Goal: Task Accomplishment & Management: Manage account settings

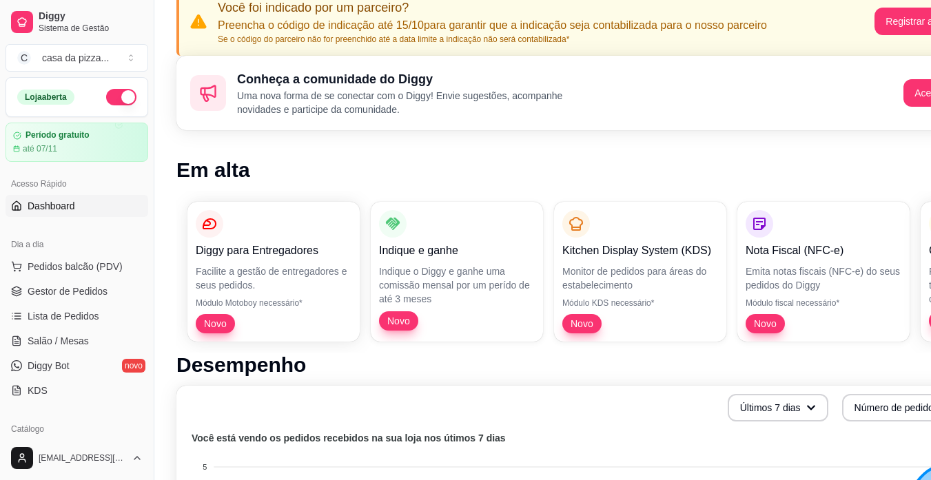
scroll to position [138, 0]
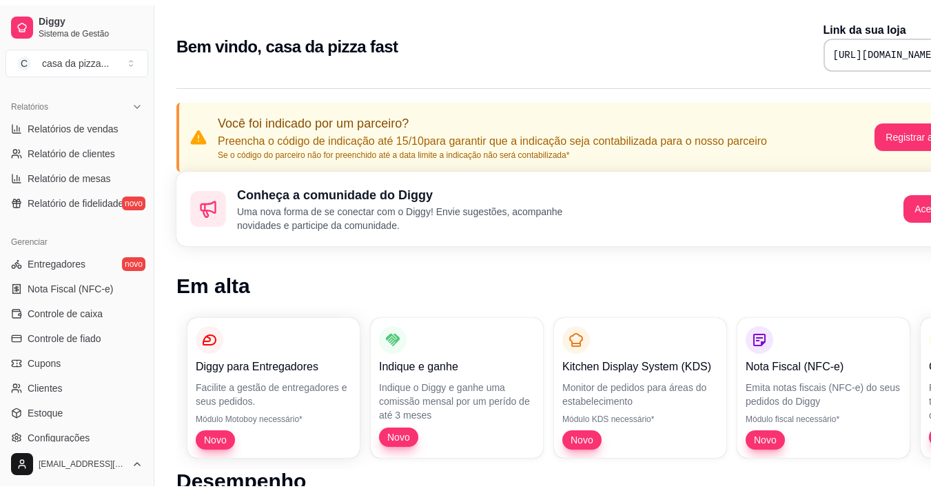
scroll to position [441, 0]
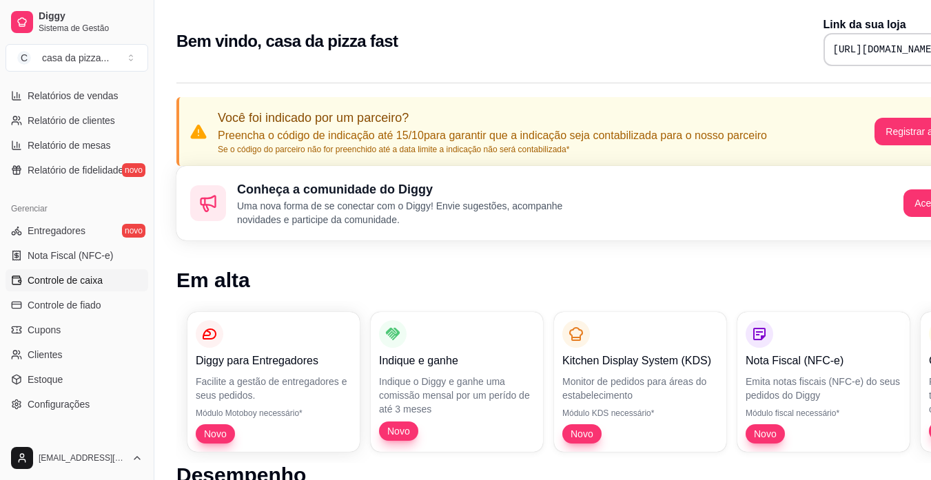
click at [61, 284] on span "Controle de caixa" at bounding box center [65, 281] width 75 height 14
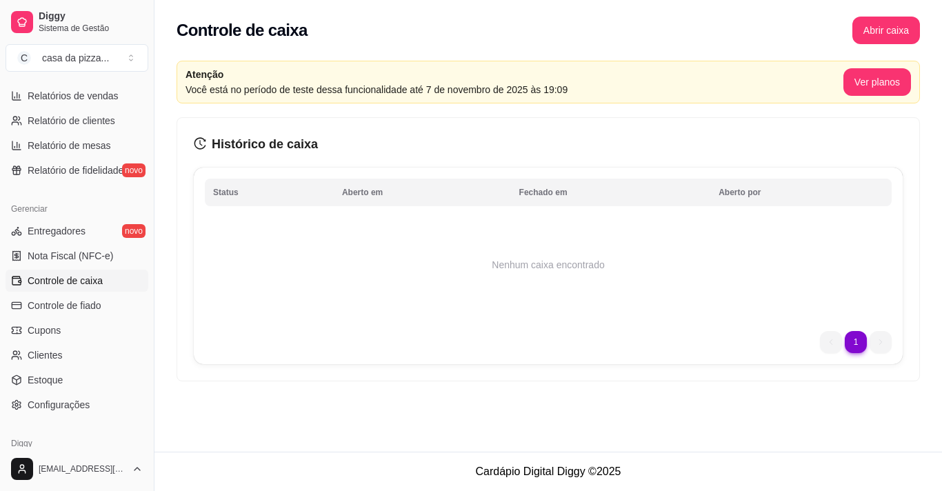
drag, startPoint x: 61, startPoint y: 284, endPoint x: 74, endPoint y: 277, distance: 14.2
click at [74, 277] on span "Controle de caixa" at bounding box center [65, 281] width 75 height 14
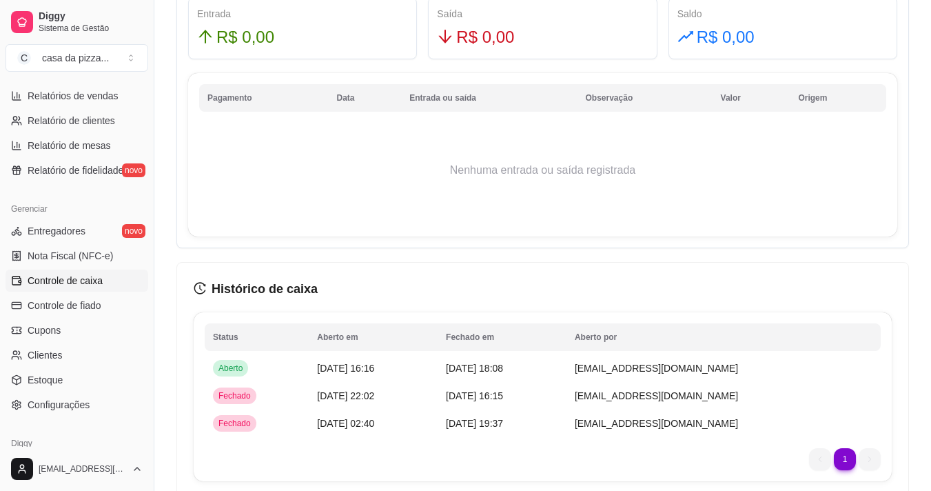
scroll to position [973, 0]
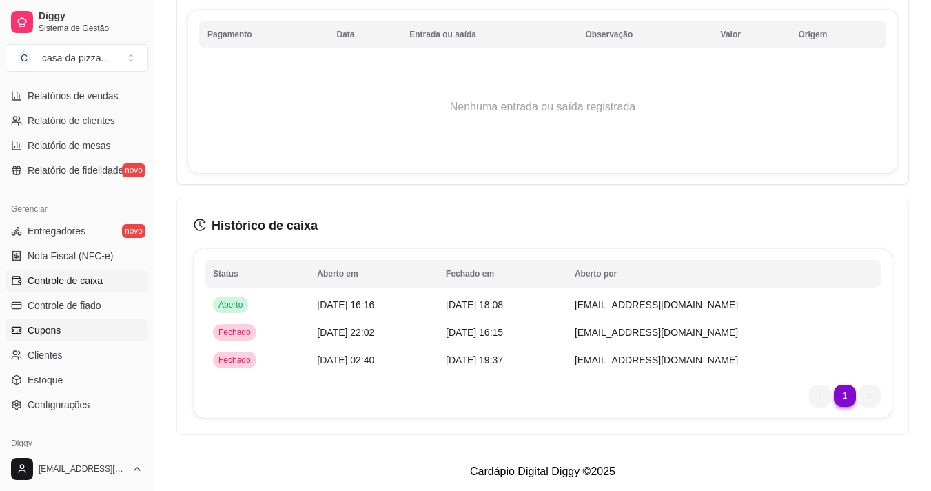
click at [57, 329] on span "Cupons" at bounding box center [44, 330] width 33 height 14
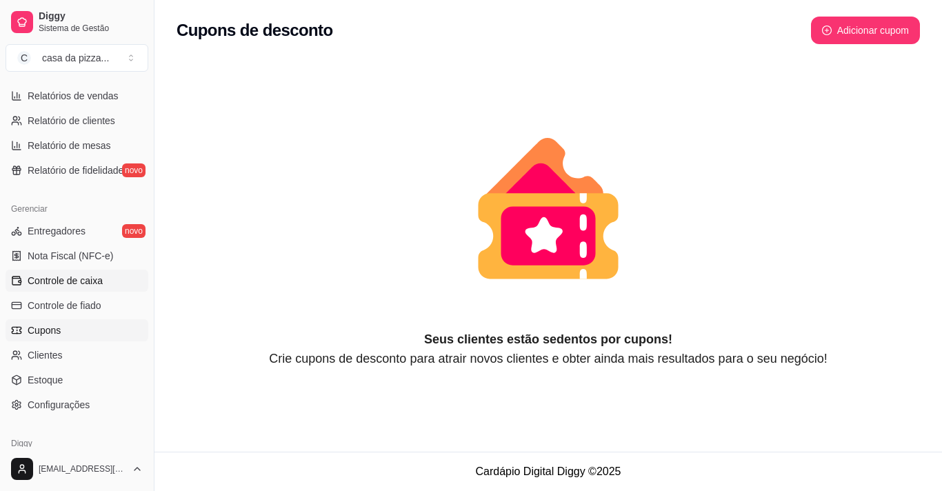
click at [47, 283] on span "Controle de caixa" at bounding box center [65, 281] width 75 height 14
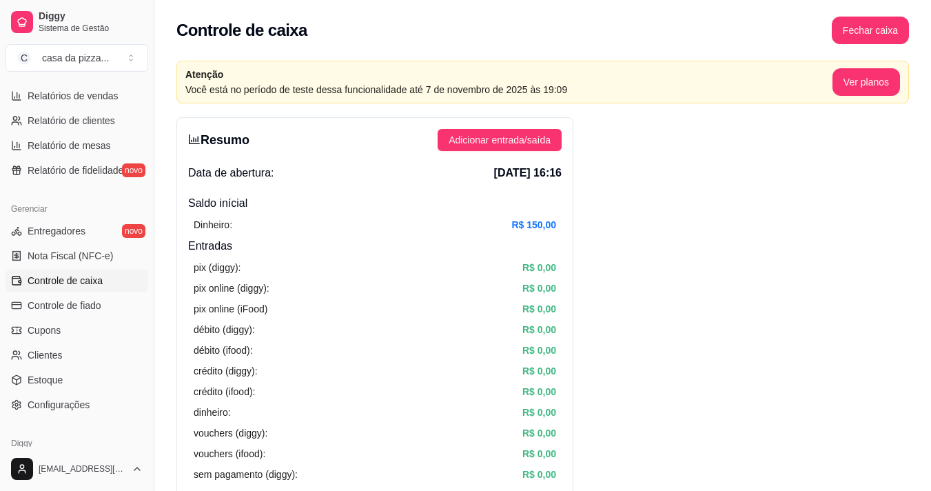
click at [47, 283] on span "Controle de caixa" at bounding box center [65, 281] width 75 height 14
click at [478, 144] on span "Adicionar entrada/saída" at bounding box center [500, 139] width 102 height 15
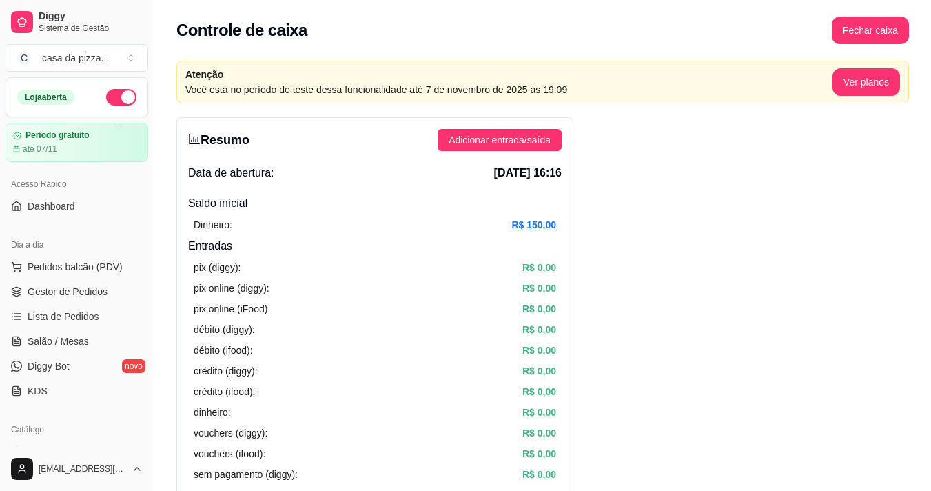
click at [0, 437] on div "Catálogo Produtos Complementos" at bounding box center [77, 453] width 154 height 80
click at [57, 95] on div "Loja aberta" at bounding box center [45, 97] width 57 height 15
click at [56, 202] on span "Dashboard" at bounding box center [52, 206] width 48 height 14
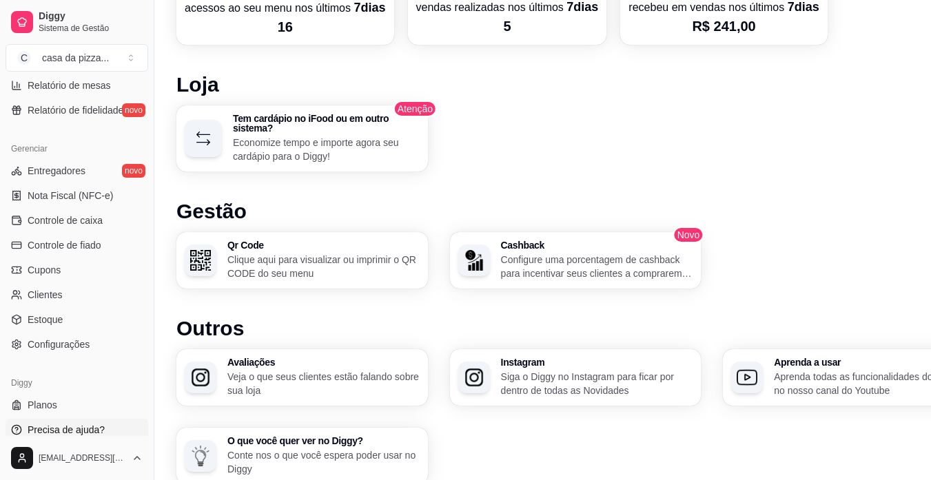
scroll to position [914, 0]
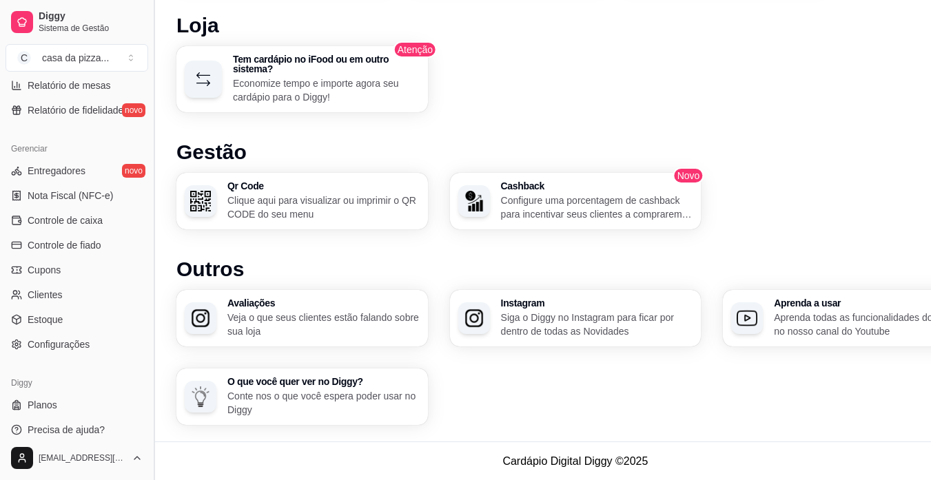
click at [150, 436] on button "Toggle Sidebar" at bounding box center [153, 240] width 11 height 480
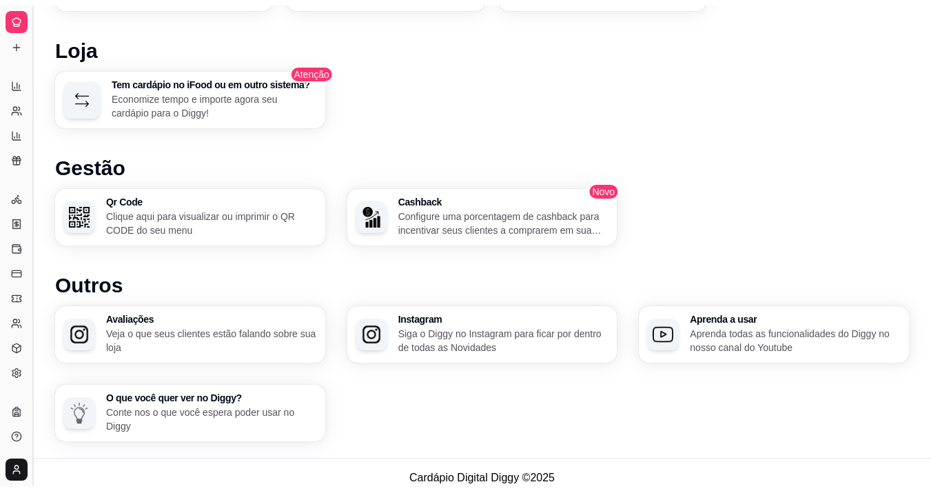
scroll to position [223, 0]
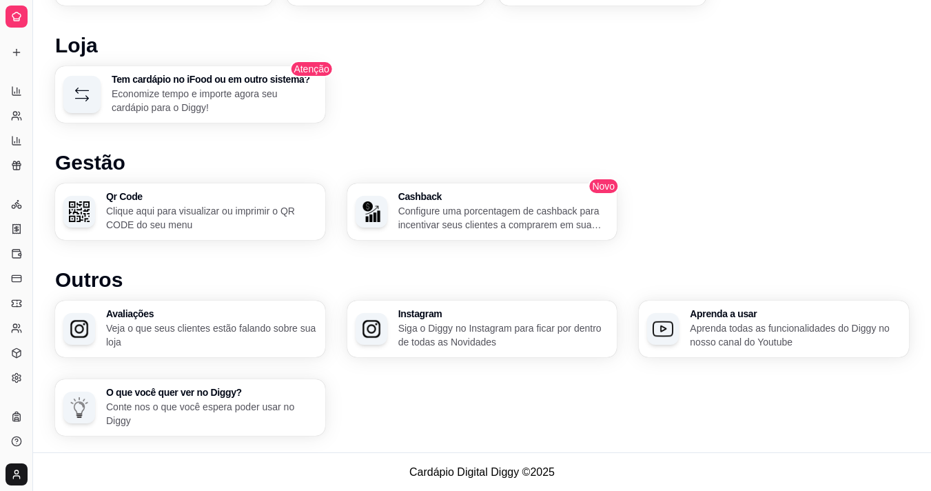
drag, startPoint x: 150, startPoint y: 436, endPoint x: 39, endPoint y: 414, distance: 113.3
click at [30, 412] on button "Toggle Sidebar" at bounding box center [32, 245] width 11 height 491
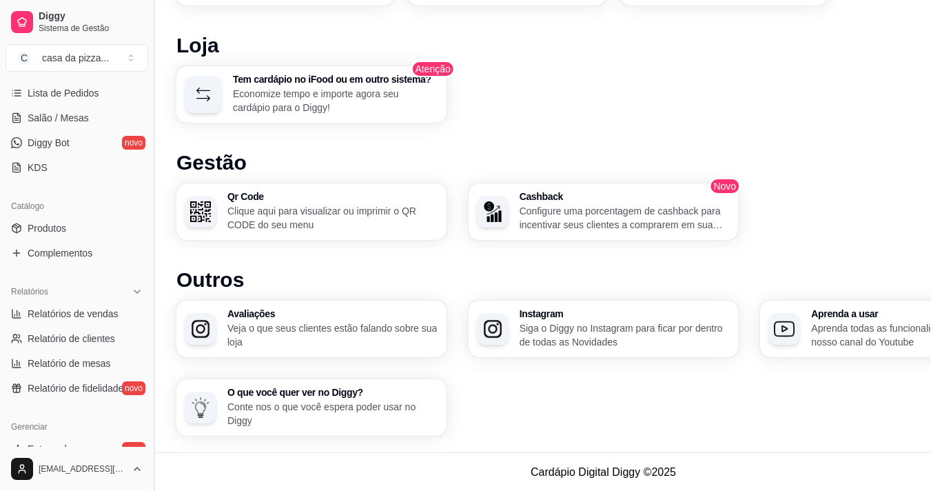
click at [30, 412] on div "Diggy Sistema de Gestão C casa da pizza ... Loja aberta Período gratuito até 07…" at bounding box center [77, 245] width 154 height 491
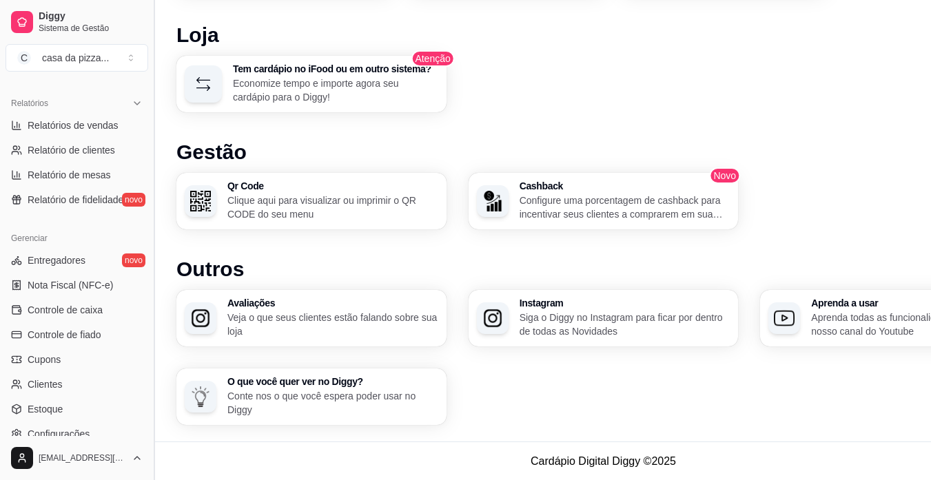
scroll to position [417, 0]
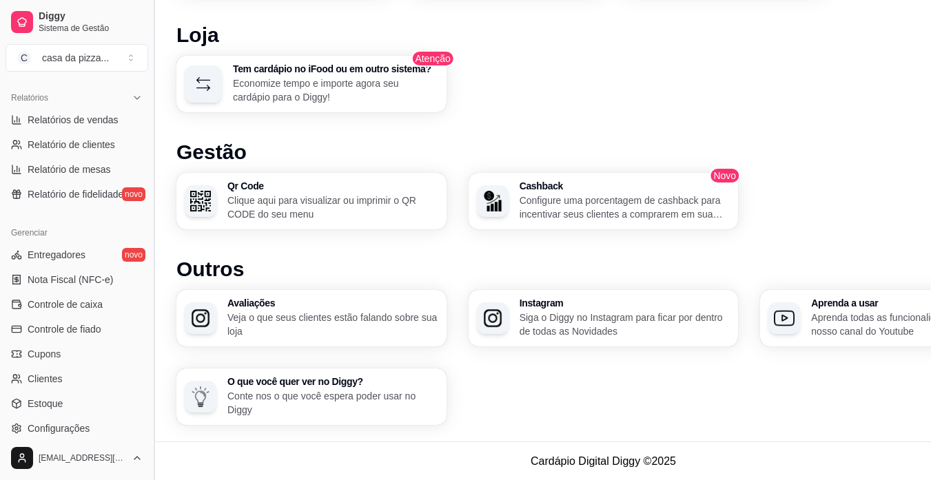
click at [30, 412] on link "Estoque" at bounding box center [77, 404] width 143 height 22
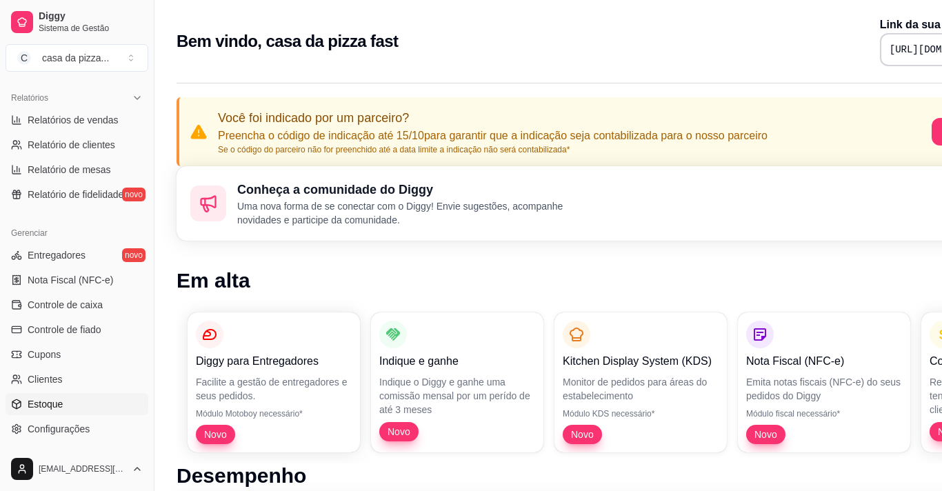
click at [30, 412] on link "Estoque" at bounding box center [77, 404] width 143 height 22
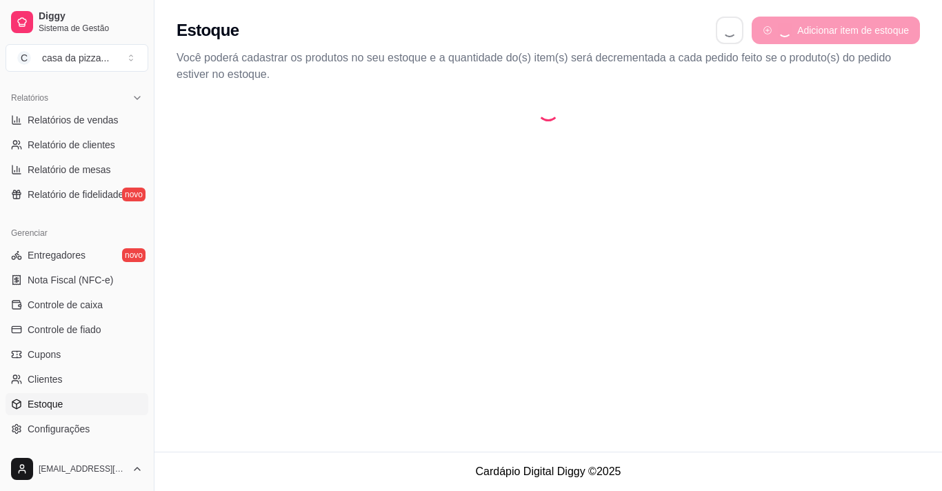
select select "QUANTITY_ORDER"
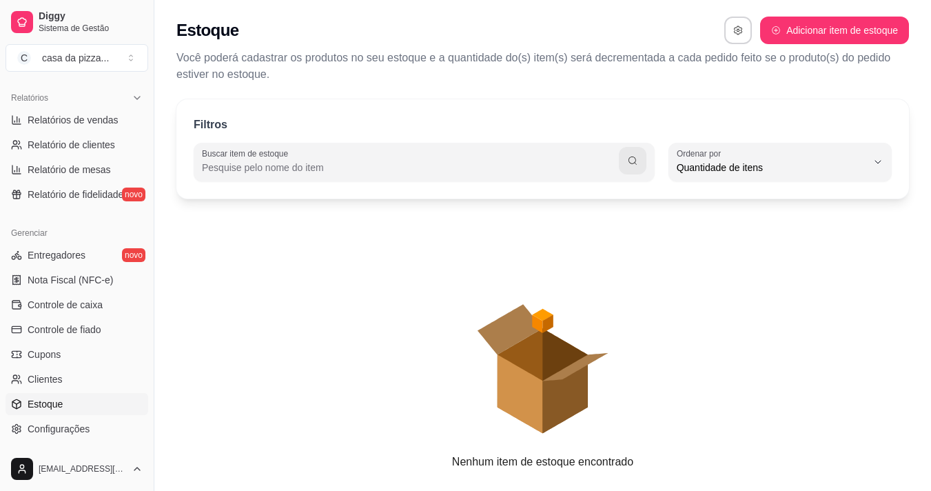
scroll to position [13, 0]
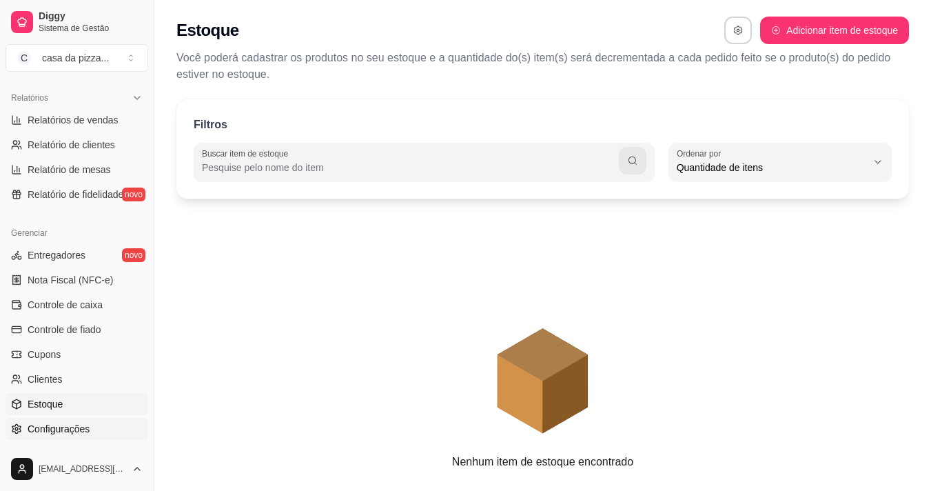
drag, startPoint x: 30, startPoint y: 412, endPoint x: 136, endPoint y: 420, distance: 106.5
click at [136, 420] on ul "Entregadores novo Nota Fiscal (NFC-e) Controle de caixa Controle de fiado Cupon…" at bounding box center [77, 342] width 143 height 196
click at [136, 420] on link "Configurações" at bounding box center [77, 429] width 143 height 22
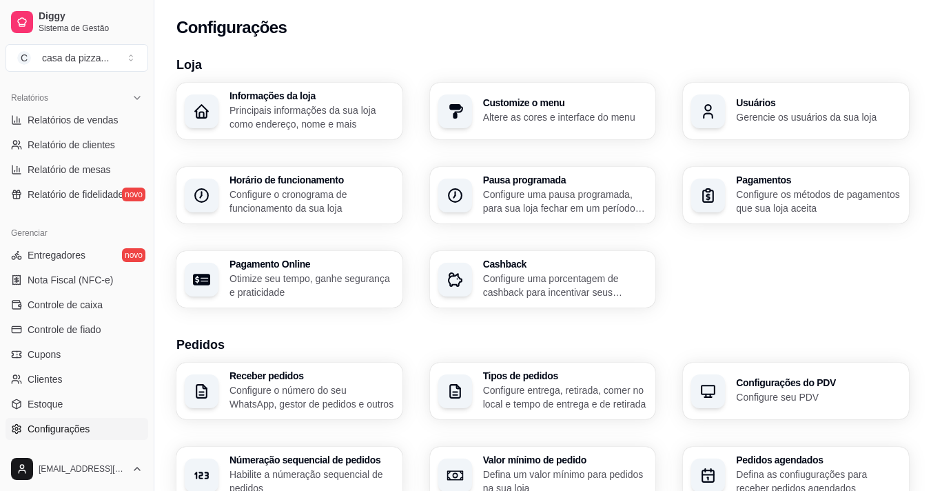
click at [136, 420] on link "Configurações" at bounding box center [77, 429] width 143 height 22
drag, startPoint x: 136, startPoint y: 420, endPoint x: 152, endPoint y: 418, distance: 15.4
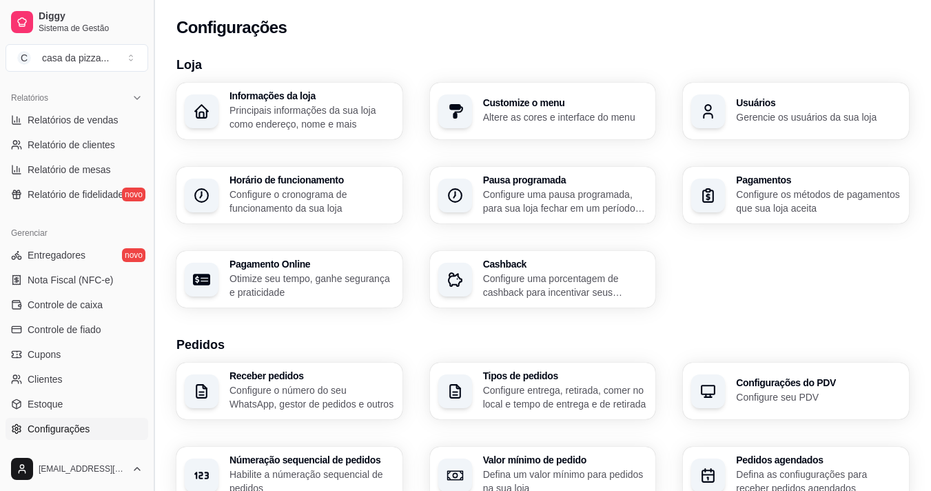
click at [152, 418] on div "Diggy Sistema de Gestão C casa da pizza ... Loja aberta Período gratuito até 07…" at bounding box center [77, 245] width 154 height 491
click at [152, 418] on button "Toggle Sidebar" at bounding box center [153, 245] width 11 height 491
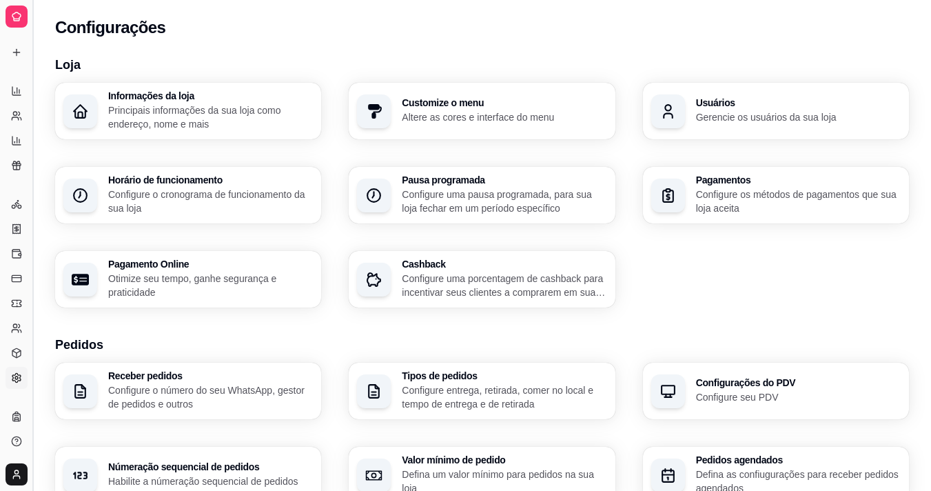
scroll to position [223, 0]
click at [32, 409] on button "Toggle Sidebar" at bounding box center [32, 245] width 11 height 491
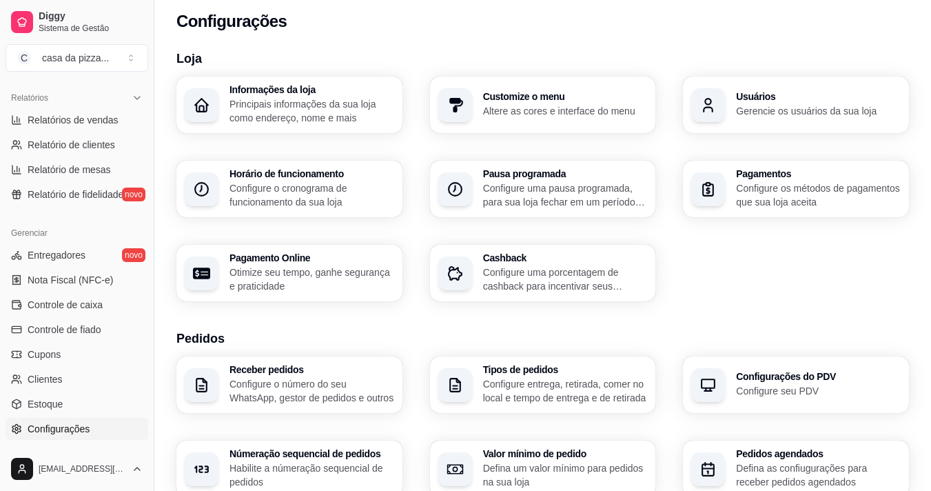
scroll to position [0, 0]
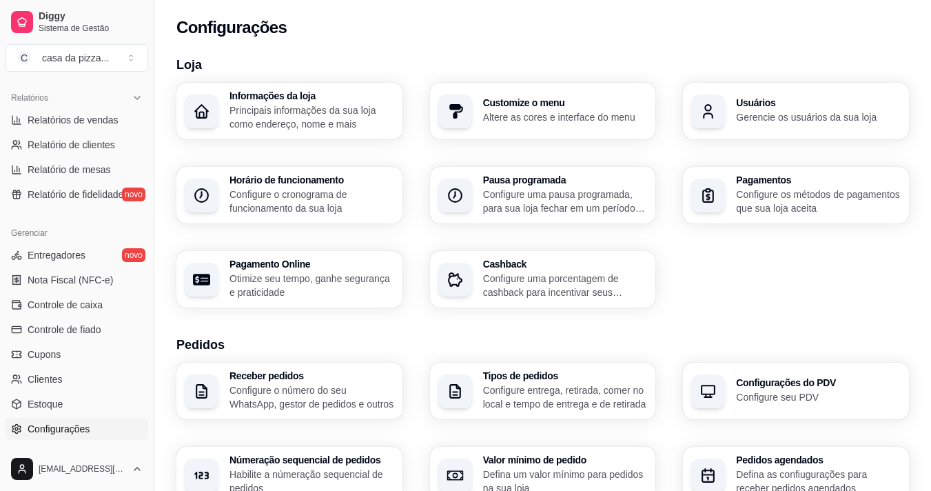
click at [143, 437] on div "Diggy Sistema de Gestão C casa da pizza ... Loja aberta Período gratuito até 07…" at bounding box center [77, 245] width 154 height 491
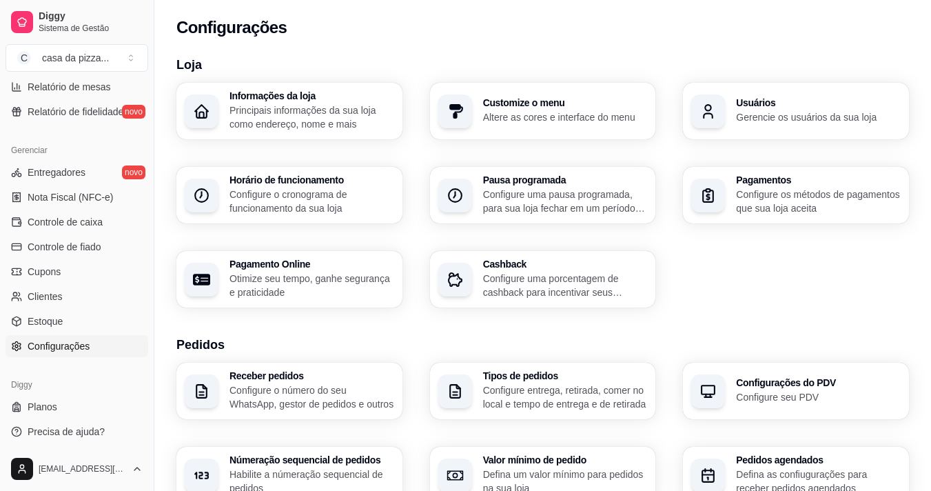
scroll to position [501, 0]
click at [74, 347] on span "Configurações" at bounding box center [59, 345] width 62 height 14
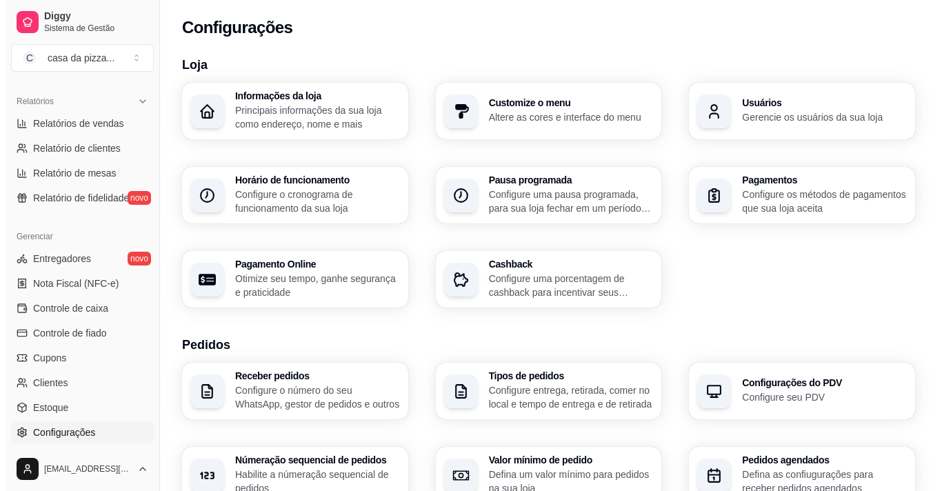
scroll to position [429, 0]
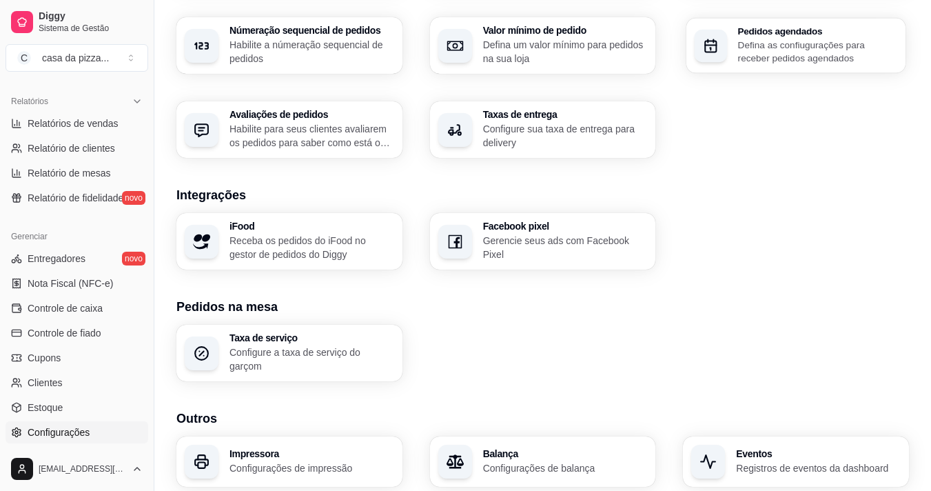
click at [802, 54] on p "Defina as confiugurações para receber pedidos agendados" at bounding box center [817, 51] width 159 height 27
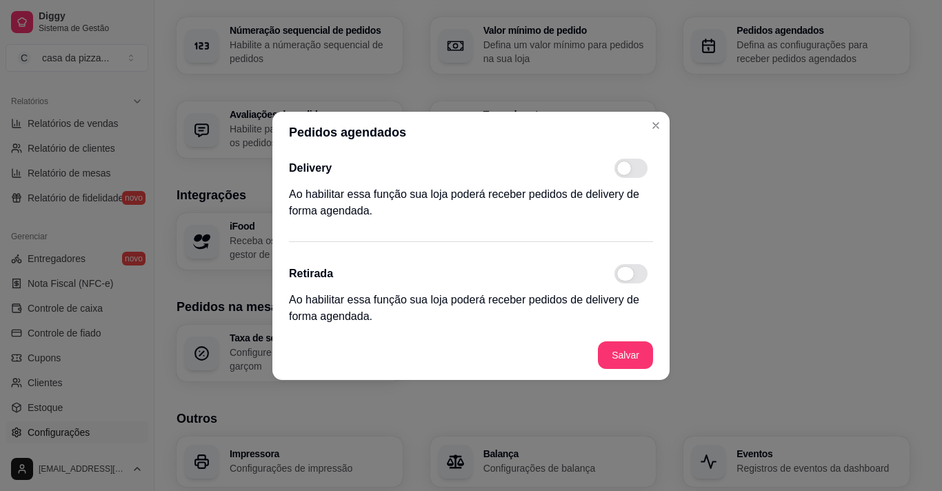
click at [636, 276] on span at bounding box center [630, 273] width 33 height 19
click at [622, 276] on input "checkbox" at bounding box center [617, 280] width 9 height 9
checkbox input "true"
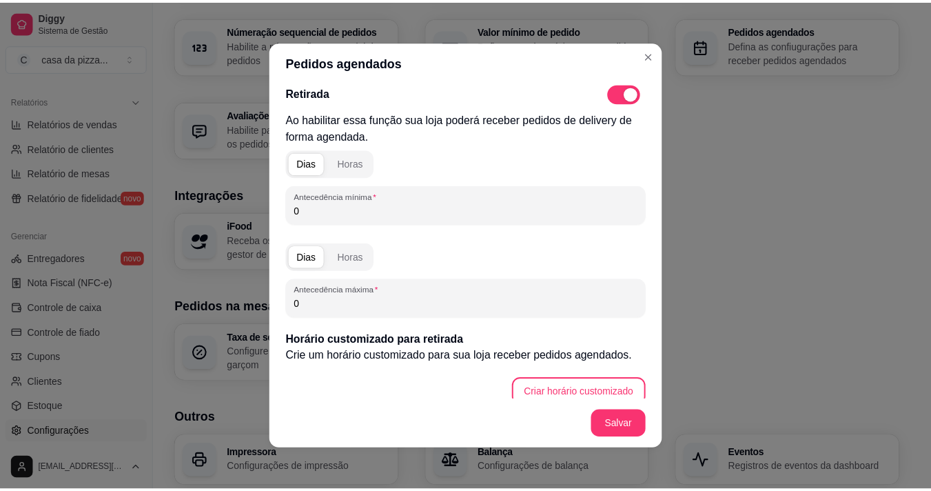
scroll to position [122, 0]
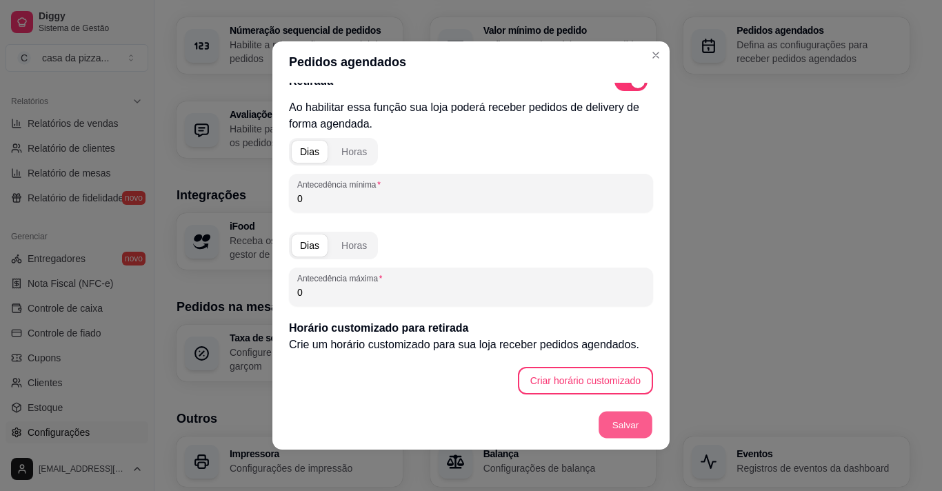
click at [622, 419] on button "Salvar" at bounding box center [625, 425] width 54 height 27
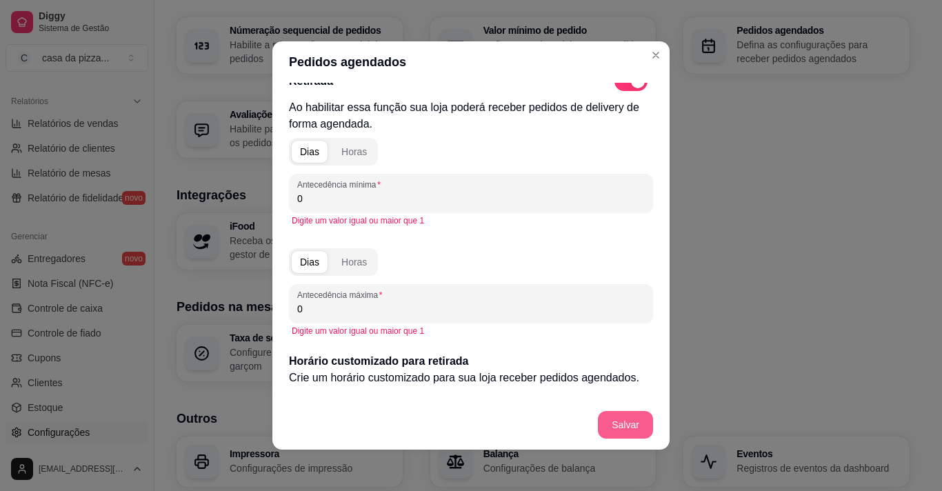
click at [622, 419] on button "Salvar" at bounding box center [625, 425] width 55 height 28
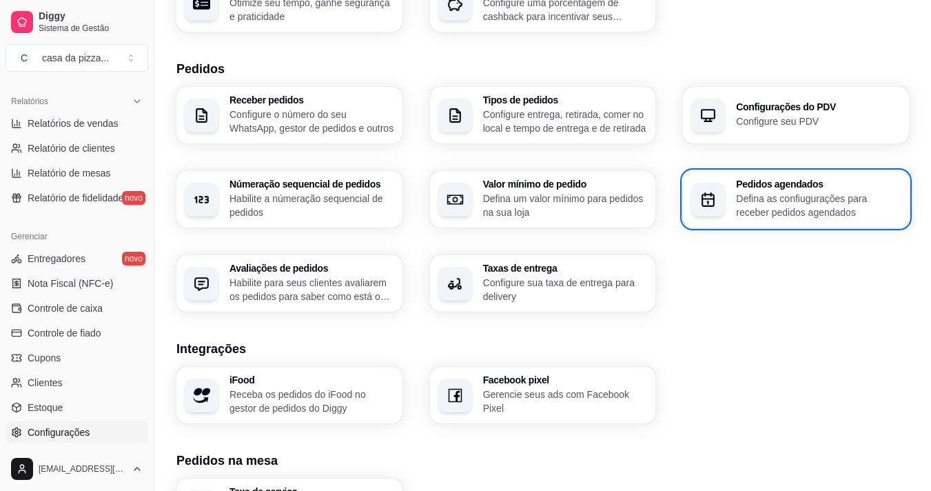
scroll to position [303, 0]
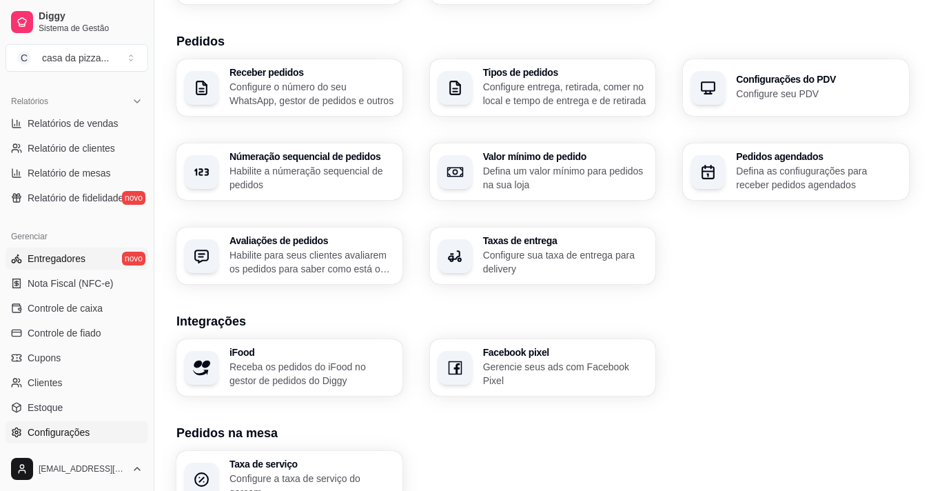
click at [45, 259] on span "Entregadores" at bounding box center [57, 259] width 58 height 14
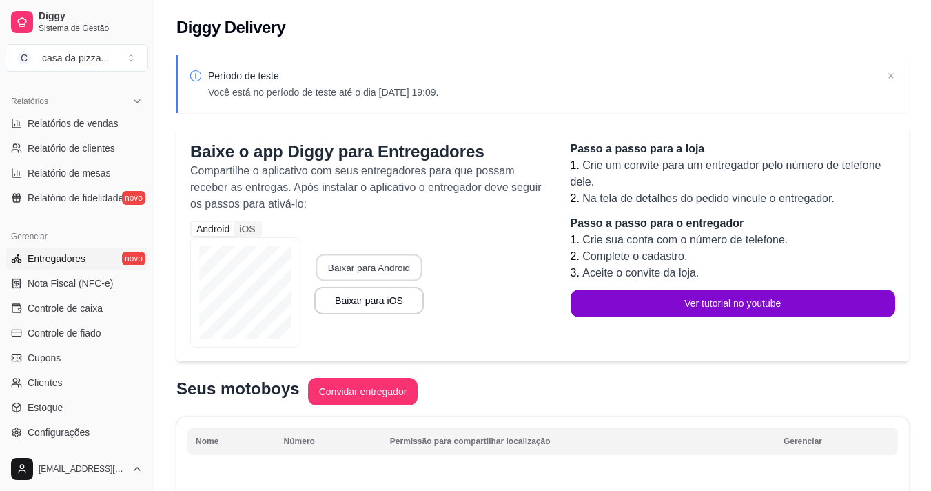
click at [349, 269] on button "Baixar para Android" at bounding box center [369, 267] width 106 height 27
click at [132, 100] on icon at bounding box center [137, 101] width 11 height 11
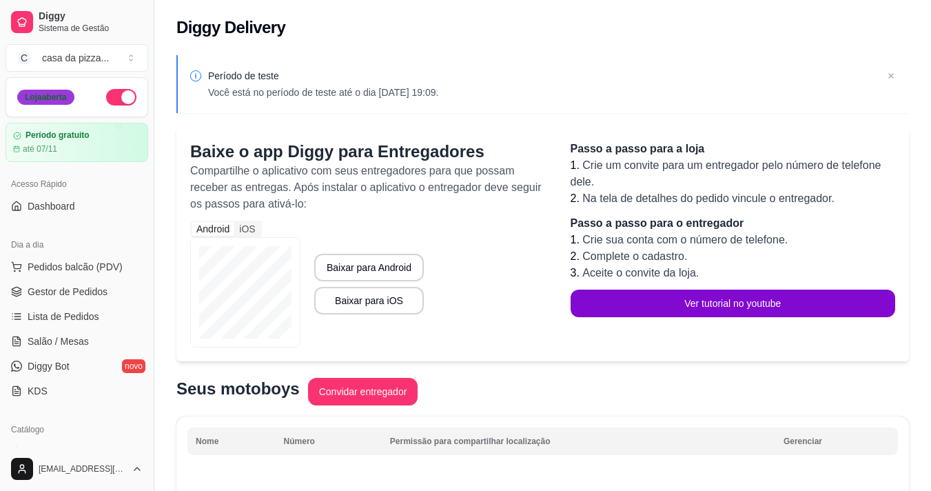
click at [44, 98] on div "Loja aberta" at bounding box center [45, 97] width 57 height 15
click at [50, 204] on span "Dashboard" at bounding box center [52, 206] width 48 height 14
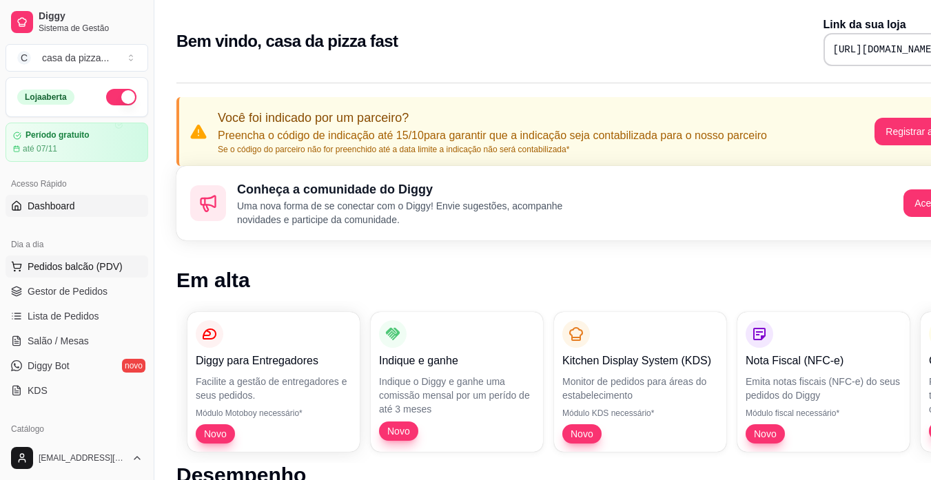
click at [82, 262] on span "Pedidos balcão (PDV)" at bounding box center [75, 267] width 95 height 14
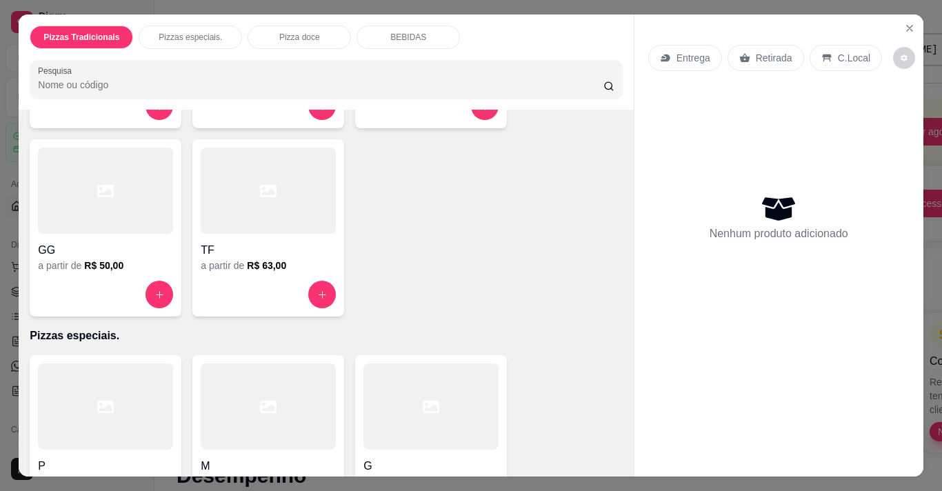
scroll to position [303, 0]
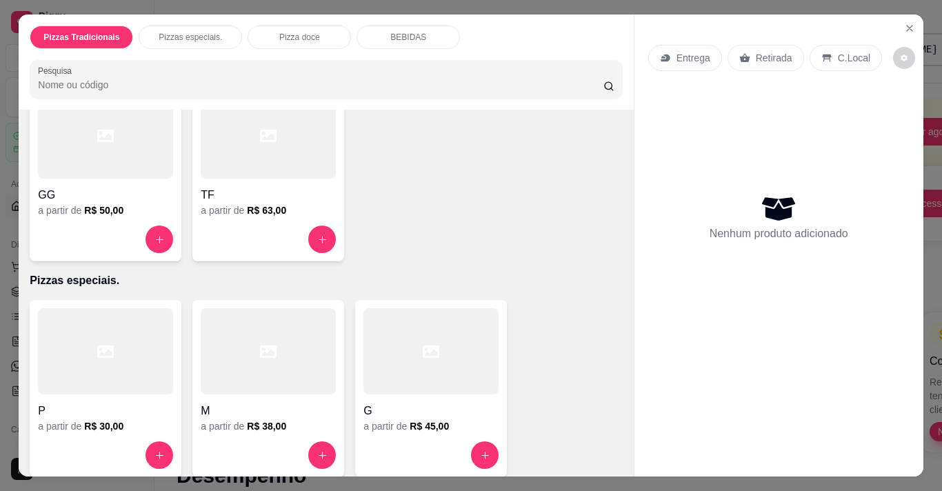
click at [112, 212] on h6 "R$ 50,00" at bounding box center [103, 210] width 39 height 14
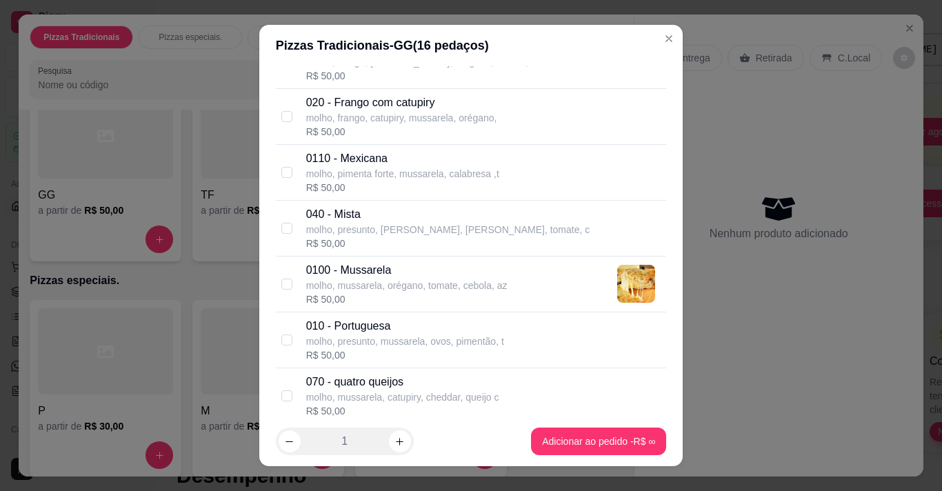
scroll to position [331, 0]
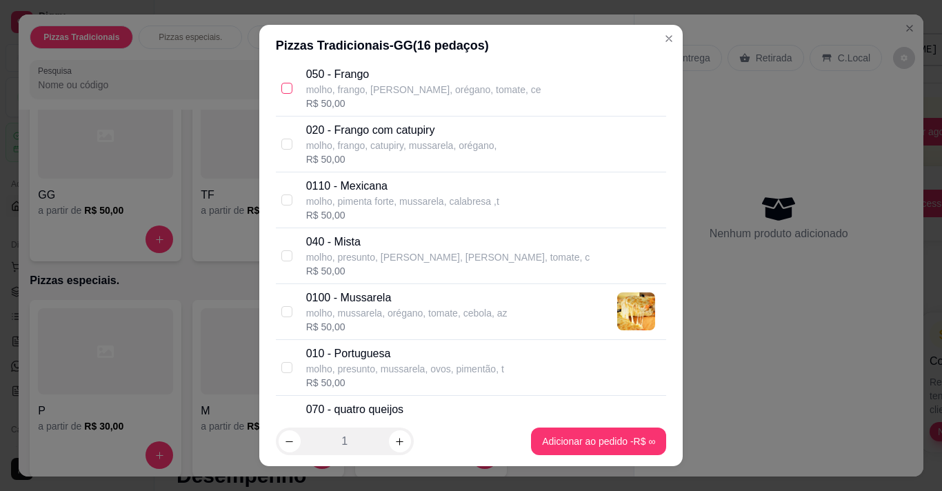
click at [281, 87] on input "checkbox" at bounding box center [286, 88] width 11 height 11
checkbox input "true"
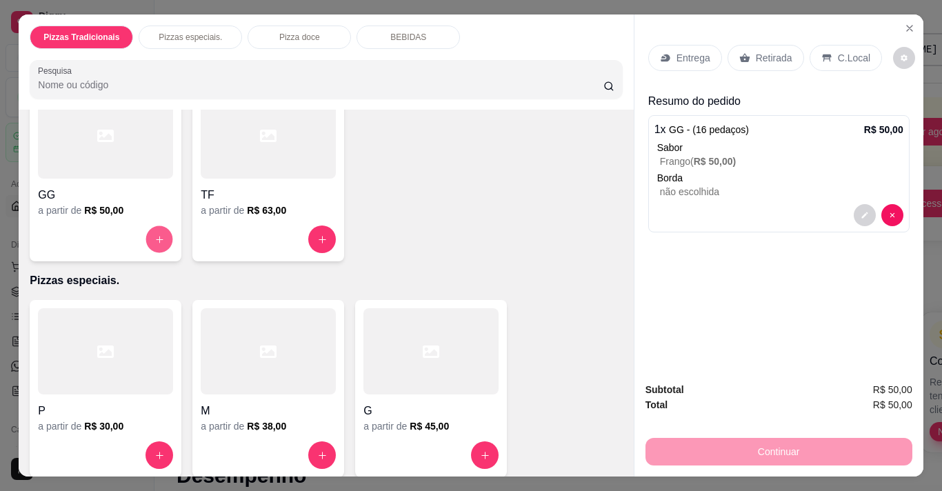
click at [156, 236] on icon "increase-product-quantity" at bounding box center [159, 239] width 7 height 7
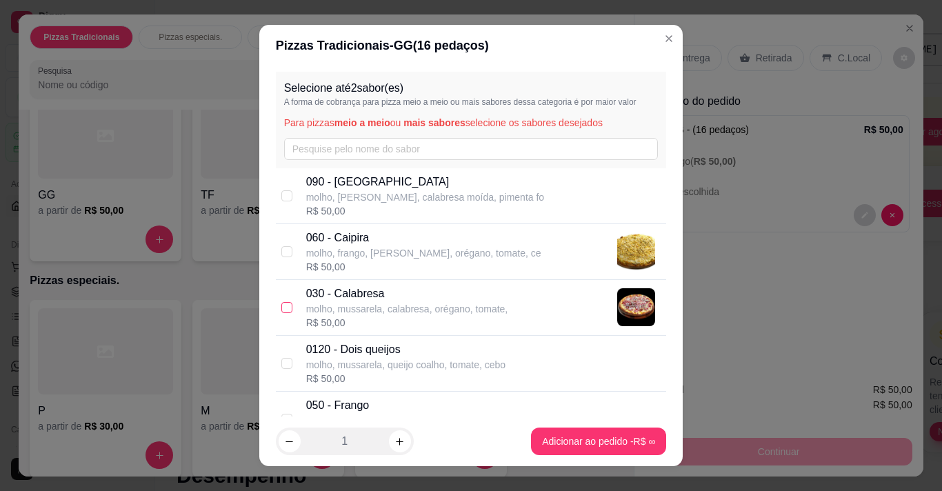
click at [281, 307] on input "checkbox" at bounding box center [286, 307] width 11 height 11
checkbox input "true"
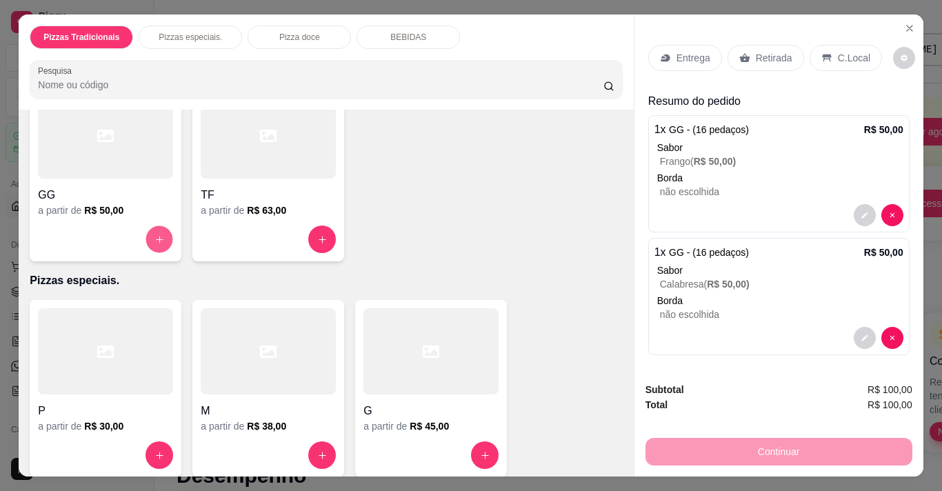
click at [160, 230] on button "increase-product-quantity" at bounding box center [159, 239] width 27 height 27
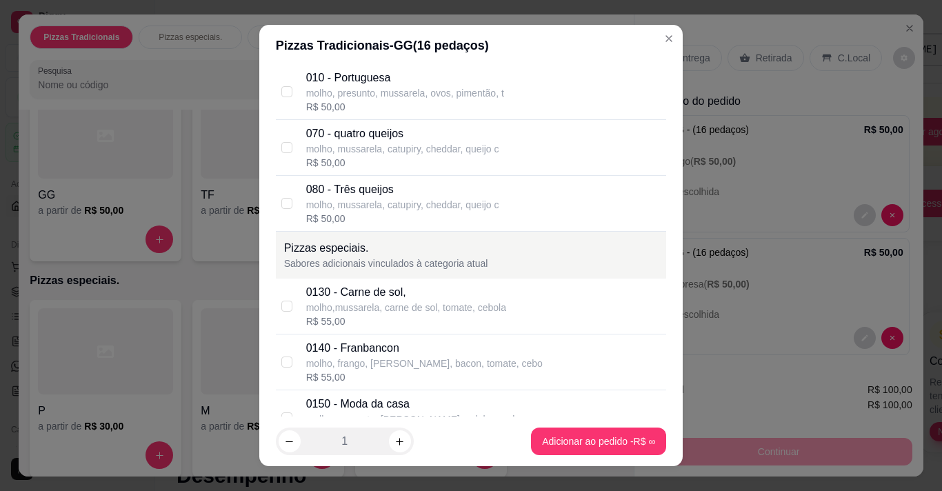
scroll to position [634, 0]
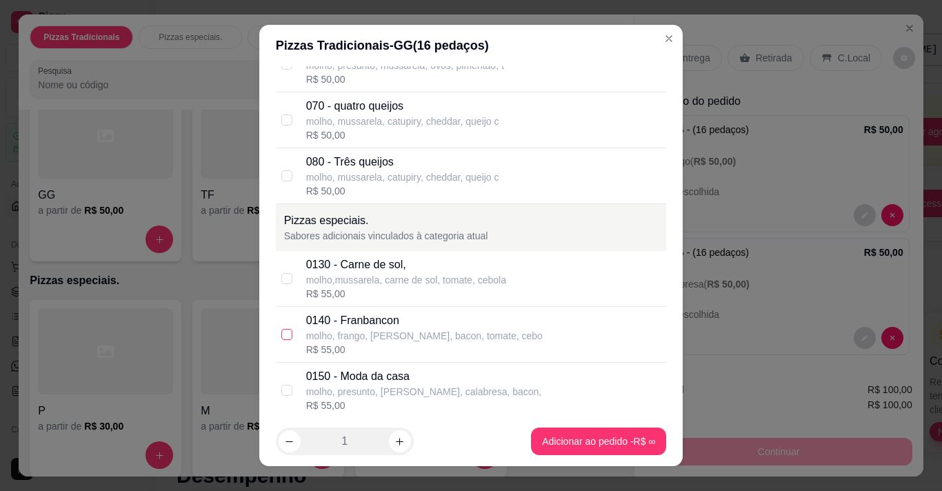
click at [283, 337] on input "checkbox" at bounding box center [286, 334] width 11 height 11
checkbox input "true"
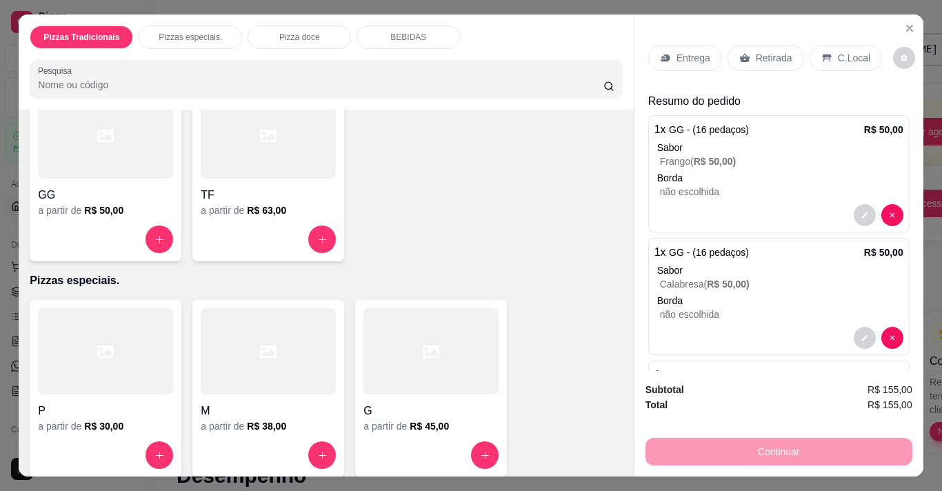
click at [424, 36] on div "BEBIDAS" at bounding box center [407, 37] width 103 height 23
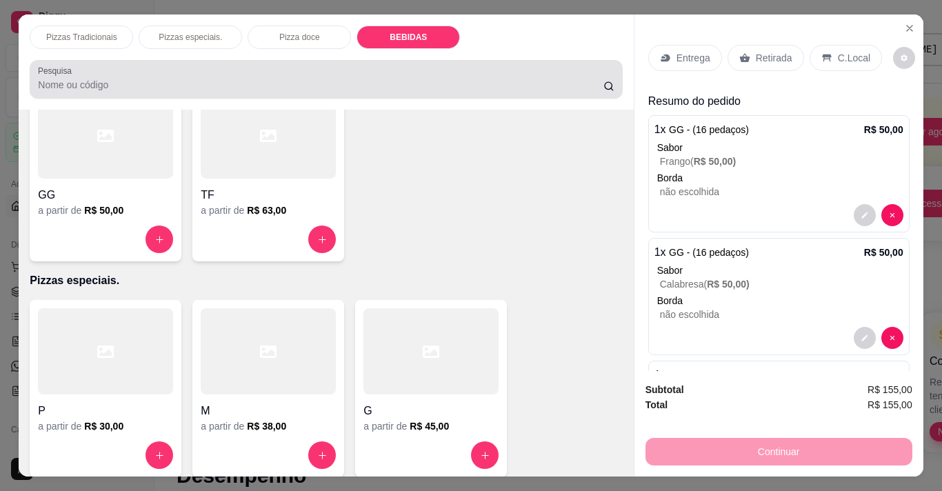
scroll to position [34, 0]
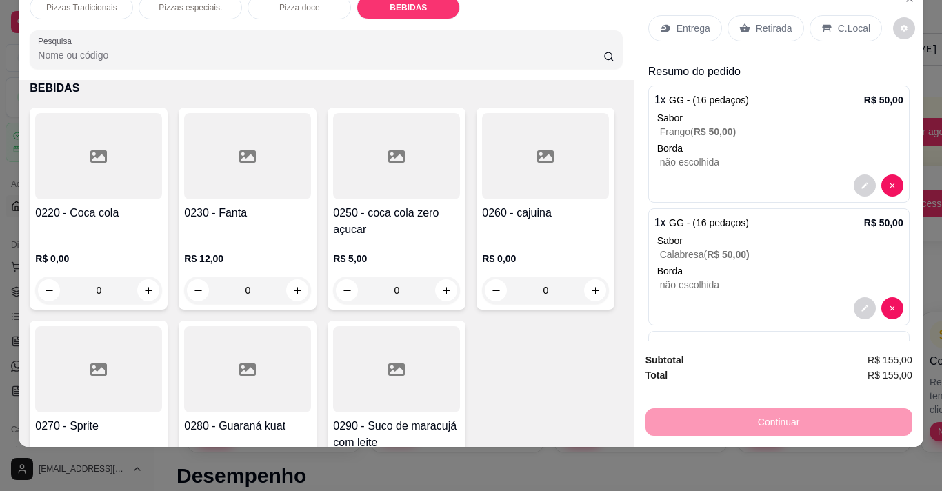
click at [144, 279] on div "0" at bounding box center [98, 290] width 127 height 28
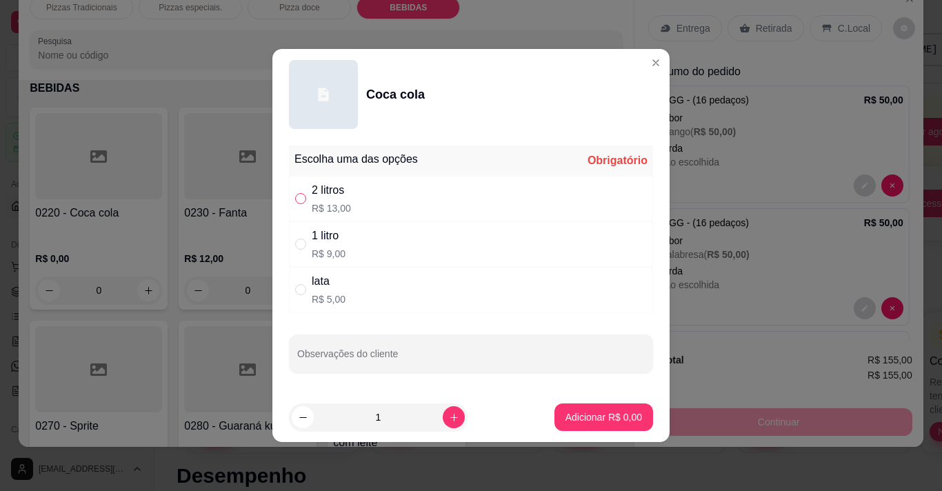
click at [298, 199] on input "" at bounding box center [300, 198] width 11 height 11
radio input "true"
click at [449, 420] on icon "increase-product-quantity" at bounding box center [454, 417] width 10 height 10
type input "2"
click at [611, 423] on p "Adicionar R$ 26,00" at bounding box center [601, 416] width 80 height 13
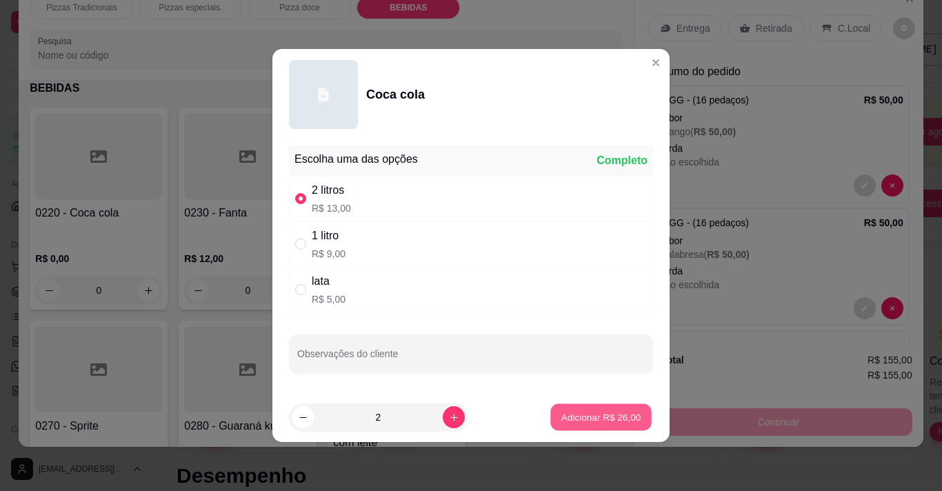
type input "2"
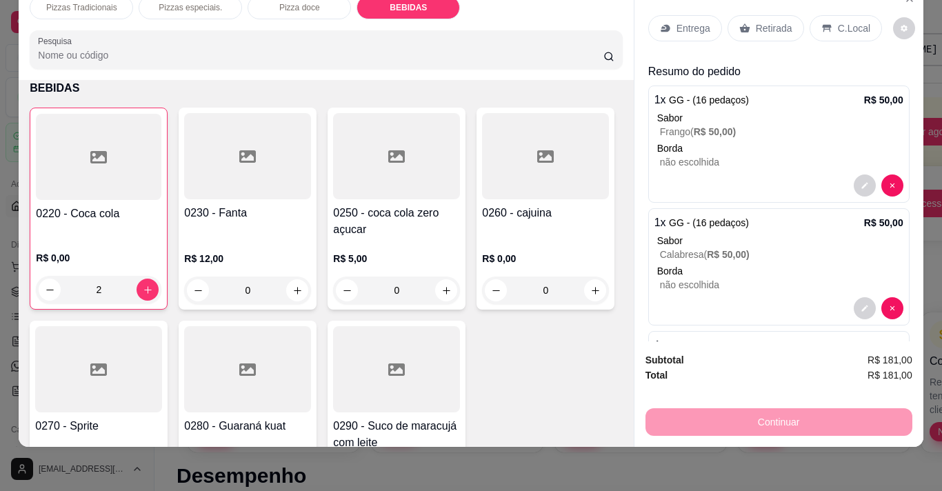
click at [611, 423] on div "Item avulso Pizzas Tradicionais P a partir de R$ 28,00 M a partir de R$ 35,00 G…" at bounding box center [326, 263] width 614 height 366
click at [403, 3] on p "BEBIDAS" at bounding box center [407, 7] width 37 height 11
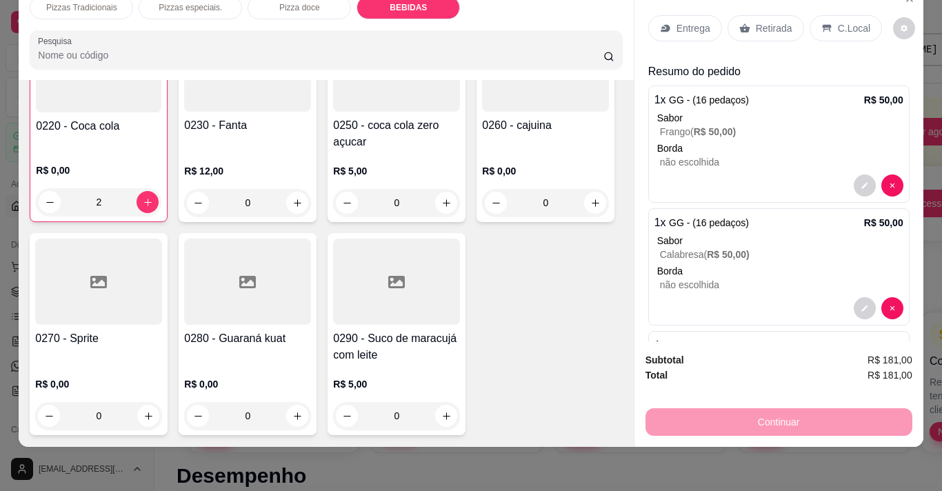
scroll to position [1467, 0]
click at [482, 216] on div "0" at bounding box center [545, 203] width 127 height 28
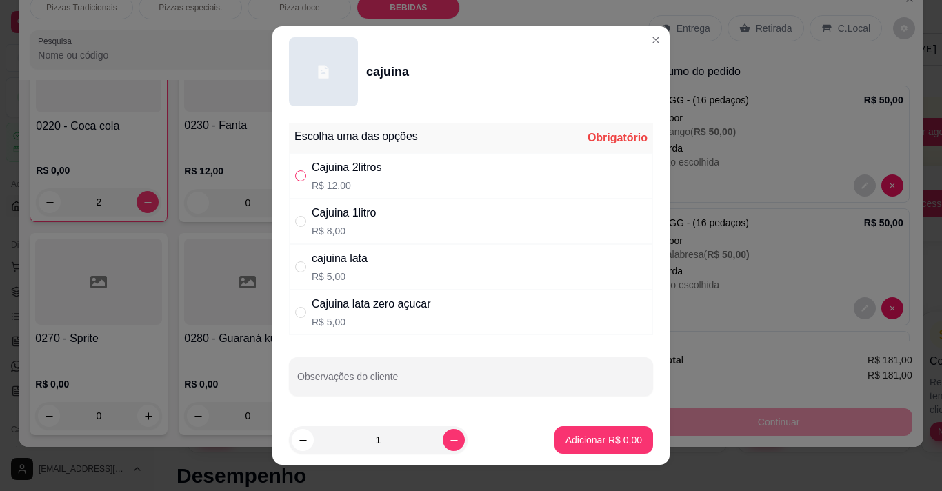
click at [299, 177] on input "" at bounding box center [300, 175] width 11 height 11
radio input "true"
click at [611, 430] on button "Adicionar R$ 12,00" at bounding box center [600, 440] width 101 height 27
type input "1"
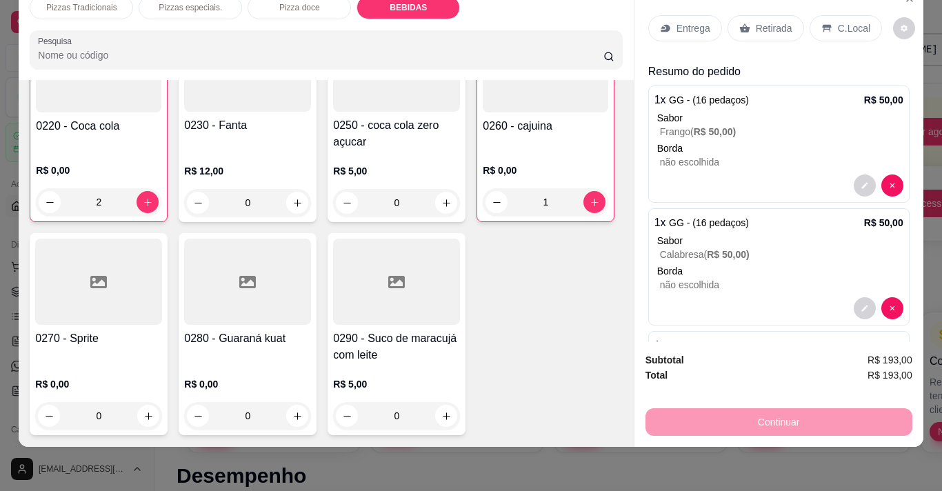
click at [770, 411] on div "Continuar" at bounding box center [778, 420] width 267 height 31
click at [829, 16] on div "C.Local" at bounding box center [845, 28] width 72 height 26
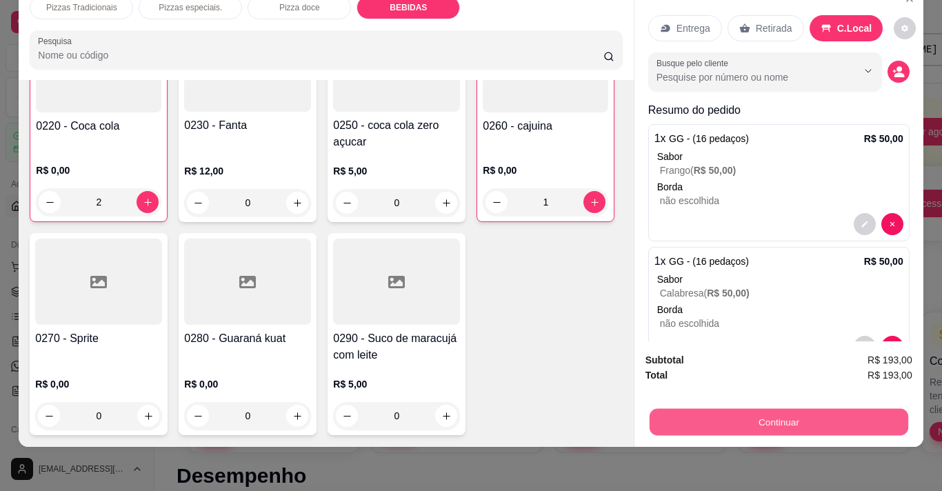
click at [778, 413] on button "Continuar" at bounding box center [778, 421] width 258 height 27
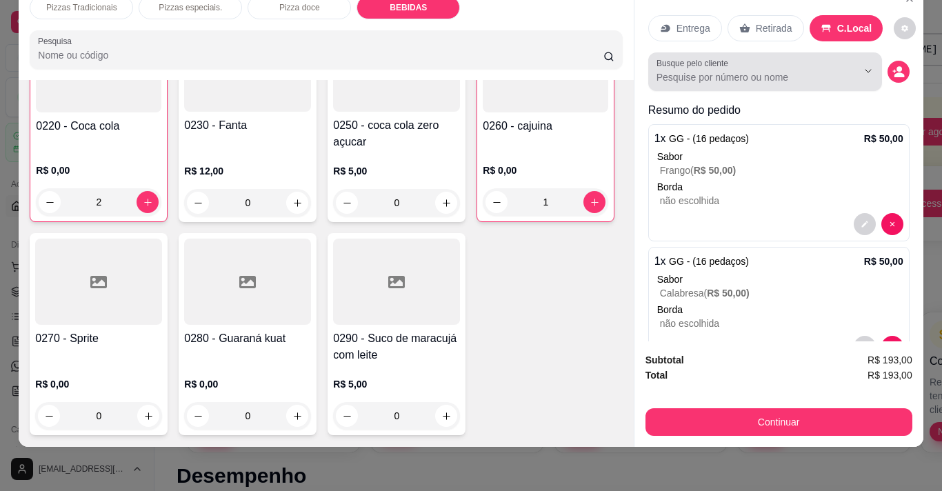
click at [818, 70] on input "Busque pelo cliente" at bounding box center [745, 77] width 179 height 14
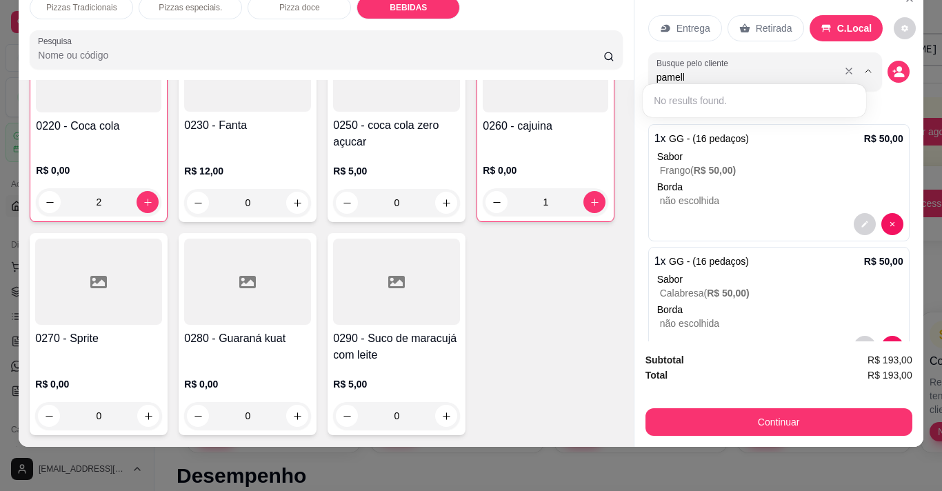
type input "pamella"
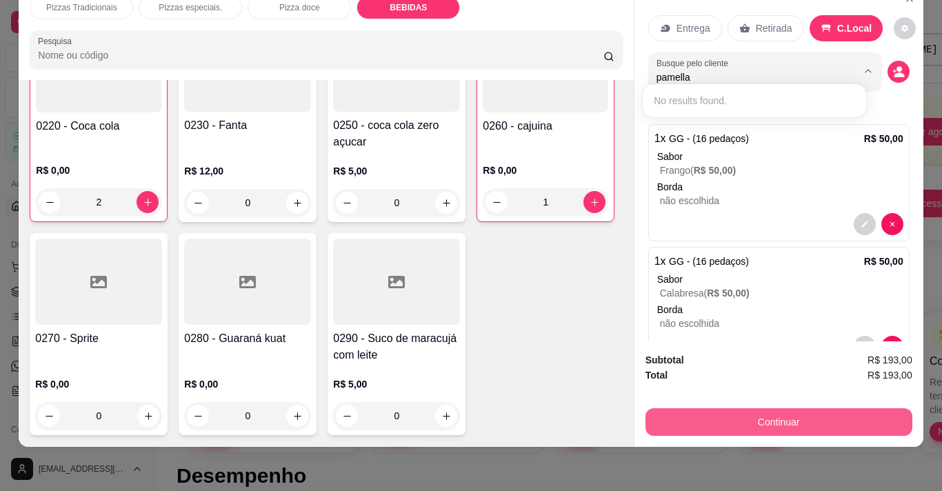
click at [777, 415] on button "Continuar" at bounding box center [778, 422] width 267 height 28
click at [803, 408] on button "Continuar" at bounding box center [778, 421] width 258 height 27
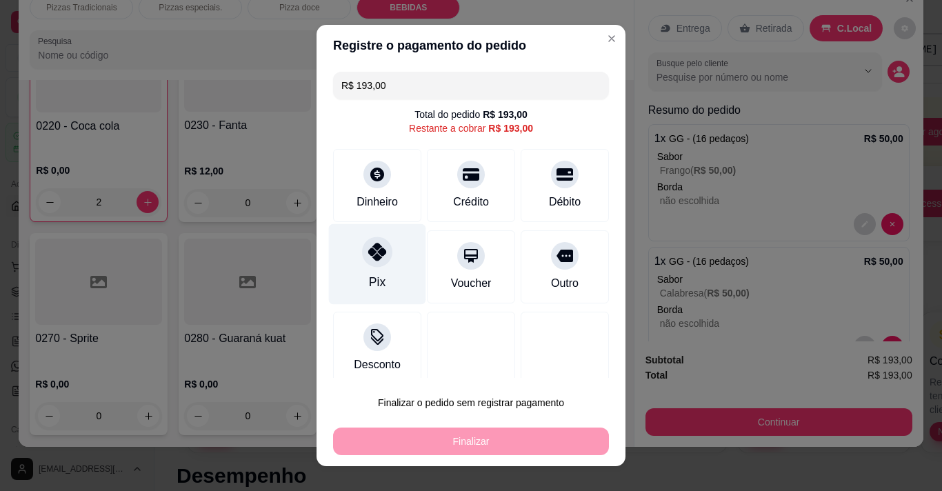
click at [362, 254] on div at bounding box center [377, 251] width 30 height 30
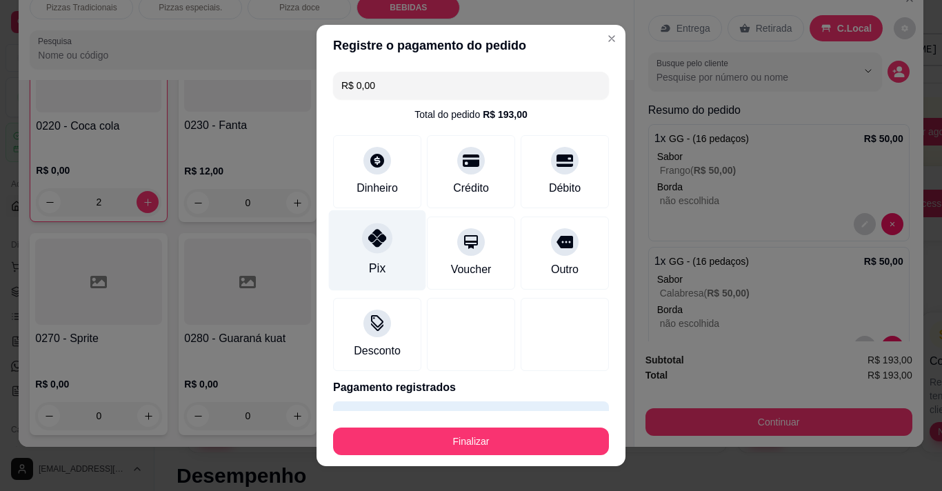
type input "R$ 0,00"
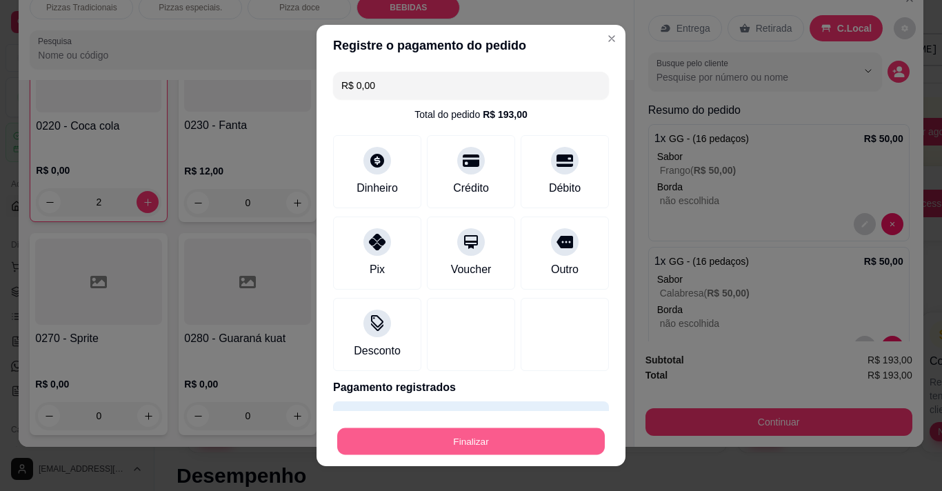
click at [461, 439] on button "Finalizar" at bounding box center [470, 441] width 267 height 27
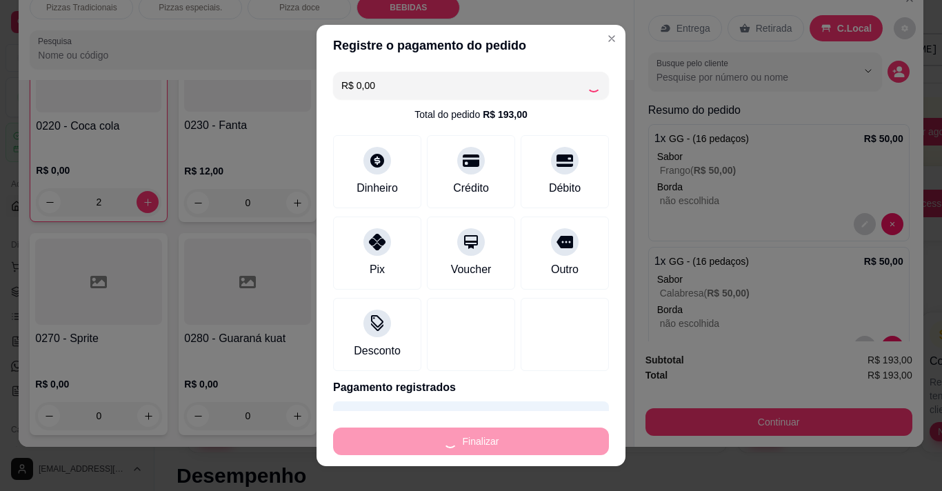
type input "0"
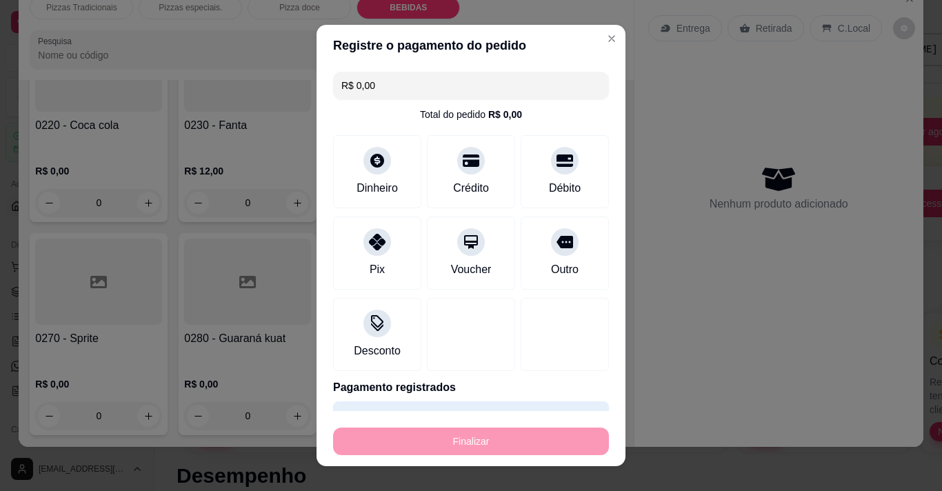
type input "-R$ 193,00"
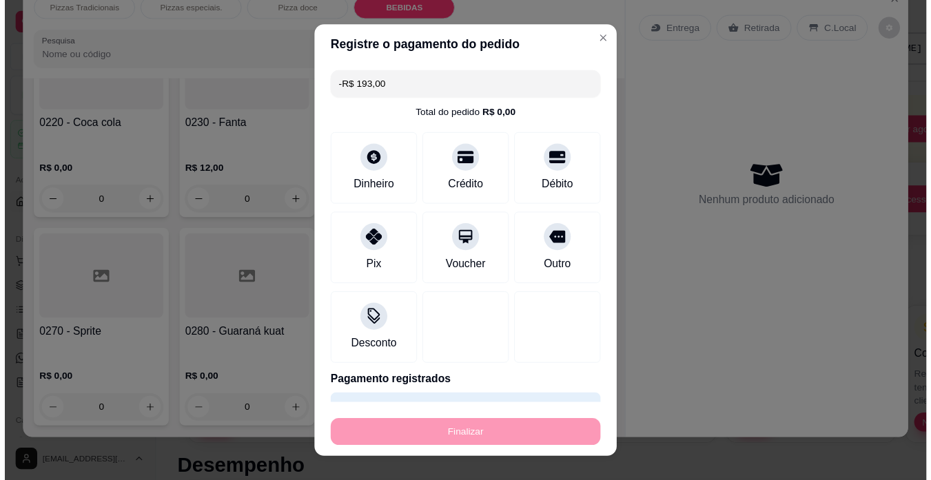
scroll to position [1468, 0]
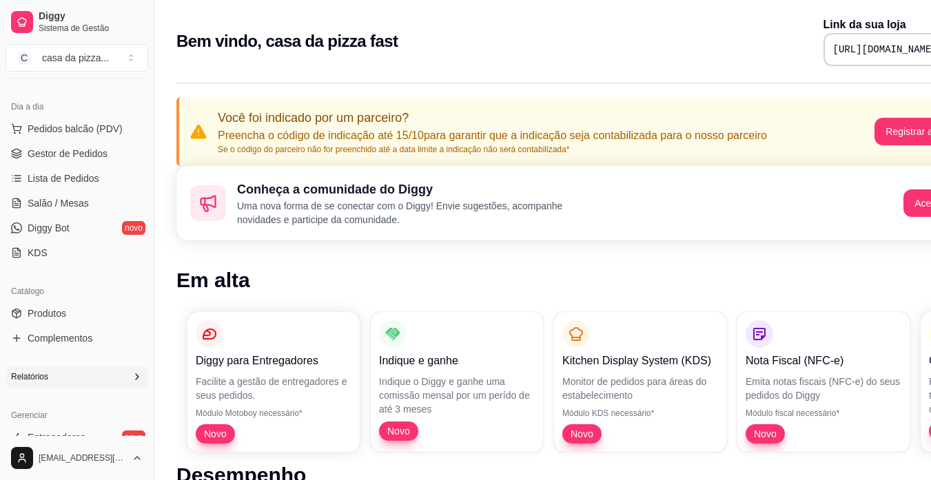
scroll to position [193, 0]
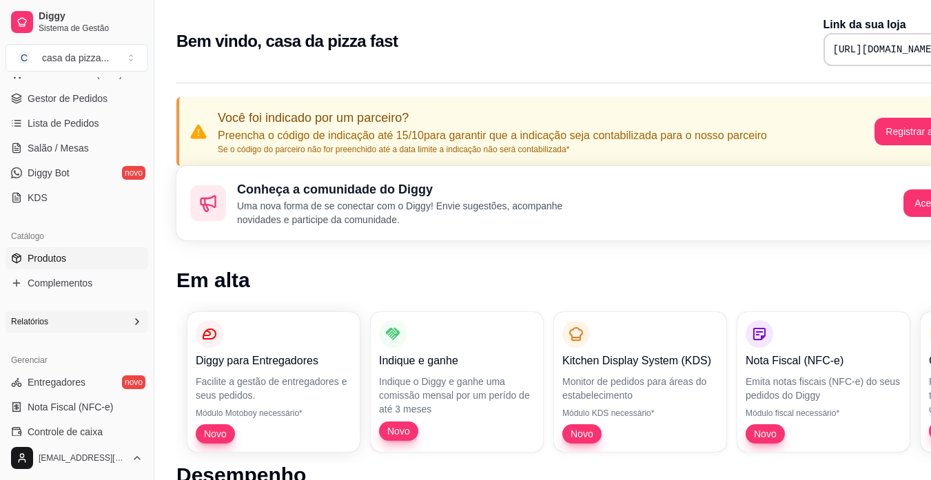
click at [41, 263] on span "Produtos" at bounding box center [47, 259] width 39 height 14
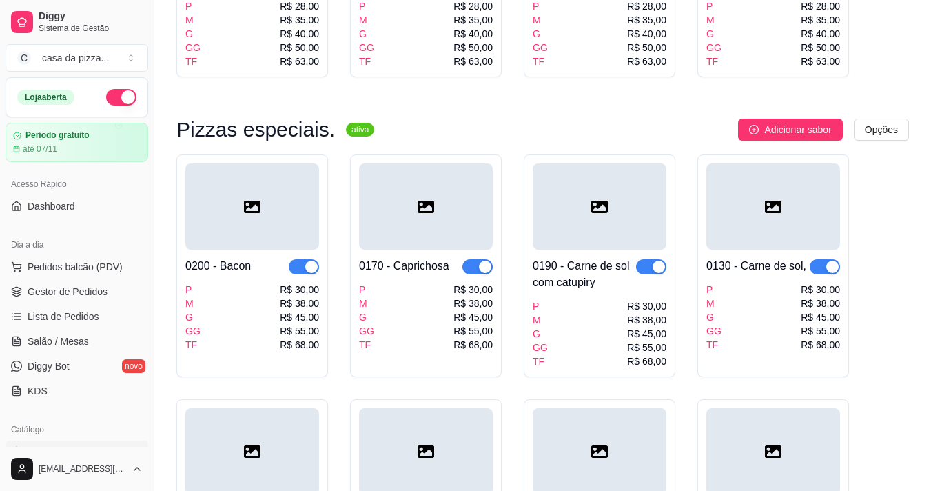
scroll to position [864, 0]
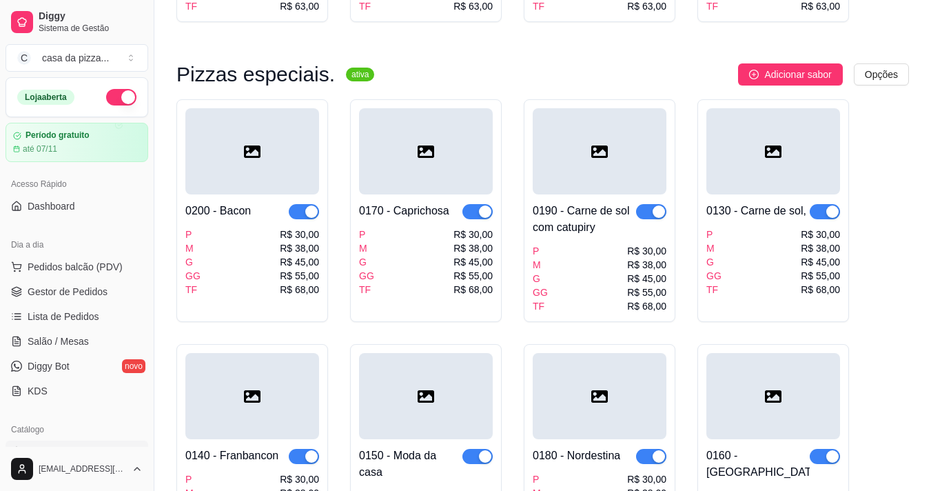
click at [646, 204] on span "button" at bounding box center [651, 211] width 30 height 15
click at [814, 204] on span "button" at bounding box center [825, 211] width 30 height 15
click at [646, 449] on span "button" at bounding box center [651, 456] width 30 height 15
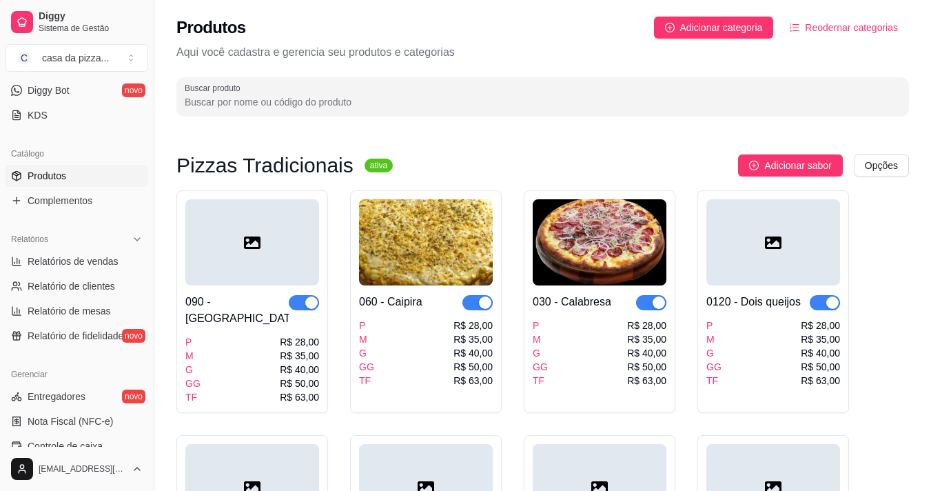
scroll to position [202, 0]
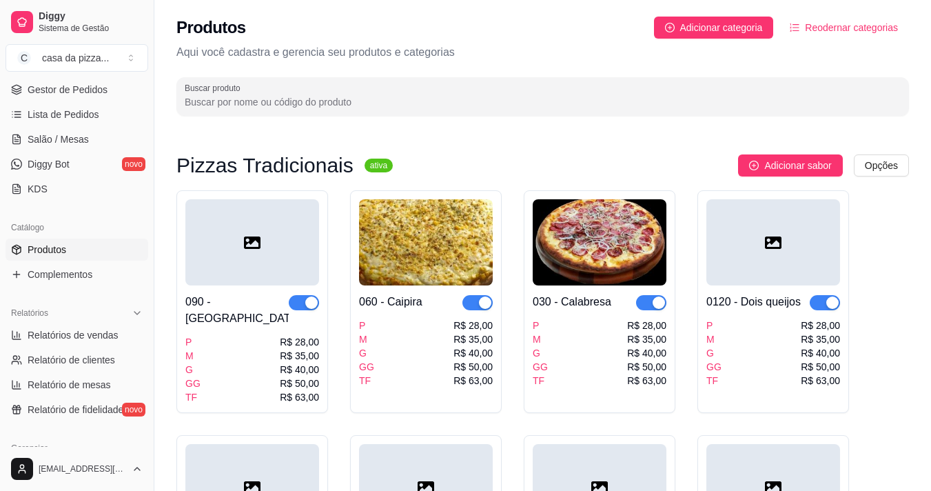
click at [72, 254] on link "Produtos" at bounding box center [77, 250] width 143 height 22
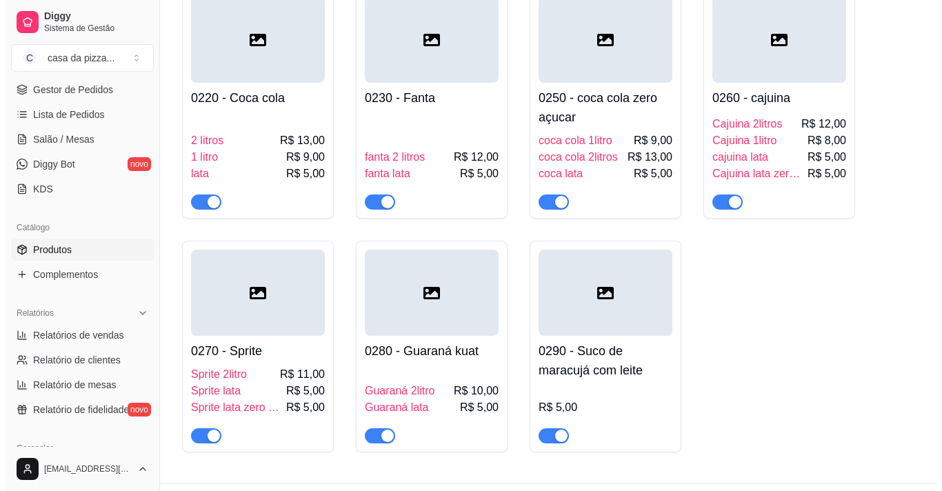
scroll to position [1821, 0]
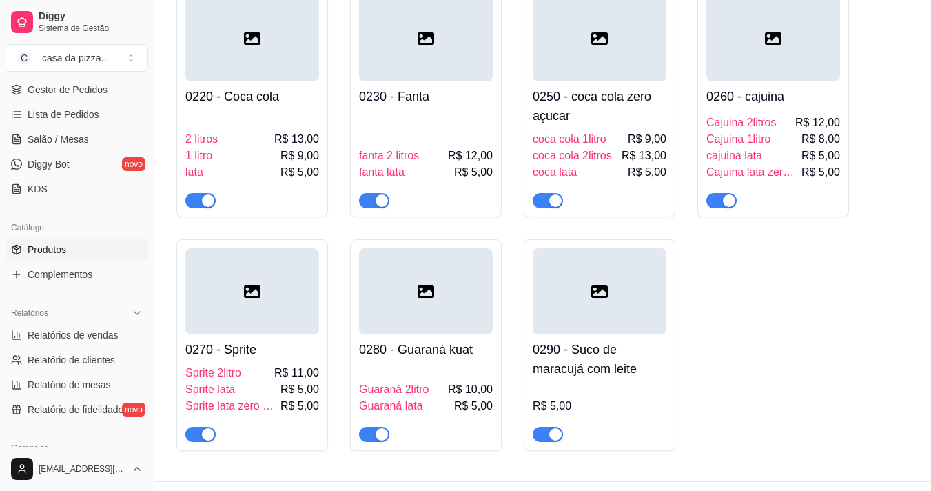
click at [538, 427] on span "button" at bounding box center [548, 434] width 30 height 15
click at [787, 164] on span "Cajuina lata zero açucar" at bounding box center [753, 172] width 92 height 17
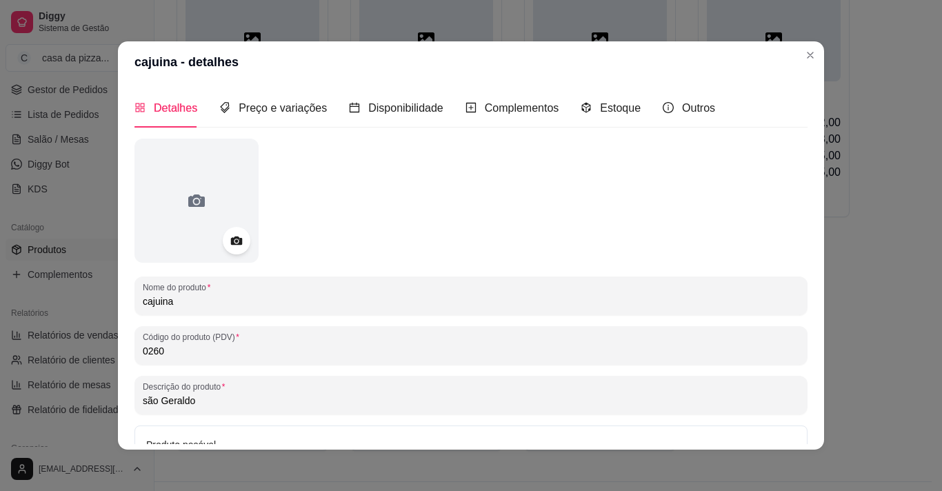
click at [804, 436] on div "Detalhes Preço e variações Disponibilidade Complementos Estoque Outros Nome do …" at bounding box center [471, 266] width 706 height 367
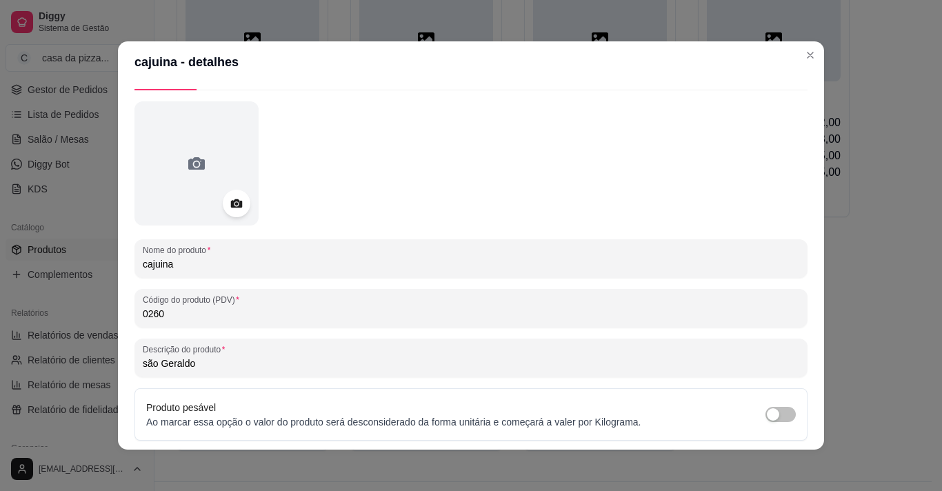
scroll to position [0, 0]
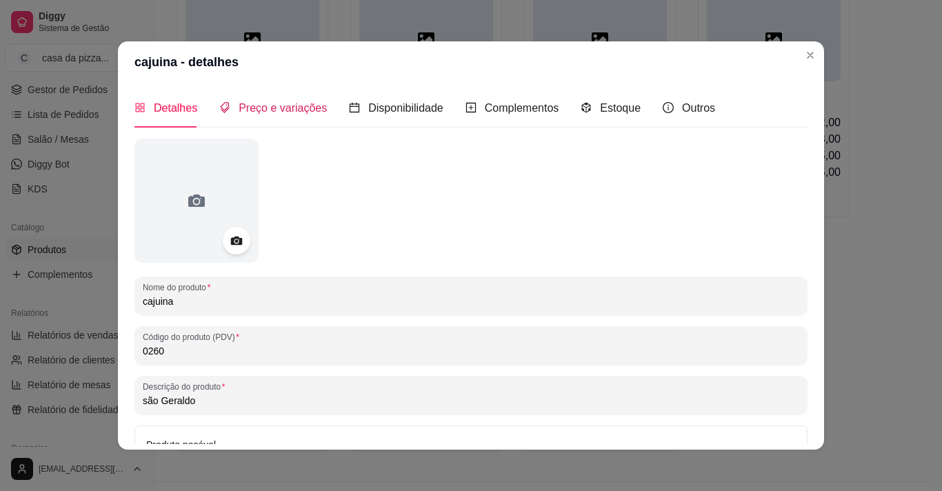
click at [298, 108] on span "Preço e variações" at bounding box center [283, 108] width 88 height 12
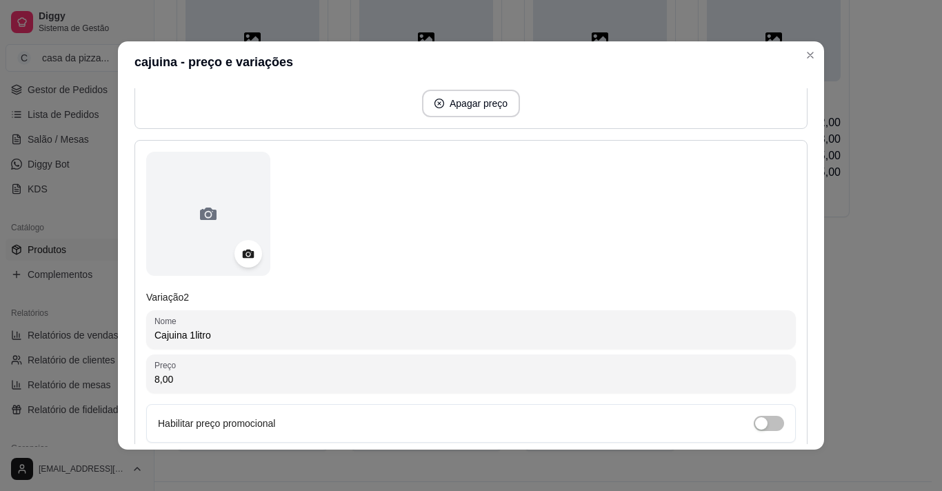
scroll to position [607, 0]
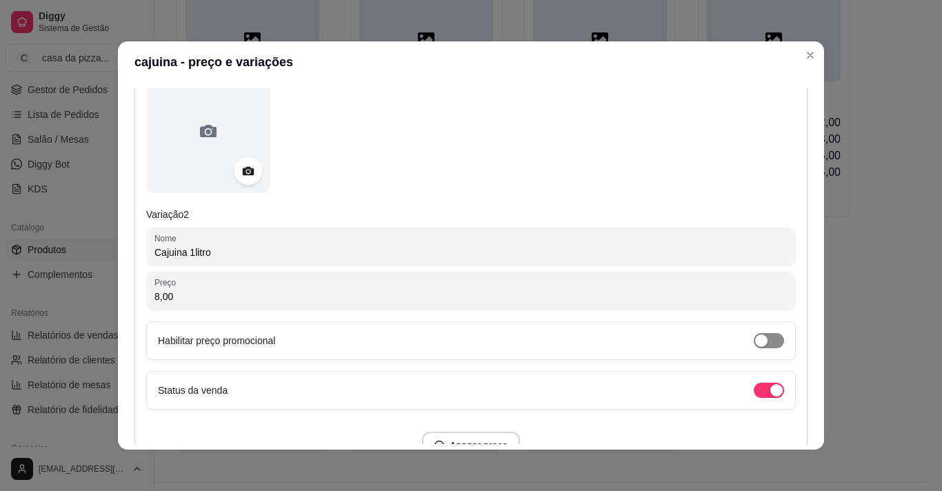
click at [758, 338] on span "button" at bounding box center [768, 340] width 30 height 15
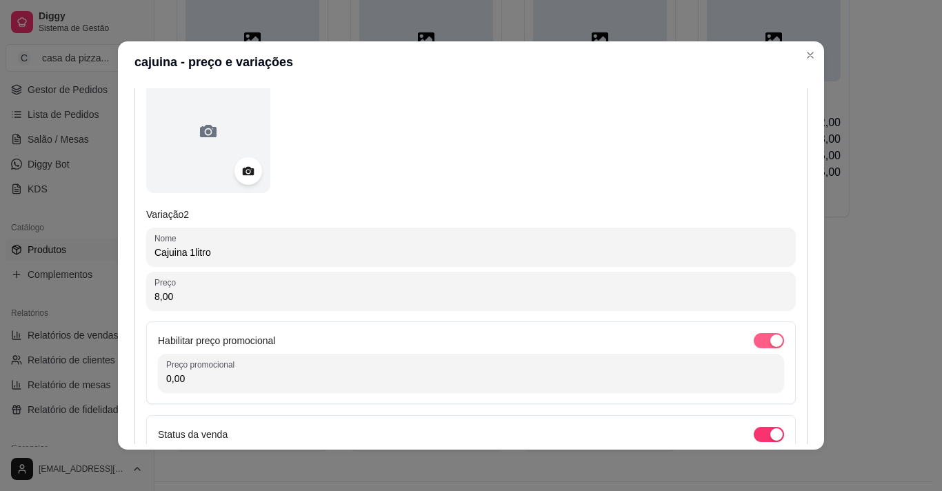
click at [753, 343] on span "button" at bounding box center [768, 340] width 30 height 15
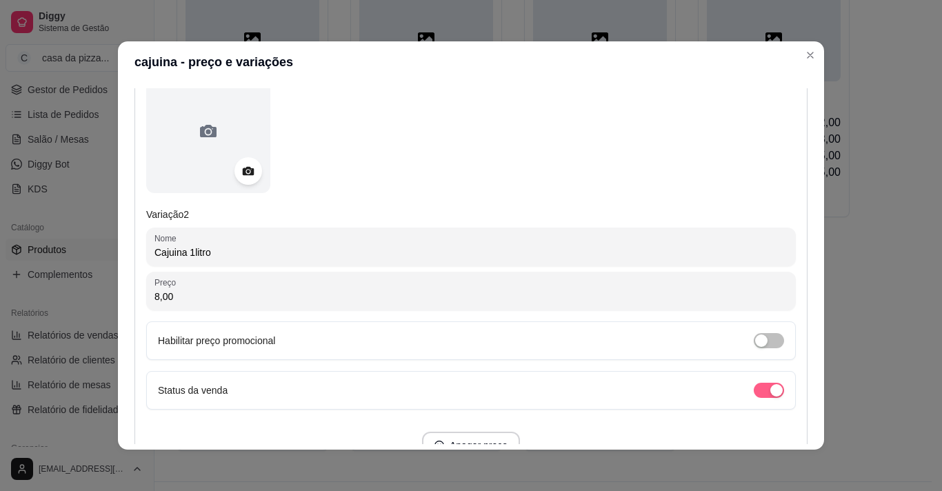
click at [753, 393] on span "button" at bounding box center [768, 390] width 30 height 15
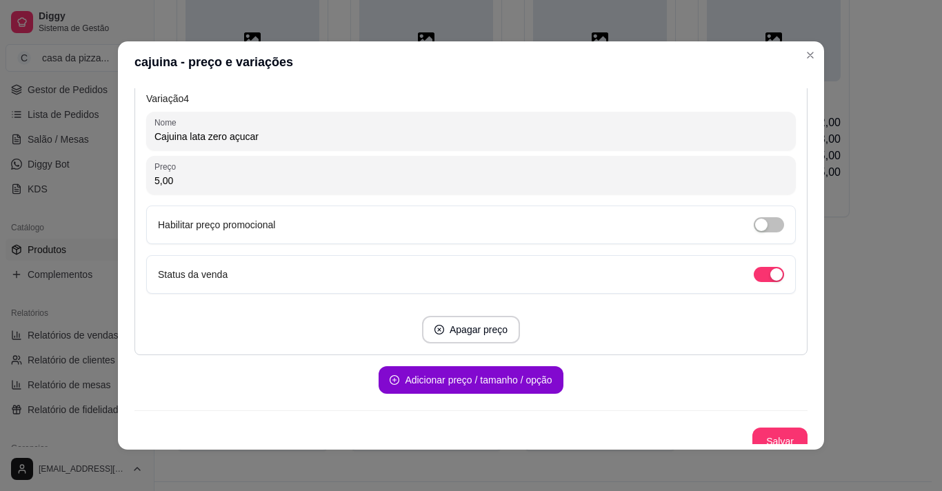
scroll to position [1583, 0]
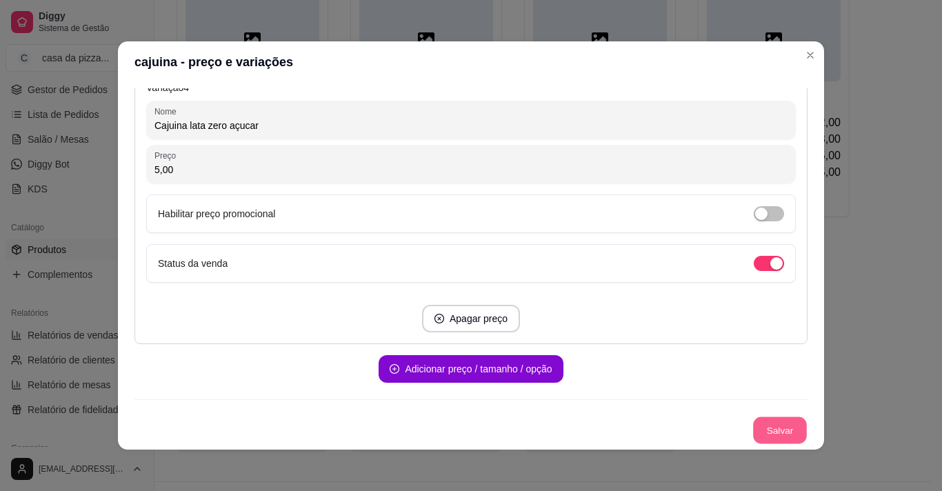
click at [784, 434] on button "Salvar" at bounding box center [780, 430] width 54 height 27
click at [753, 261] on span "button" at bounding box center [768, 263] width 30 height 15
click at [762, 437] on button "Salvar" at bounding box center [779, 430] width 55 height 28
click at [761, 431] on button "Salvar" at bounding box center [780, 430] width 54 height 27
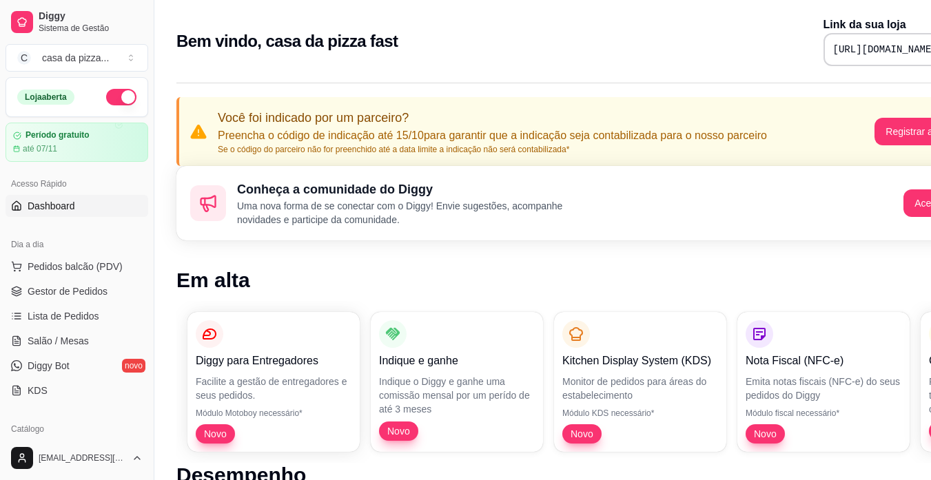
click at [67, 216] on link "Dashboard" at bounding box center [77, 206] width 143 height 22
click at [61, 314] on span "Lista de Pedidos" at bounding box center [64, 317] width 72 height 14
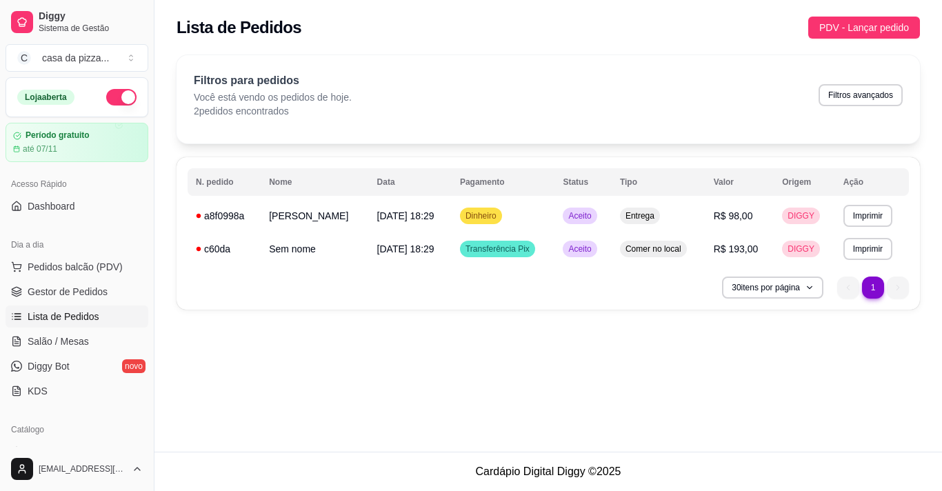
click at [287, 92] on p "Você está vendo os pedidos de hoje." at bounding box center [273, 97] width 158 height 14
click at [270, 104] on p "2 pedidos encontrados" at bounding box center [273, 111] width 158 height 14
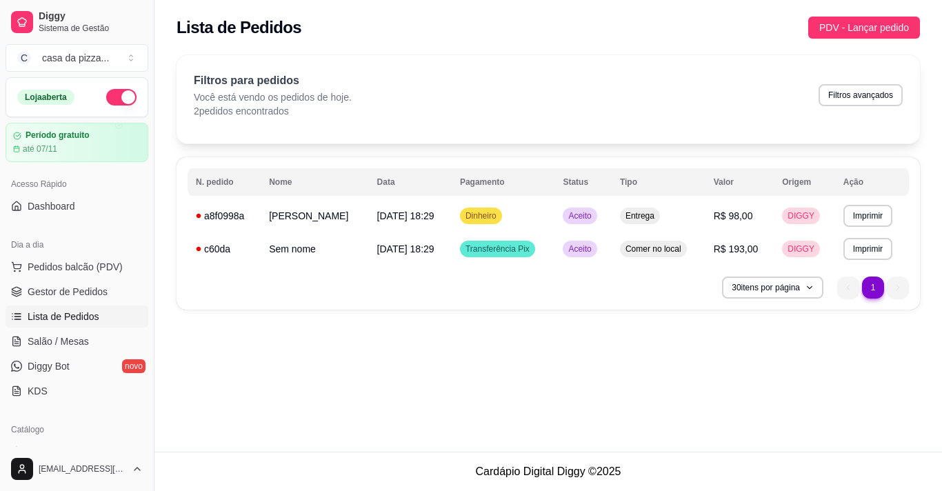
click at [270, 104] on p "2 pedidos encontrados" at bounding box center [273, 111] width 158 height 14
drag, startPoint x: 270, startPoint y: 104, endPoint x: 479, endPoint y: 214, distance: 236.8
click at [479, 214] on div "**********" at bounding box center [547, 182] width 743 height 254
click at [494, 303] on div "**********" at bounding box center [547, 233] width 743 height 152
click at [51, 338] on span "Salão / Mesas" at bounding box center [58, 341] width 61 height 14
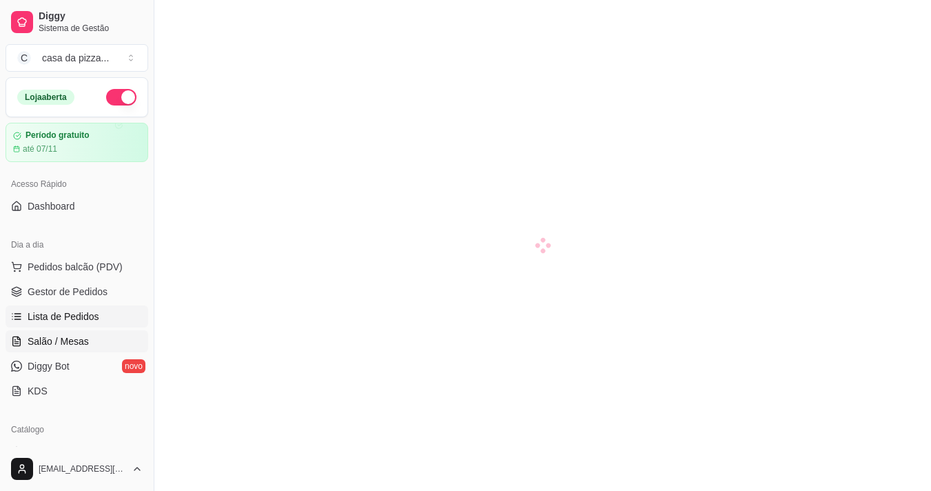
click at [45, 317] on span "Lista de Pedidos" at bounding box center [64, 317] width 72 height 14
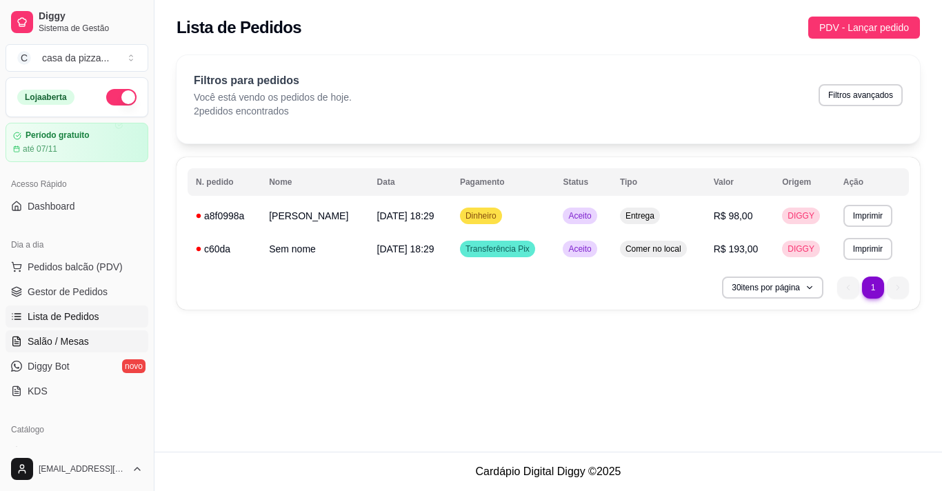
click at [52, 340] on span "Salão / Mesas" at bounding box center [58, 341] width 61 height 14
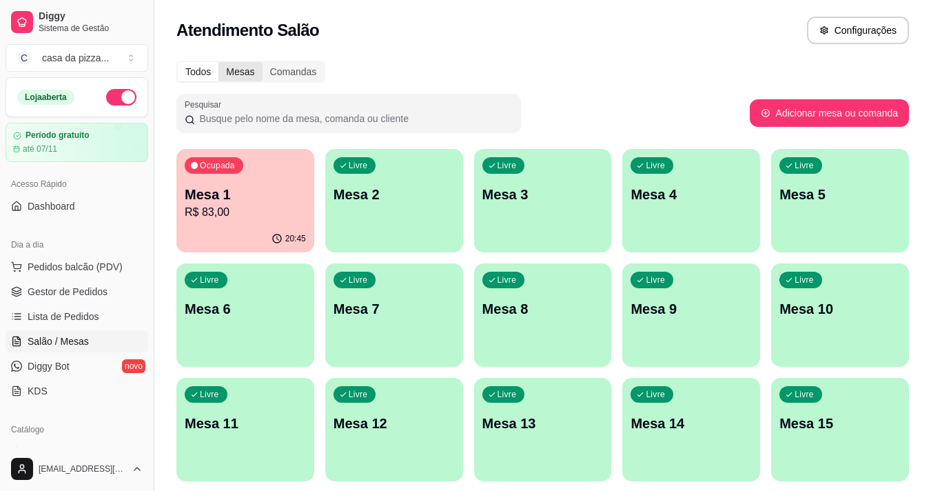
click at [244, 78] on div "Mesas" at bounding box center [240, 71] width 43 height 19
click at [219, 62] on input "Mesas" at bounding box center [219, 62] width 0 height 0
click at [845, 32] on button "Configurações" at bounding box center [858, 31] width 102 height 28
click at [845, 32] on button "Configurações" at bounding box center [858, 30] width 99 height 27
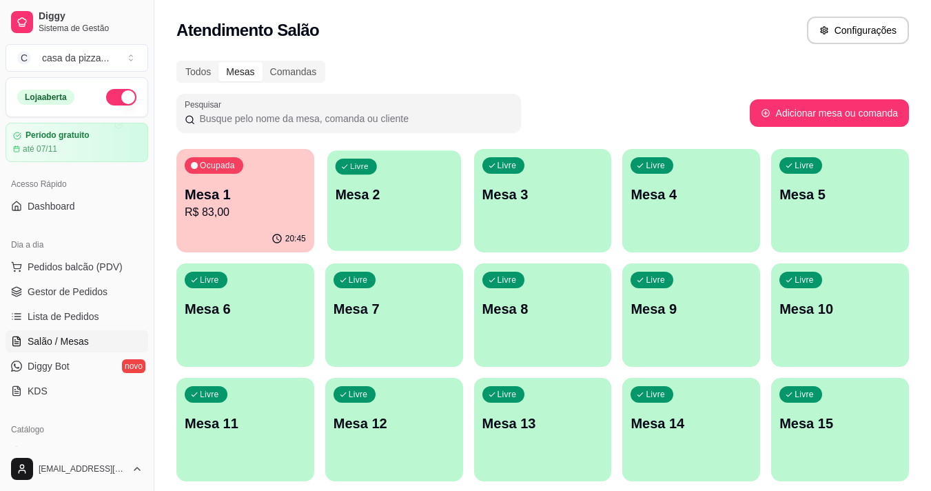
click at [423, 171] on div "Livre Mesa 2" at bounding box center [394, 192] width 134 height 84
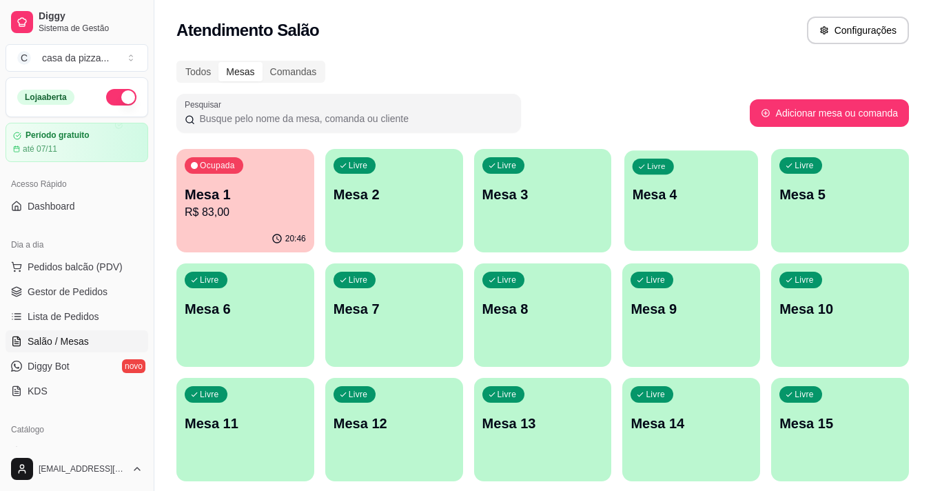
click at [723, 194] on p "Mesa 4" at bounding box center [692, 194] width 118 height 19
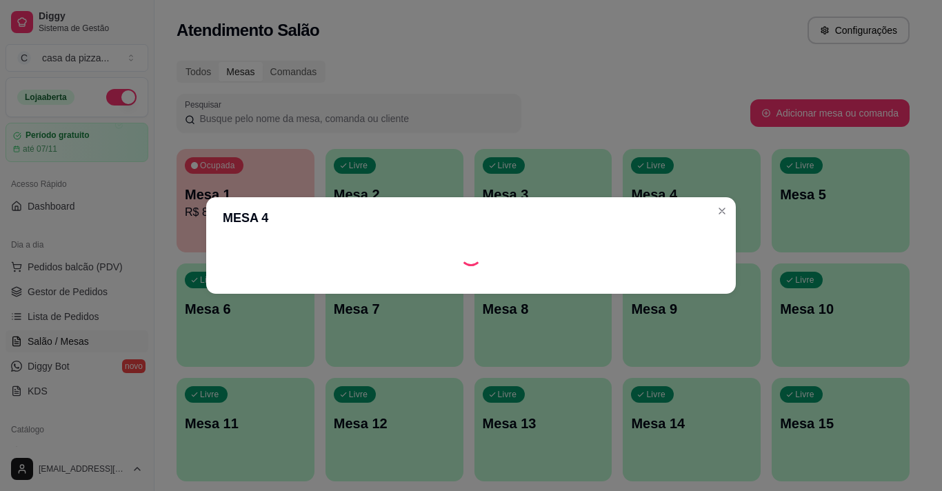
click at [723, 194] on div "MESA 4" at bounding box center [471, 245] width 942 height 491
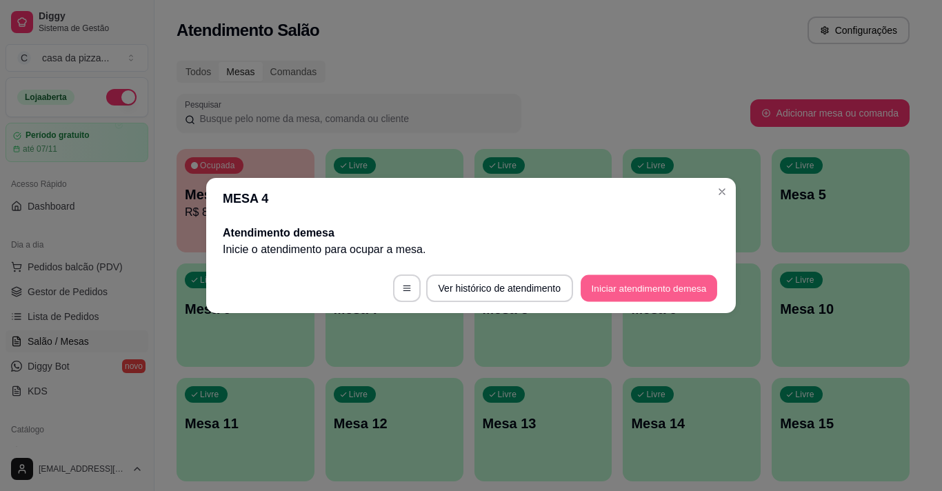
click at [625, 284] on button "Iniciar atendimento de mesa" at bounding box center [648, 288] width 136 height 27
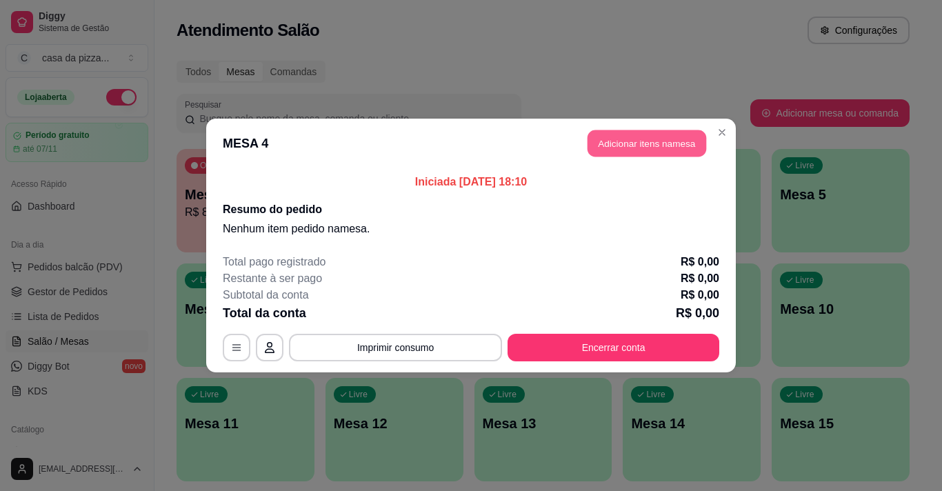
click at [620, 143] on button "Adicionar itens na mesa" at bounding box center [646, 143] width 119 height 27
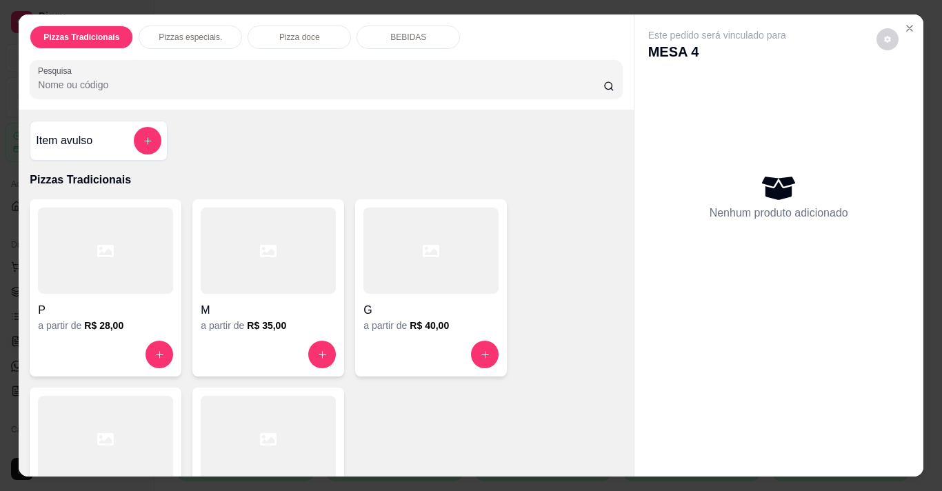
click at [432, 269] on div at bounding box center [430, 250] width 135 height 86
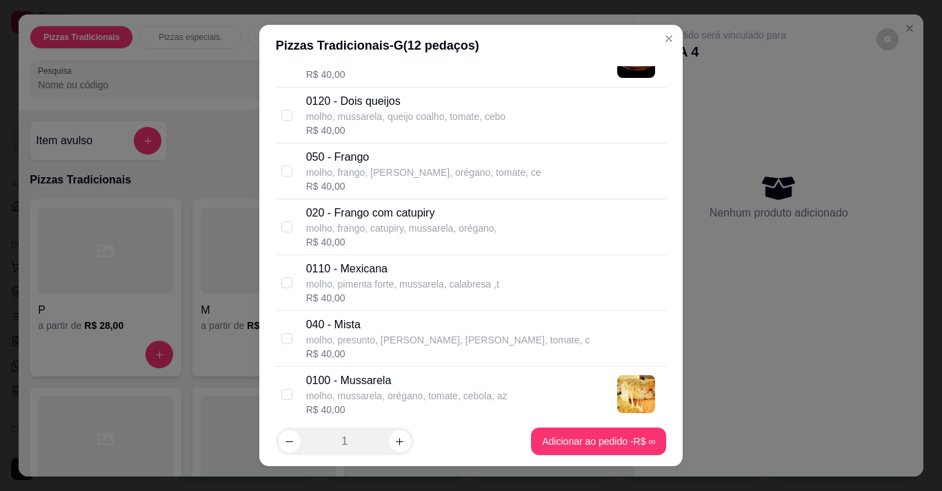
scroll to position [276, 0]
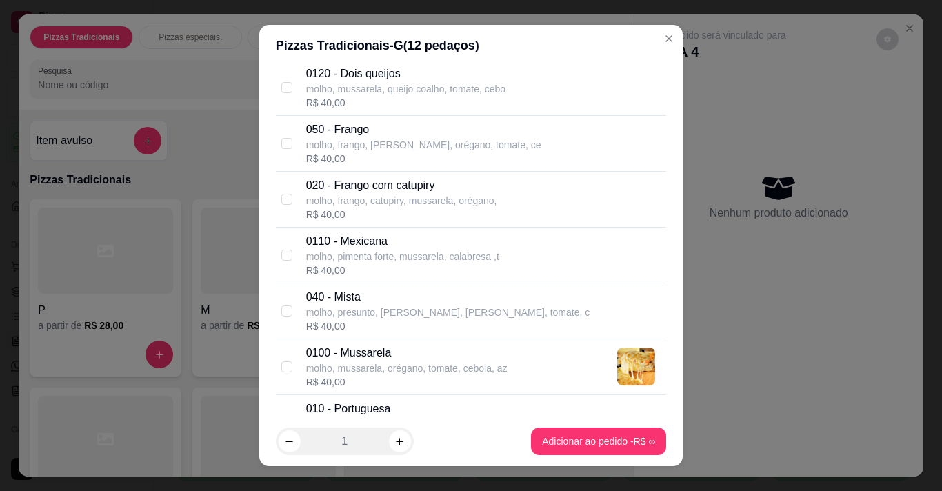
click at [359, 407] on p "010 - Portuguesa" at bounding box center [405, 408] width 198 height 17
click at [281, 415] on label at bounding box center [286, 422] width 11 height 15
click at [281, 417] on input "checkbox" at bounding box center [286, 422] width 11 height 11
checkbox input "true"
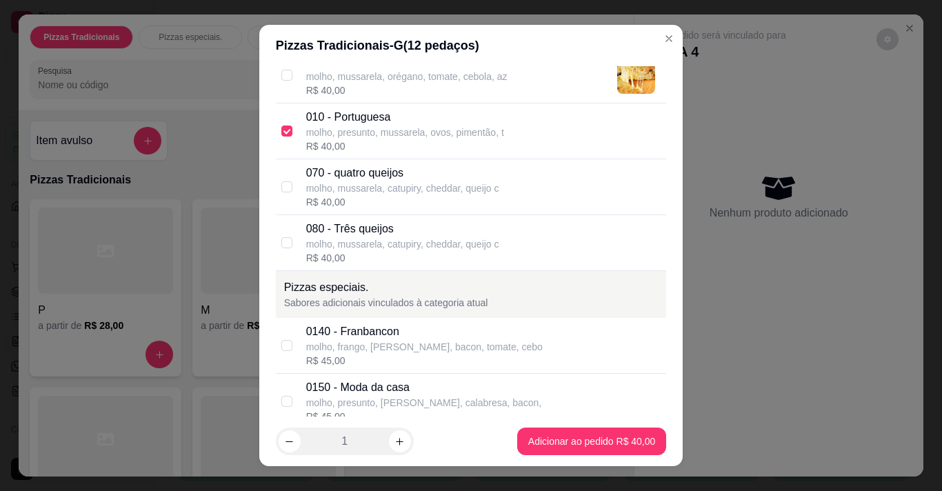
scroll to position [595, 0]
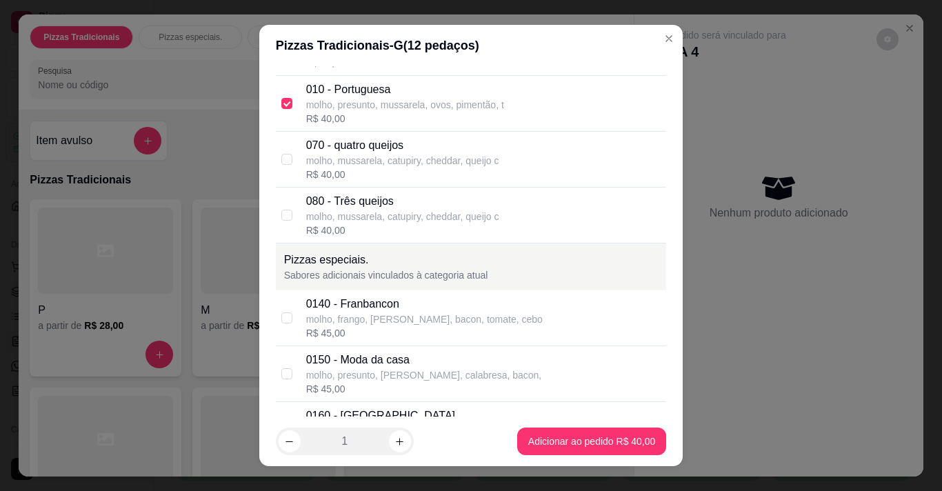
click at [367, 362] on div "0150 - Moda da casa" at bounding box center [424, 360] width 236 height 17
checkbox input "true"
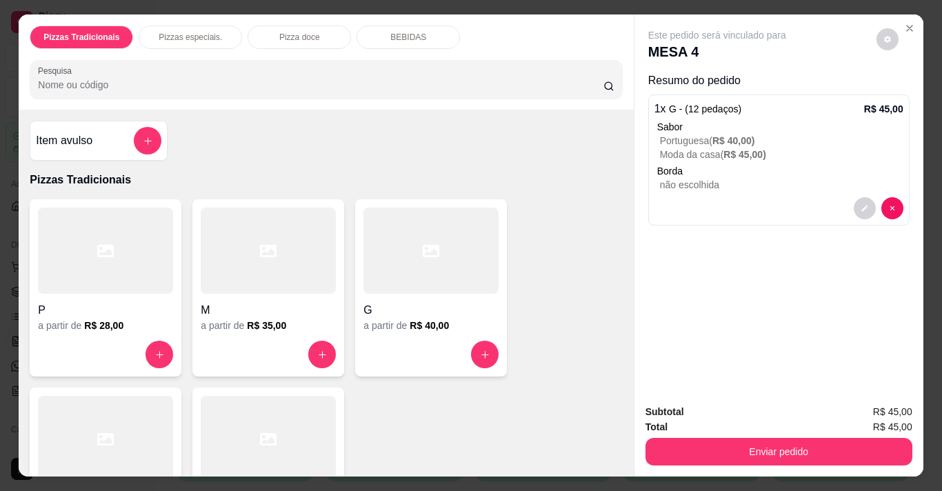
click at [390, 32] on p "BEBIDAS" at bounding box center [408, 37] width 36 height 11
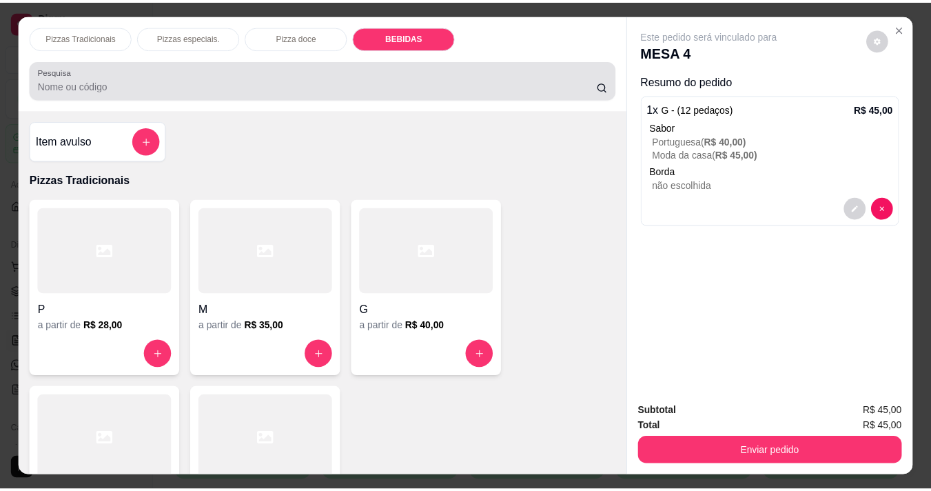
scroll to position [34, 0]
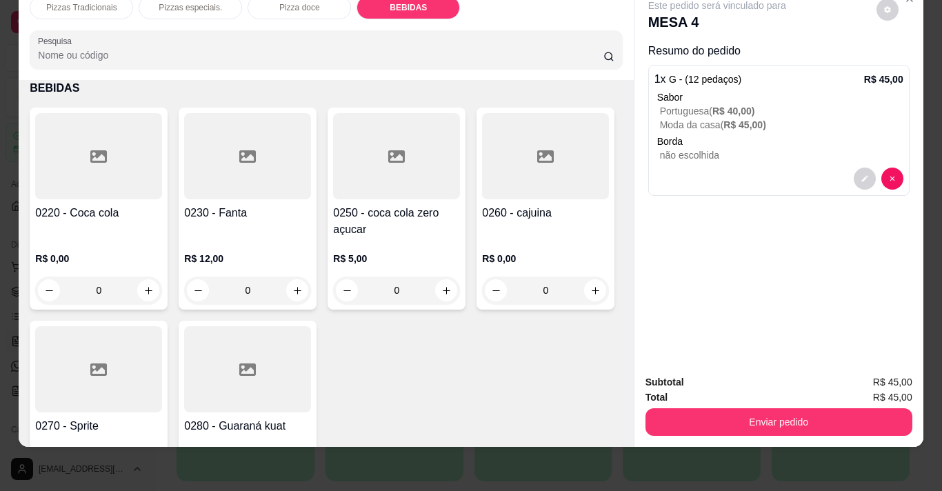
click at [123, 215] on div "0220 - Coca cola" at bounding box center [98, 221] width 127 height 33
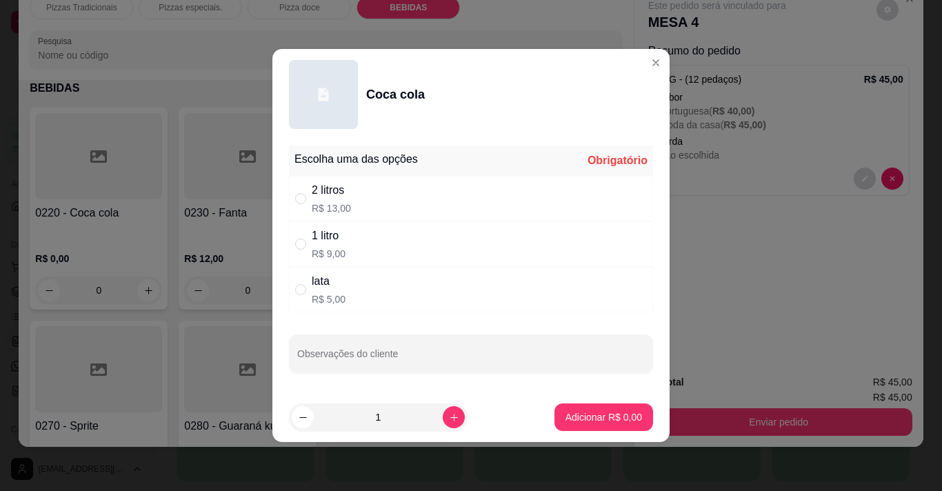
click at [319, 234] on div "1 litro" at bounding box center [329, 235] width 34 height 17
radio input "true"
click at [605, 416] on p "Adicionar R$ 9,00" at bounding box center [603, 416] width 74 height 13
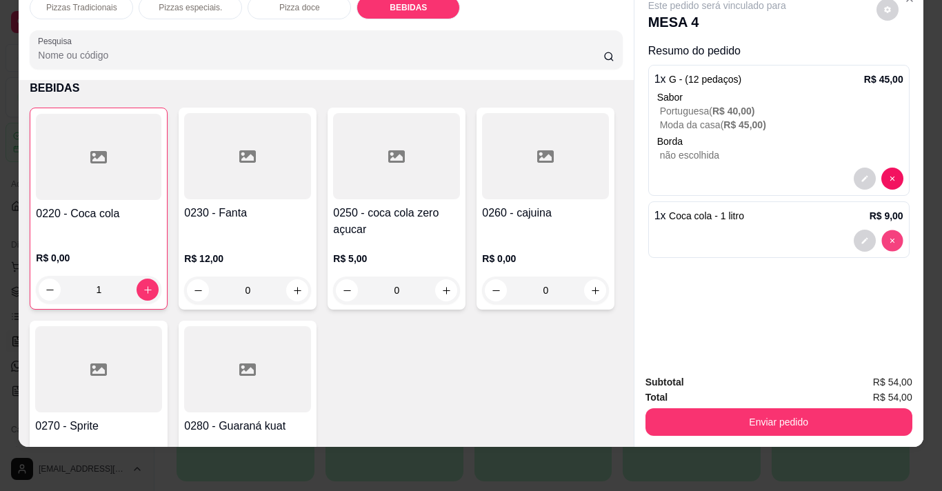
type input "0"
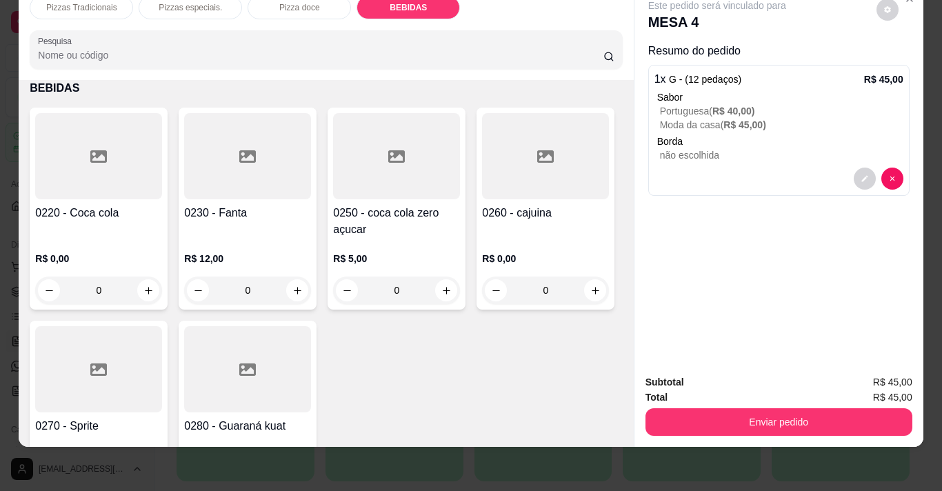
click at [104, 181] on div at bounding box center [98, 156] width 127 height 86
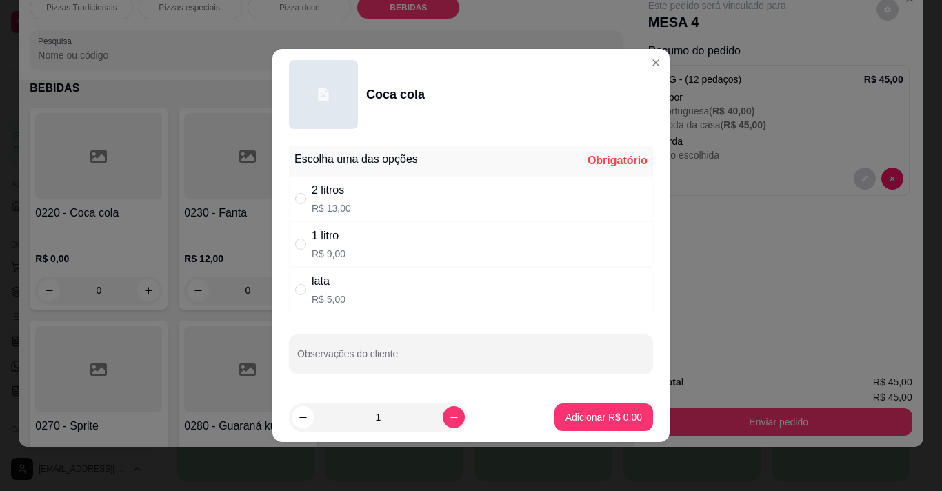
click at [350, 235] on div "1 litro R$ 9,00" at bounding box center [471, 243] width 364 height 45
radio input "true"
click at [398, 374] on div "Escolha uma das opções Completo 2 litros R$ 13,00 1 litro R$ 9,00 lata R$ 5,00 …" at bounding box center [470, 266] width 397 height 252
click at [385, 365] on input "Observações do cliente" at bounding box center [470, 359] width 347 height 14
click at [334, 358] on input "com limaão" at bounding box center [470, 359] width 347 height 14
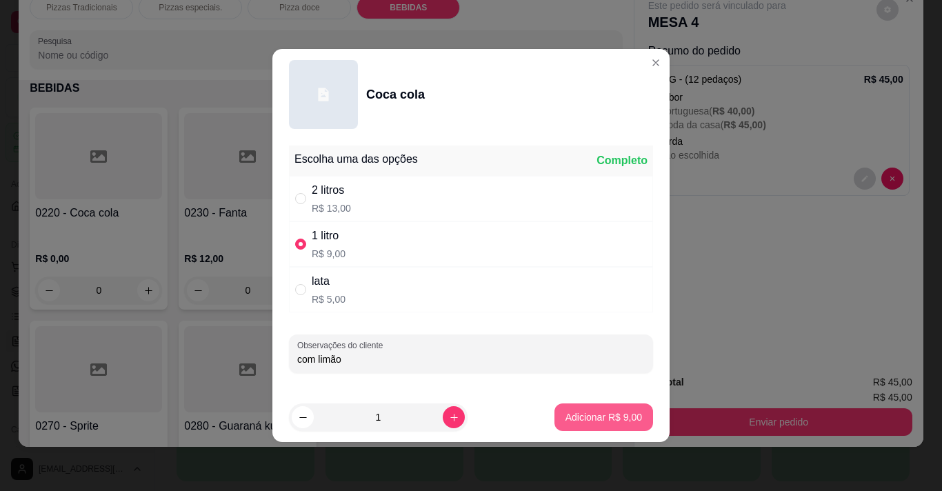
type input "com limão"
click at [590, 420] on p "Adicionar R$ 9,00" at bounding box center [603, 416] width 74 height 13
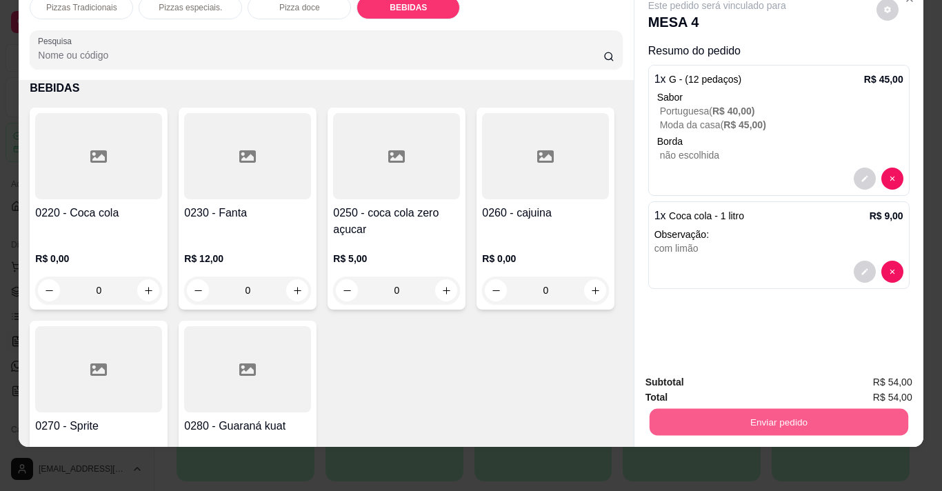
click at [698, 416] on button "Enviar pedido" at bounding box center [778, 421] width 258 height 27
click at [780, 414] on button "Enviar pedido" at bounding box center [778, 421] width 258 height 27
click at [782, 408] on button "Enviar pedido" at bounding box center [778, 421] width 258 height 27
click at [902, 376] on button "Enviar pedido" at bounding box center [876, 378] width 76 height 26
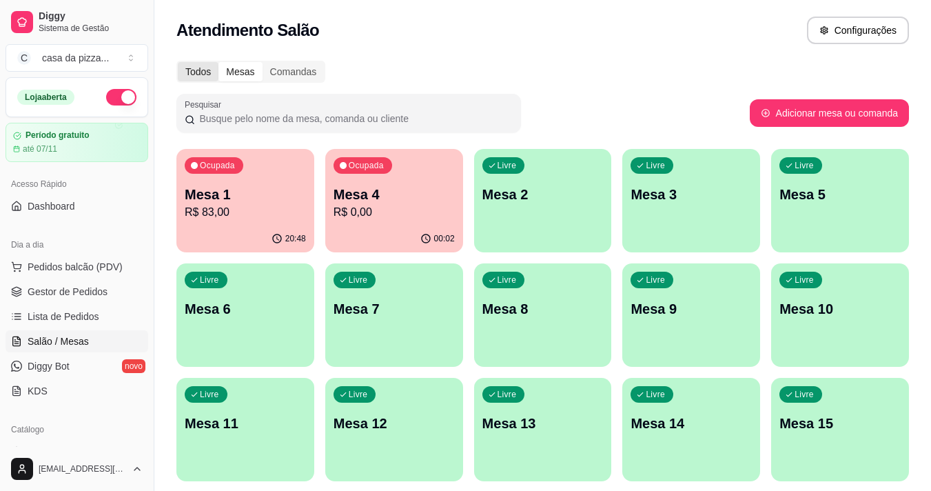
click at [188, 67] on div "Todos" at bounding box center [198, 71] width 41 height 19
click at [178, 62] on input "Todos" at bounding box center [178, 62] width 0 height 0
click at [239, 72] on div "Mesas" at bounding box center [240, 71] width 43 height 19
click at [219, 62] on input "Mesas" at bounding box center [219, 62] width 0 height 0
click at [281, 75] on div "Comandas" at bounding box center [294, 71] width 62 height 19
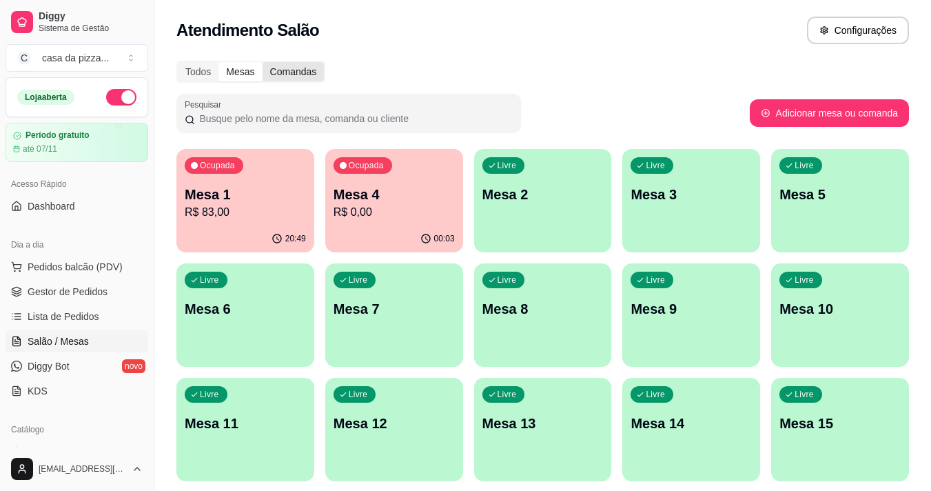
click at [263, 62] on input "Comandas" at bounding box center [263, 62] width 0 height 0
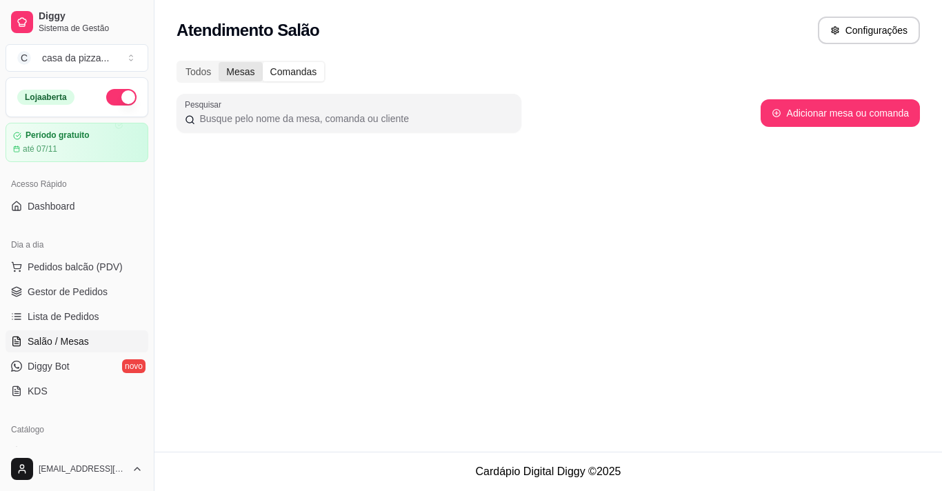
click at [241, 72] on div "Mesas" at bounding box center [240, 71] width 43 height 19
click at [219, 62] on input "Mesas" at bounding box center [219, 62] width 0 height 0
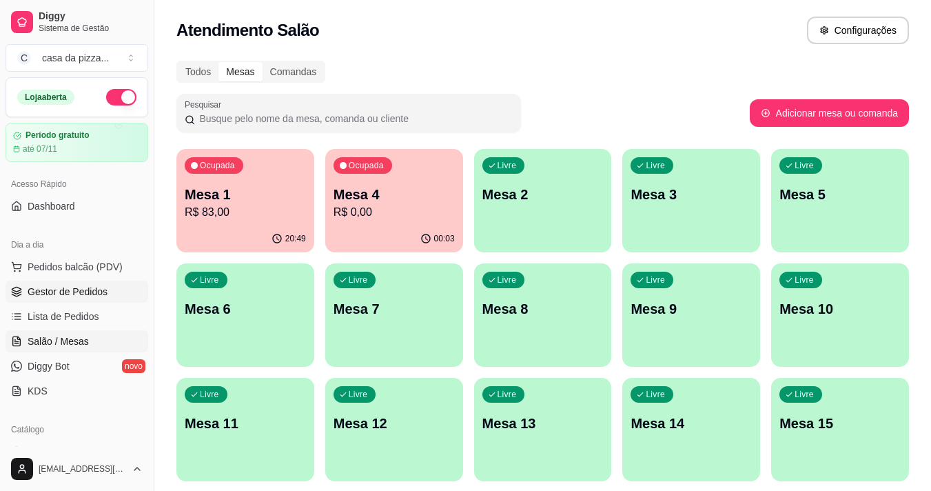
click at [66, 287] on span "Gestor de Pedidos" at bounding box center [68, 292] width 80 height 14
click at [60, 318] on span "Lista de Pedidos" at bounding box center [64, 317] width 72 height 14
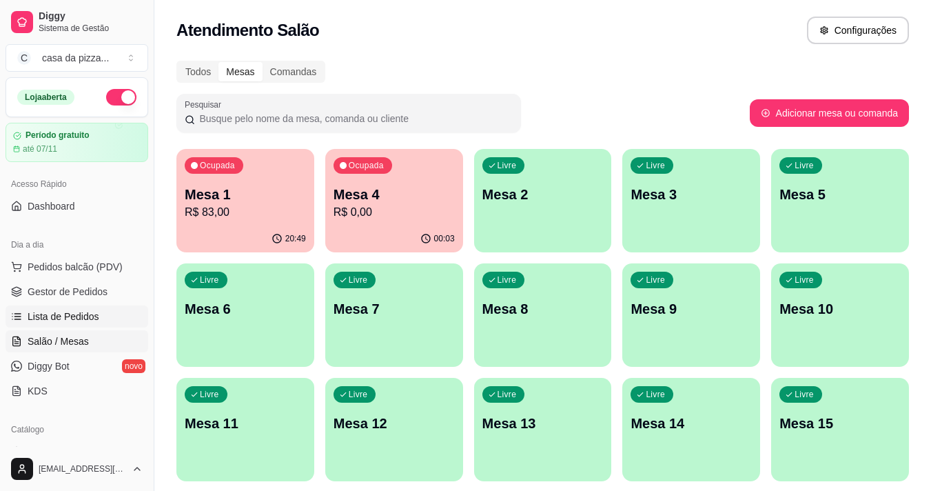
drag, startPoint x: 60, startPoint y: 318, endPoint x: 17, endPoint y: 314, distance: 43.6
click at [17, 314] on link "Lista de Pedidos" at bounding box center [77, 316] width 143 height 22
click at [17, 314] on icon at bounding box center [16, 316] width 11 height 11
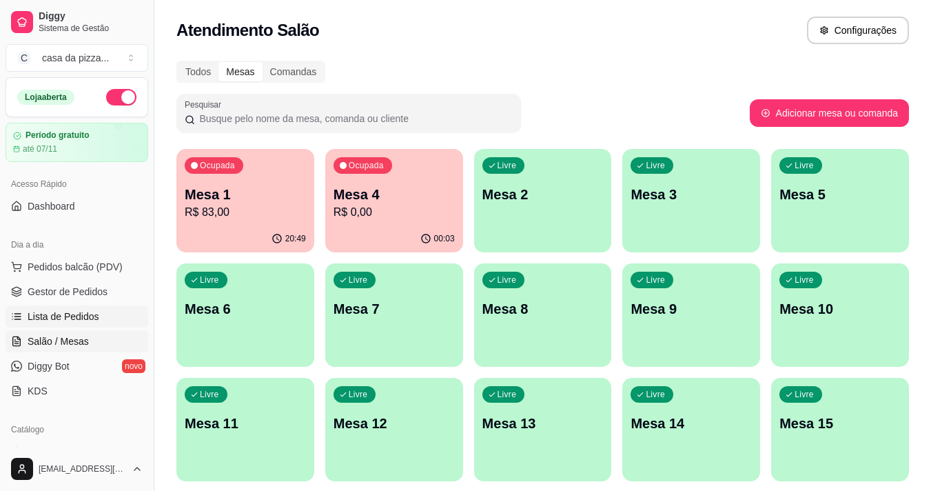
click at [17, 314] on icon at bounding box center [16, 316] width 11 height 11
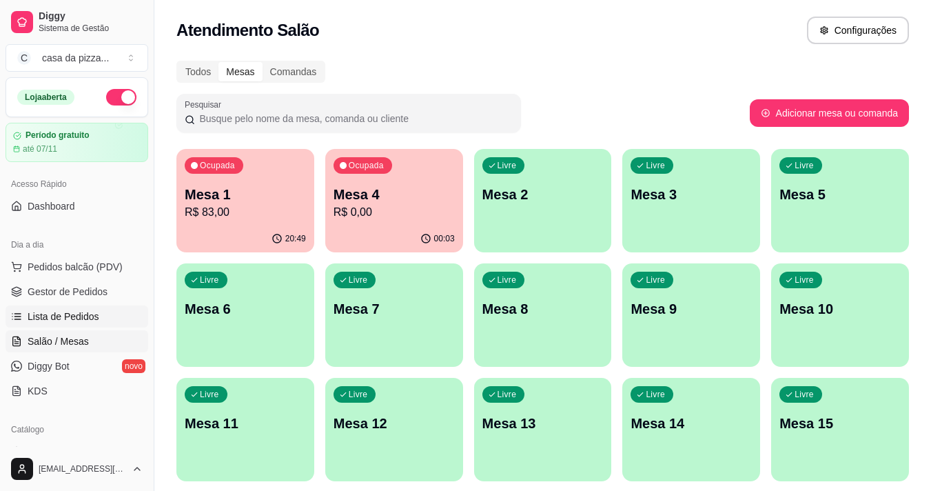
click at [17, 314] on icon at bounding box center [16, 316] width 11 height 11
drag, startPoint x: 17, startPoint y: 314, endPoint x: 212, endPoint y: 233, distance: 212.0
click at [212, 233] on div "Diggy Sistema de Gestão C casa da pizza ... Loja aberta Período gratuito até 07…" at bounding box center [465, 325] width 931 height 651
click at [59, 364] on span "Diggy Bot" at bounding box center [49, 366] width 42 height 14
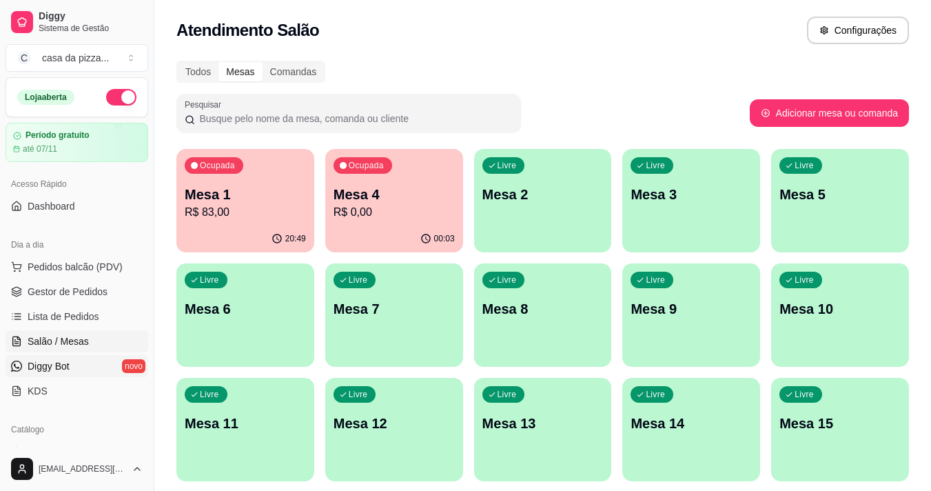
click at [59, 364] on span "Diggy Bot" at bounding box center [49, 366] width 42 height 14
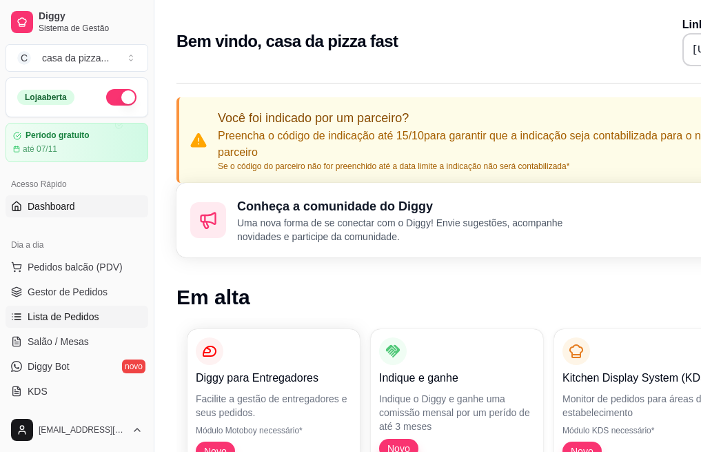
click at [62, 312] on span "Lista de Pedidos" at bounding box center [64, 317] width 72 height 14
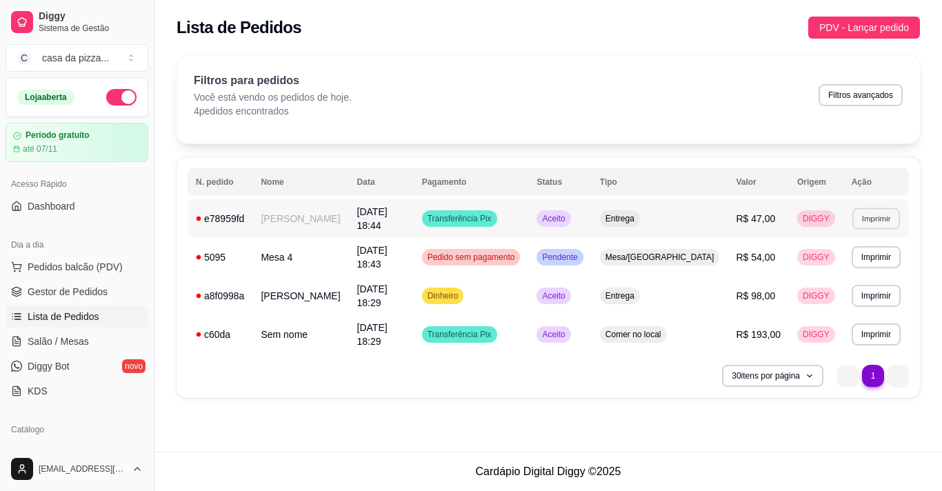
click at [700, 214] on button "Imprimir" at bounding box center [876, 217] width 48 height 21
click at [700, 221] on button "Imprimir" at bounding box center [876, 217] width 48 height 21
click at [700, 217] on button "Imprimir" at bounding box center [876, 217] width 48 height 21
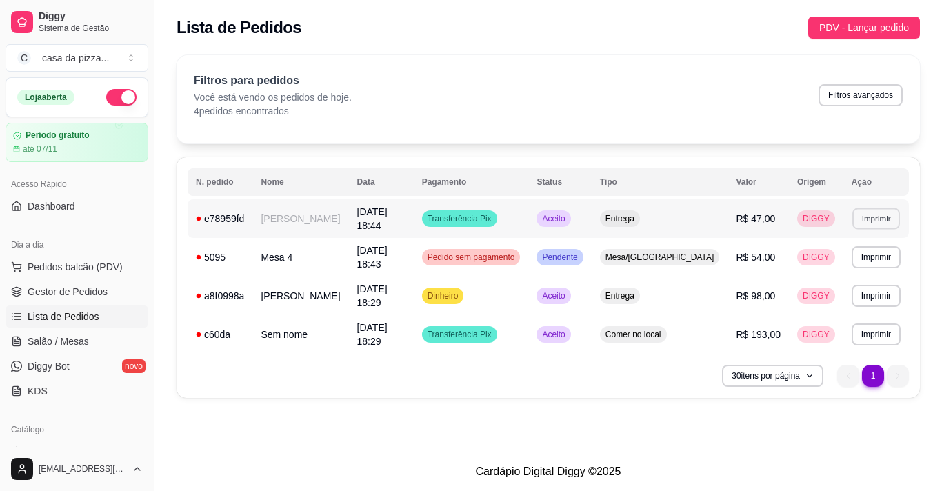
click at [700, 217] on button "Imprimir" at bounding box center [876, 217] width 48 height 21
click at [700, 272] on button "casa da pizza fast" at bounding box center [851, 266] width 97 height 21
click at [59, 363] on span "Diggy Bot" at bounding box center [49, 366] width 42 height 14
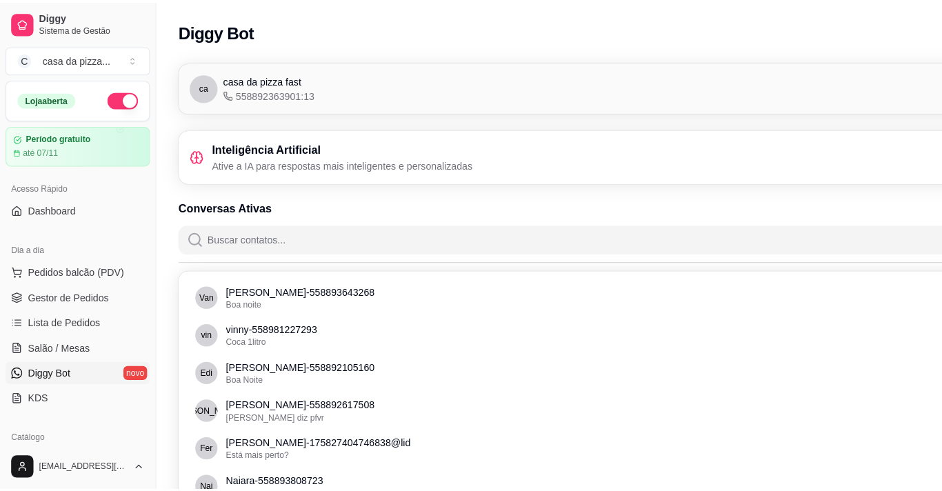
scroll to position [0, 4]
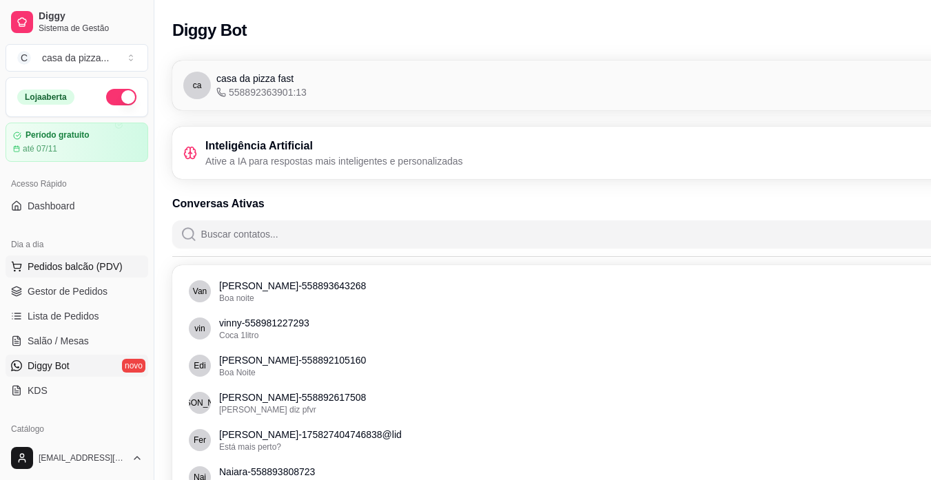
click at [51, 263] on span "Pedidos balcão (PDV)" at bounding box center [75, 267] width 95 height 14
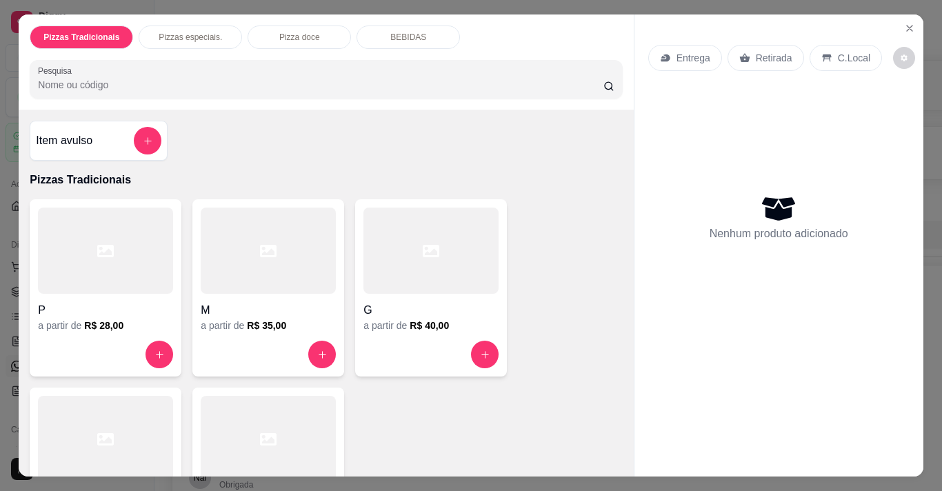
click at [405, 259] on div at bounding box center [430, 250] width 135 height 86
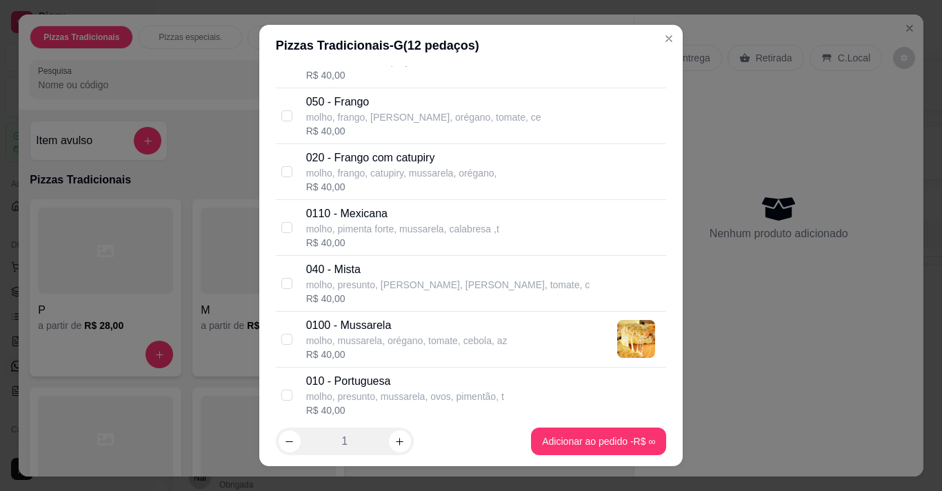
scroll to position [331, 0]
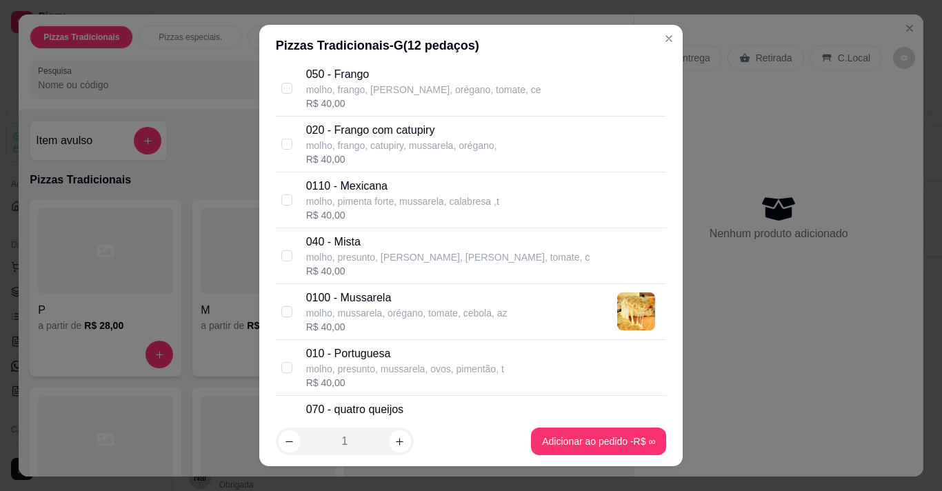
click at [429, 366] on p "molho, presunto, mussarela, ovos, pimentão, t" at bounding box center [405, 369] width 198 height 14
checkbox input "true"
click at [283, 87] on input "checkbox" at bounding box center [286, 88] width 11 height 11
checkbox input "true"
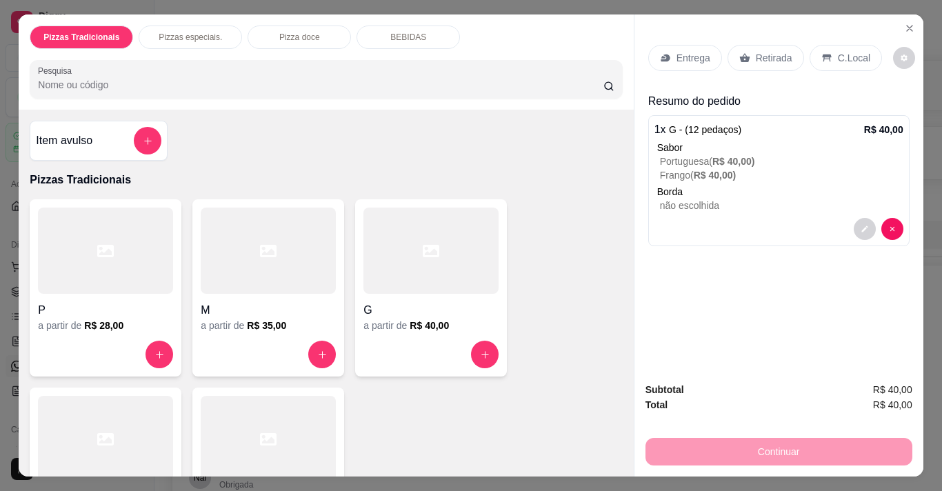
click at [426, 27] on div "BEBIDAS" at bounding box center [407, 37] width 103 height 23
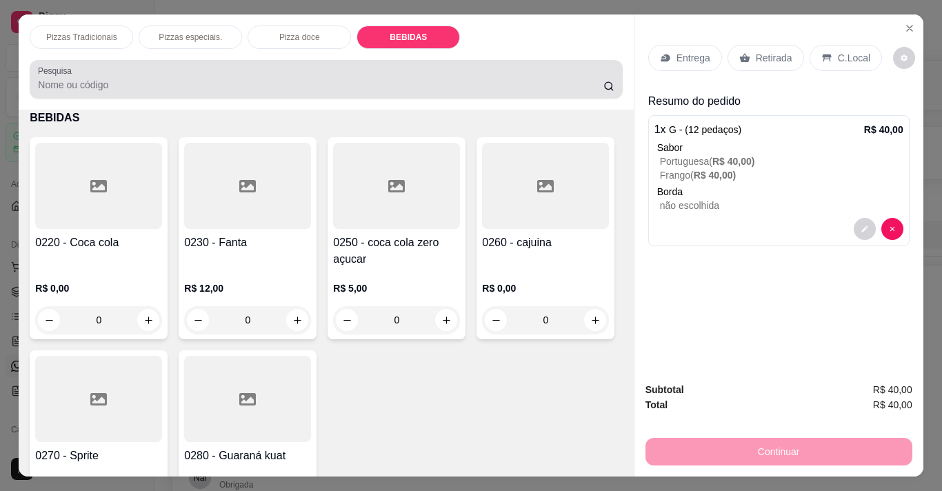
scroll to position [34, 0]
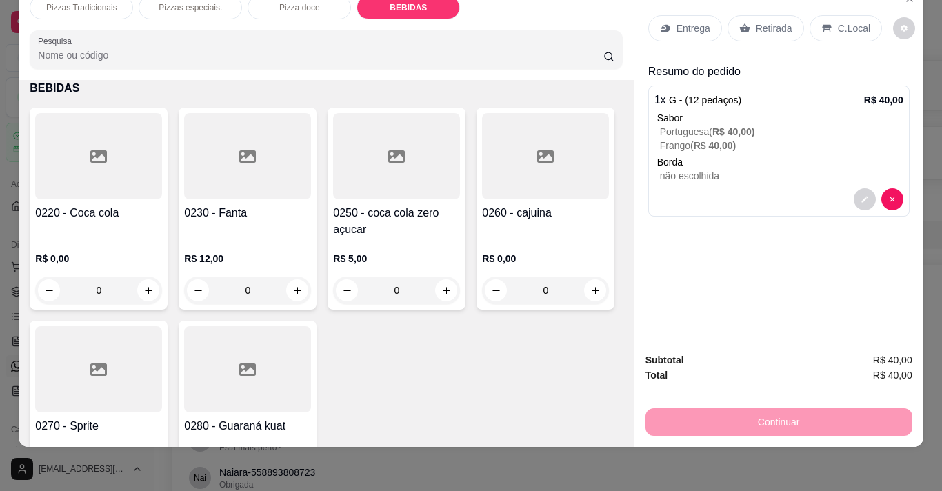
click at [281, 186] on div at bounding box center [247, 156] width 127 height 86
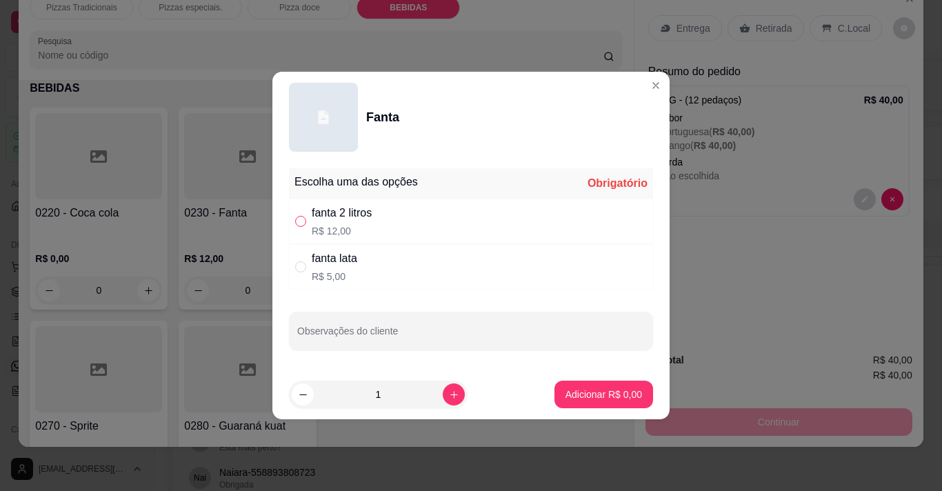
click at [298, 214] on label "" at bounding box center [300, 221] width 11 height 15
click at [298, 216] on input "" at bounding box center [300, 221] width 11 height 11
click at [298, 214] on label "" at bounding box center [300, 221] width 11 height 15
click at [298, 216] on input "" at bounding box center [300, 221] width 11 height 11
click at [303, 223] on input "" at bounding box center [300, 221] width 11 height 11
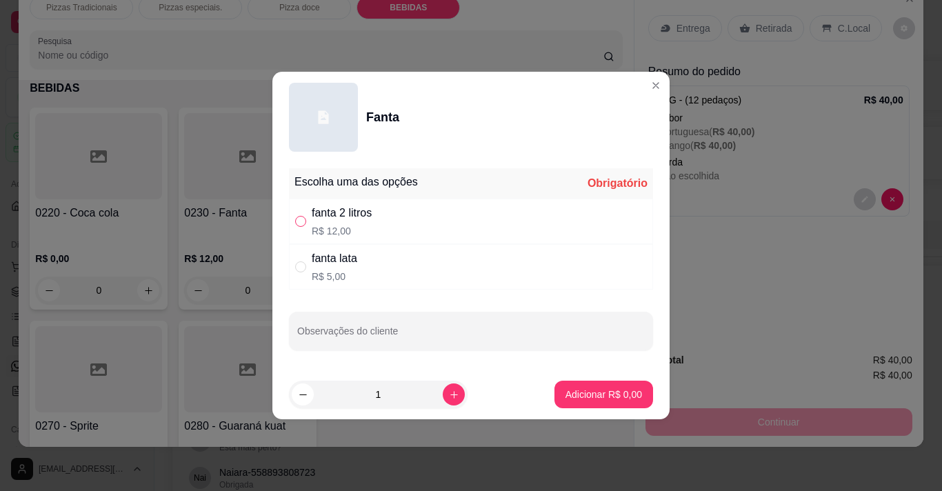
radio input "true"
click at [571, 383] on button "Adicionar R$ 12,00" at bounding box center [600, 394] width 101 height 27
type input "1"
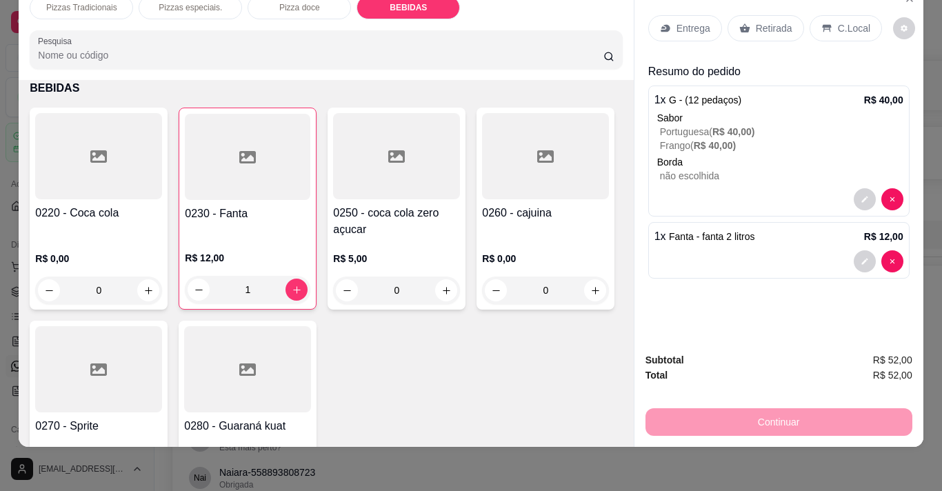
click at [681, 21] on p "Entrega" at bounding box center [693, 28] width 34 height 14
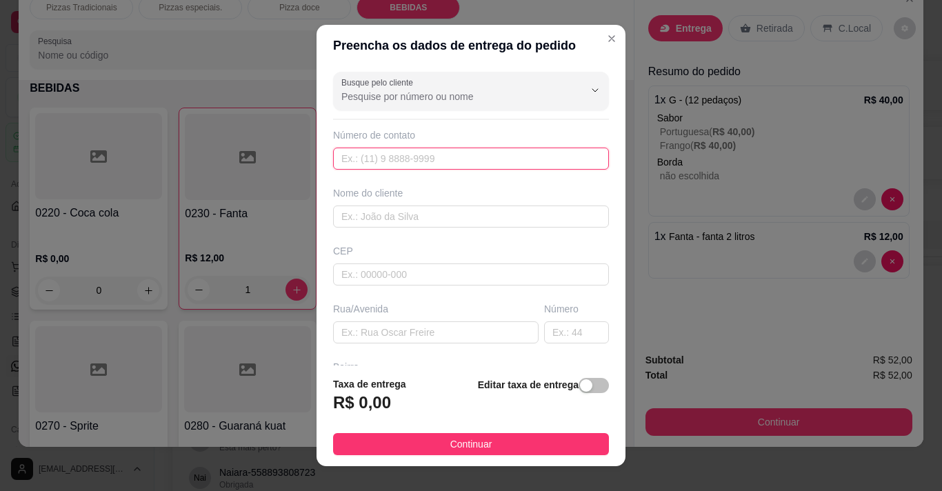
click at [418, 164] on input "text" at bounding box center [471, 159] width 276 height 22
type input "(88) 9336-0977"
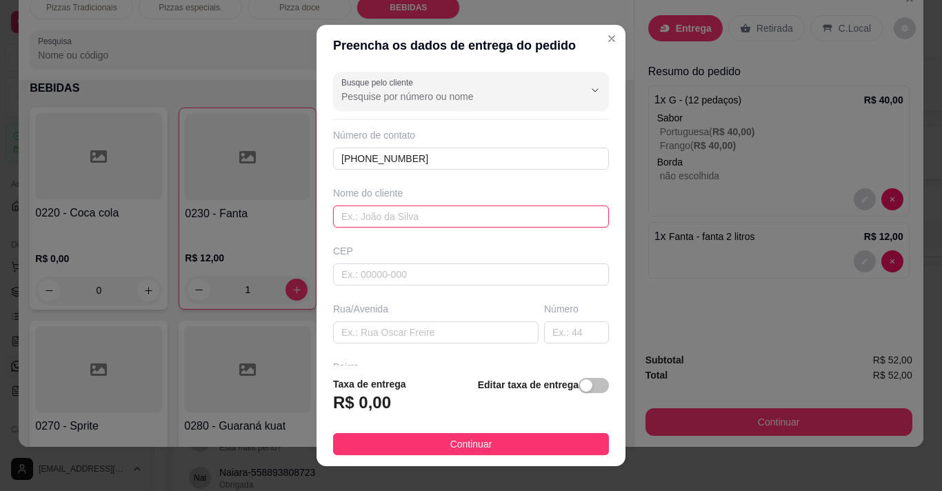
click at [401, 216] on input "text" at bounding box center [471, 216] width 276 height 22
type input "maylla"
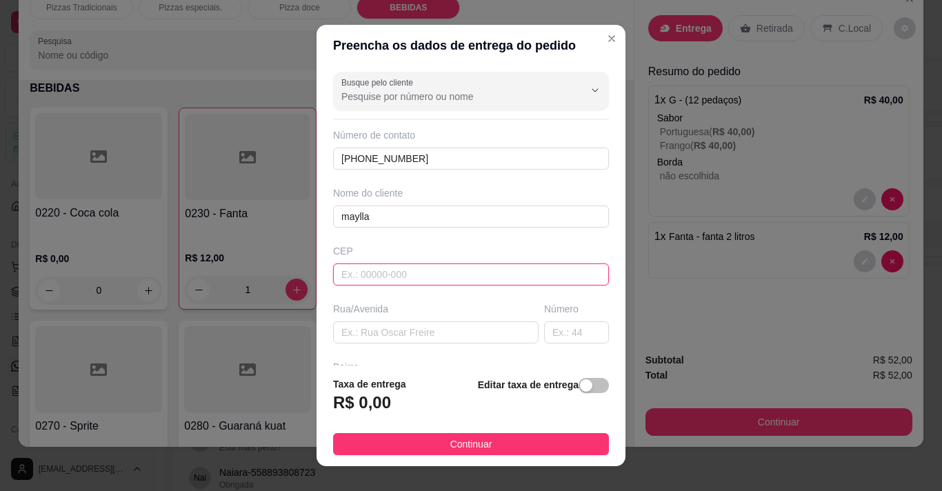
click at [376, 278] on input "text" at bounding box center [471, 274] width 276 height 22
click at [355, 270] on input "text" at bounding box center [471, 274] width 276 height 22
type input "63155000"
type input "Salitre"
type input "63155000"
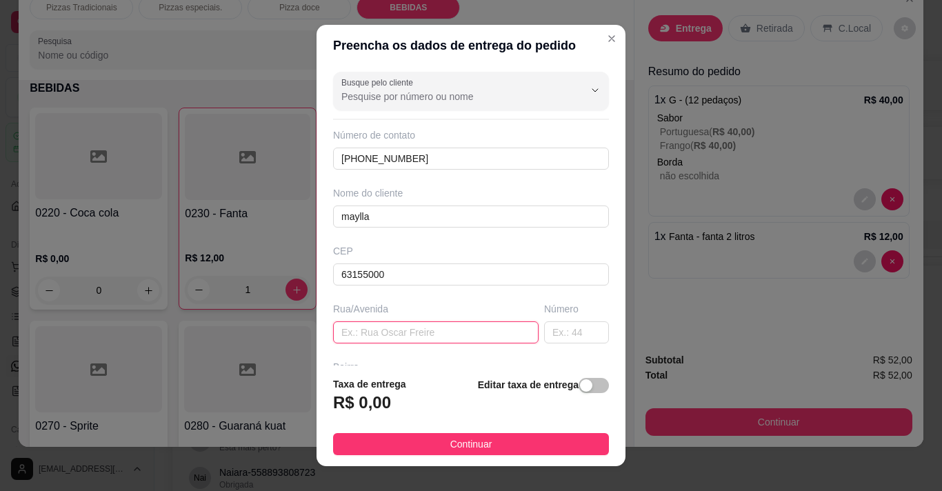
click at [427, 336] on input "text" at bounding box center [435, 332] width 205 height 22
click at [376, 394] on h3 "R$ 0,00" at bounding box center [362, 403] width 58 height 22
click at [582, 384] on span "button" at bounding box center [593, 385] width 30 height 15
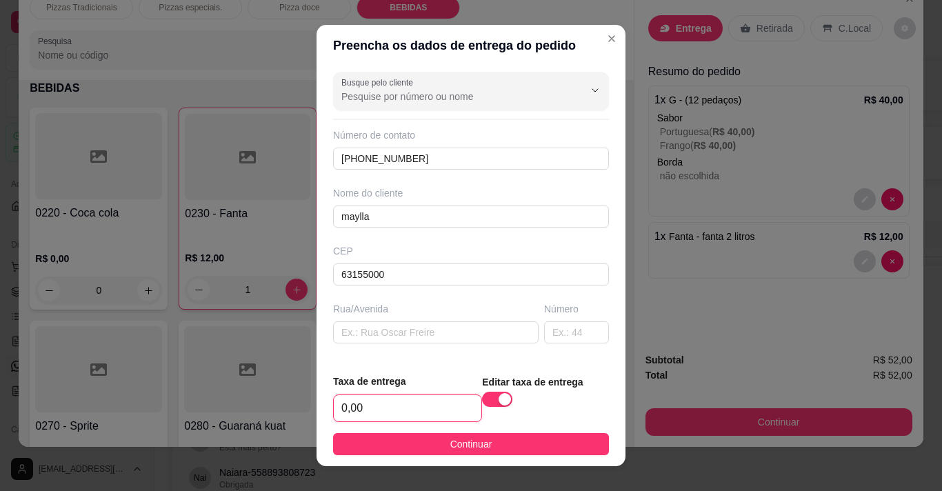
click at [406, 410] on input "0,00" at bounding box center [408, 408] width 148 height 26
type input "2,00"
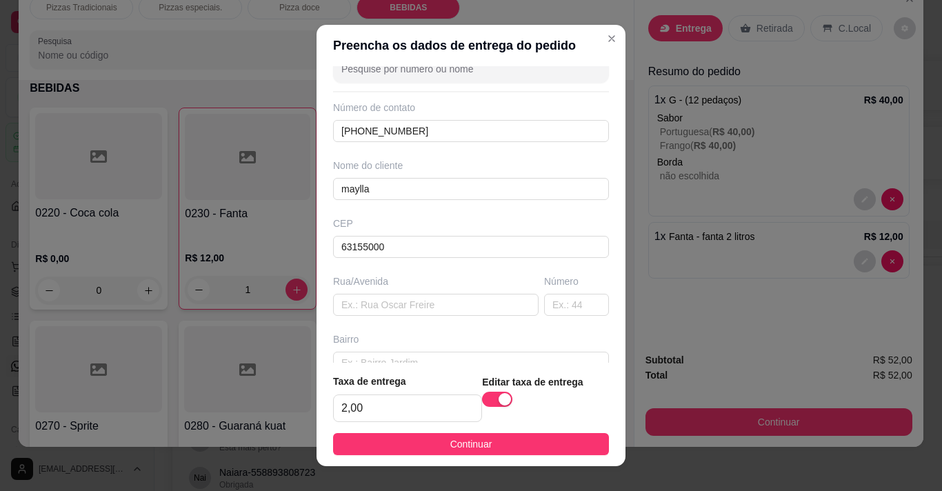
scroll to position [55, 0]
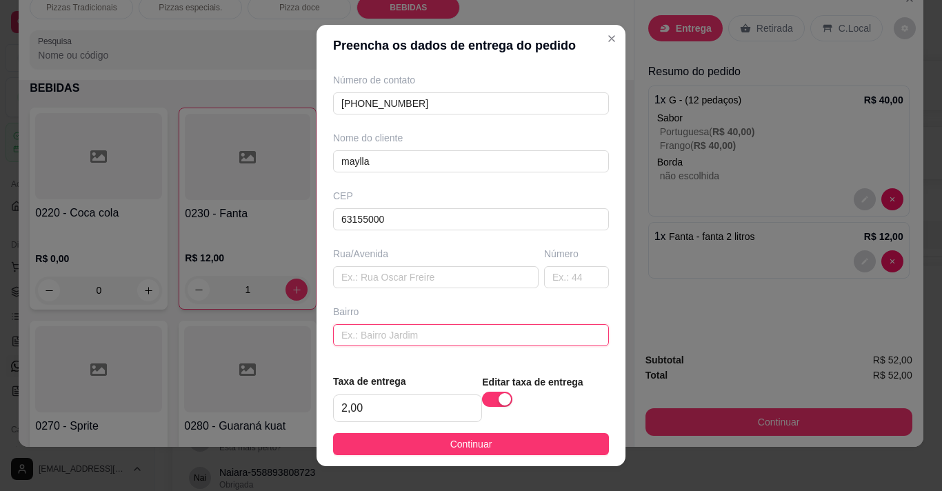
click at [554, 336] on input "text" at bounding box center [471, 335] width 276 height 22
type input "centro"
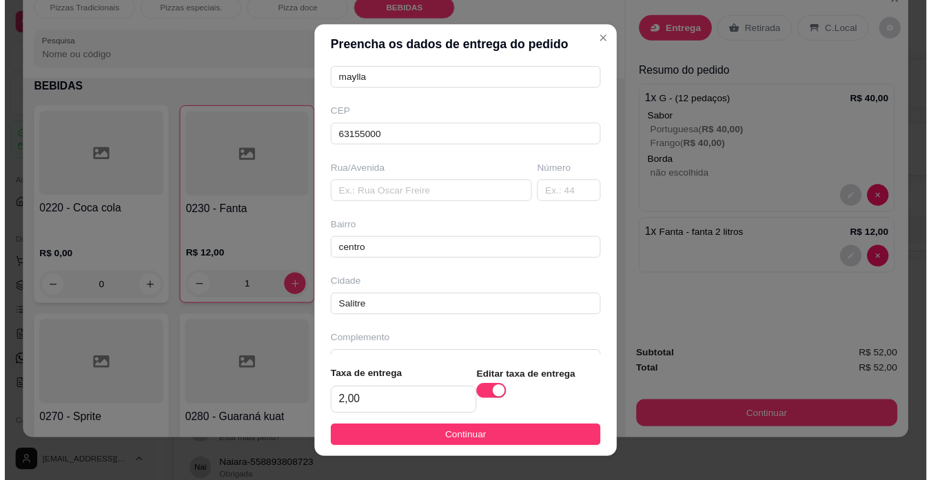
scroll to position [165, 0]
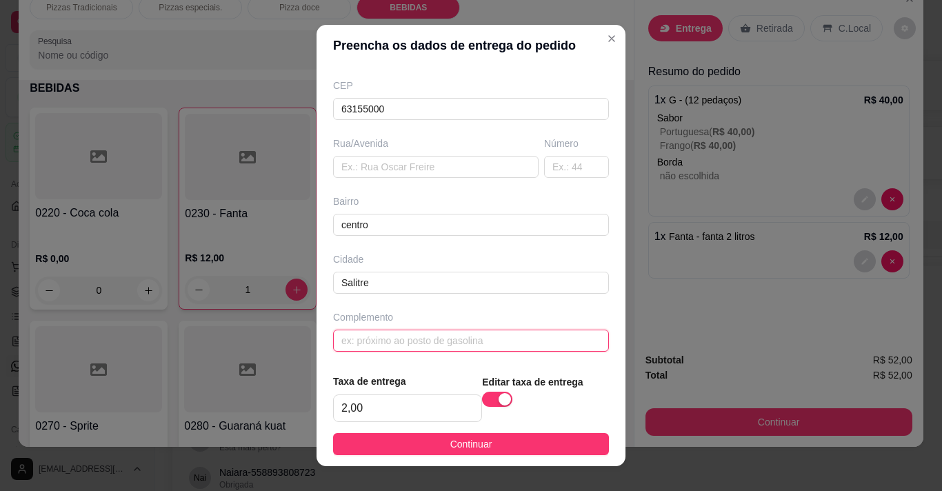
click at [506, 335] on input "text" at bounding box center [471, 340] width 276 height 22
type input "proximo a ritona da biz"
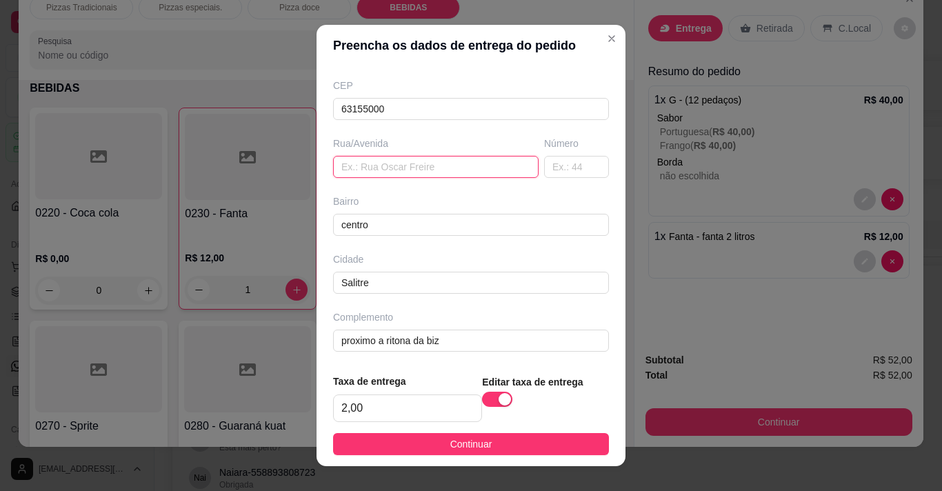
click at [411, 163] on input "text" at bounding box center [435, 167] width 205 height 22
click at [397, 168] on input "text" at bounding box center [435, 167] width 205 height 22
click at [367, 214] on input "centro" at bounding box center [471, 225] width 276 height 22
click at [333, 170] on input "travessa nova esperança" at bounding box center [435, 167] width 205 height 22
click at [333, 170] on input "altotravessa nova esperança" at bounding box center [435, 167] width 205 height 22
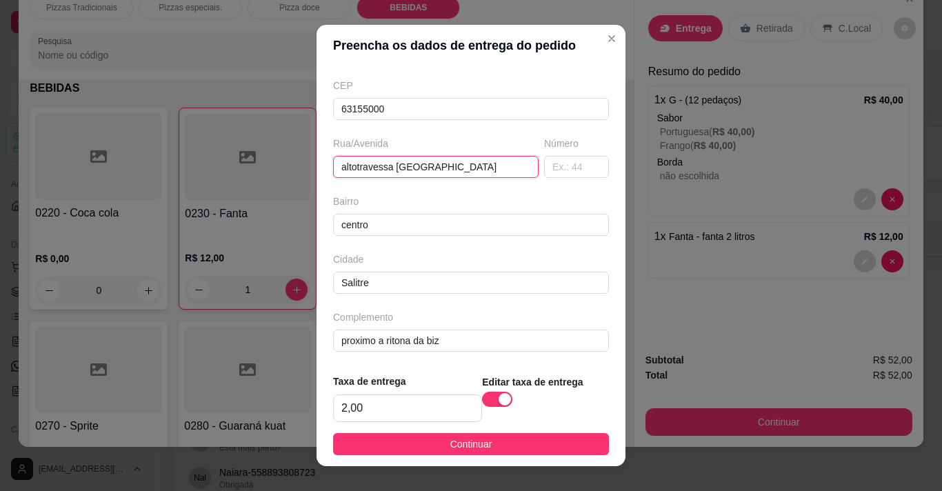
click at [351, 170] on input "altotravessa nova esperança" at bounding box center [435, 167] width 205 height 22
type input "alto travessa nova esperança"
click at [544, 167] on input "text" at bounding box center [576, 167] width 65 height 22
click at [554, 163] on input "text" at bounding box center [576, 167] width 65 height 22
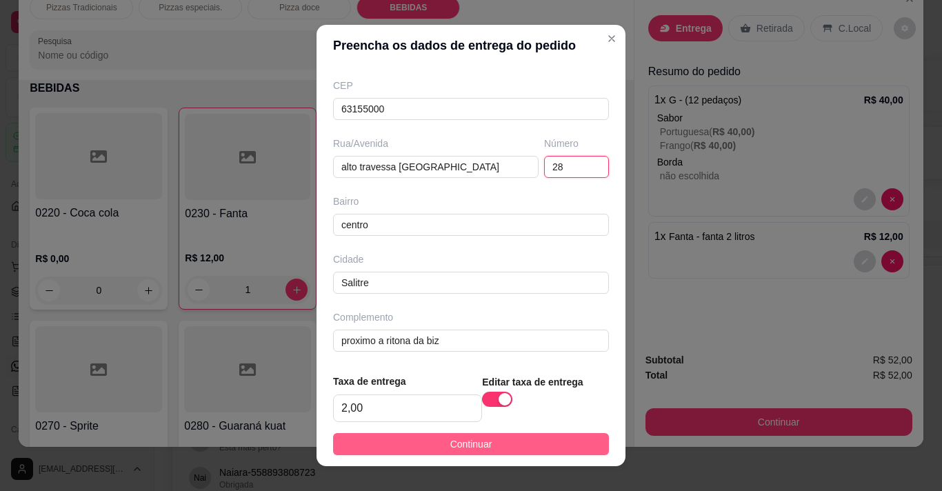
type input "28"
click at [419, 436] on button "Continuar" at bounding box center [471, 444] width 276 height 22
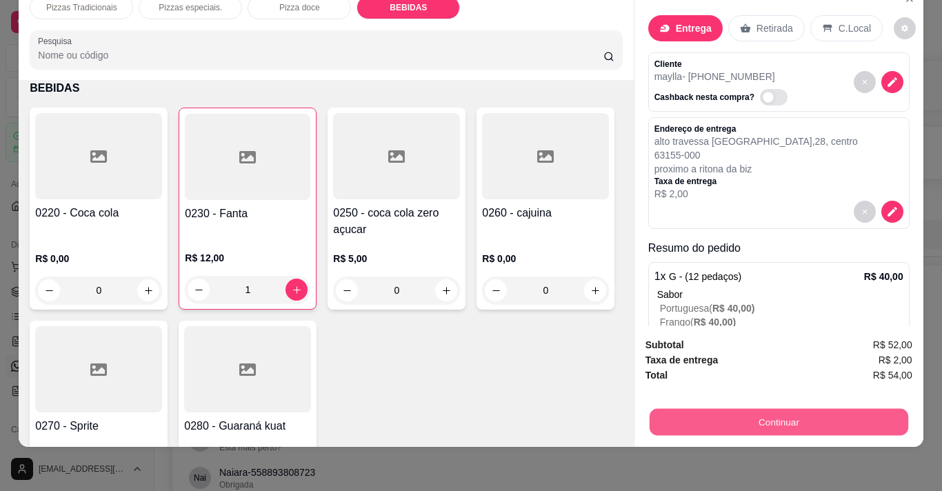
click at [700, 408] on button "Continuar" at bounding box center [778, 421] width 258 height 27
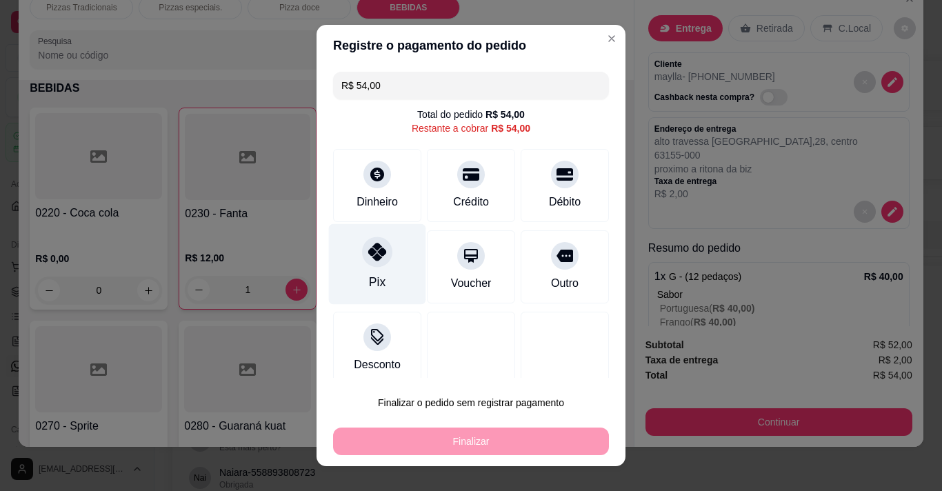
click at [368, 258] on icon at bounding box center [377, 252] width 18 height 18
type input "R$ 0,00"
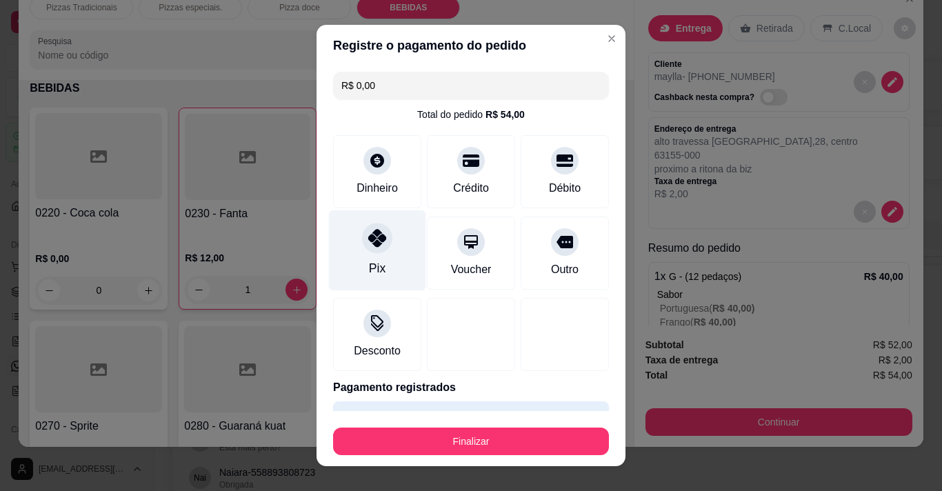
click at [362, 258] on div "Pix" at bounding box center [377, 250] width 97 height 81
click at [365, 256] on div "Pix" at bounding box center [377, 250] width 97 height 81
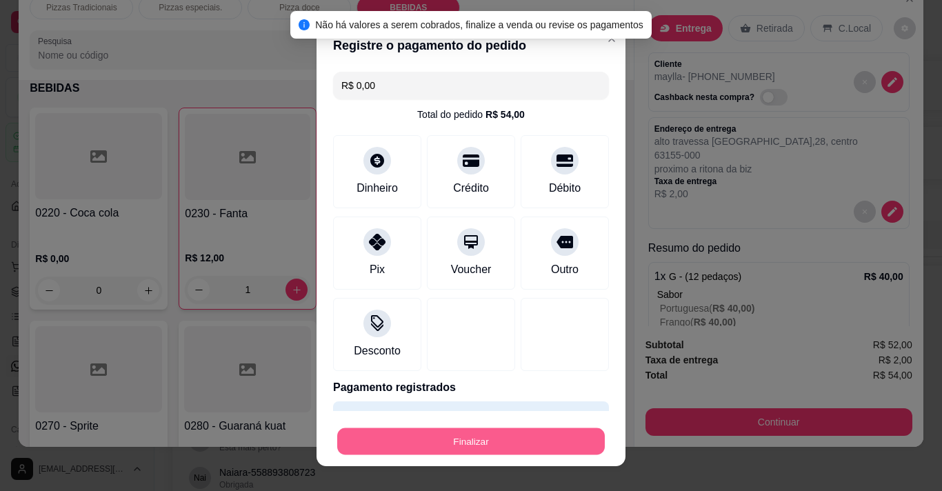
click at [464, 443] on button "Finalizar" at bounding box center [470, 441] width 267 height 27
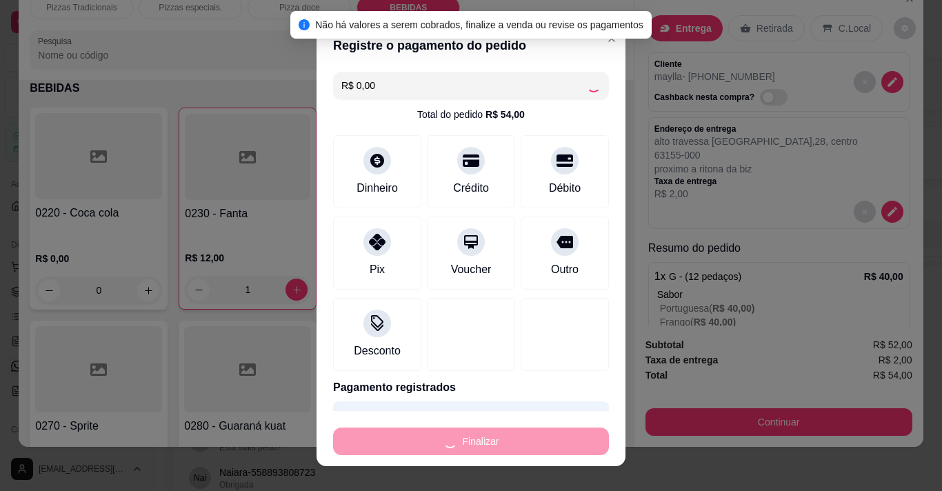
type input "0"
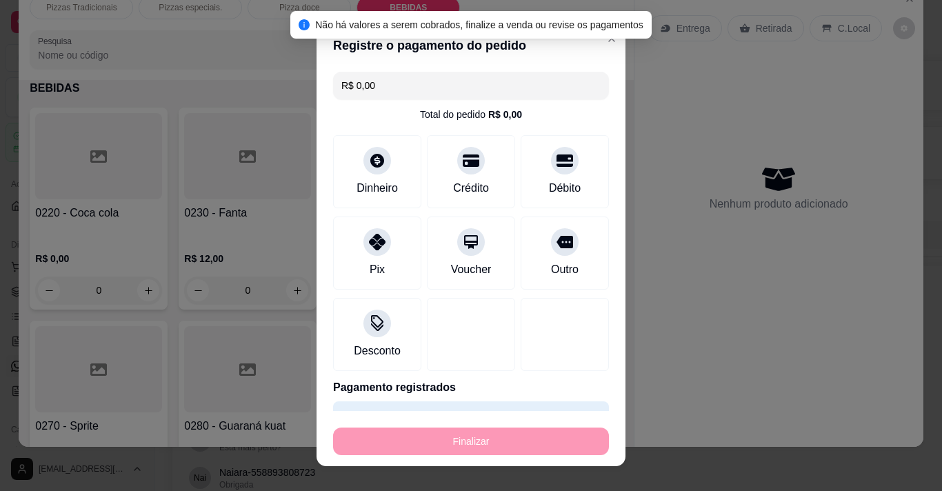
type input "-R$ 54,00"
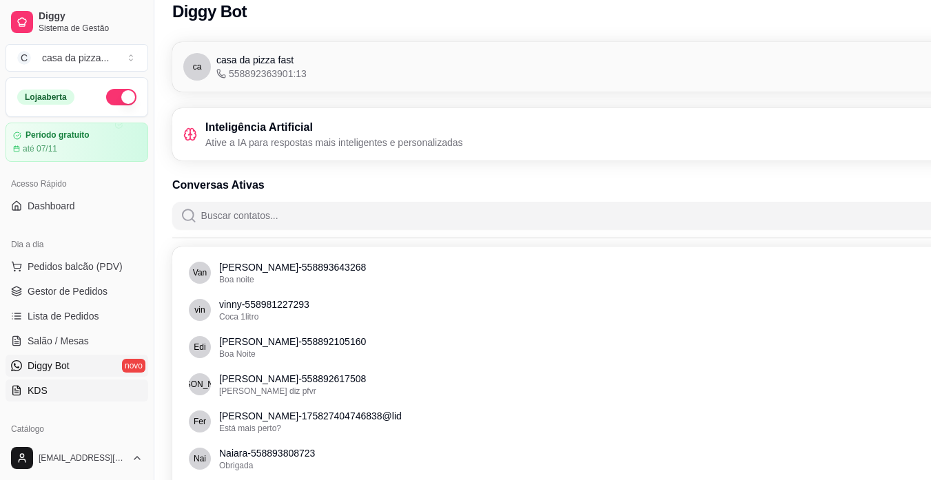
scroll to position [0, 4]
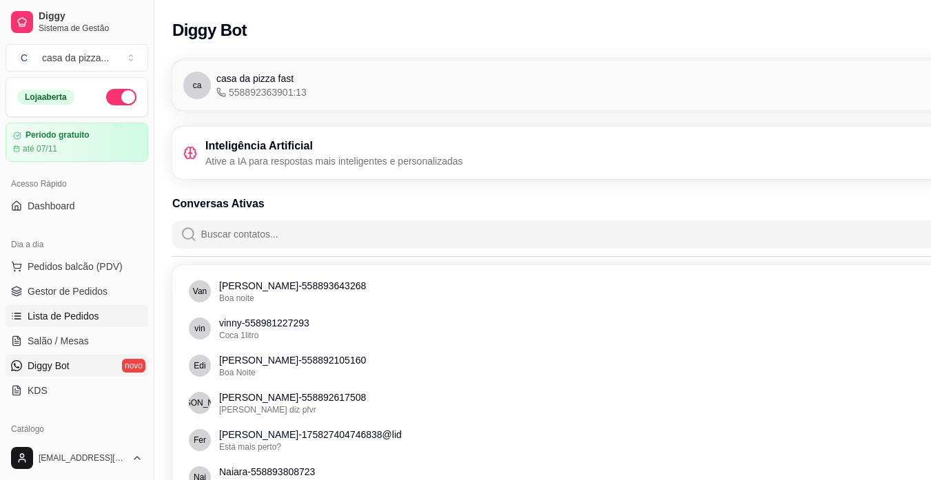
click at [90, 311] on span "Lista de Pedidos" at bounding box center [64, 317] width 72 height 14
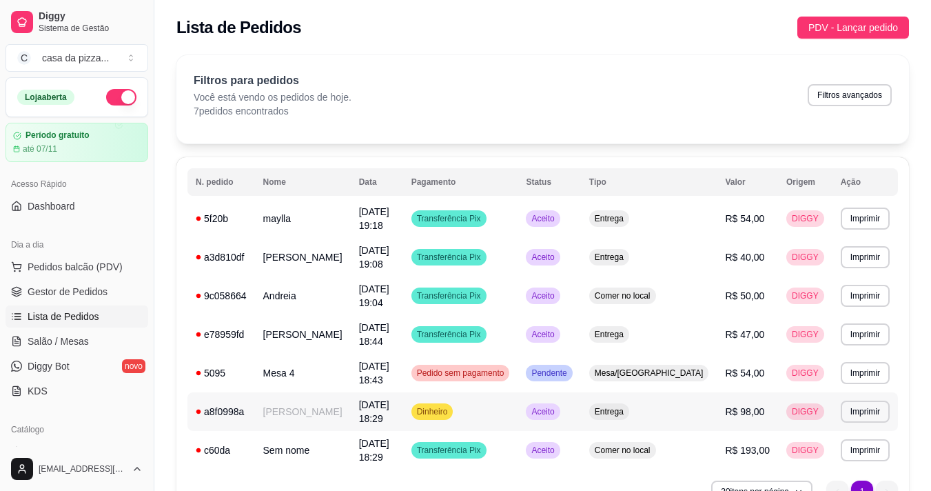
click at [389, 405] on span "[DATE] 18:29" at bounding box center [374, 411] width 30 height 25
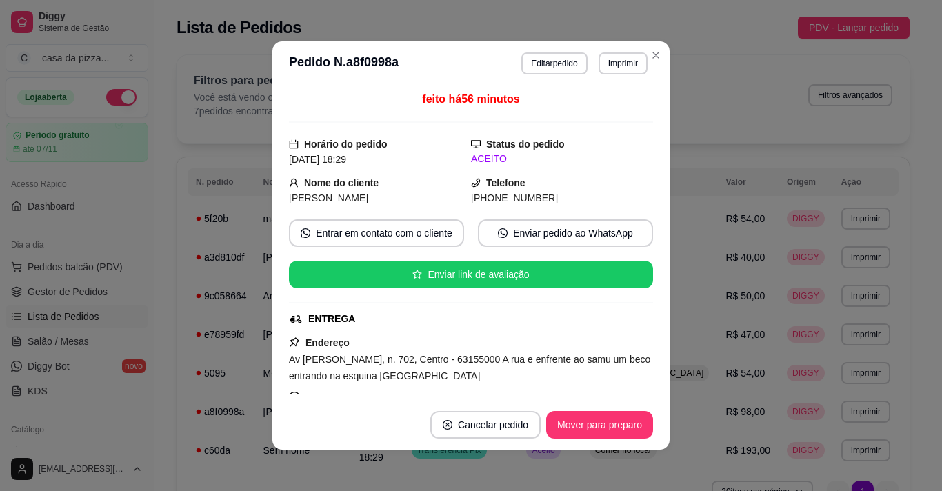
click at [648, 387] on div "feito há 56 minutos Horário do pedido 15/10/2025 18:29 Status do pedido ACEITO …" at bounding box center [470, 242] width 397 height 314
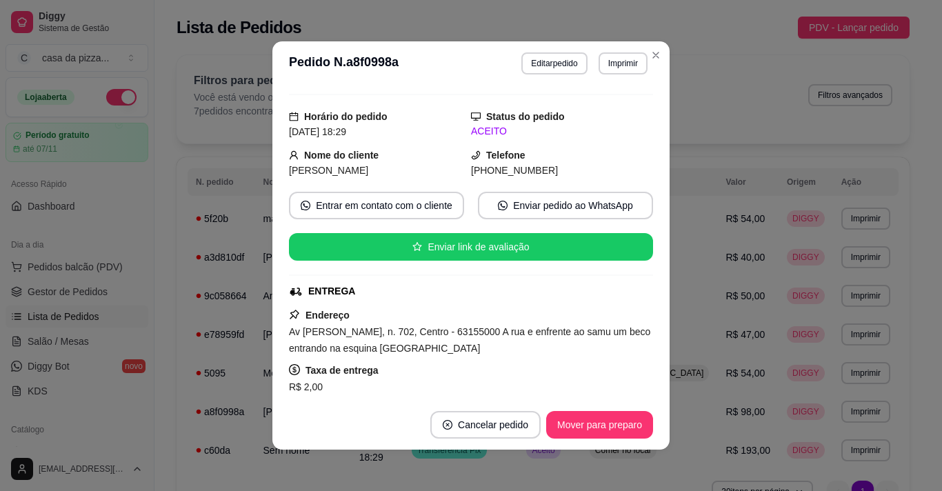
scroll to position [55, 0]
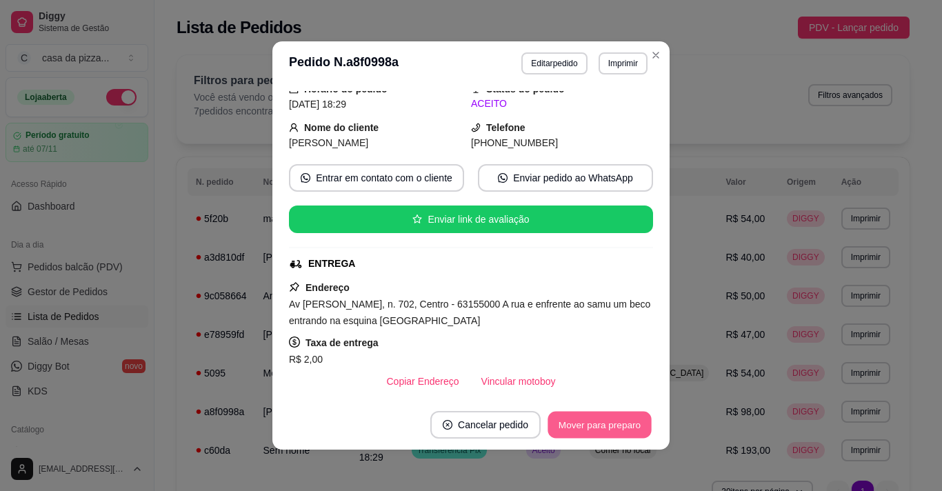
click at [608, 423] on button "Mover para preparo" at bounding box center [598, 425] width 103 height 27
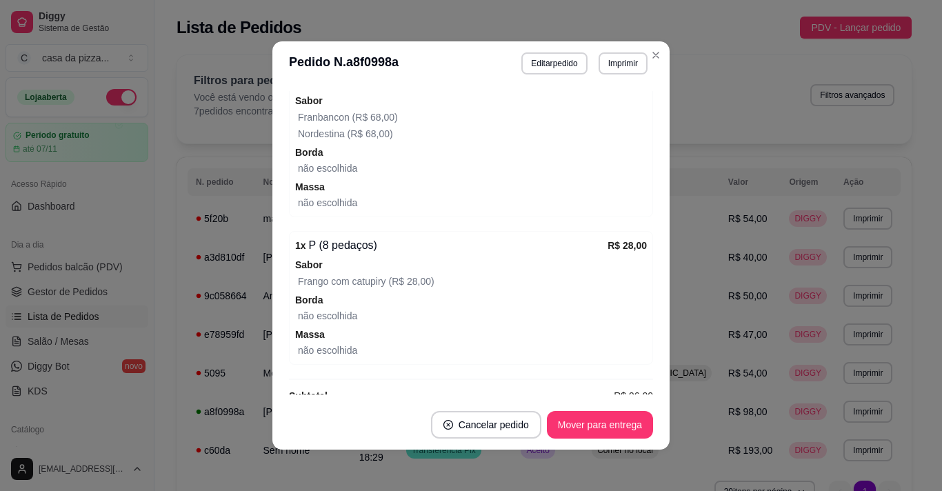
scroll to position [548, 0]
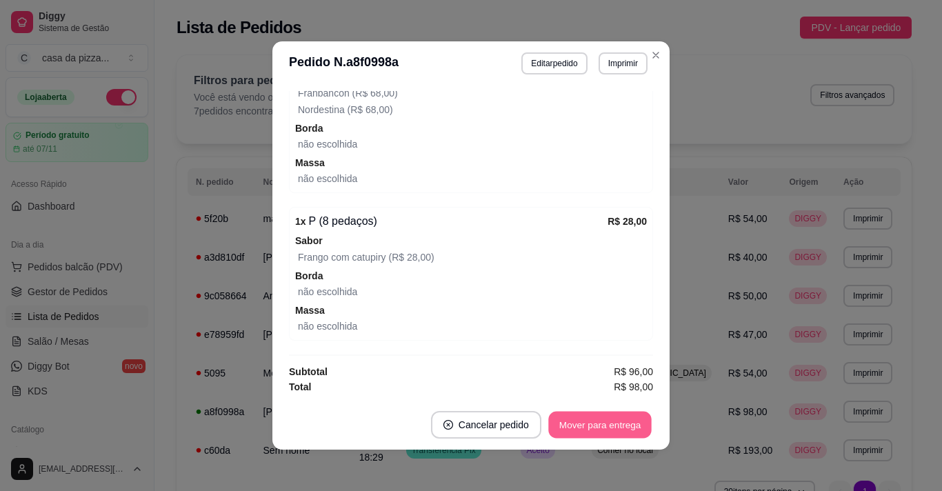
click at [620, 432] on button "Mover para entrega" at bounding box center [599, 425] width 103 height 27
click at [616, 426] on button "Mover para finalizado" at bounding box center [595, 425] width 111 height 27
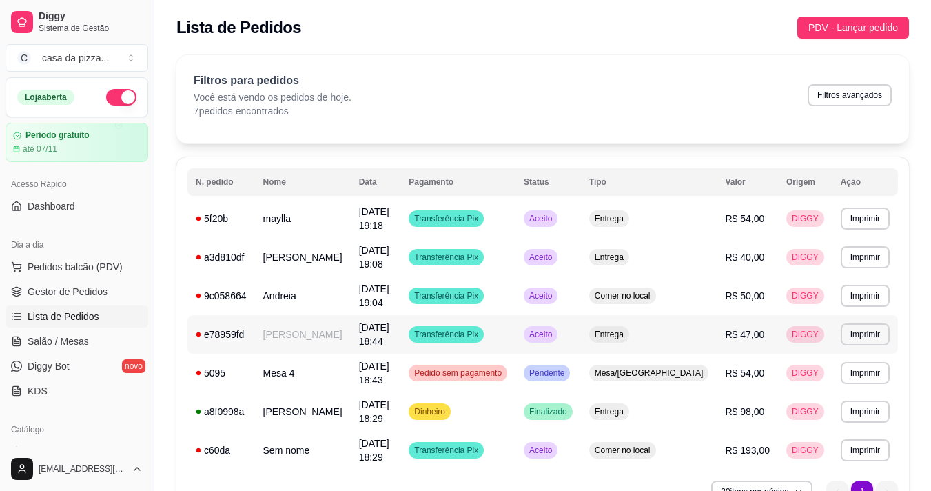
click at [516, 329] on td "Transferência Pix" at bounding box center [457, 334] width 115 height 39
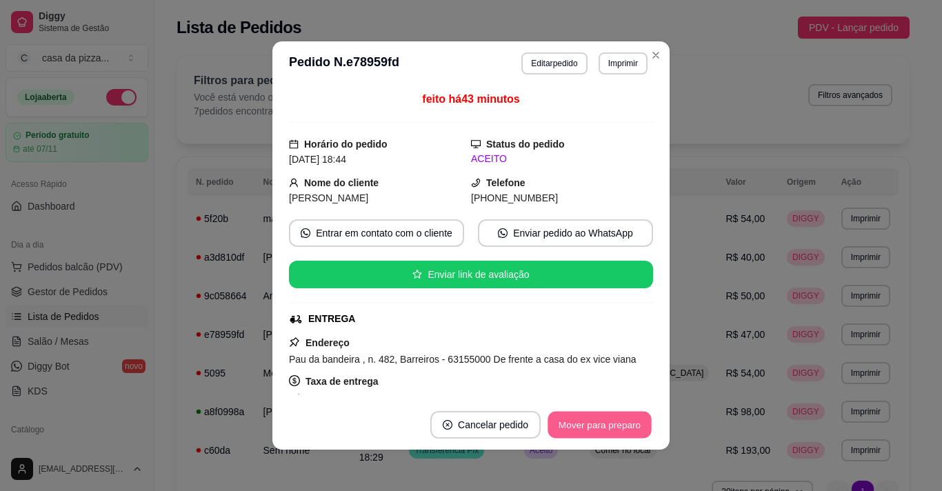
click at [605, 422] on button "Mover para preparo" at bounding box center [598, 425] width 103 height 27
click at [611, 420] on button "Mover para entrega" at bounding box center [600, 425] width 106 height 28
click at [611, 420] on button "Mover para finalizado" at bounding box center [595, 425] width 111 height 27
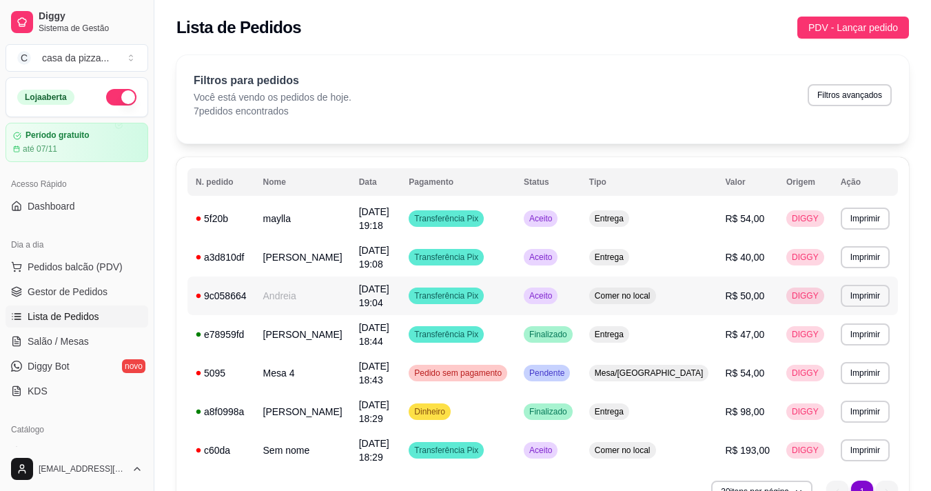
click at [481, 296] on span "Transferência Pix" at bounding box center [447, 295] width 70 height 11
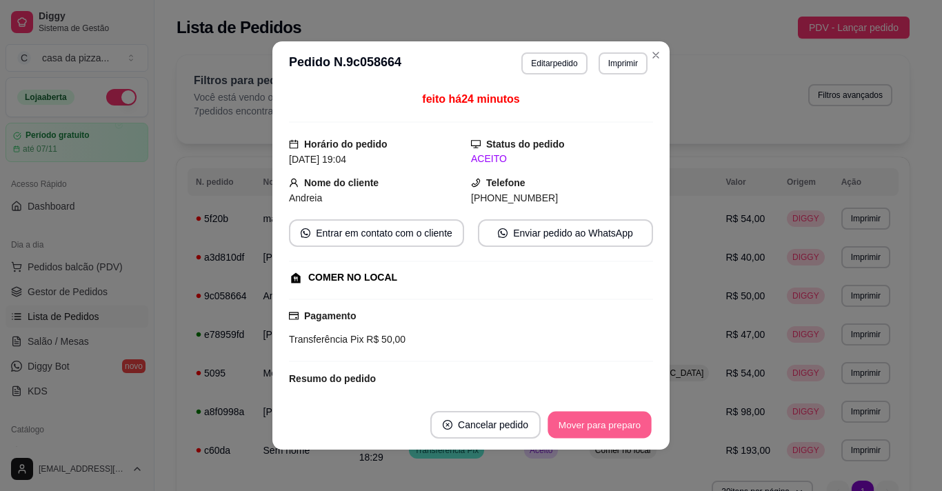
click at [594, 422] on button "Mover para preparo" at bounding box center [598, 425] width 103 height 27
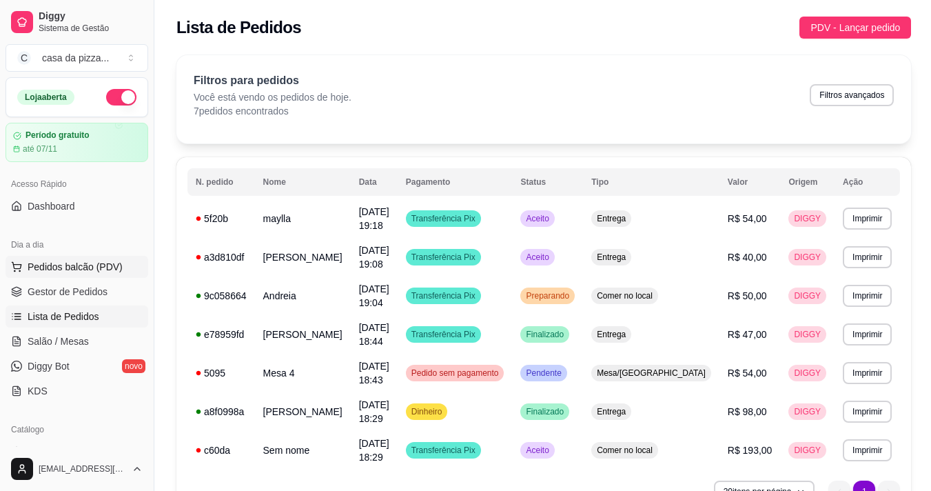
click at [81, 262] on span "Pedidos balcão (PDV)" at bounding box center [75, 267] width 95 height 14
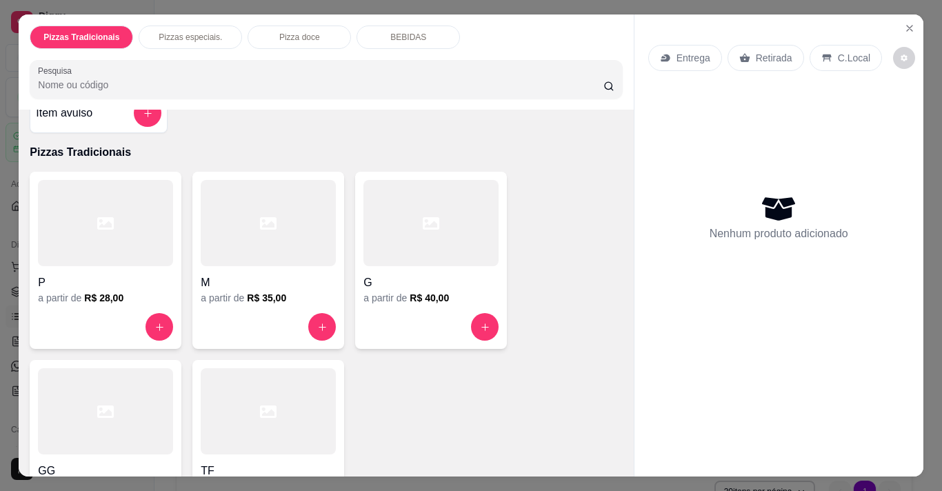
scroll to position [34, 0]
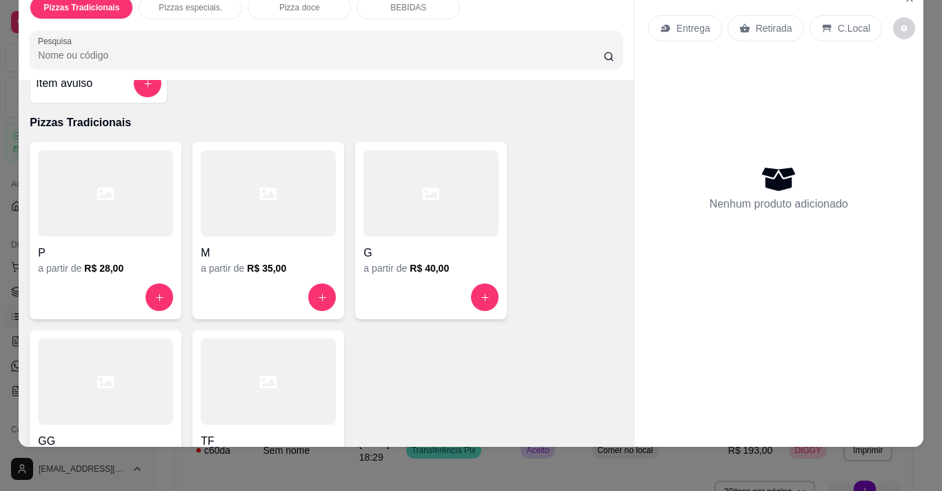
click at [102, 376] on icon at bounding box center [105, 382] width 17 height 17
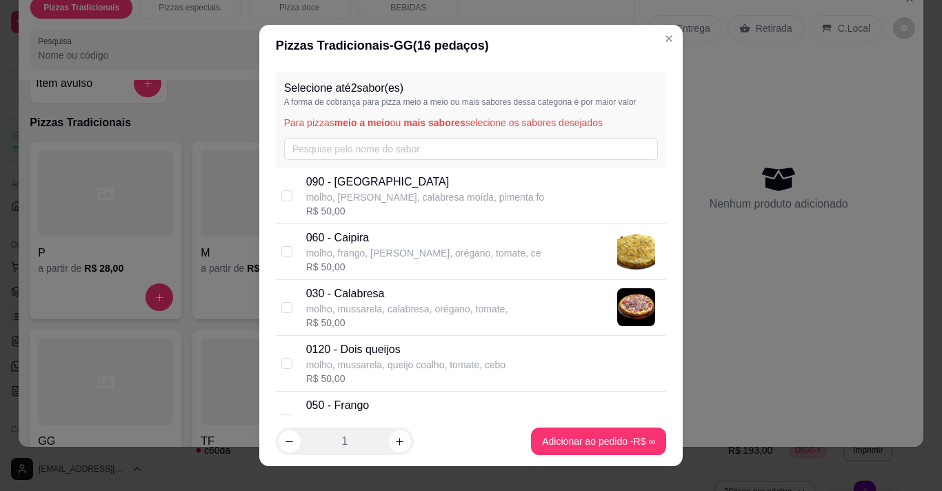
click at [287, 304] on div "030 - Calabresa molho, mussarela, calabresa, orégano, tomate, R$ 50,00" at bounding box center [471, 308] width 391 height 56
checkbox input "true"
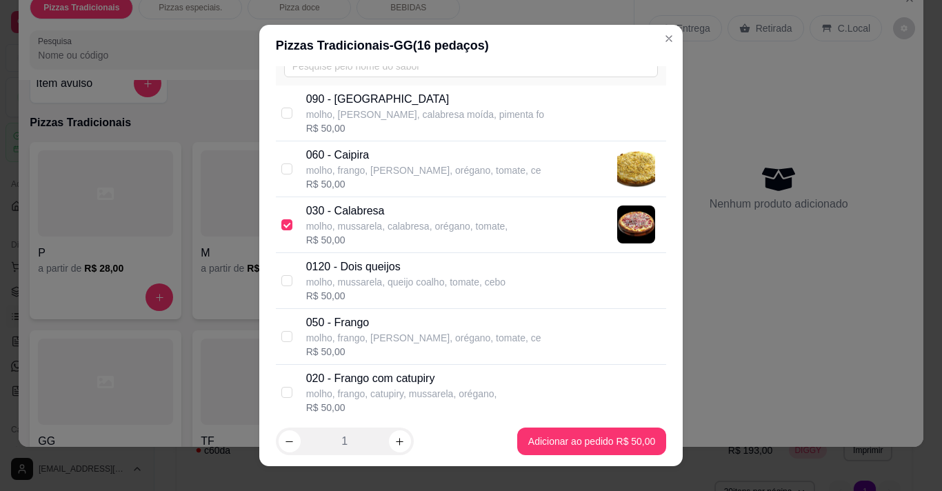
scroll to position [110, 0]
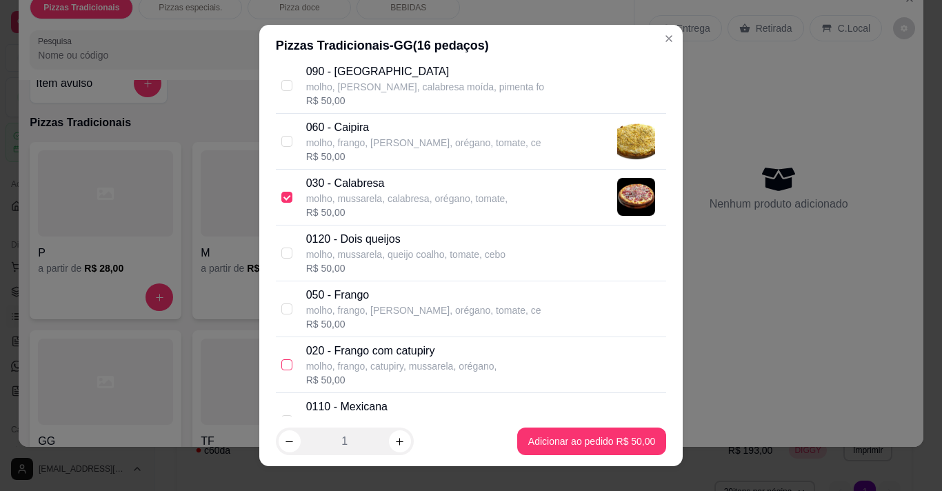
click at [281, 363] on input "checkbox" at bounding box center [286, 364] width 11 height 11
checkbox input "true"
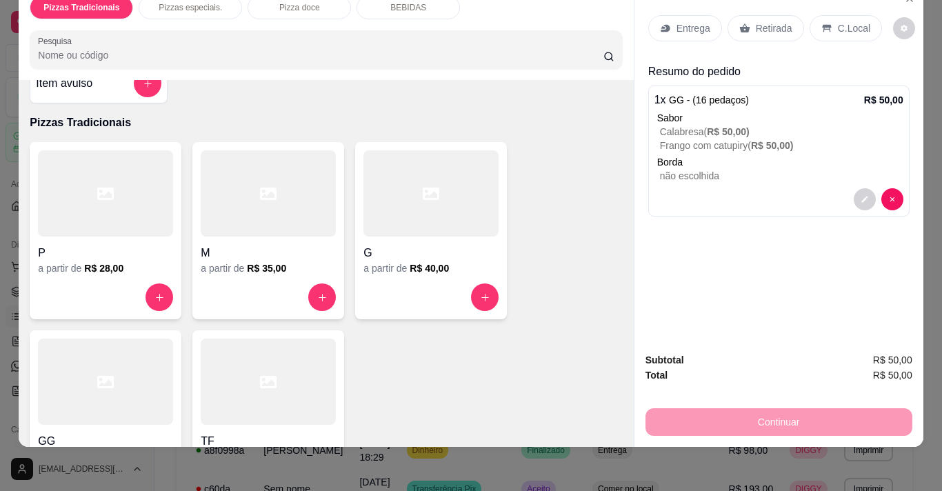
click at [700, 21] on p "Retirada" at bounding box center [773, 28] width 37 height 14
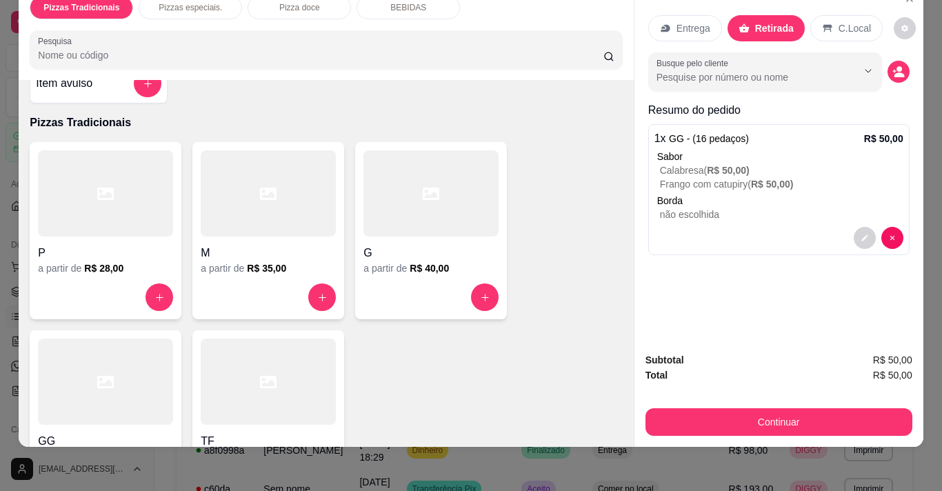
click at [700, 394] on div "Subtotal R$ 50,00 Total R$ 50,00 Continuar" at bounding box center [778, 393] width 267 height 83
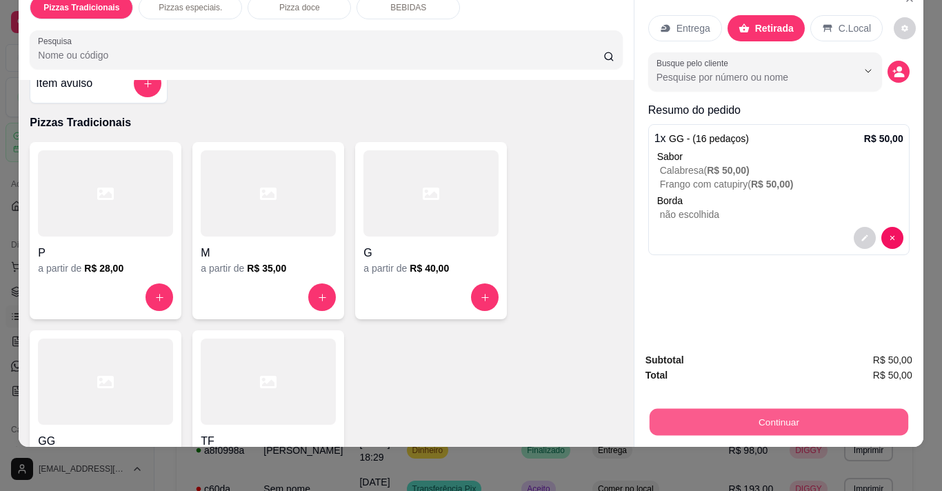
click at [700, 408] on button "Continuar" at bounding box center [778, 421] width 258 height 27
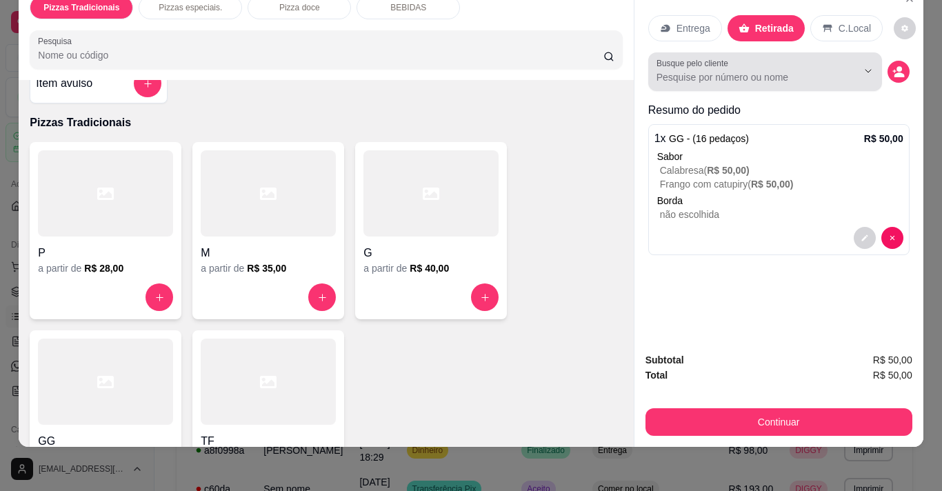
click at [700, 58] on div at bounding box center [764, 72] width 217 height 28
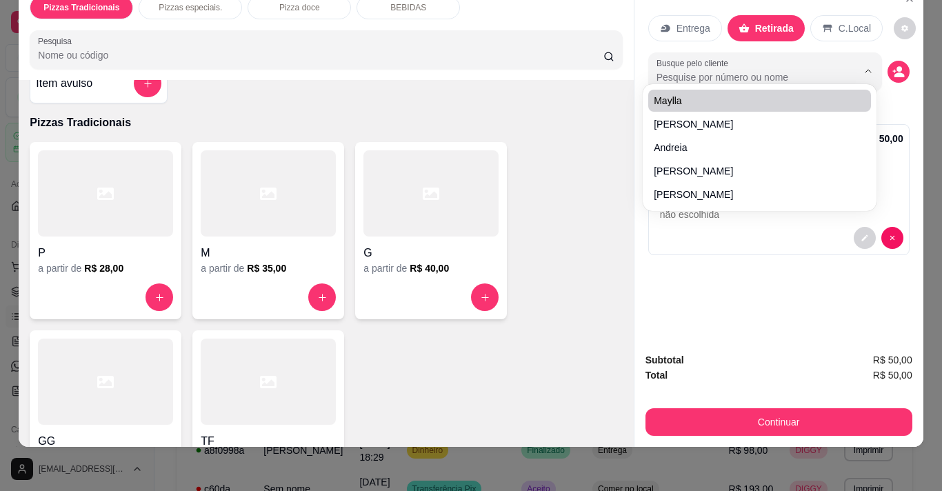
click at [700, 70] on input "Busque pelo cliente" at bounding box center [745, 77] width 179 height 14
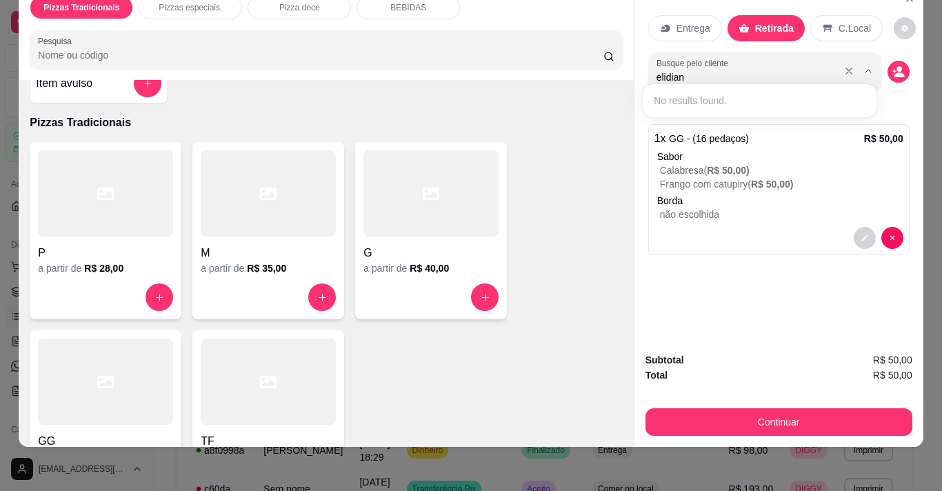
type input "elidiana"
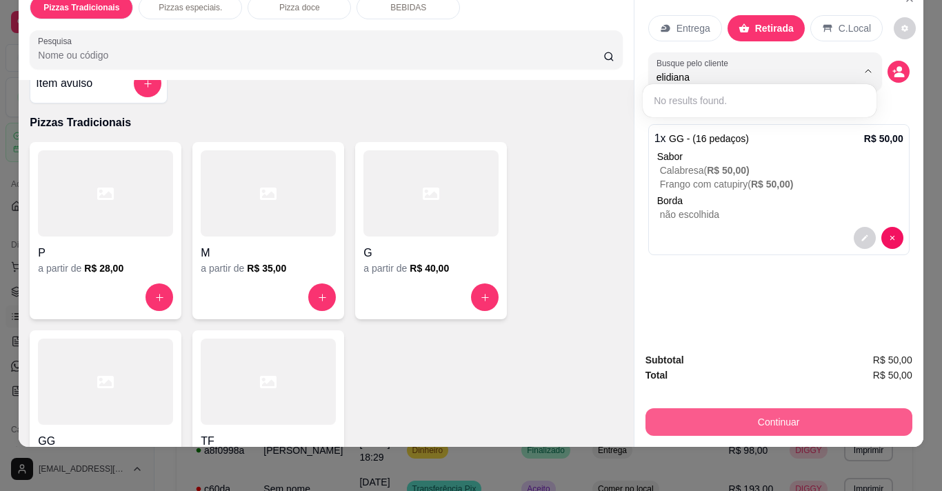
click at [700, 414] on button "Continuar" at bounding box center [778, 422] width 267 height 28
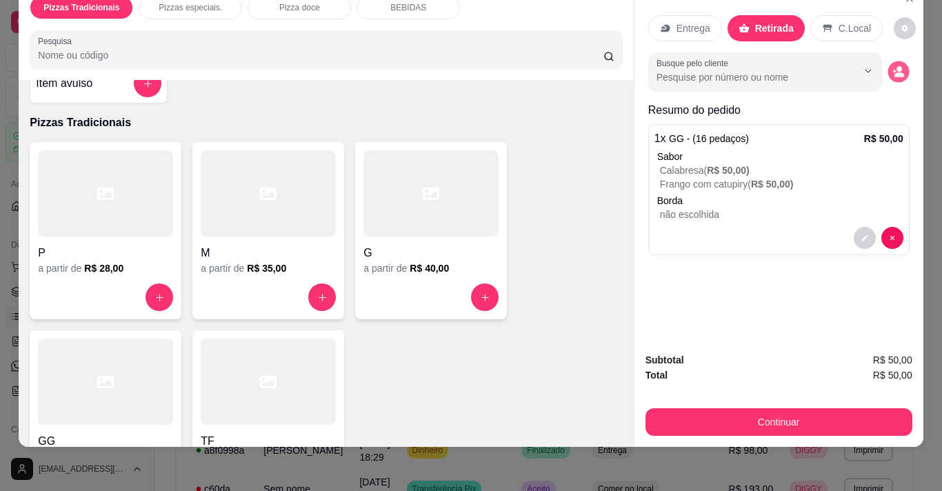
click at [700, 61] on button "decrease-product-quantity" at bounding box center [897, 71] width 21 height 21
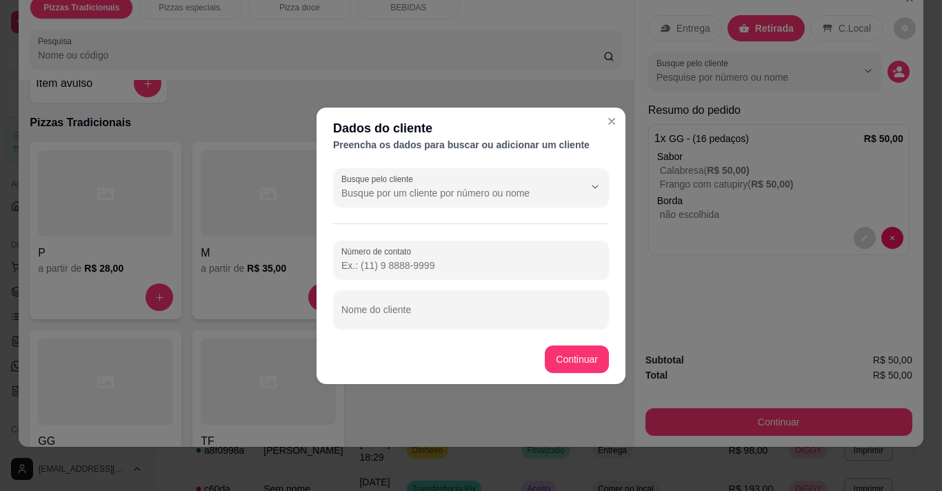
click at [428, 260] on input "Número de contato" at bounding box center [470, 265] width 259 height 14
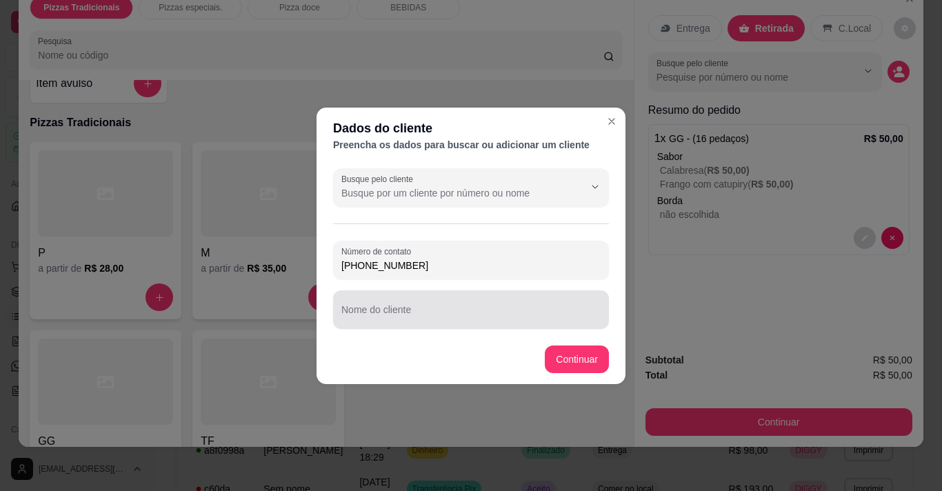
type input "(88) 9232-9712"
click at [434, 301] on div at bounding box center [470, 310] width 259 height 28
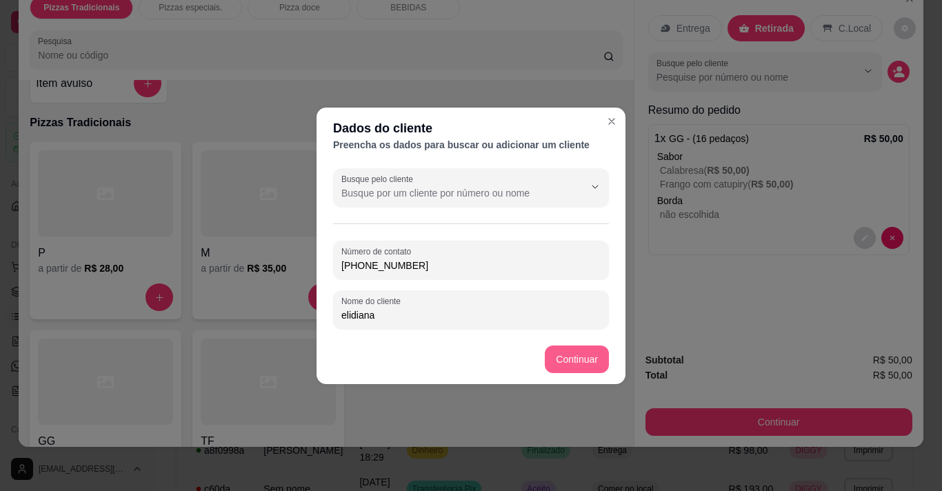
type input "elidiana"
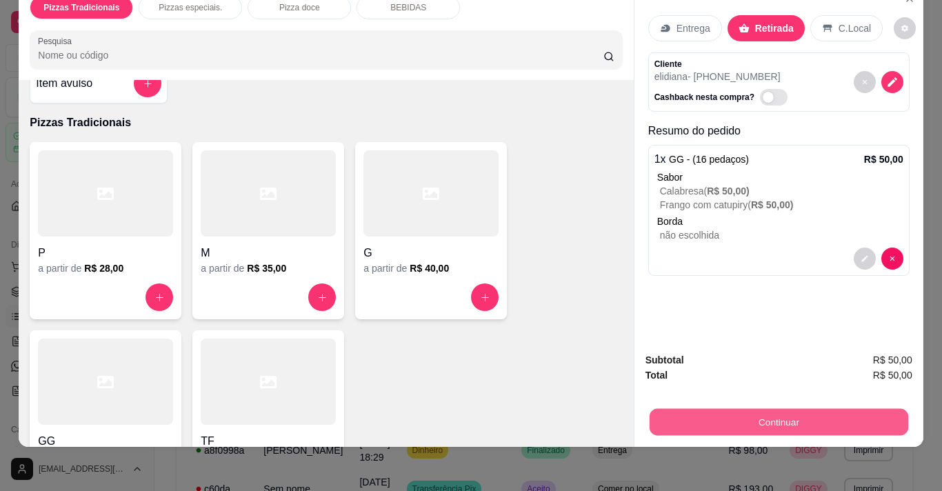
click at [700, 408] on button "Continuar" at bounding box center [778, 421] width 258 height 27
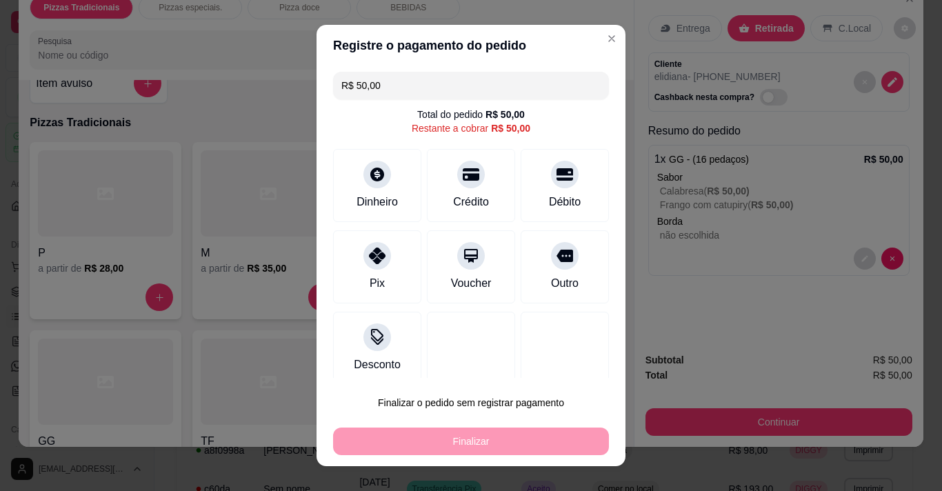
click at [537, 436] on div "Finalizar" at bounding box center [471, 441] width 276 height 28
click at [500, 403] on button "Finalizar o pedido sem registrar pagamento" at bounding box center [470, 402] width 267 height 27
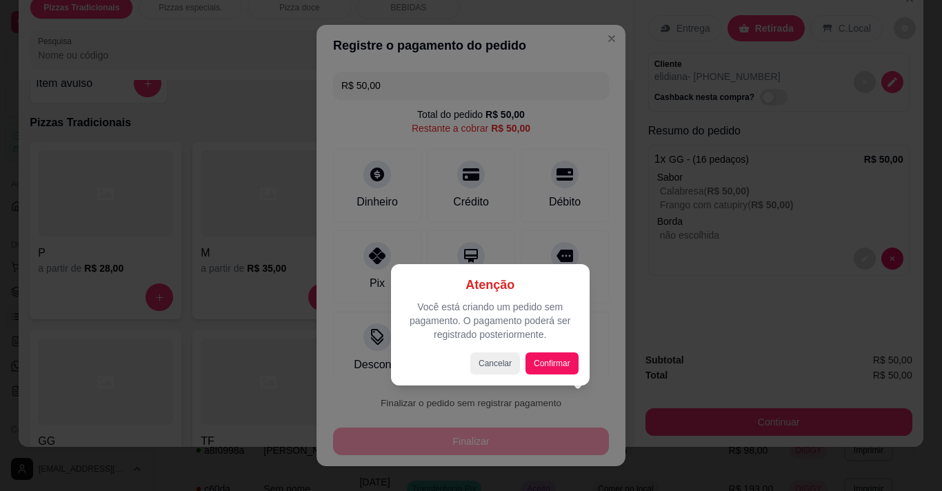
click at [549, 352] on div "Atenção Você está criando um pedido sem pagamento. O pagamento poderá ser regis…" at bounding box center [490, 324] width 176 height 99
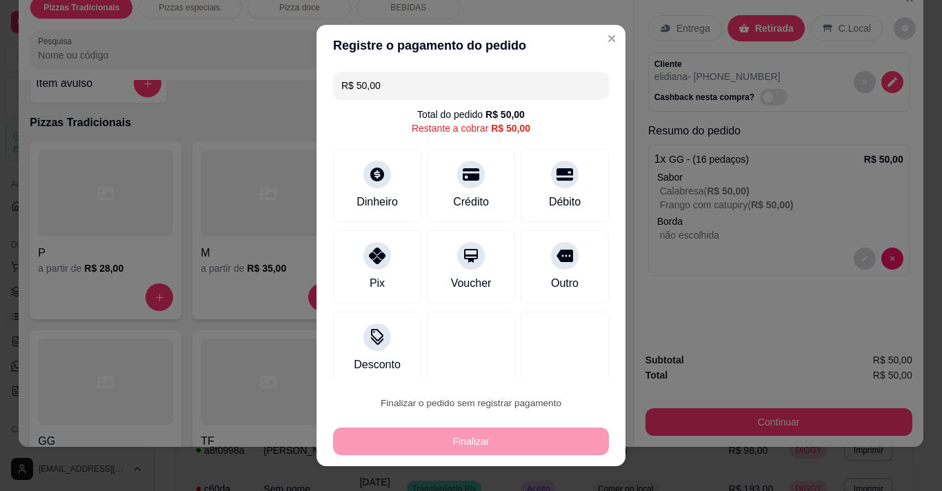
click at [549, 354] on button "Confirmar" at bounding box center [549, 364] width 49 height 21
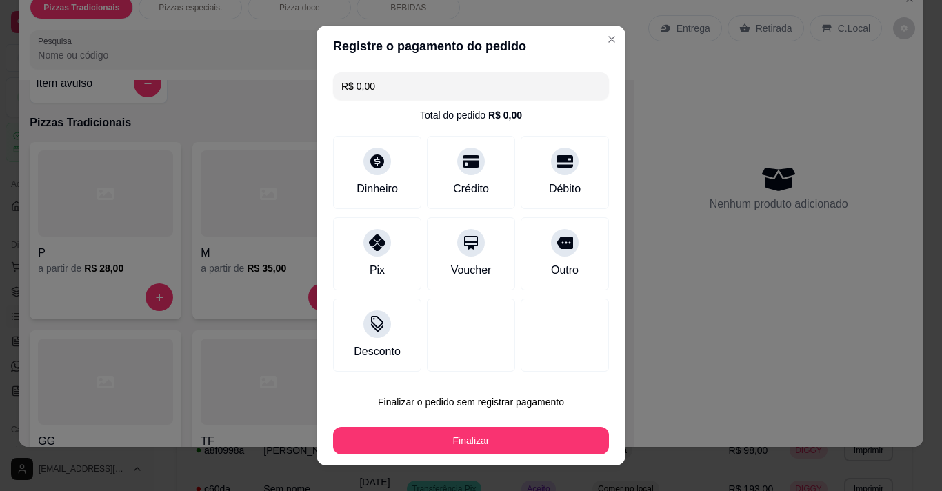
type input "R$ 0,00"
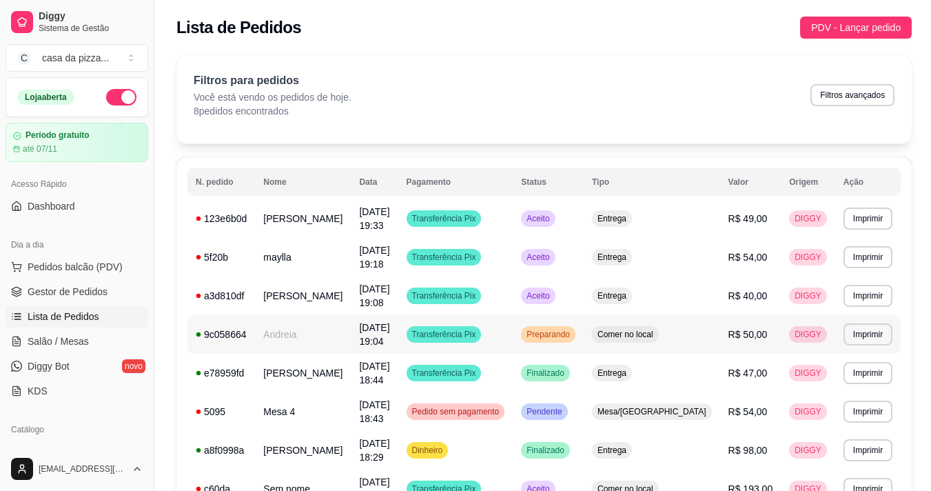
click at [389, 334] on span "15/10/25 às 19:04" at bounding box center [374, 334] width 30 height 25
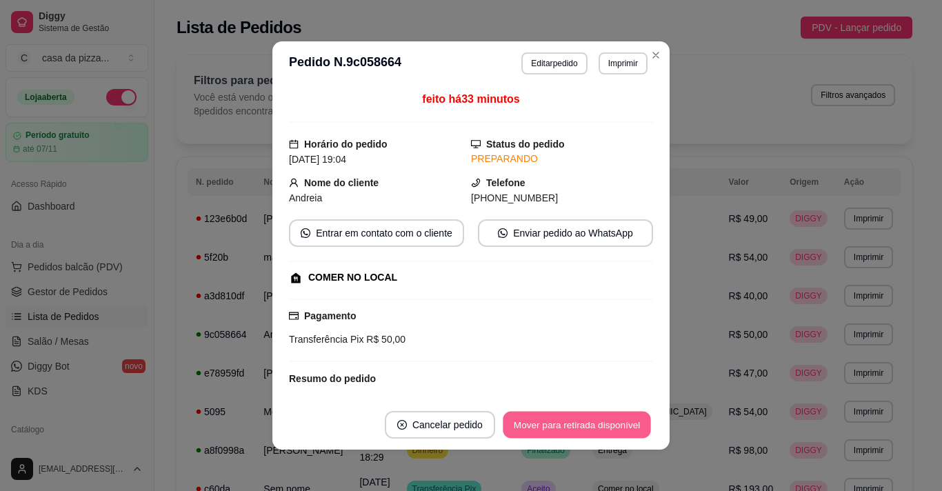
click at [607, 420] on button "Mover para retirada disponível" at bounding box center [577, 425] width 148 height 27
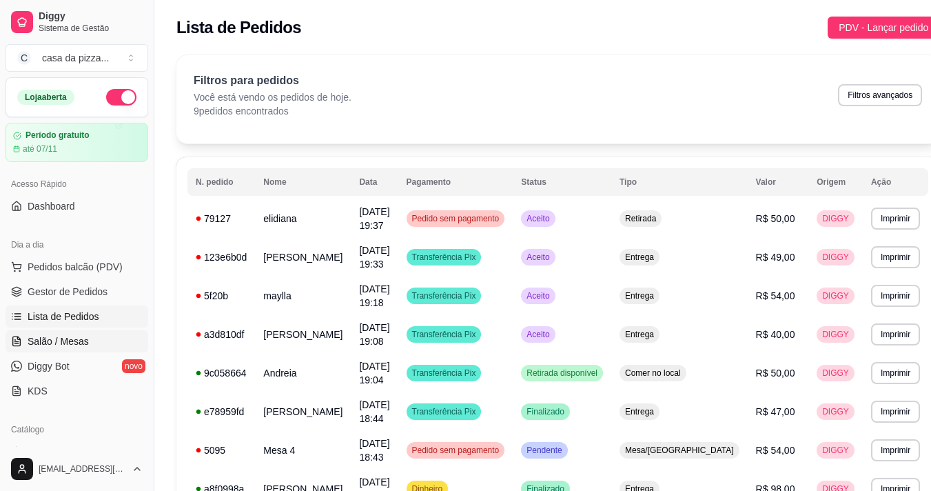
click at [49, 338] on span "Salão / Mesas" at bounding box center [58, 341] width 61 height 14
click at [21, 345] on icon at bounding box center [17, 340] width 8 height 9
click at [326, 98] on p "Você está vendo os pedidos de hoje." at bounding box center [273, 97] width 158 height 14
click at [700, 99] on button "Filtros avançados" at bounding box center [880, 94] width 81 height 21
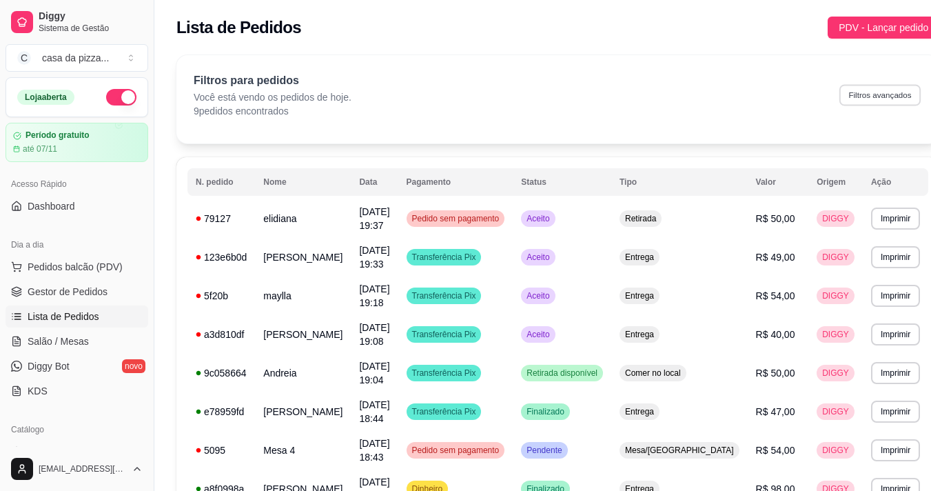
select select "0"
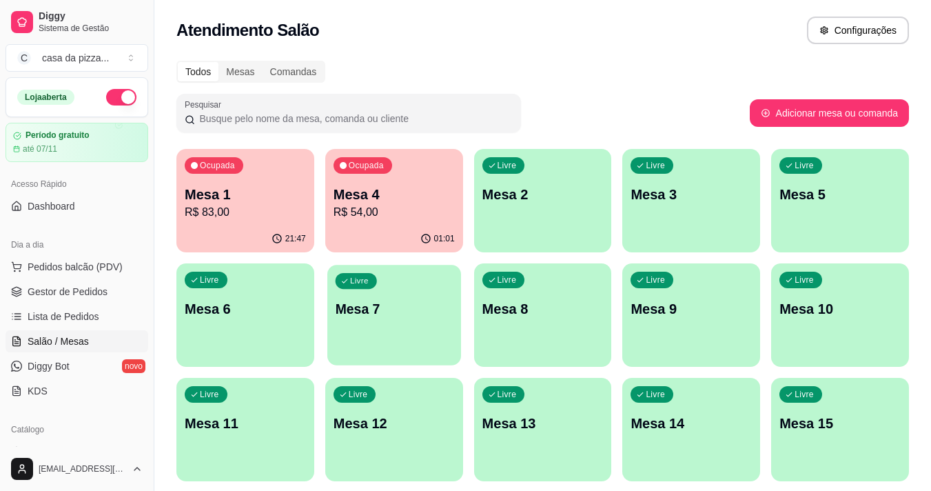
click at [420, 327] on div "Livre Mesa 7" at bounding box center [394, 307] width 134 height 84
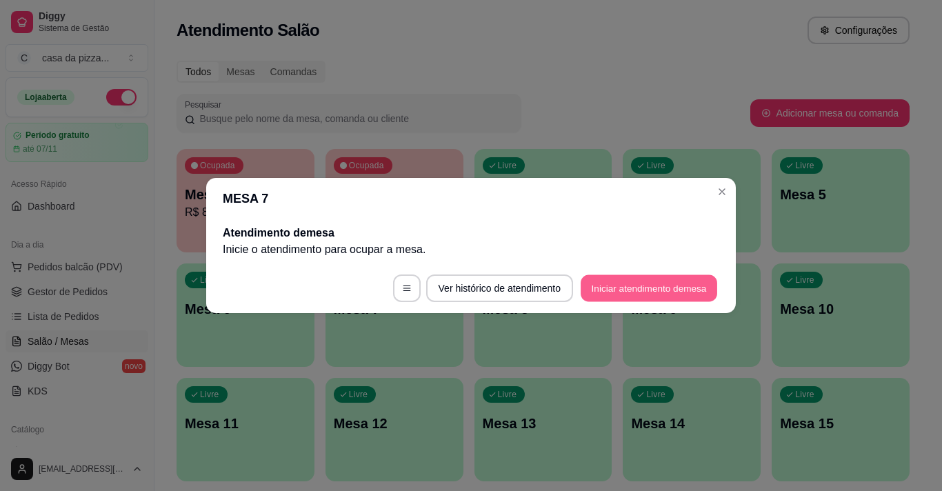
click at [600, 281] on button "Iniciar atendimento de mesa" at bounding box center [648, 288] width 136 height 27
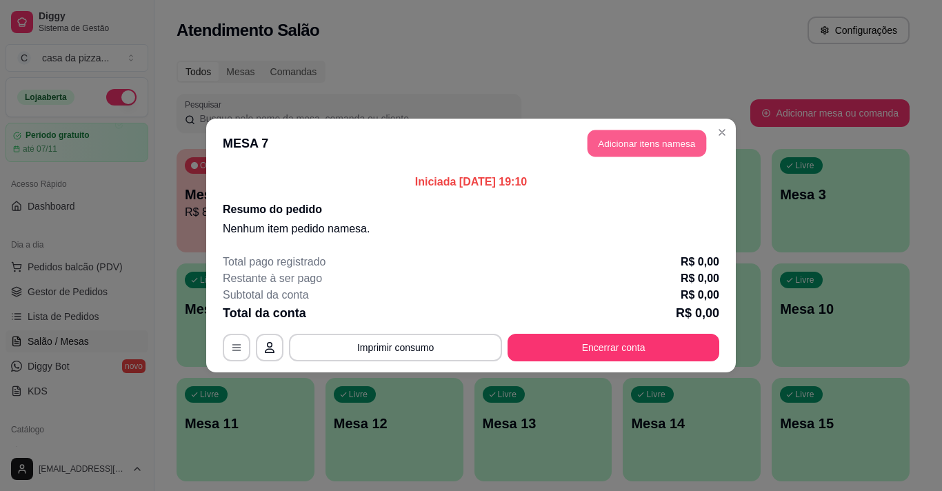
click at [641, 153] on button "Adicionar itens na mesa" at bounding box center [646, 143] width 119 height 27
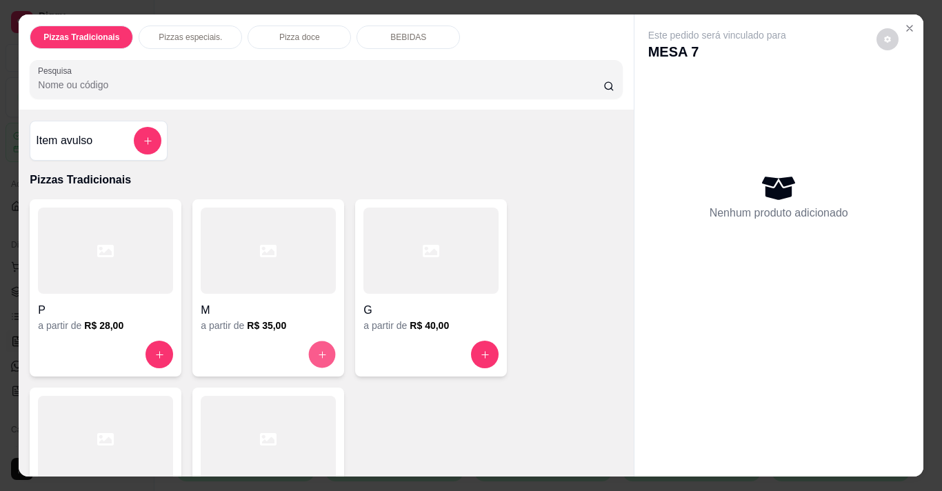
click at [318, 351] on icon "increase-product-quantity" at bounding box center [322, 354] width 10 height 10
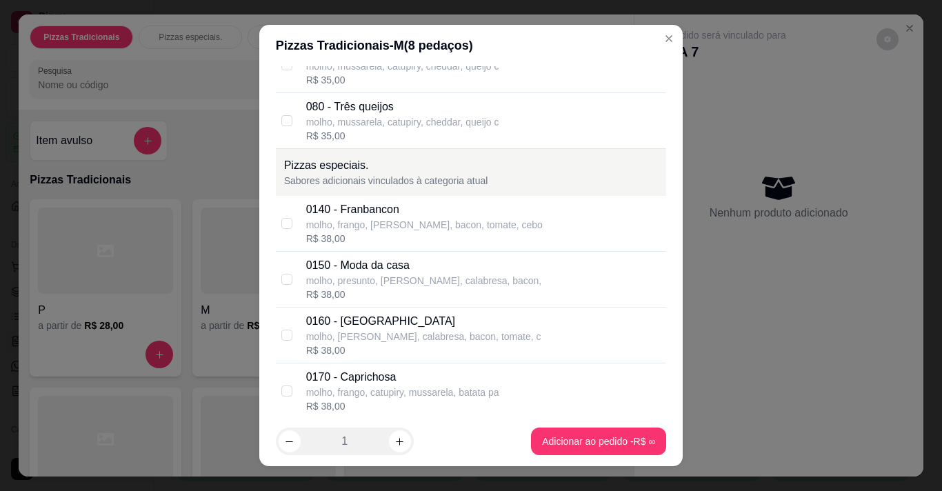
scroll to position [744, 0]
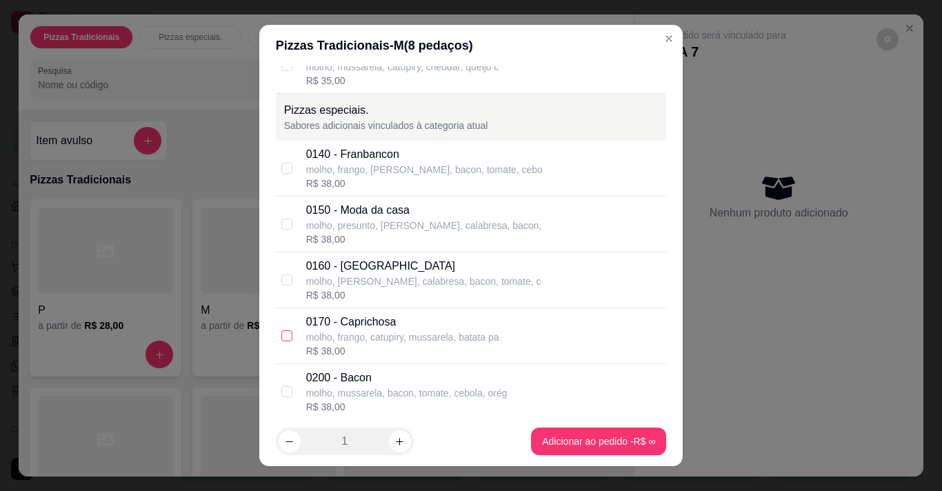
click at [281, 338] on input "checkbox" at bounding box center [286, 335] width 11 height 11
checkbox input "true"
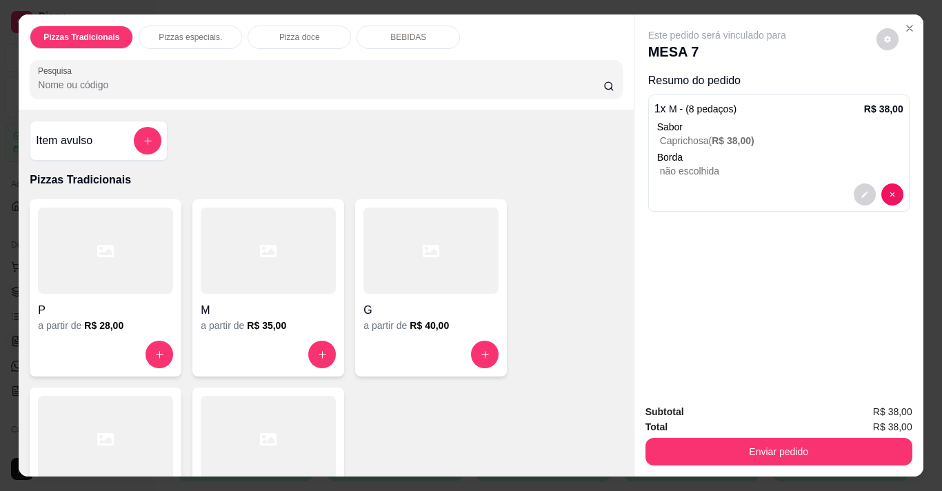
click at [430, 30] on div "BEBIDAS" at bounding box center [407, 37] width 103 height 23
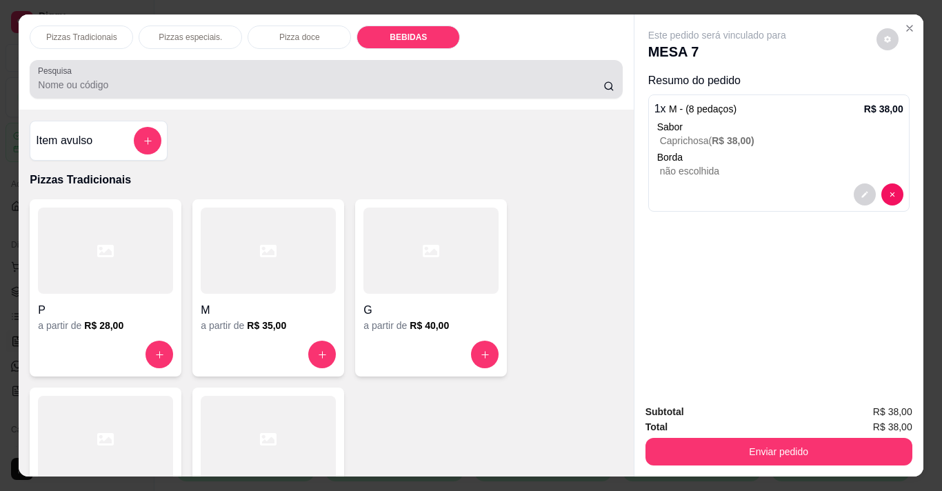
scroll to position [34, 0]
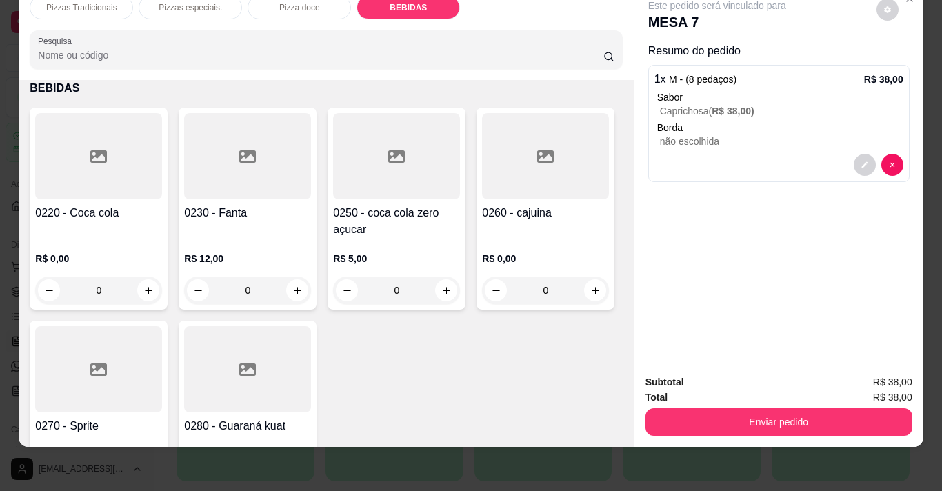
click at [143, 238] on div "R$ 0,00 0" at bounding box center [98, 271] width 127 height 66
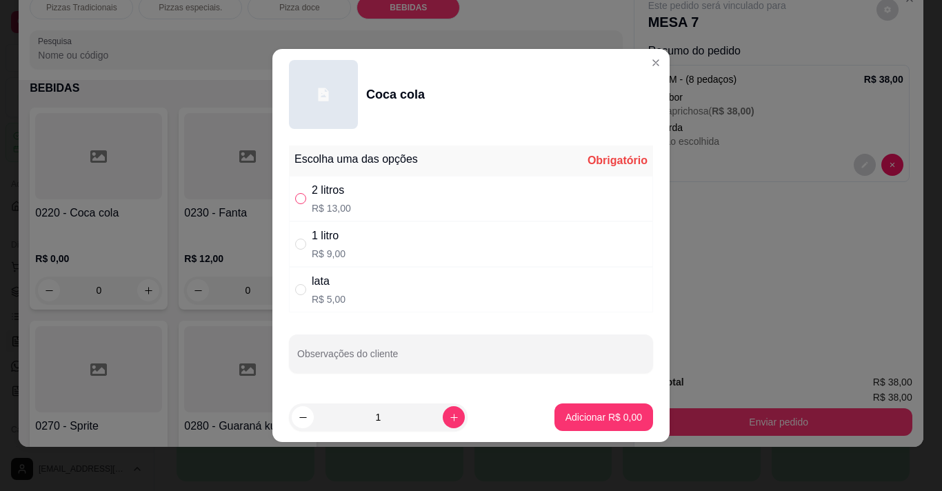
click at [296, 197] on input "" at bounding box center [300, 198] width 11 height 11
radio input "true"
click at [609, 412] on p "Adicionar R$ 13,00" at bounding box center [601, 416] width 80 height 13
click at [609, 412] on div "Item avulso Pizzas Tradicionais P a partir de R$ 28,00 M a partir de R$ 35,00 G…" at bounding box center [326, 263] width 614 height 366
type input "1"
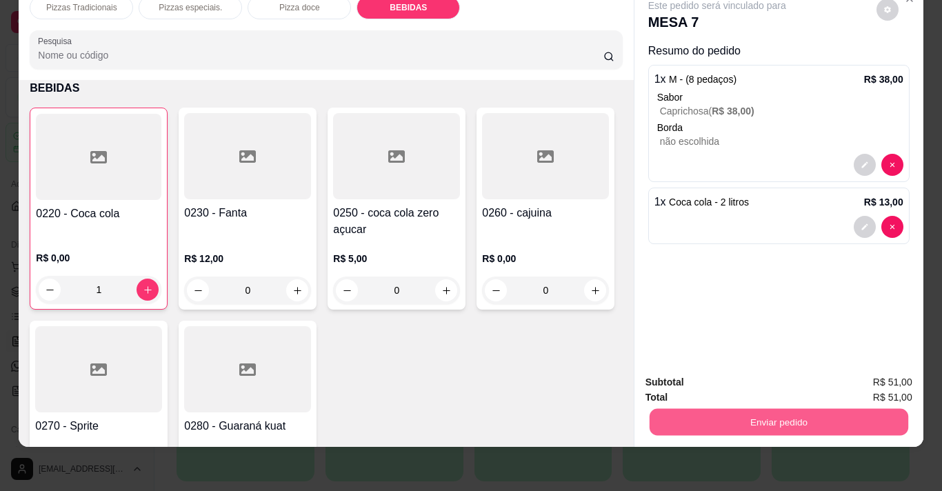
click at [700, 408] on button "Enviar pedido" at bounding box center [778, 421] width 258 height 27
click at [700, 376] on button "Enviar pedido" at bounding box center [876, 378] width 76 height 26
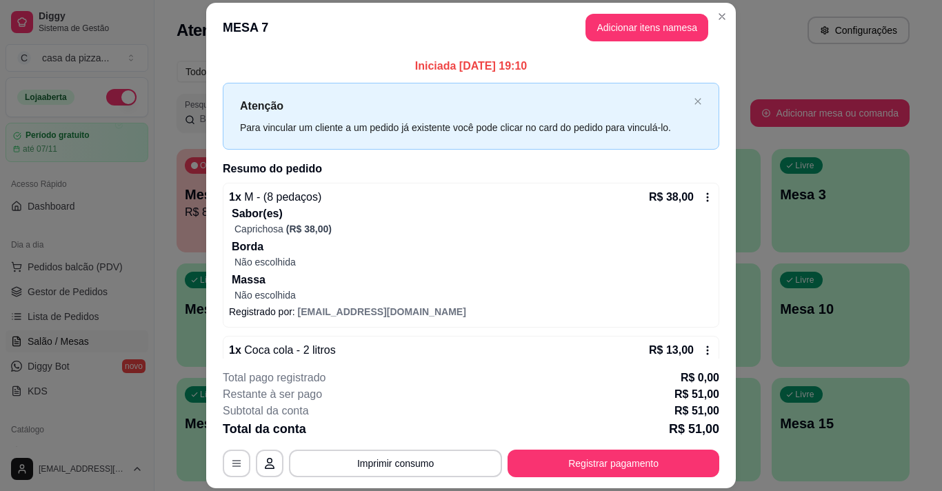
click at [687, 97] on div "Atenção Para vincular um cliente a um pedido já existente você pode clicar no c…" at bounding box center [471, 116] width 496 height 67
click at [677, 99] on div "Atenção Para vincular um cliente a um pedido já existente você pode clicar no c…" at bounding box center [471, 116] width 496 height 67
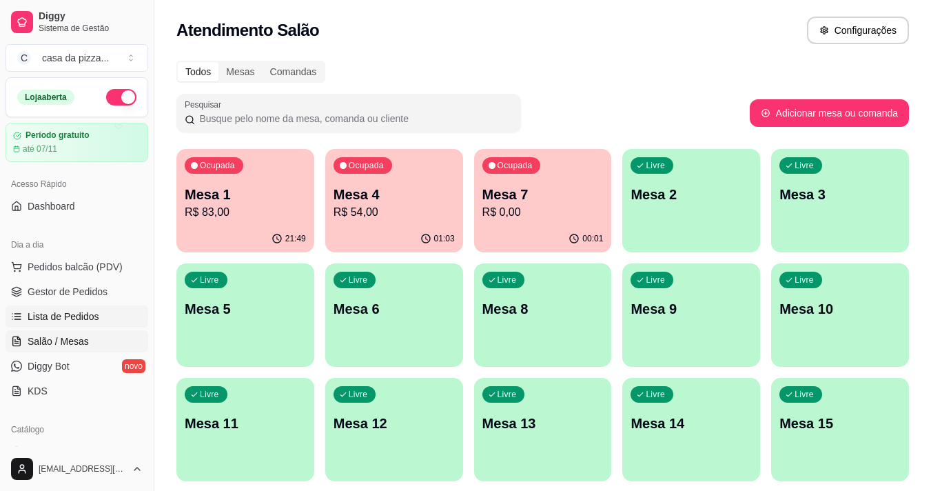
click at [73, 313] on span "Lista de Pedidos" at bounding box center [64, 317] width 72 height 14
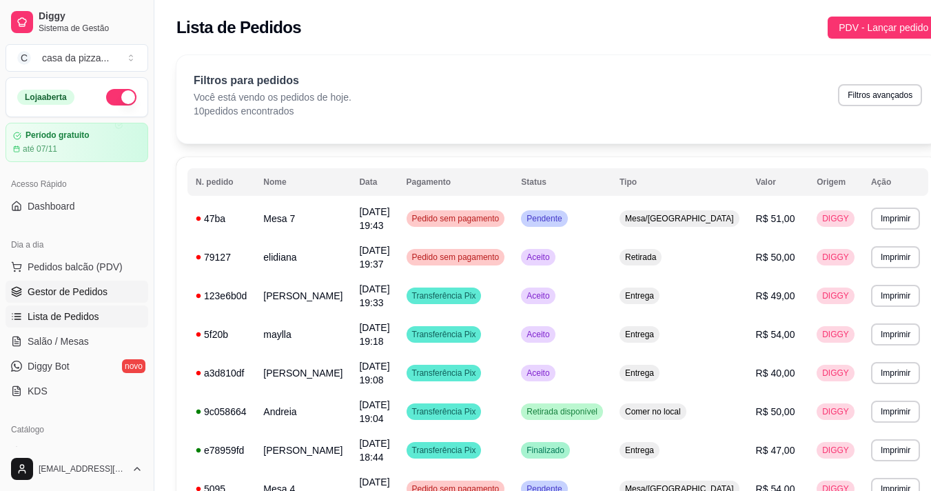
click at [57, 293] on span "Gestor de Pedidos" at bounding box center [68, 292] width 80 height 14
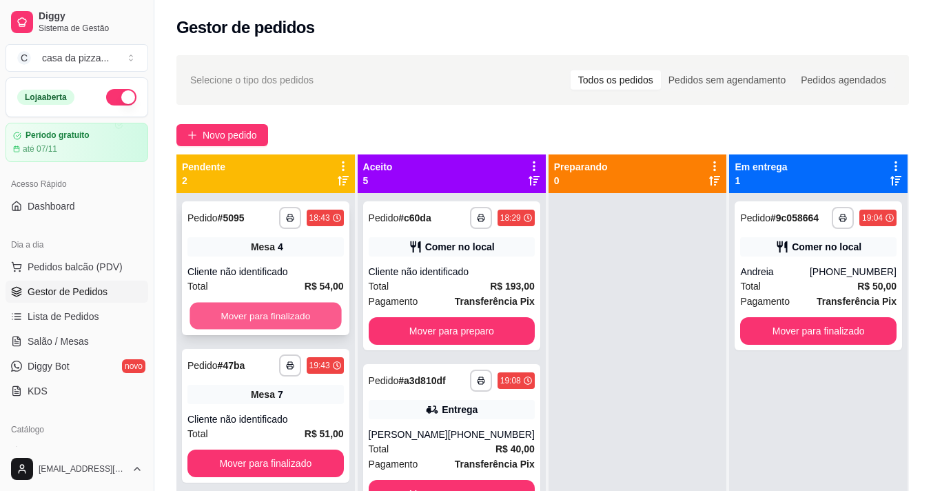
click at [296, 313] on button "Mover para finalizado" at bounding box center [266, 316] width 152 height 27
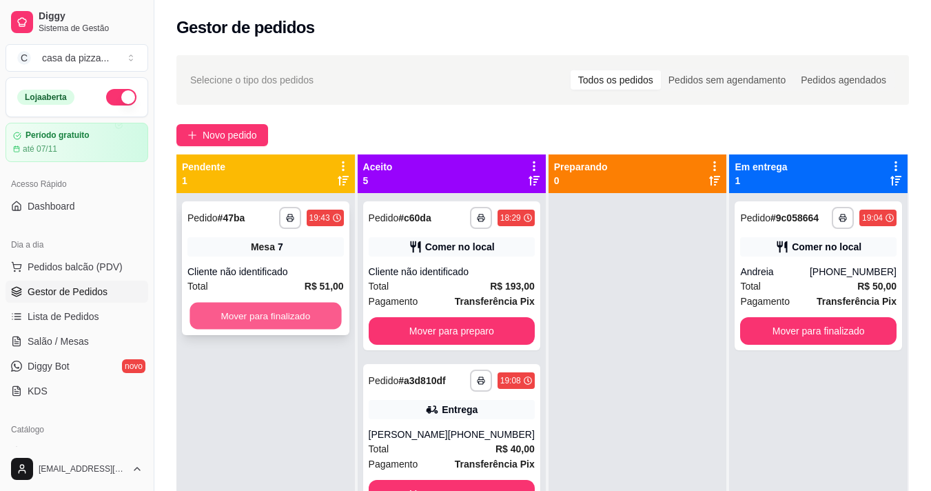
click at [295, 307] on button "Mover para finalizado" at bounding box center [266, 316] width 152 height 27
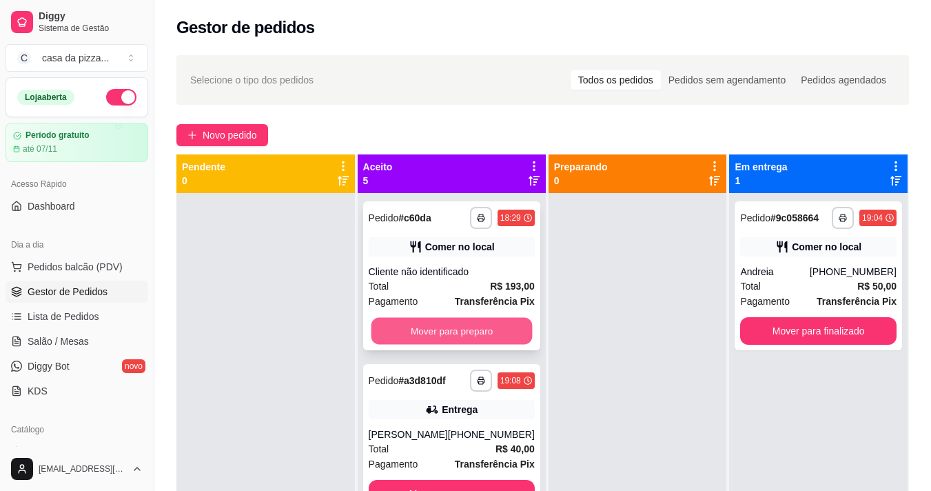
click at [456, 329] on button "Mover para preparo" at bounding box center [451, 331] width 161 height 27
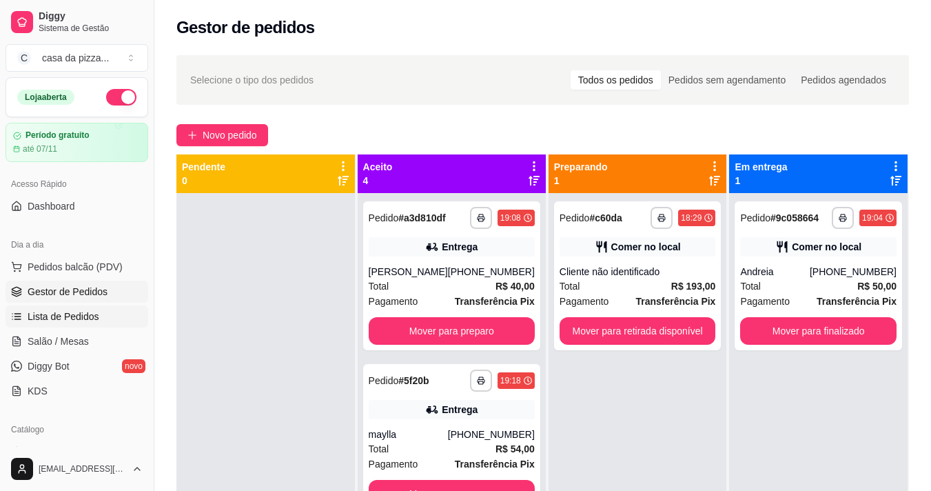
click at [65, 316] on span "Lista de Pedidos" at bounding box center [64, 317] width 72 height 14
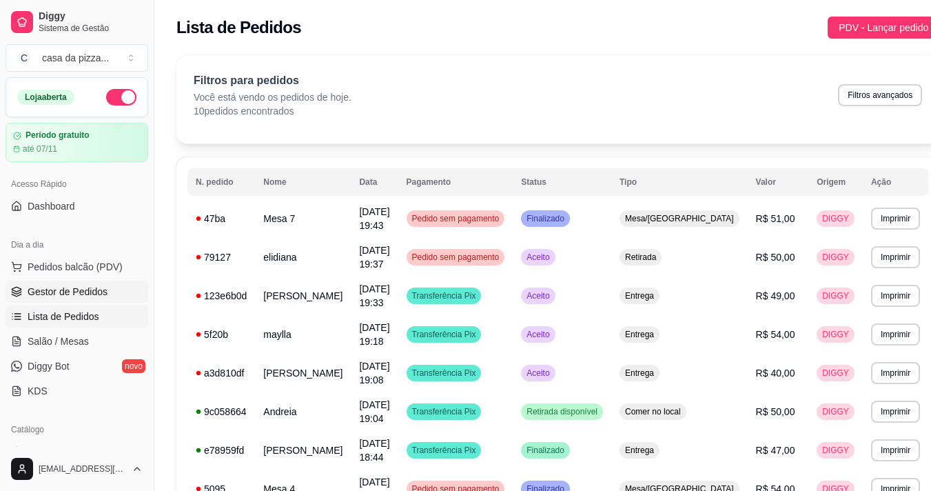
click at [48, 287] on span "Gestor de Pedidos" at bounding box center [68, 292] width 80 height 14
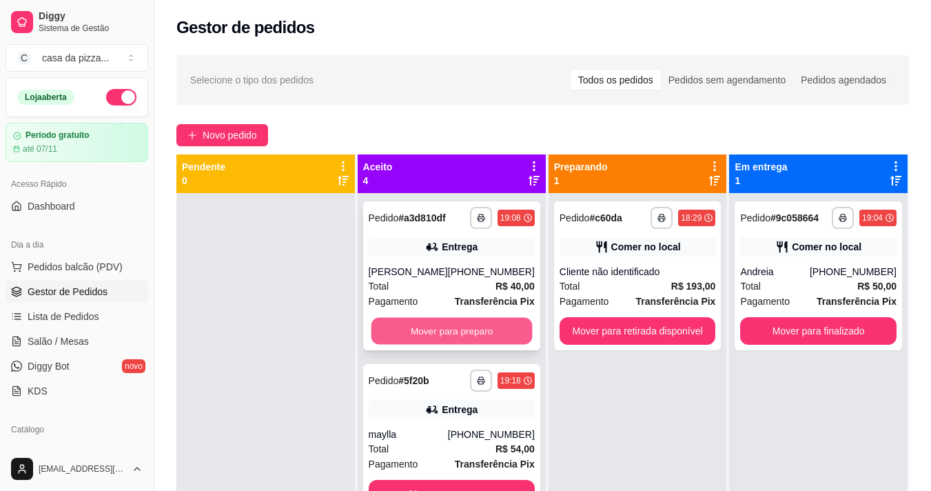
click at [443, 334] on button "Mover para preparo" at bounding box center [451, 331] width 161 height 27
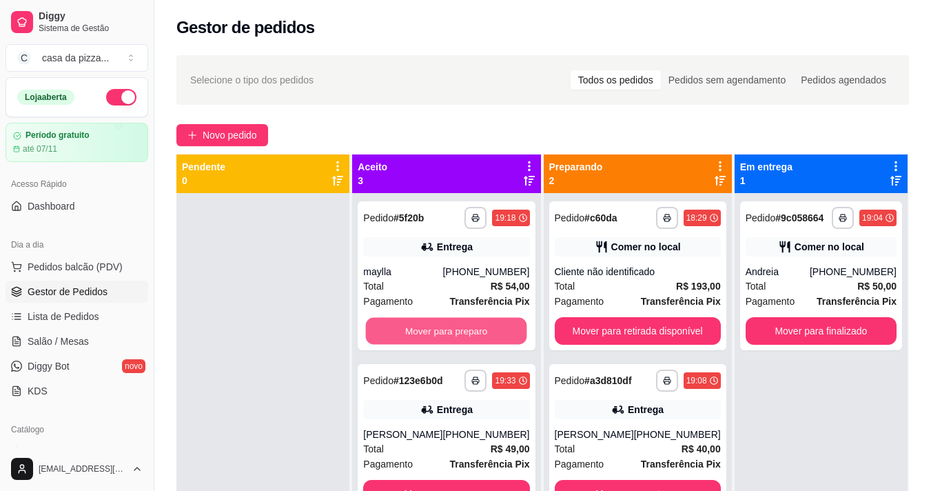
click at [443, 334] on button "Mover para preparo" at bounding box center [446, 331] width 161 height 27
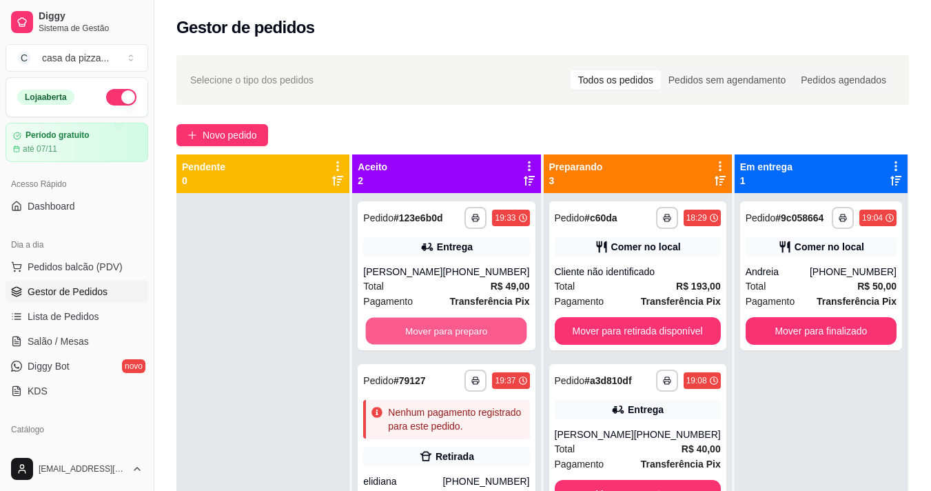
click at [443, 334] on button "Mover para preparo" at bounding box center [446, 331] width 161 height 27
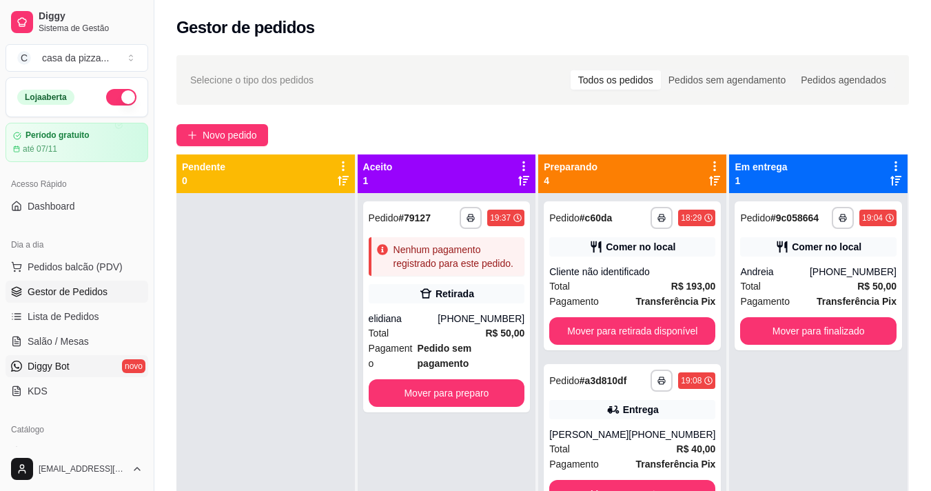
click at [85, 363] on link "Diggy Bot novo" at bounding box center [77, 366] width 143 height 22
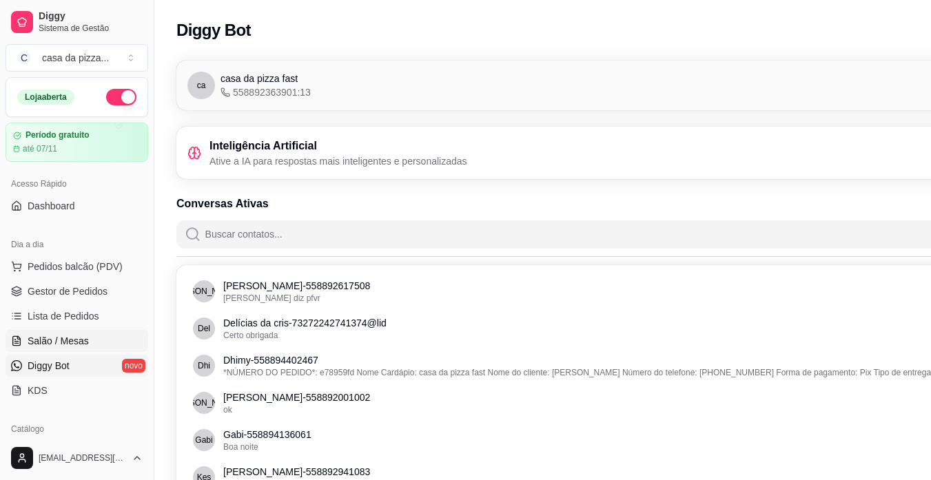
click at [69, 341] on span "Salão / Mesas" at bounding box center [58, 341] width 61 height 14
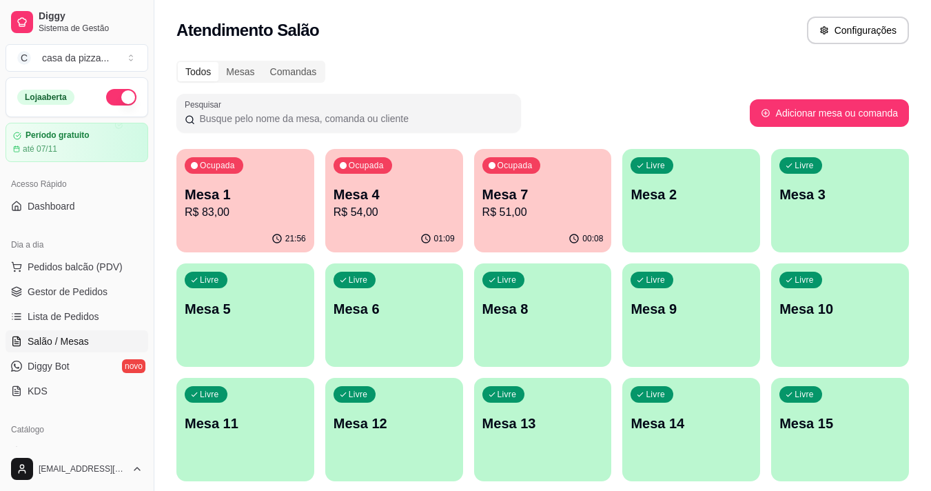
click at [384, 307] on p "Mesa 6" at bounding box center [394, 308] width 121 height 19
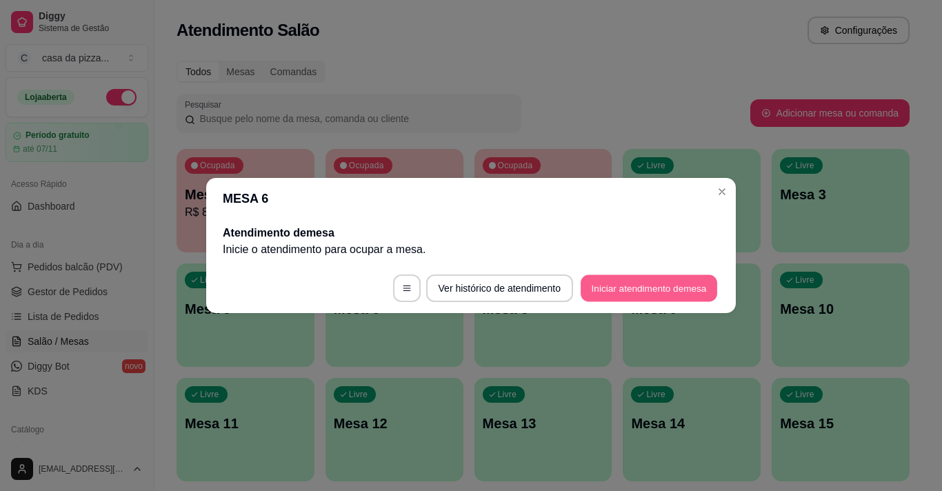
click at [633, 285] on button "Iniciar atendimento de mesa" at bounding box center [648, 288] width 136 height 27
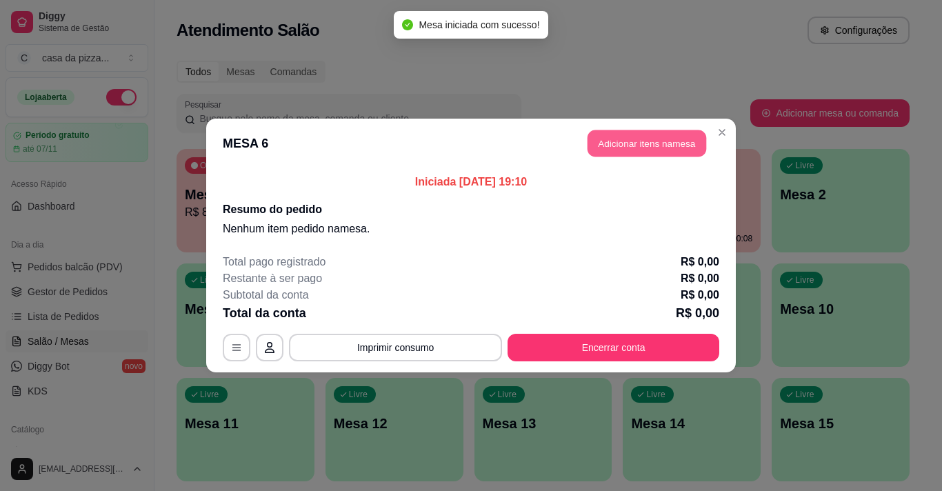
click at [658, 141] on button "Adicionar itens na mesa" at bounding box center [646, 143] width 119 height 27
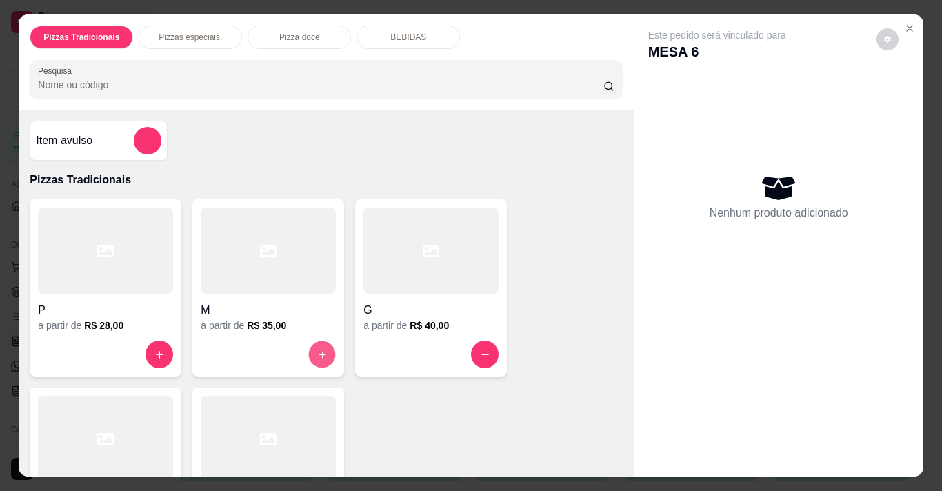
click at [317, 349] on icon "increase-product-quantity" at bounding box center [322, 354] width 10 height 10
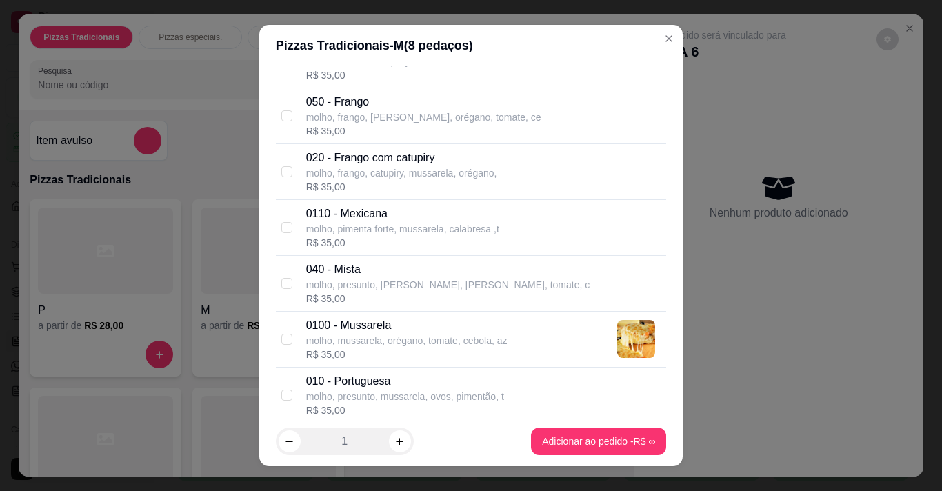
scroll to position [358, 0]
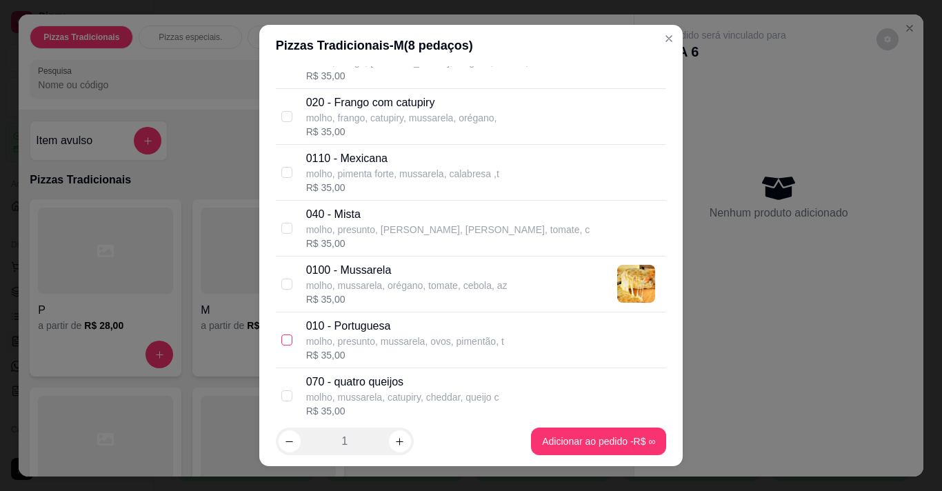
click at [284, 335] on input "checkbox" at bounding box center [286, 339] width 11 height 11
checkbox input "true"
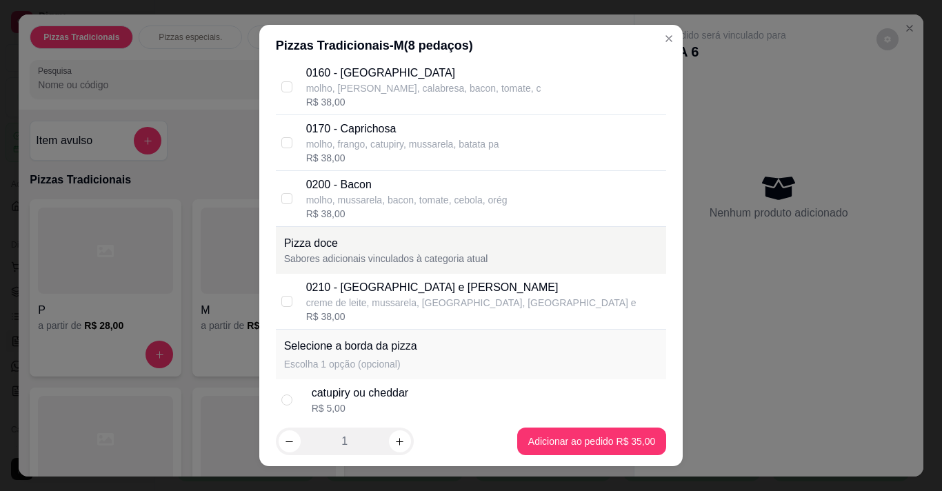
scroll to position [631, 0]
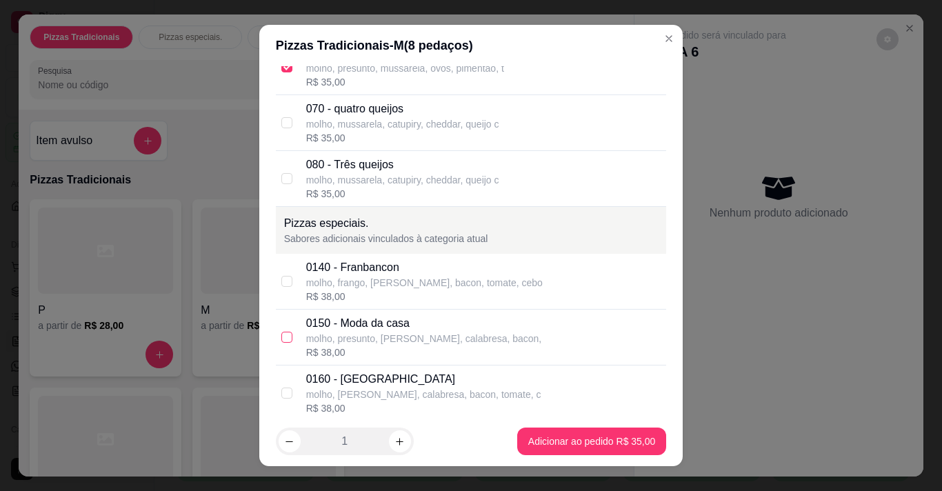
click at [281, 335] on input "checkbox" at bounding box center [286, 337] width 11 height 11
checkbox input "true"
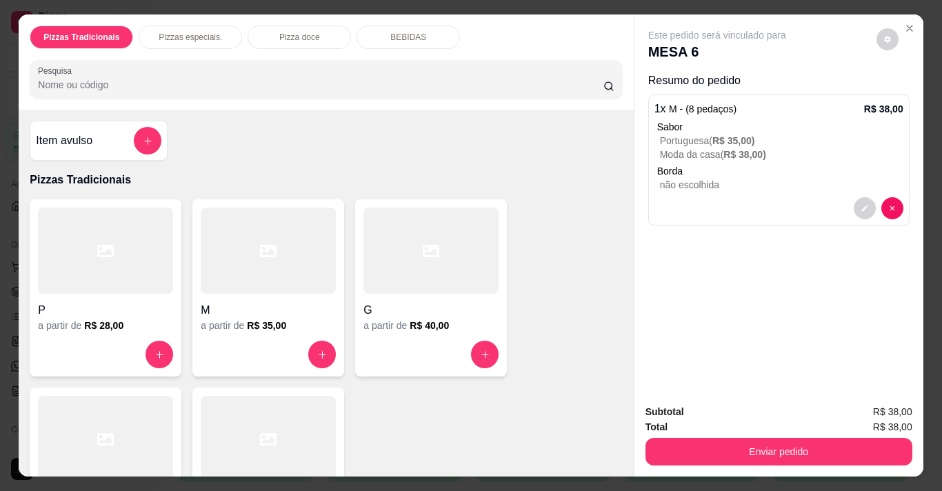
click at [442, 28] on div "BEBIDAS" at bounding box center [407, 37] width 103 height 23
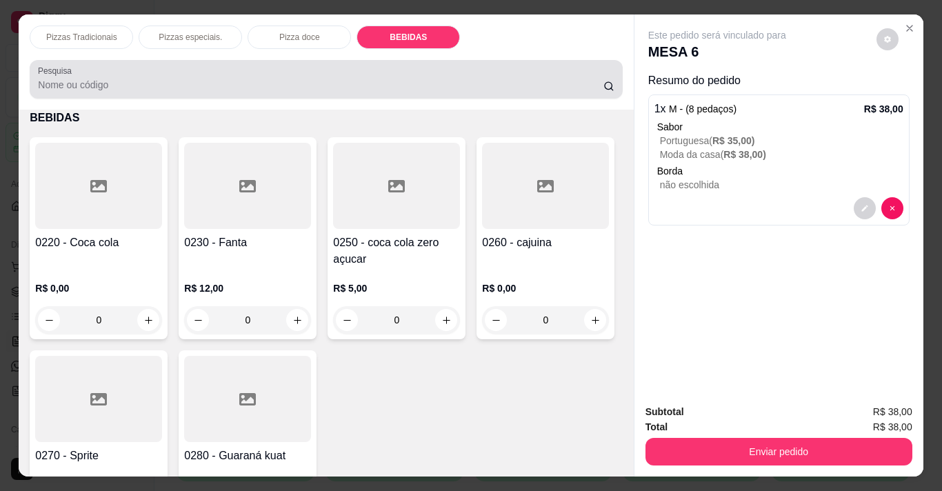
scroll to position [34, 0]
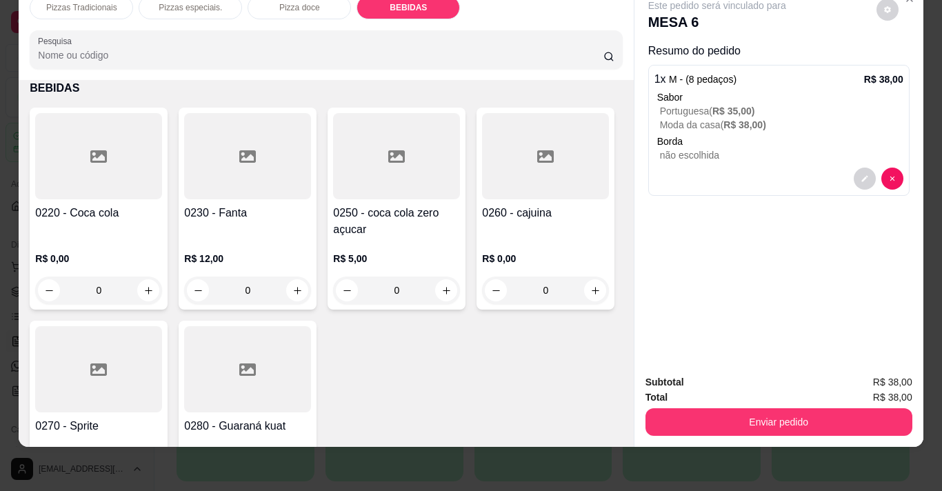
click at [141, 283] on div "0" at bounding box center [98, 290] width 127 height 28
click at [125, 239] on div "R$ 0,00 0" at bounding box center [98, 271] width 127 height 66
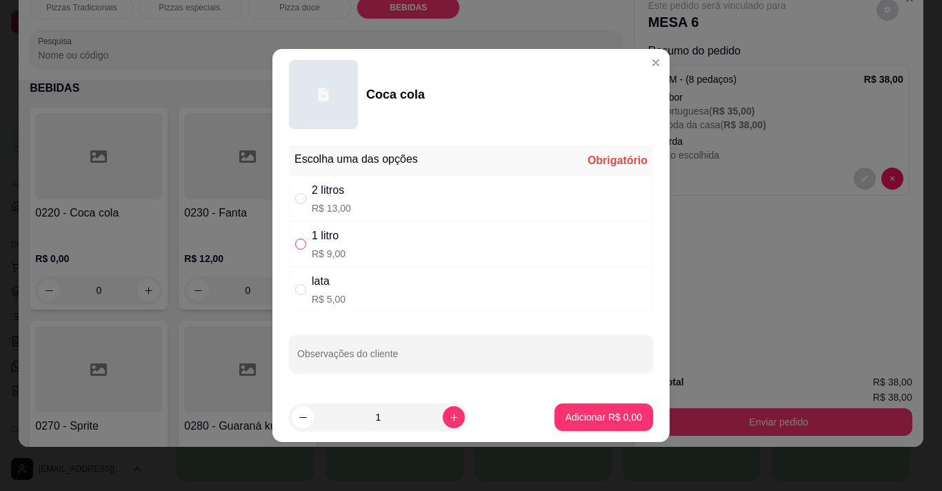
click at [299, 245] on input "" at bounding box center [300, 244] width 11 height 11
radio input "true"
click at [598, 416] on p "Adicionar R$ 9,00" at bounding box center [603, 416] width 74 height 13
type input "1"
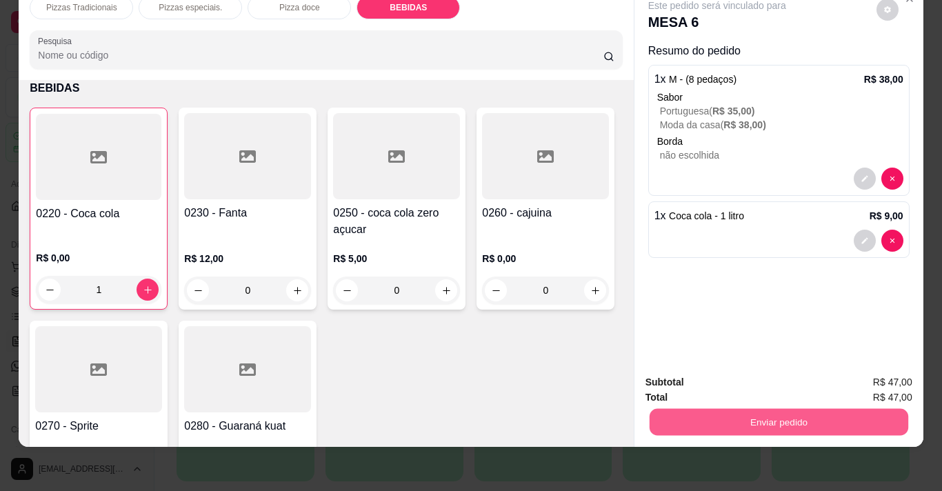
click at [700, 413] on button "Enviar pedido" at bounding box center [778, 421] width 258 height 27
click at [700, 375] on button "Enviar pedido" at bounding box center [876, 378] width 76 height 26
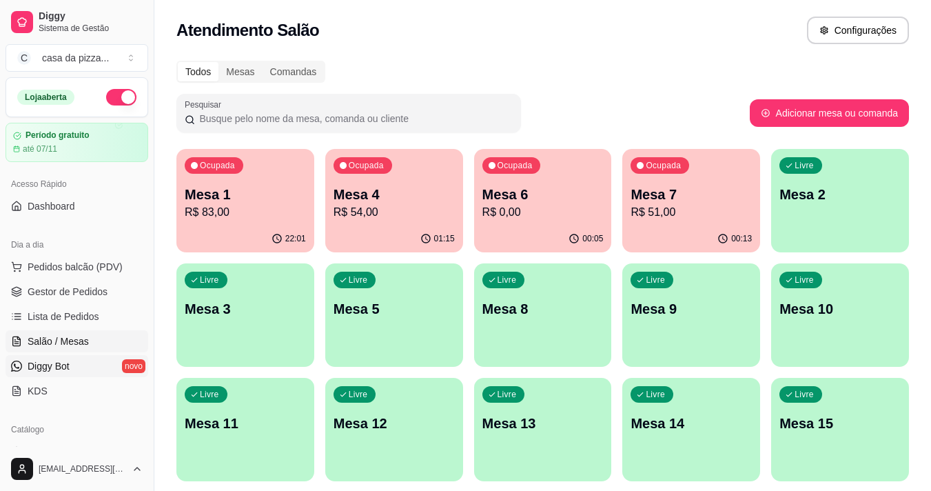
click at [81, 361] on link "Diggy Bot novo" at bounding box center [77, 366] width 143 height 22
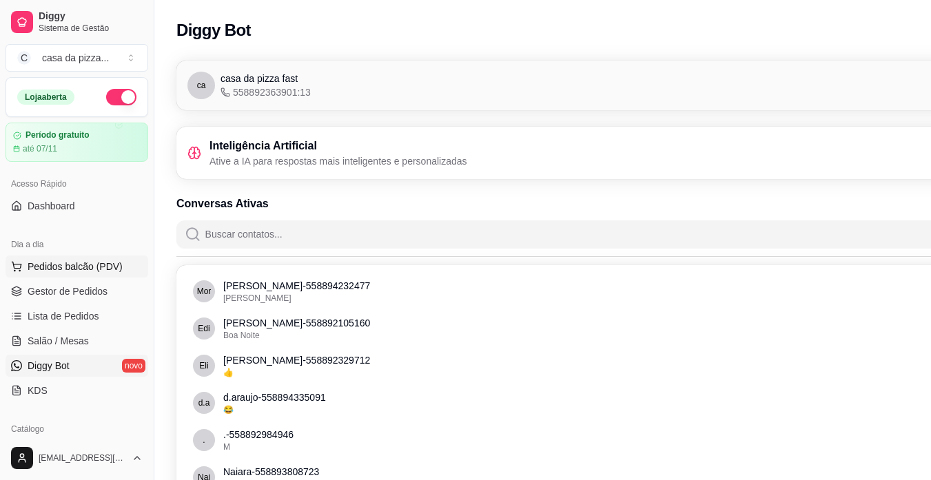
click at [113, 261] on span "Pedidos balcão (PDV)" at bounding box center [75, 267] width 95 height 14
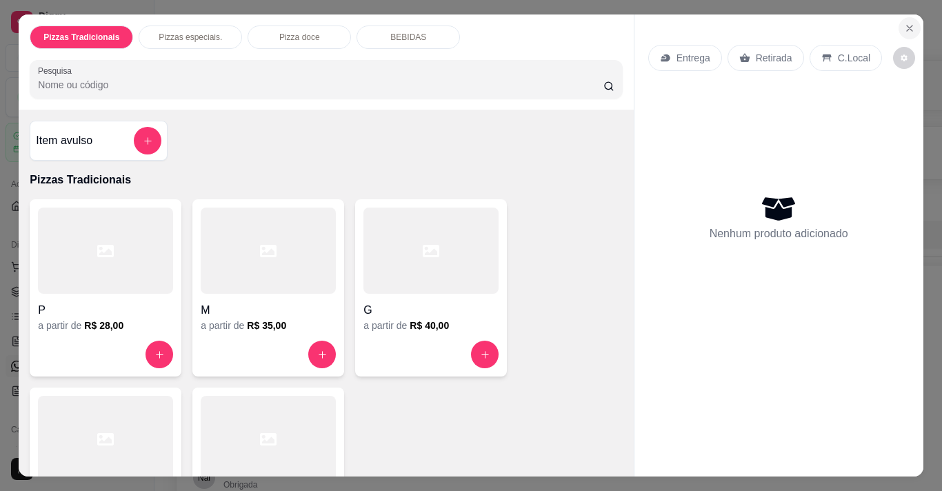
click at [700, 23] on icon "Close" at bounding box center [909, 28] width 11 height 11
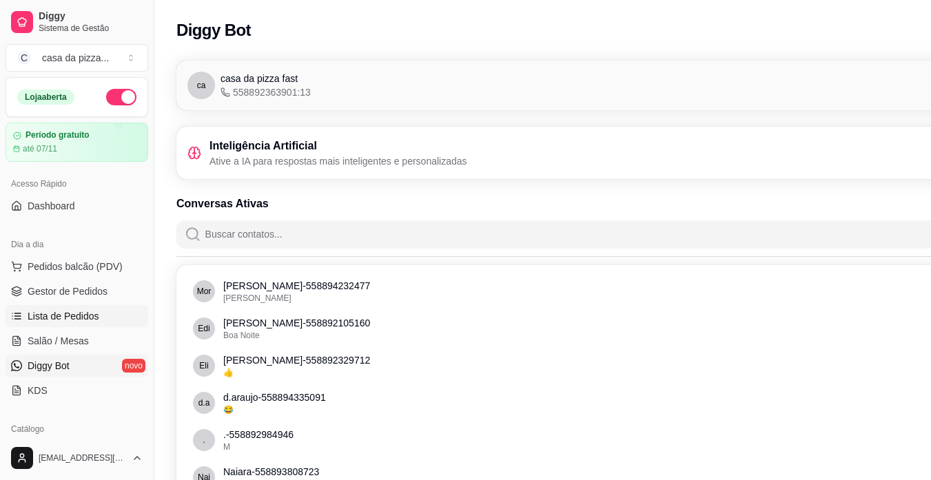
click at [86, 320] on span "Lista de Pedidos" at bounding box center [64, 317] width 72 height 14
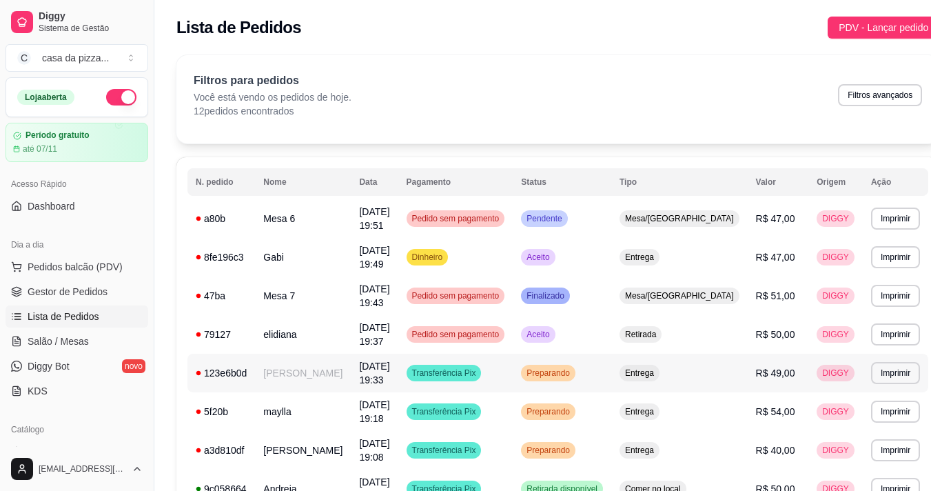
click at [398, 373] on td "[DATE] 19:33" at bounding box center [374, 373] width 47 height 39
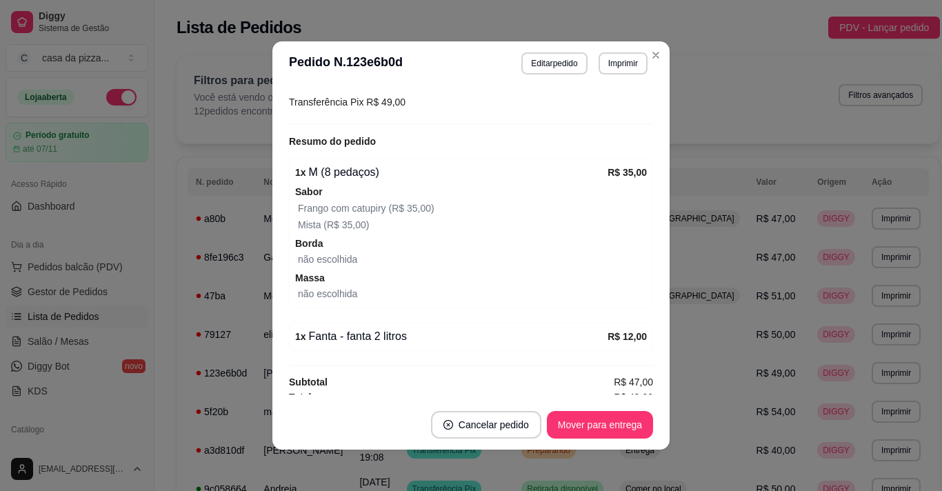
scroll to position [396, 0]
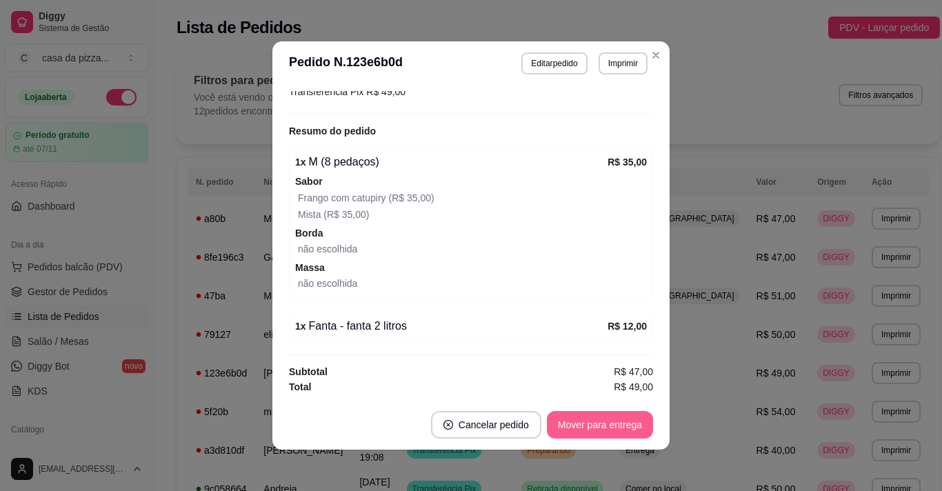
drag, startPoint x: 635, startPoint y: 396, endPoint x: 625, endPoint y: 424, distance: 29.4
click at [625, 424] on section "**********" at bounding box center [470, 245] width 397 height 408
click at [625, 424] on button "Mover para entrega" at bounding box center [599, 425] width 103 height 27
click at [609, 420] on button "Mover para finalizado" at bounding box center [595, 425] width 111 height 27
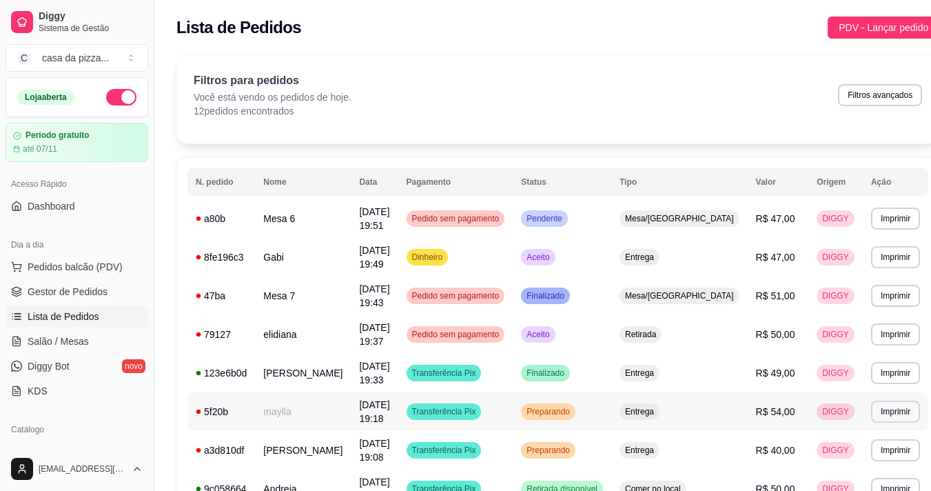
click at [544, 415] on td "Preparando" at bounding box center [562, 411] width 99 height 39
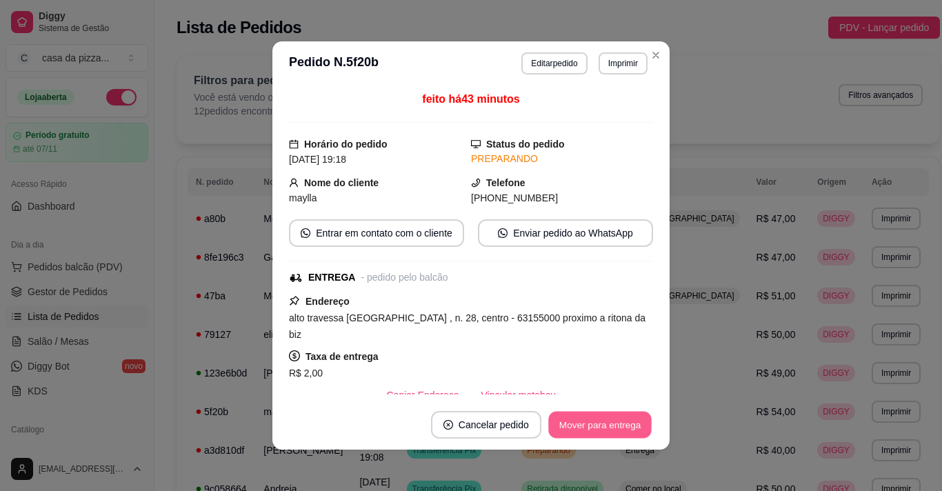
click at [570, 432] on button "Mover para entrega" at bounding box center [599, 425] width 103 height 27
click at [570, 432] on button "Mover para finalizado" at bounding box center [595, 425] width 111 height 27
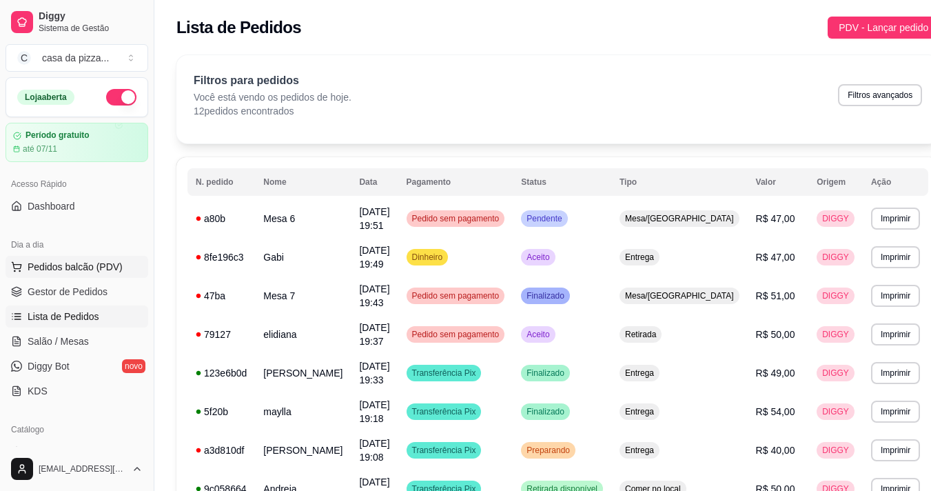
click at [75, 263] on span "Pedidos balcão (PDV)" at bounding box center [75, 267] width 95 height 14
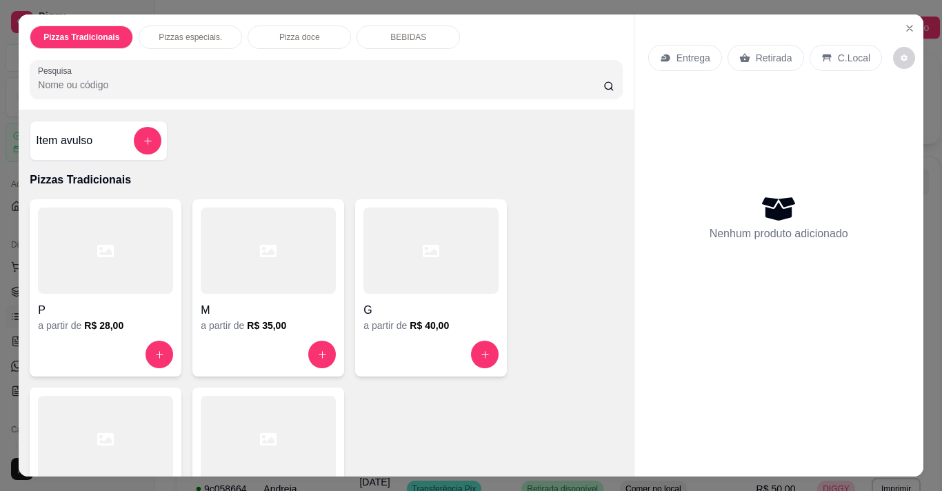
click at [215, 294] on div "M" at bounding box center [268, 306] width 135 height 25
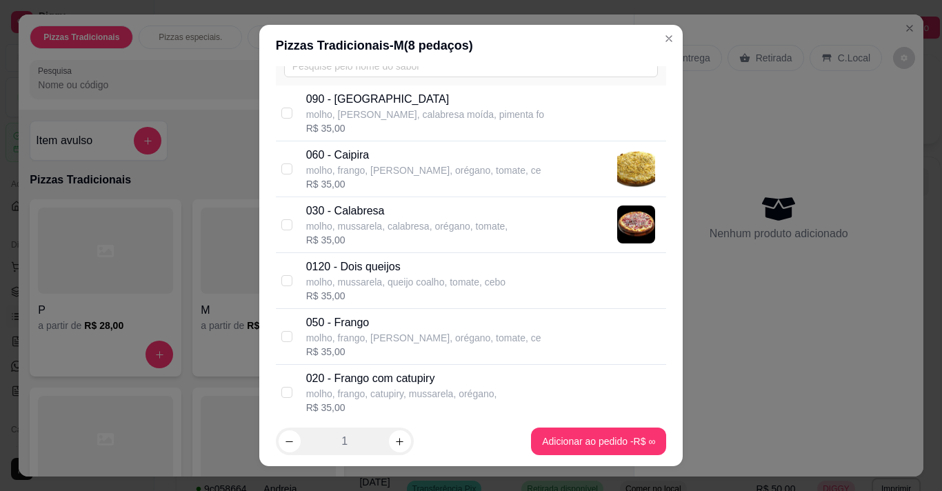
scroll to position [110, 0]
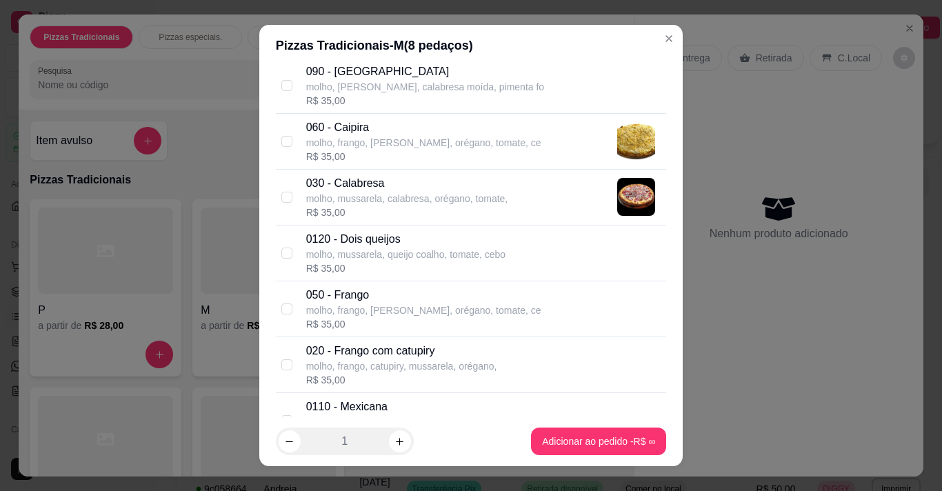
click at [500, 360] on div "020 - Frango com catupiry molho, frango, catupiry, mussarela, orégano, R$ 35,00" at bounding box center [483, 365] width 355 height 44
checkbox input "true"
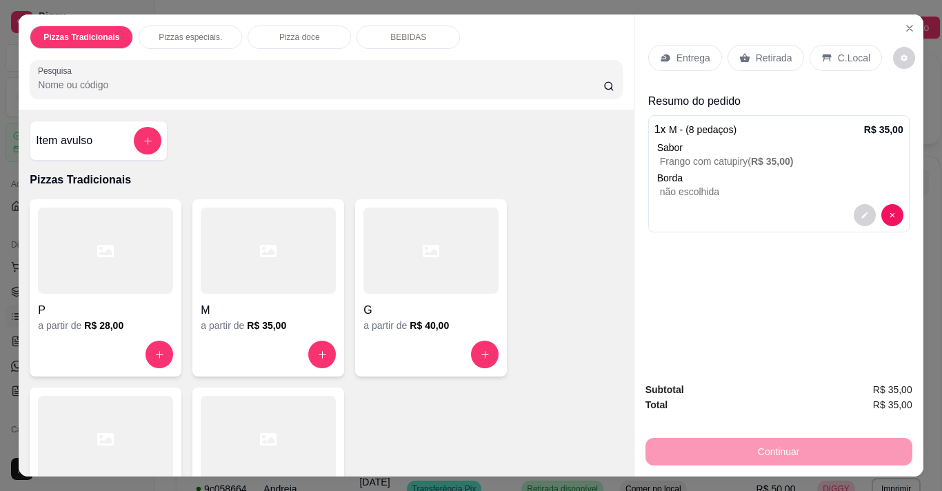
click at [700, 46] on div "C.Local" at bounding box center [845, 58] width 72 height 26
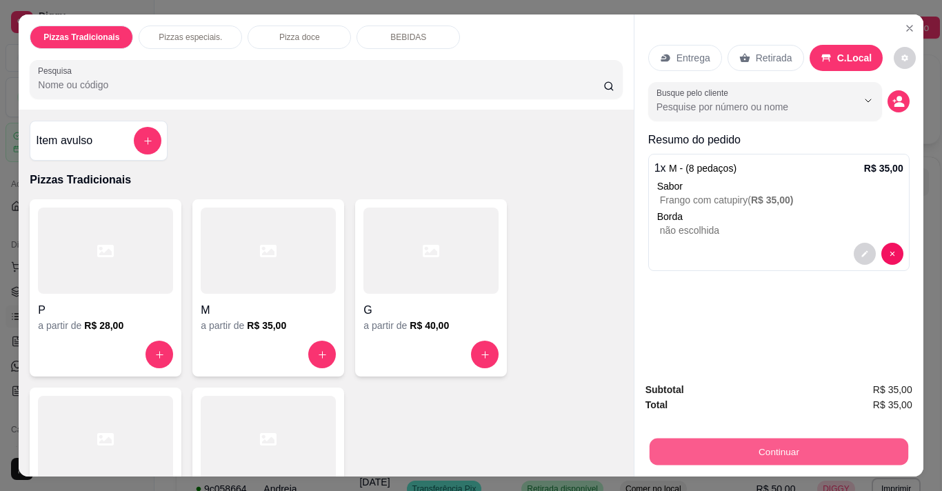
click at [700, 448] on button "Continuar" at bounding box center [778, 451] width 258 height 27
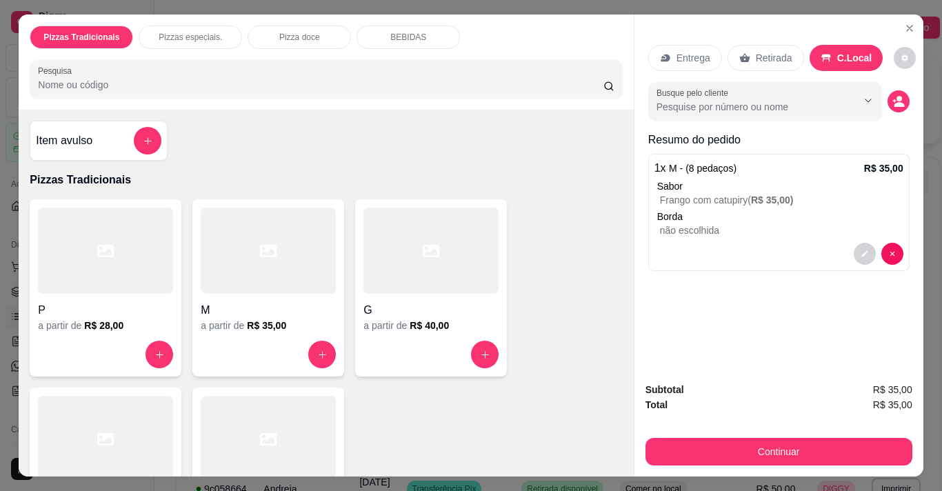
click at [94, 78] on input "Pesquisa" at bounding box center [320, 85] width 565 height 14
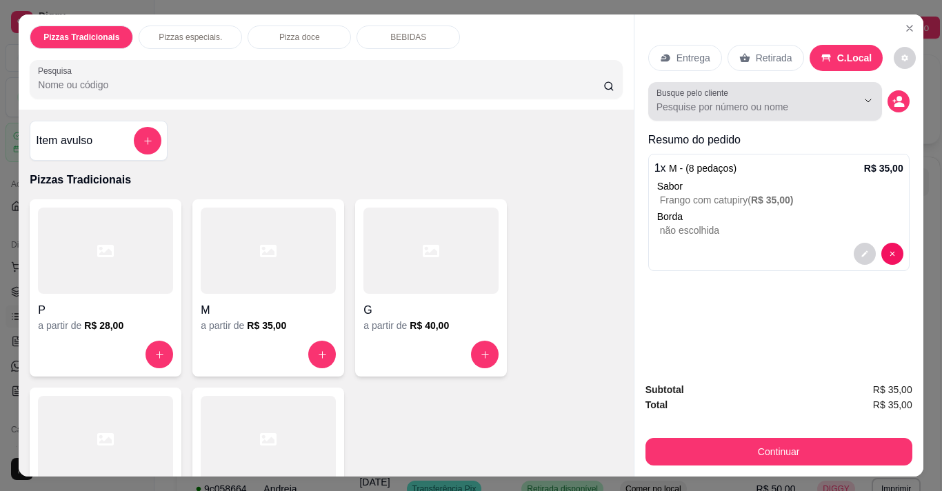
click at [700, 88] on div at bounding box center [764, 102] width 217 height 28
click at [700, 93] on div at bounding box center [764, 102] width 217 height 28
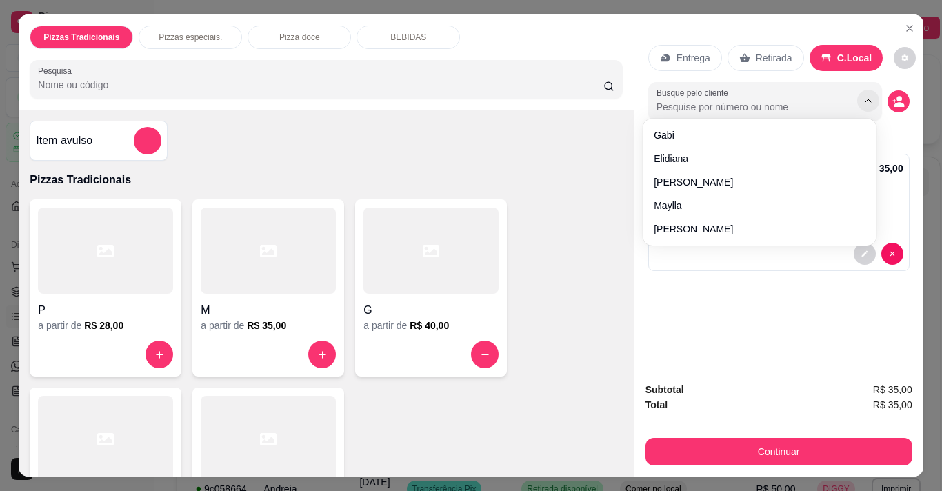
click at [700, 95] on icon "Show suggestions" at bounding box center [867, 100] width 11 height 11
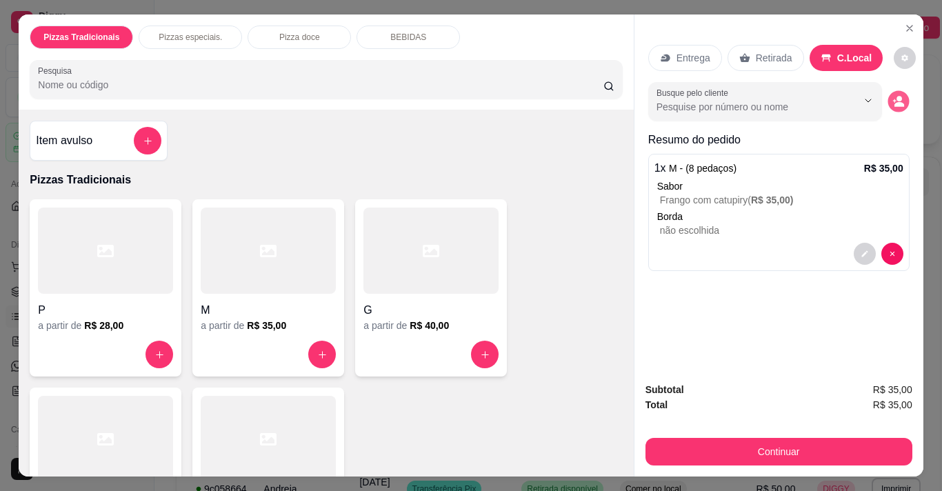
click at [700, 97] on circle "decrease-product-quantity" at bounding box center [899, 100] width 6 height 6
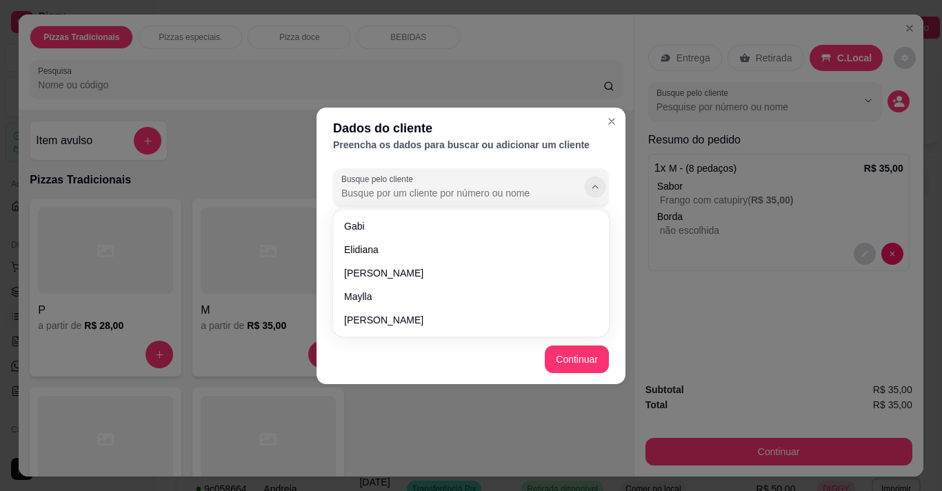
click at [589, 188] on icon "Show suggestions" at bounding box center [594, 186] width 11 height 11
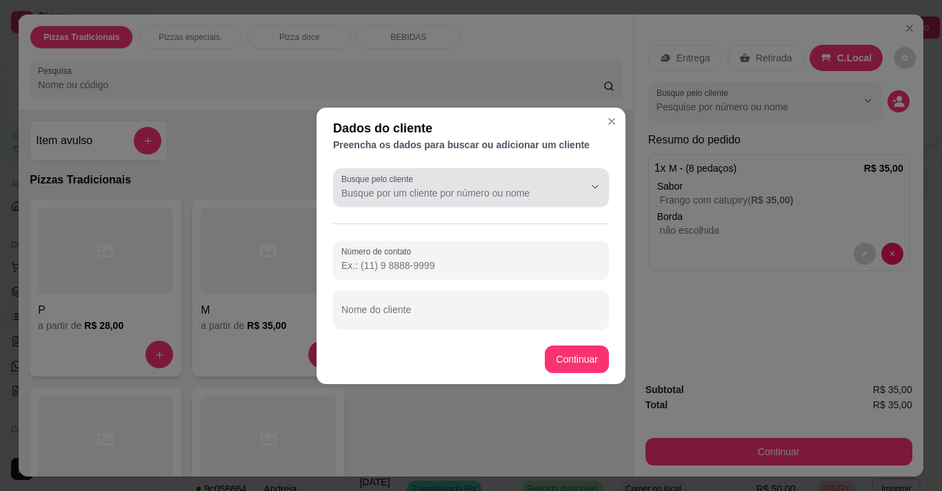
click at [527, 175] on div at bounding box center [470, 188] width 259 height 28
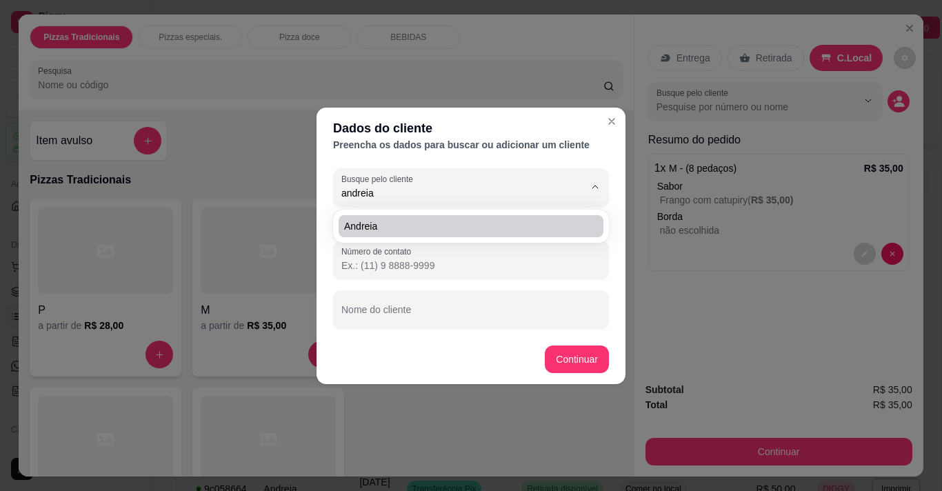
click at [445, 221] on span "Andreia" at bounding box center [464, 226] width 240 height 14
type input "Andreia"
type input "(88) 9 9406-9767"
type input "Andreia"
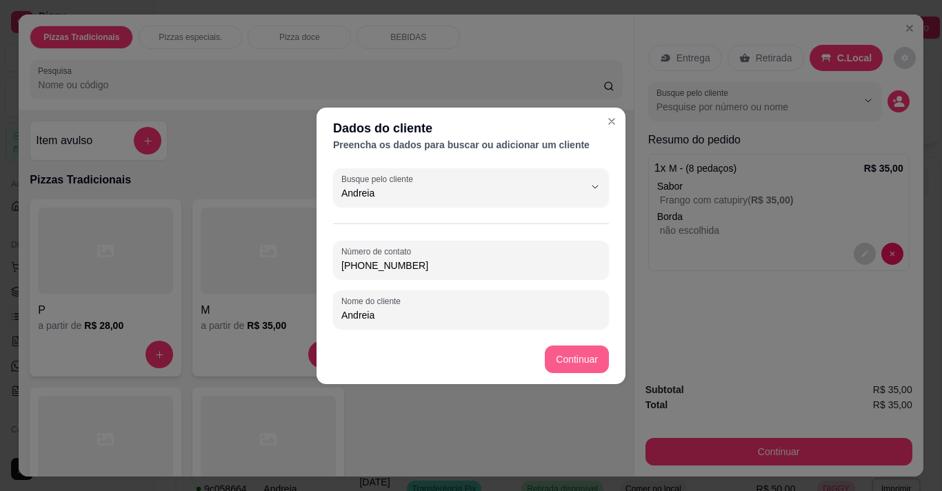
type input "Andreia"
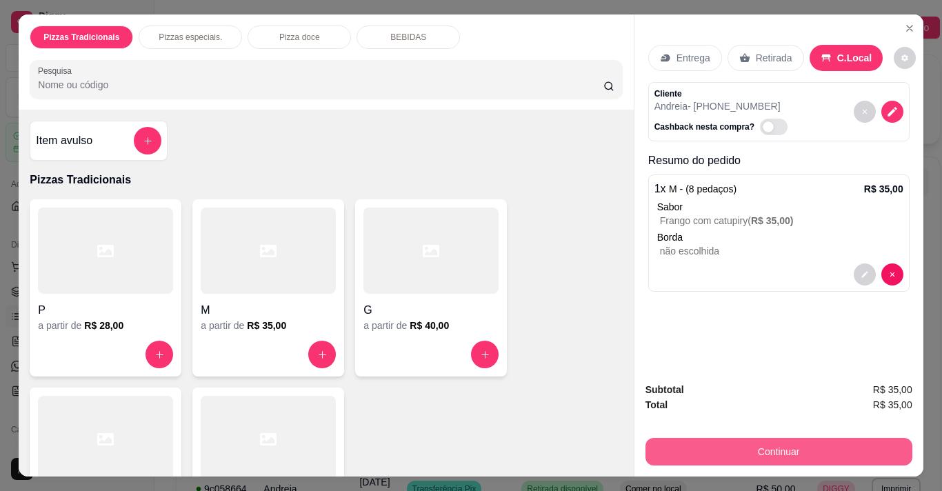
click at [700, 443] on button "Continuar" at bounding box center [778, 452] width 267 height 28
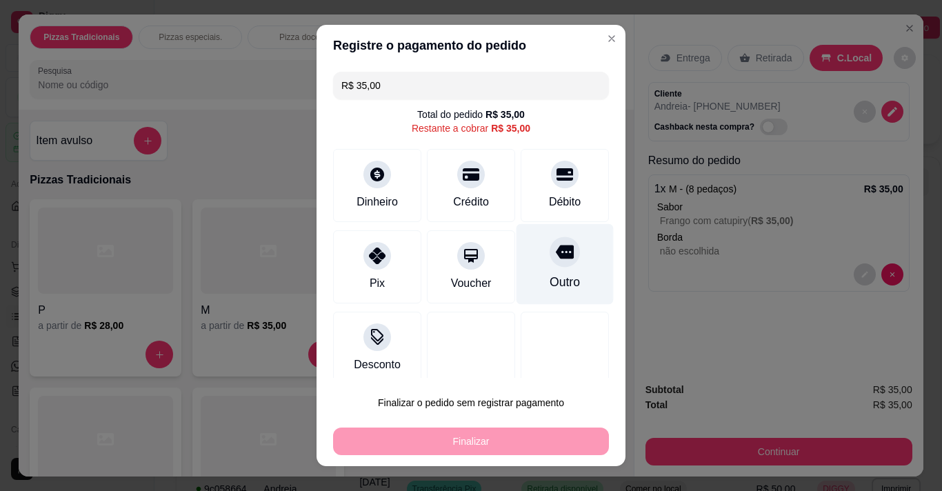
click at [549, 263] on div at bounding box center [564, 251] width 30 height 30
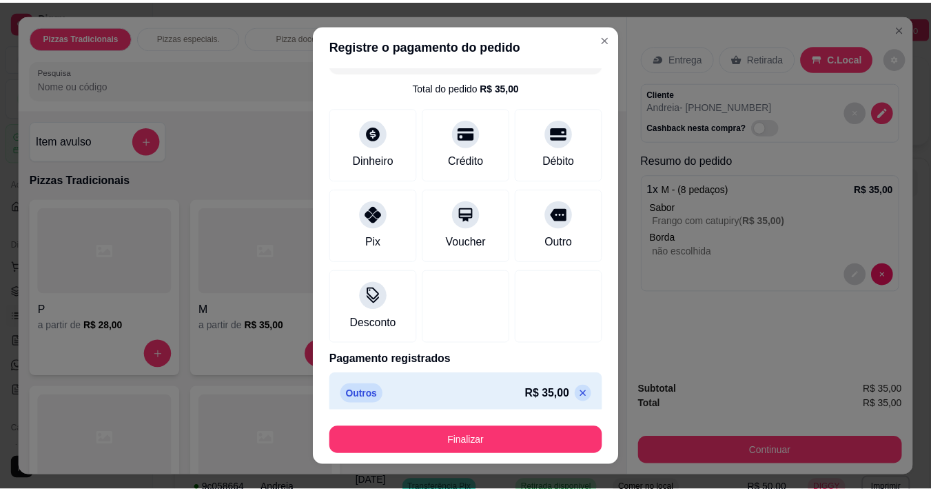
scroll to position [37, 0]
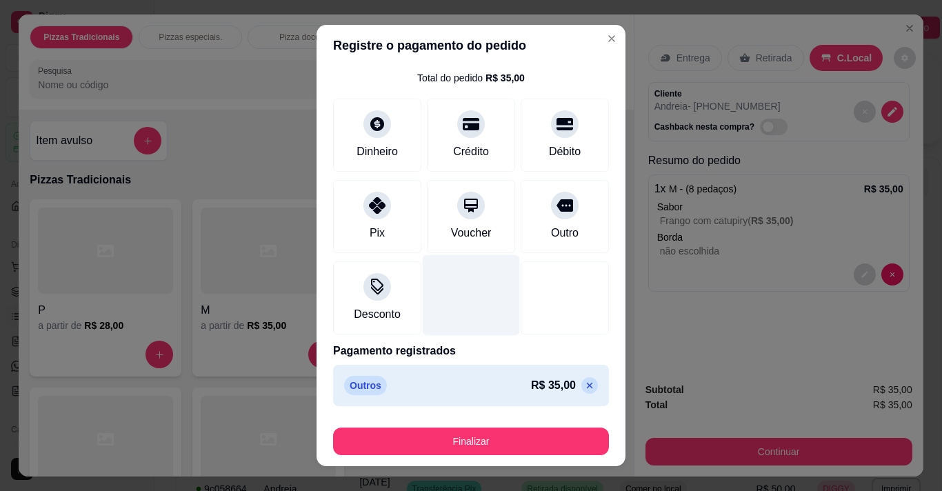
click at [474, 303] on div at bounding box center [471, 294] width 97 height 81
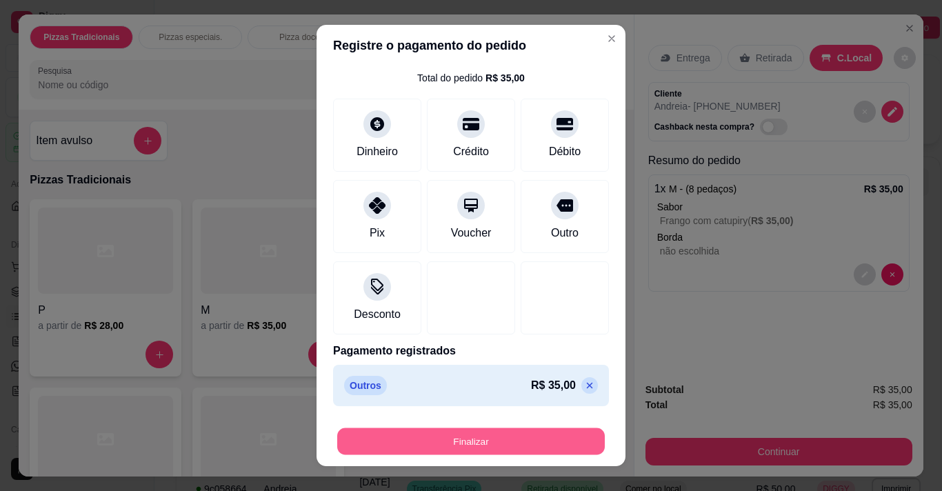
click at [472, 440] on button "Finalizar" at bounding box center [470, 441] width 267 height 27
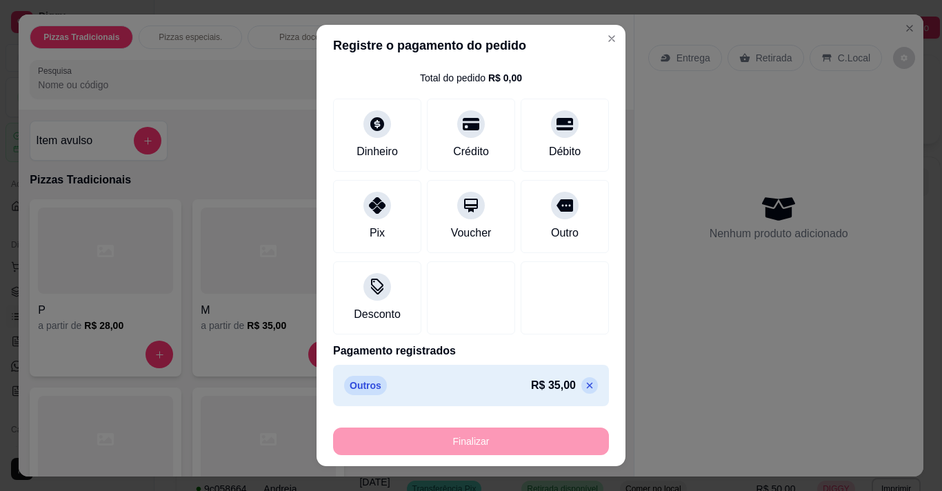
type input "-R$ 35,00"
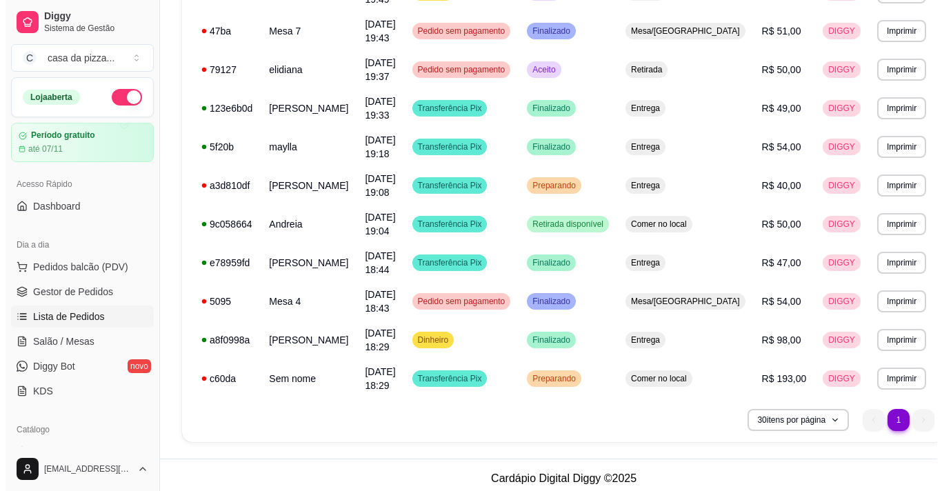
scroll to position [310, 0]
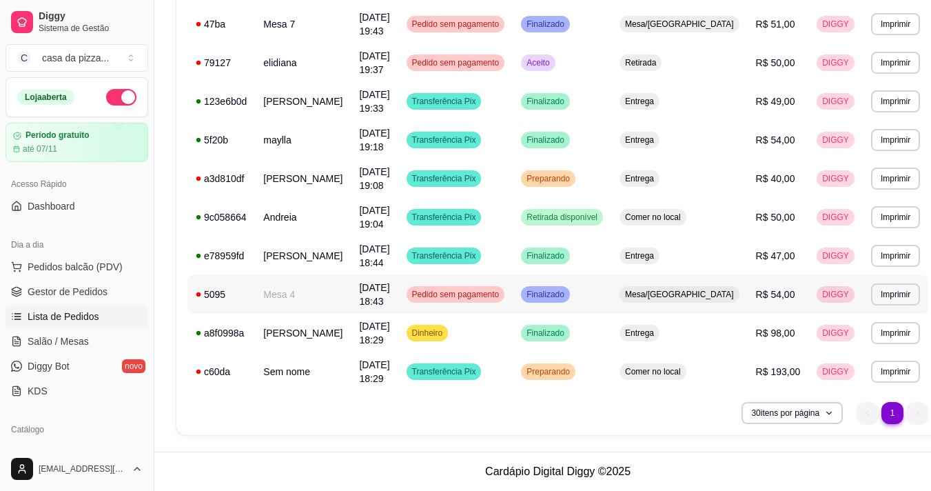
click at [642, 296] on td "Mesa/Comanda" at bounding box center [679, 294] width 136 height 39
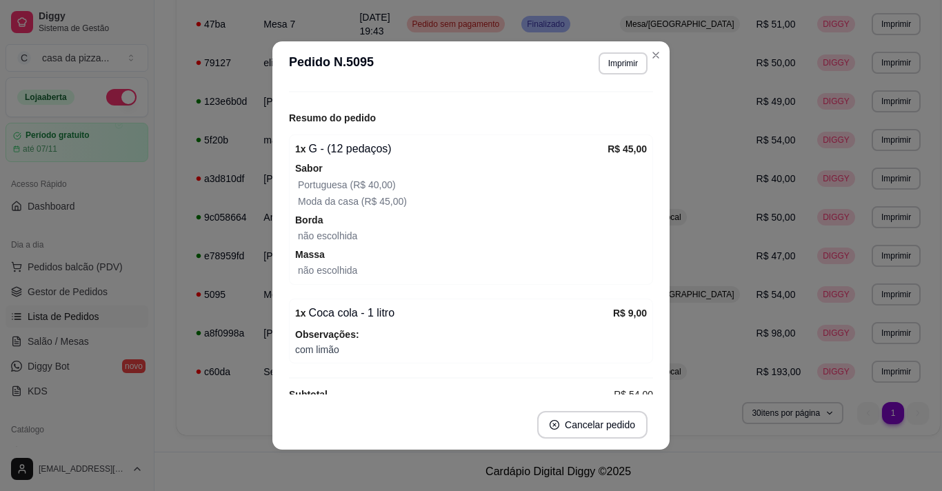
scroll to position [133, 0]
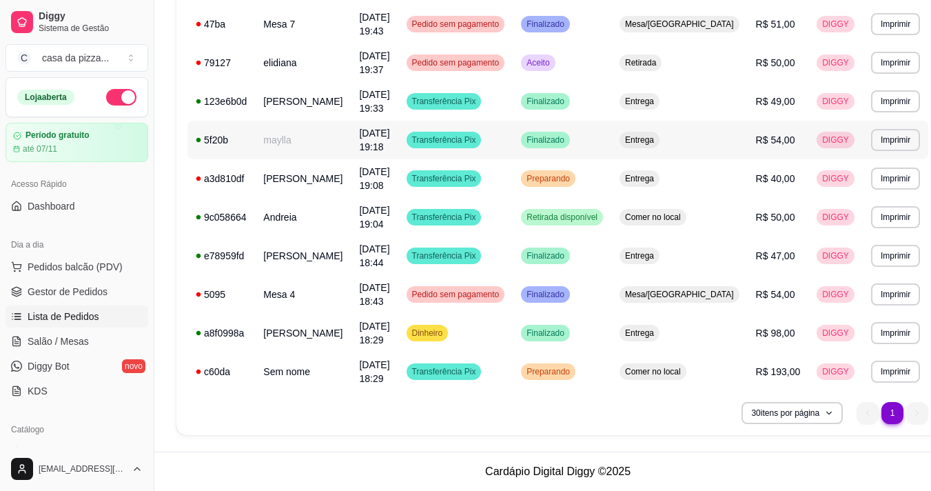
click at [670, 301] on div "Mesa/Comanda" at bounding box center [680, 294] width 120 height 17
click at [514, 172] on td "Transferência Pix" at bounding box center [455, 178] width 115 height 39
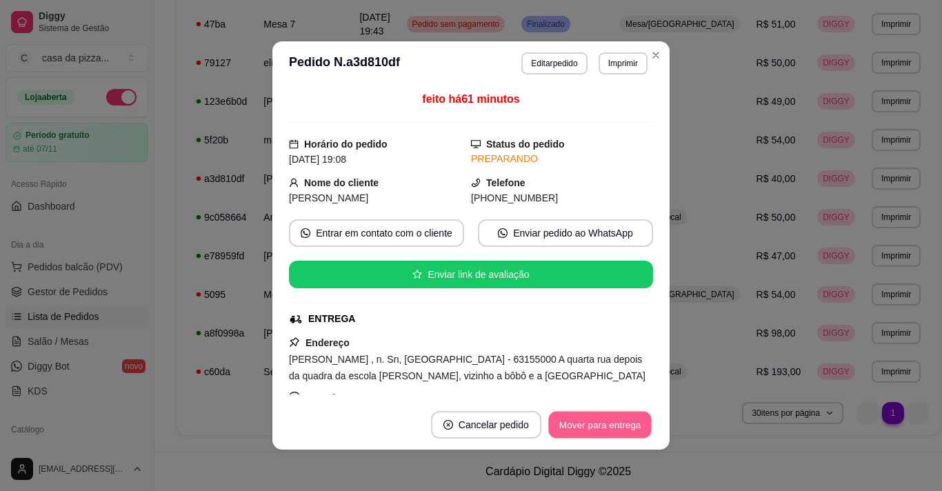
click at [612, 423] on button "Mover para entrega" at bounding box center [599, 425] width 103 height 27
click at [612, 423] on button "Mover para finalizado" at bounding box center [595, 425] width 111 height 27
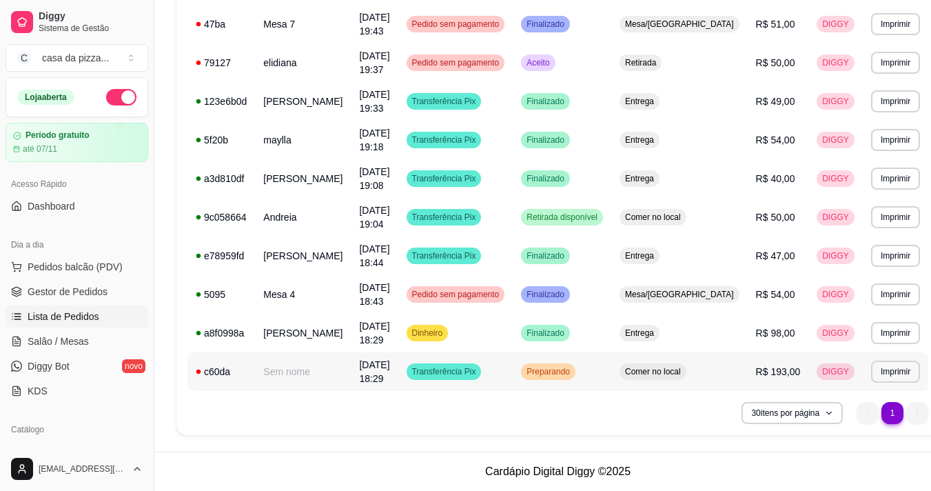
click at [573, 367] on span "Preparando" at bounding box center [548, 371] width 49 height 11
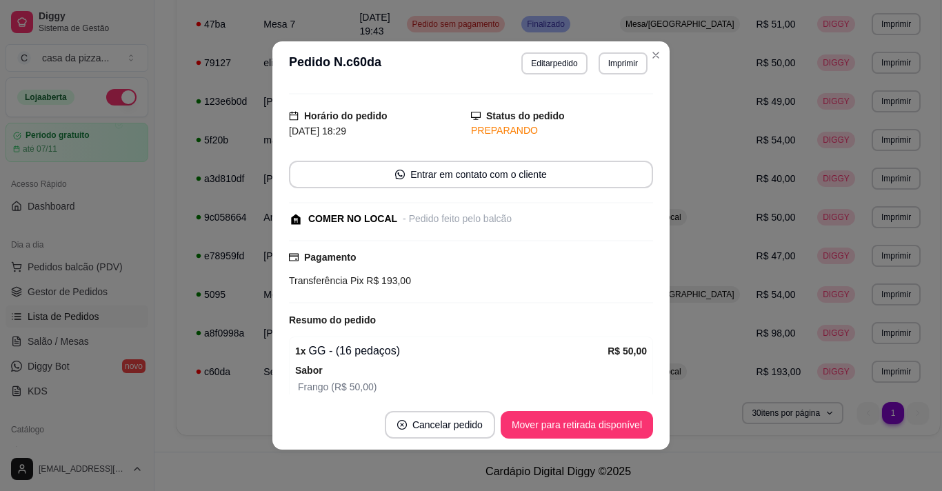
scroll to position [56, 0]
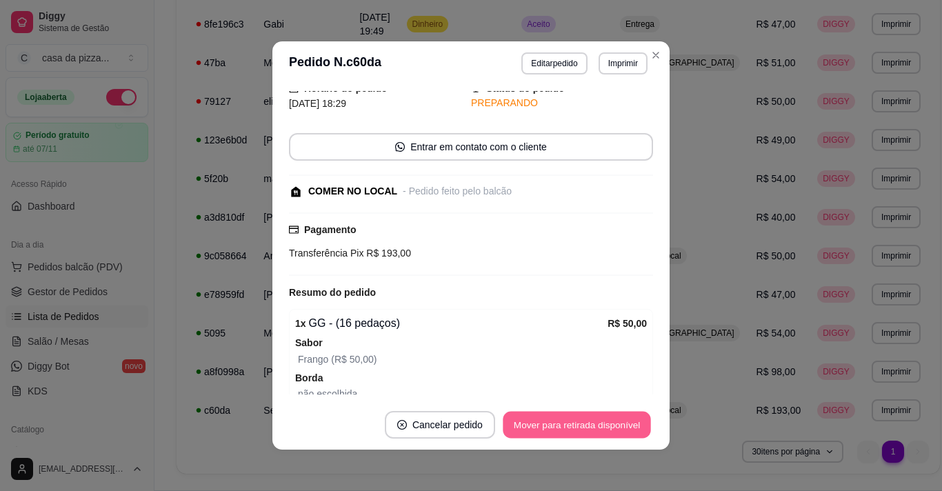
click at [592, 420] on button "Mover para retirada disponível" at bounding box center [577, 425] width 148 height 27
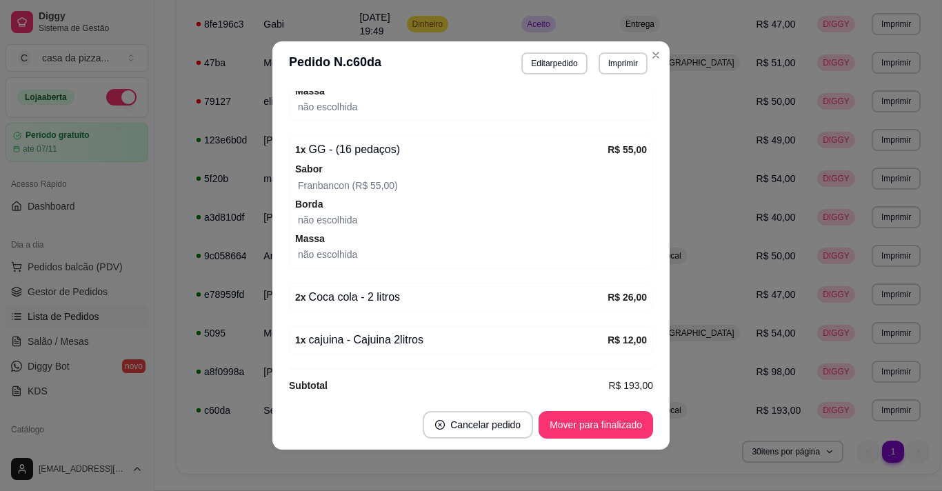
scroll to position [538, 0]
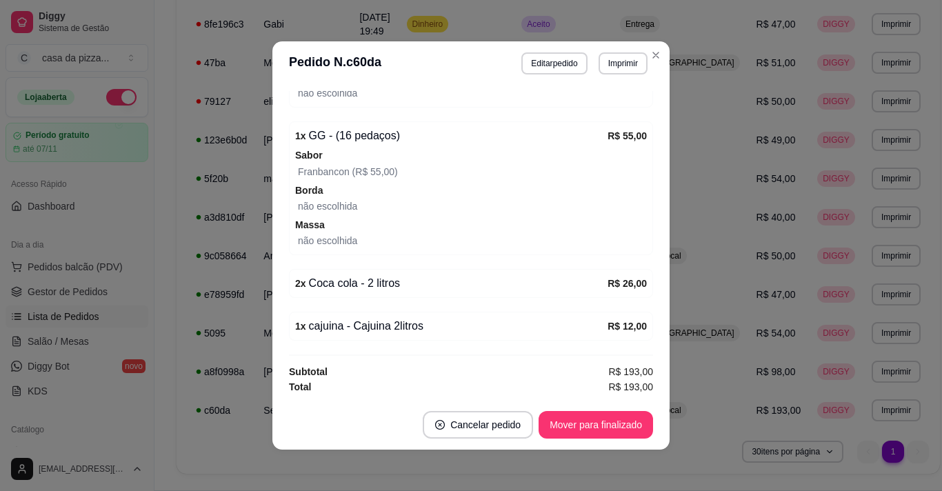
click at [616, 381] on span "R$ 193,00" at bounding box center [630, 386] width 45 height 15
click at [289, 374] on strong "Subtotal" at bounding box center [308, 371] width 39 height 11
click at [613, 422] on button "Mover para finalizado" at bounding box center [595, 425] width 111 height 27
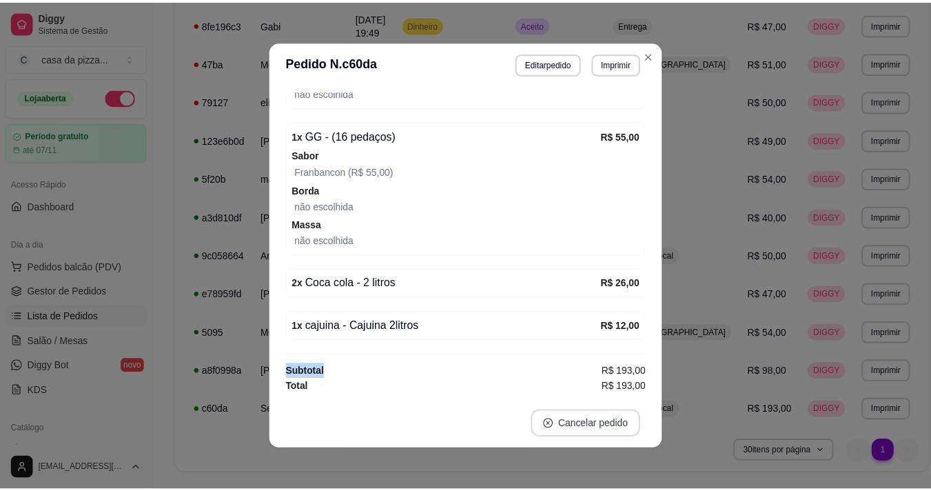
scroll to position [479, 0]
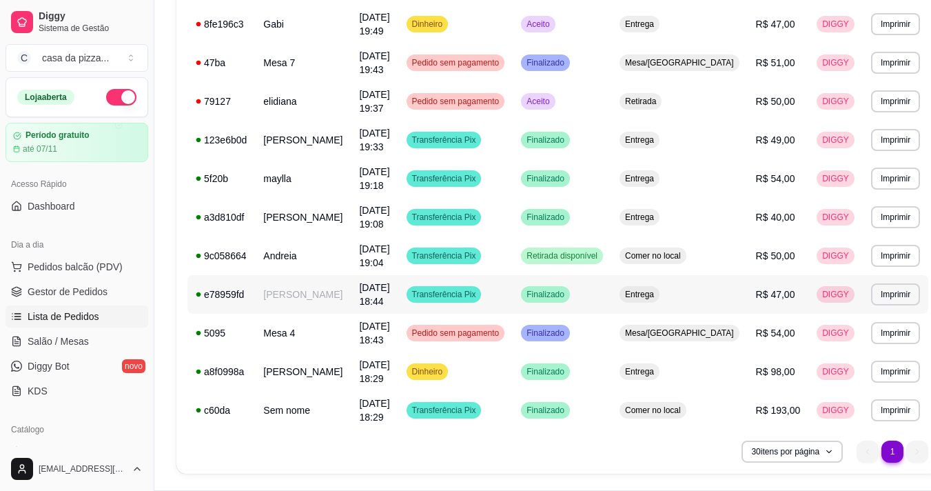
click at [595, 266] on td "Retirada disponível" at bounding box center [562, 255] width 99 height 39
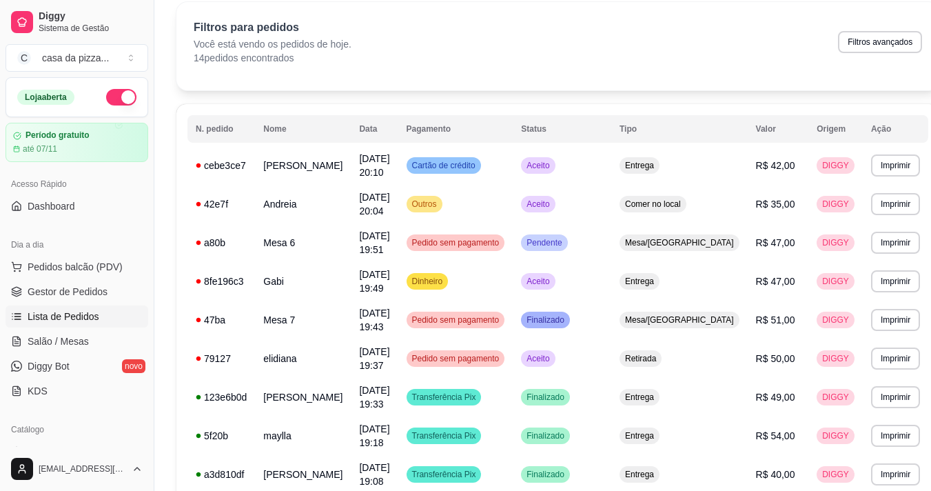
scroll to position [0, 0]
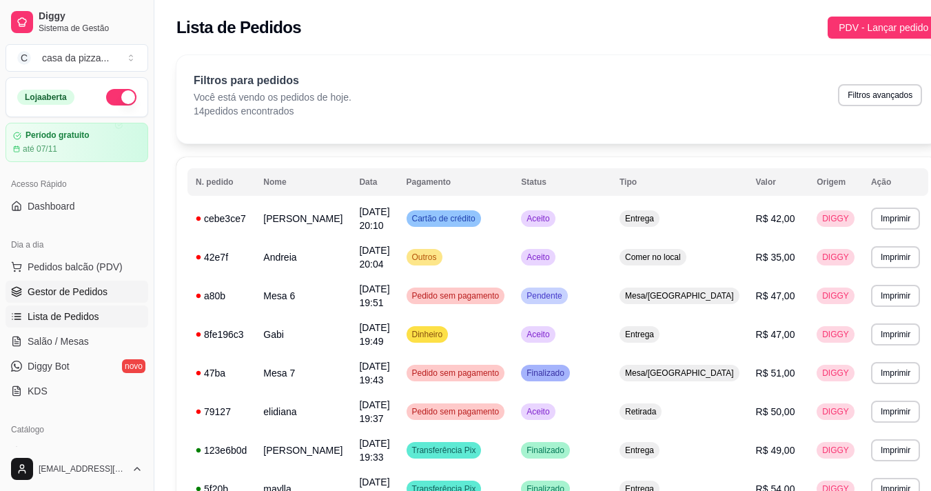
click at [74, 293] on span "Gestor de Pedidos" at bounding box center [68, 292] width 80 height 14
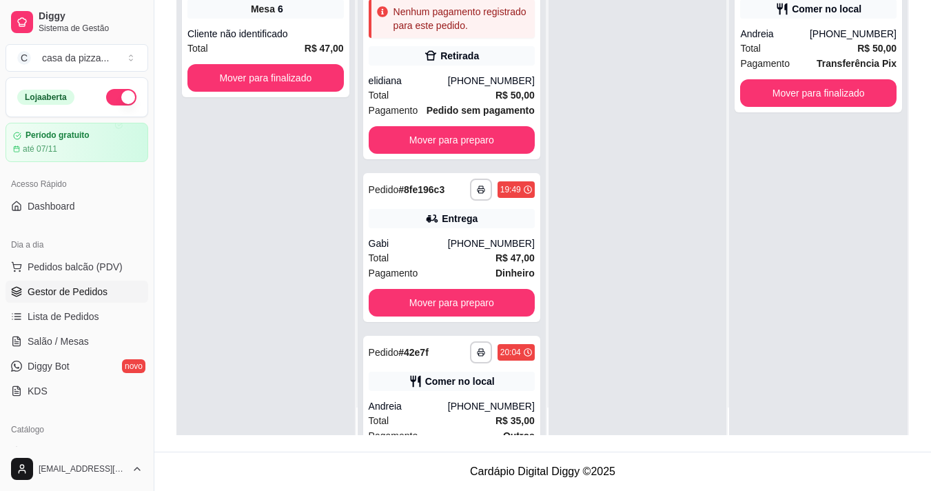
scroll to position [39, 0]
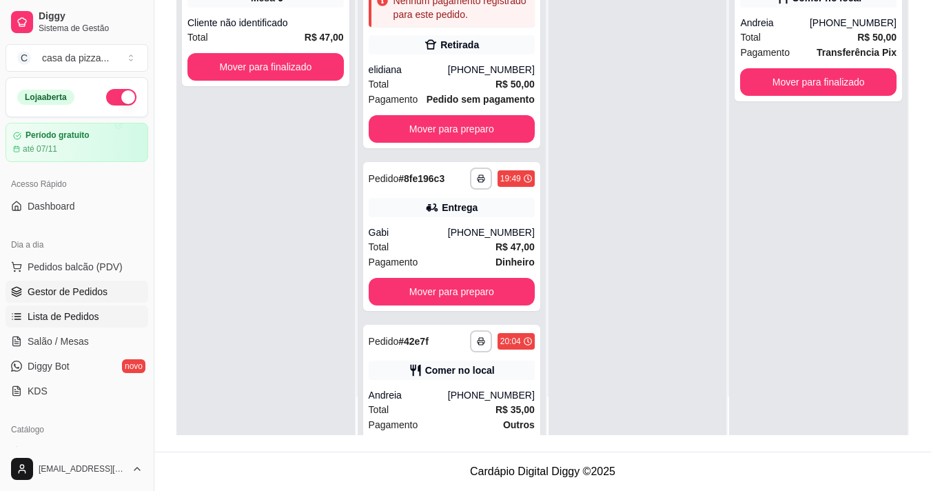
click at [74, 307] on link "Lista de Pedidos" at bounding box center [77, 316] width 143 height 22
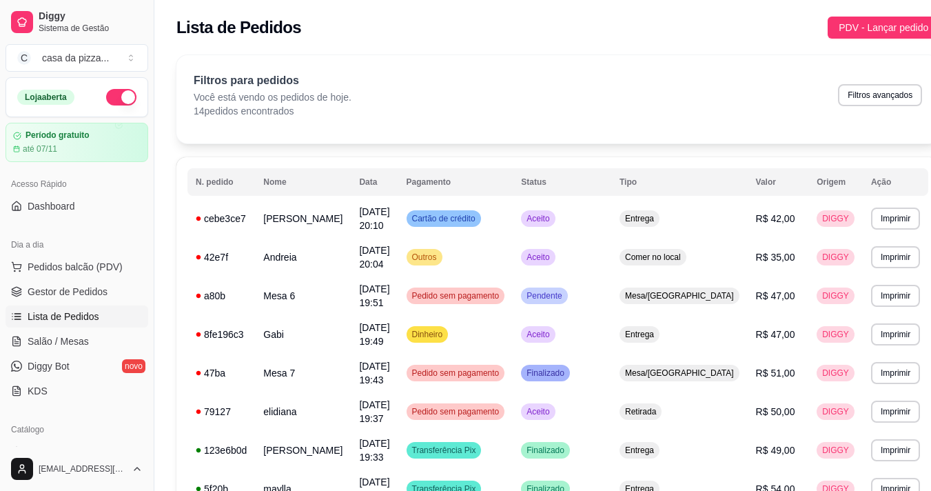
click at [76, 310] on span "Lista de Pedidos" at bounding box center [64, 317] width 72 height 14
click at [389, 328] on span "[DATE] 19:49" at bounding box center [374, 334] width 30 height 25
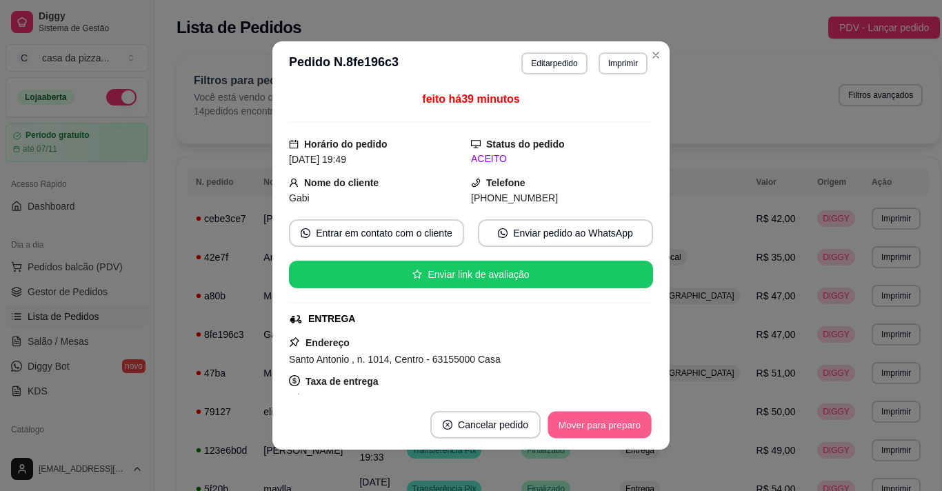
click at [575, 425] on button "Mover para preparo" at bounding box center [598, 425] width 103 height 27
click at [575, 425] on button "Mover para entrega" at bounding box center [600, 425] width 106 height 28
click at [575, 425] on button "Mover para finalizado" at bounding box center [595, 425] width 114 height 28
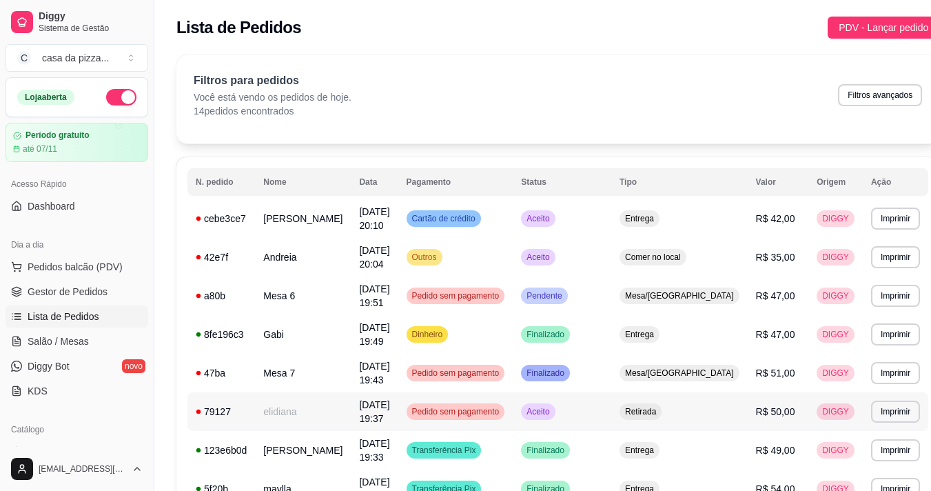
click at [396, 416] on td "[DATE] 19:37" at bounding box center [374, 411] width 47 height 39
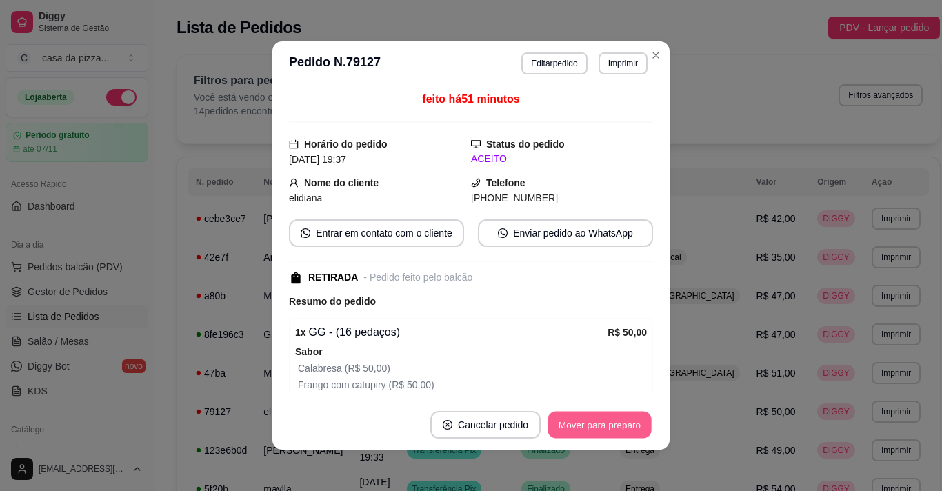
click at [632, 425] on button "Mover para preparo" at bounding box center [598, 425] width 103 height 27
click at [632, 425] on button "Mover para retirada disponível" at bounding box center [577, 425] width 148 height 27
click at [632, 425] on button "Mover para finalizado" at bounding box center [595, 425] width 111 height 27
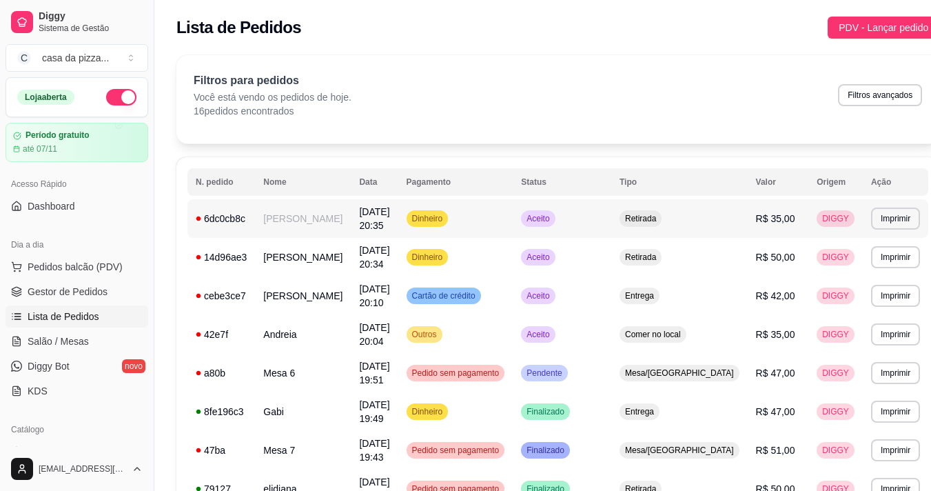
click at [514, 203] on td "Dinheiro" at bounding box center [455, 218] width 115 height 39
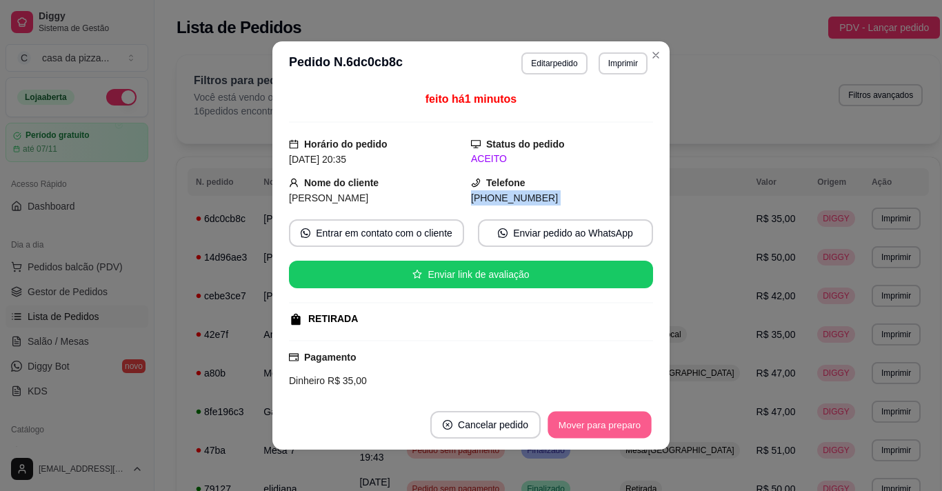
click at [595, 424] on button "Mover para preparo" at bounding box center [598, 425] width 103 height 27
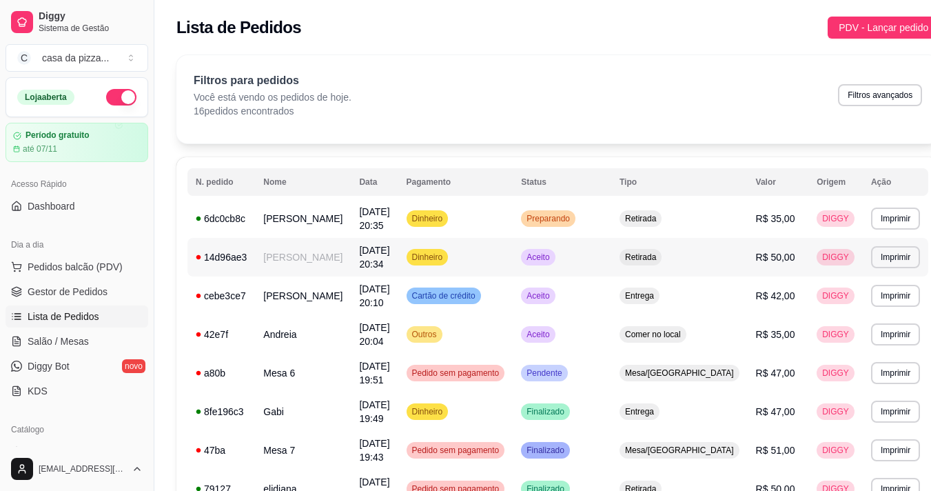
click at [602, 259] on td "Aceito" at bounding box center [562, 257] width 99 height 39
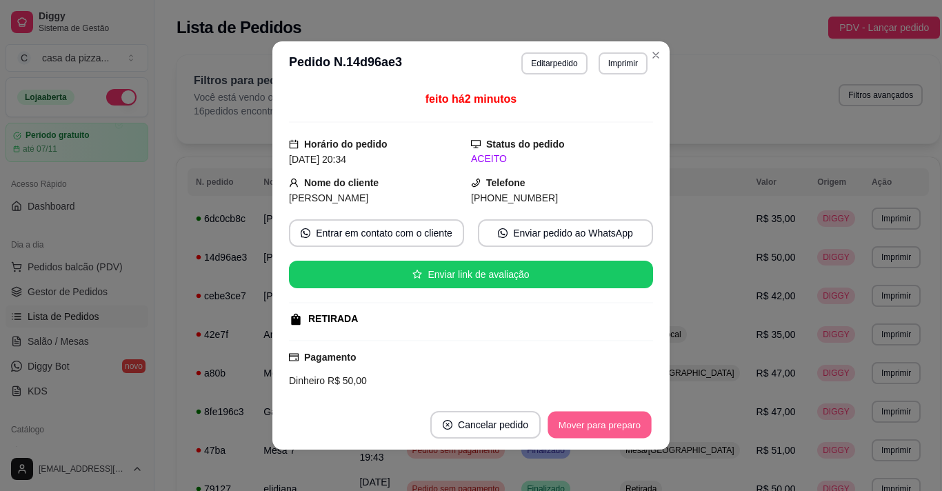
click at [613, 425] on button "Mover para preparo" at bounding box center [598, 425] width 103 height 27
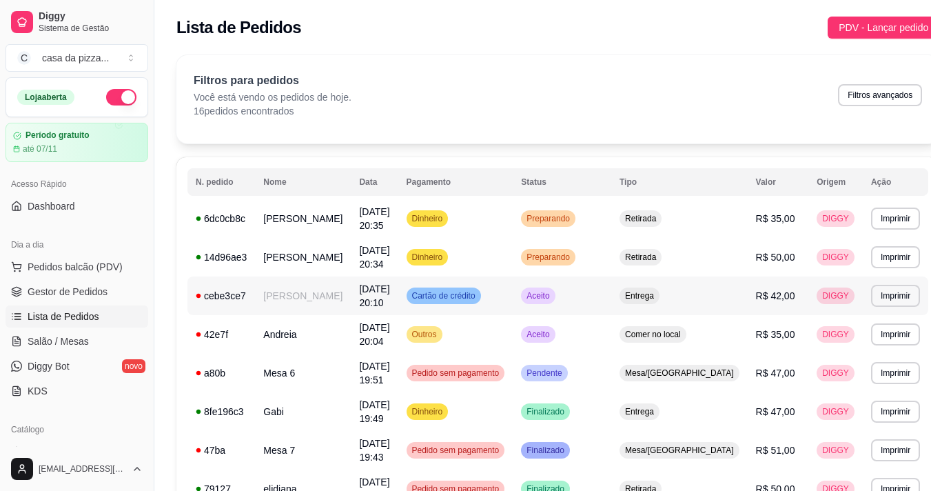
click at [611, 287] on td "Aceito" at bounding box center [562, 295] width 99 height 39
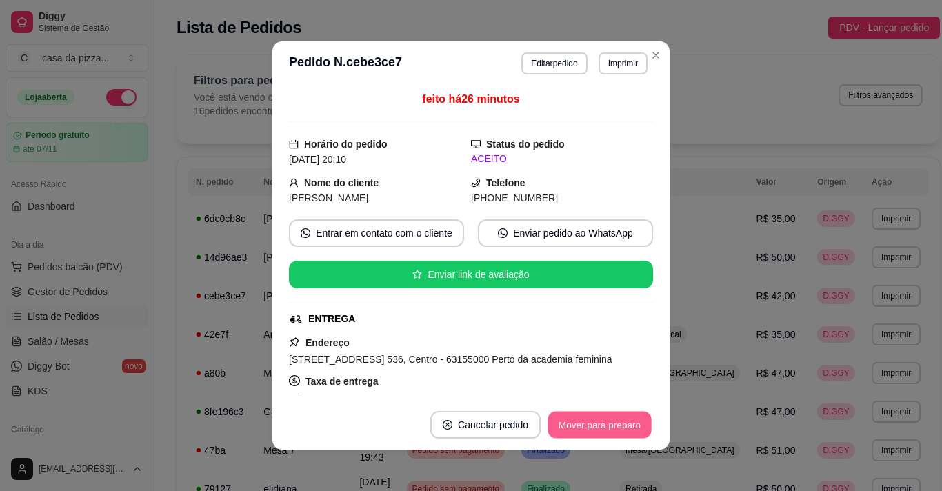
click at [620, 416] on button "Mover para preparo" at bounding box center [598, 425] width 103 height 27
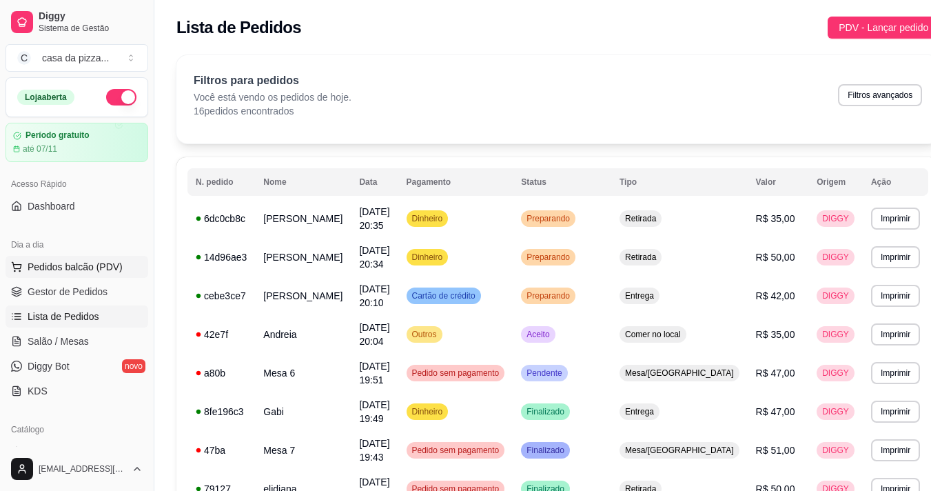
click at [63, 270] on span "Pedidos balcão (PDV)" at bounding box center [75, 267] width 95 height 14
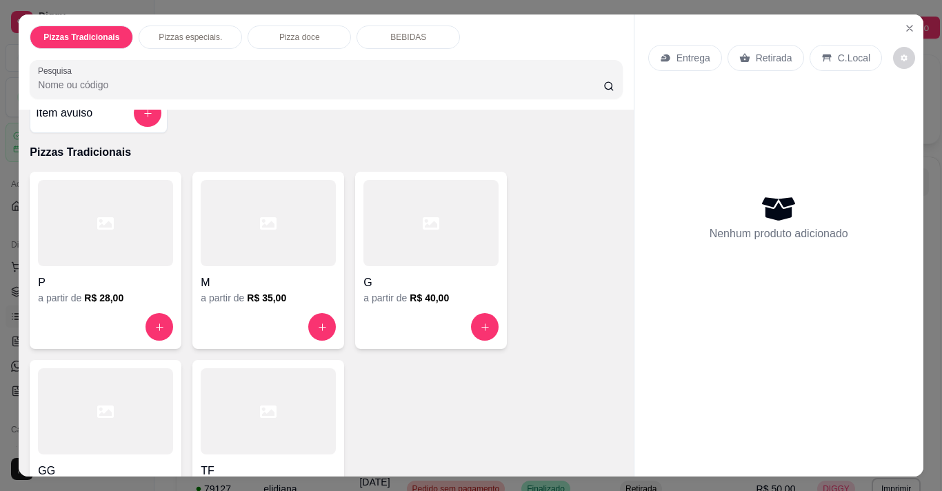
scroll to position [55, 0]
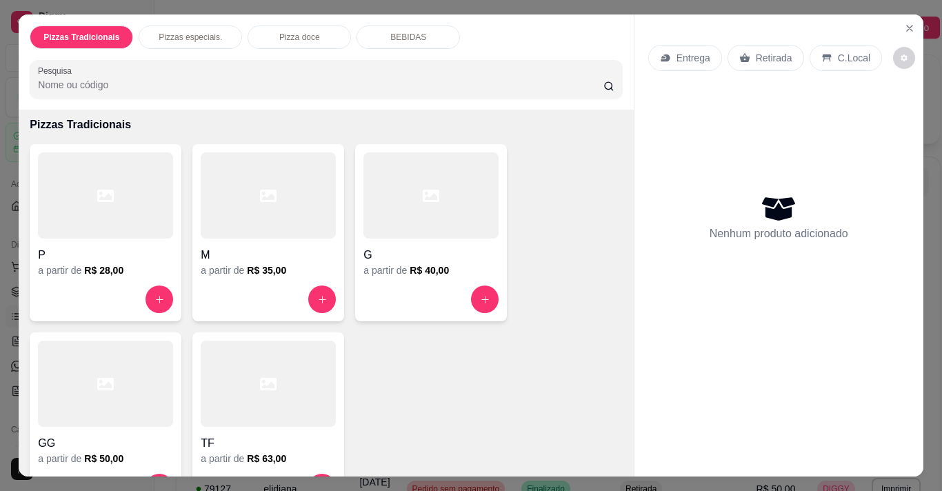
click at [83, 405] on div at bounding box center [105, 384] width 135 height 86
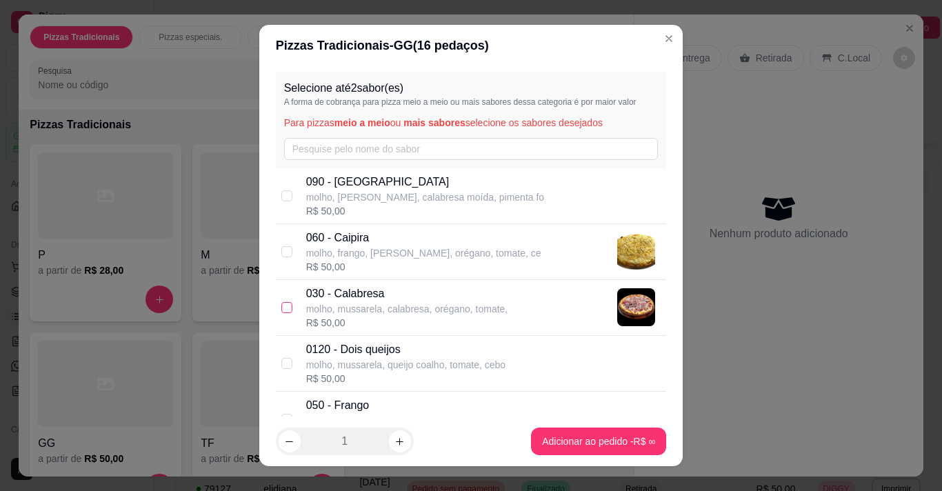
click at [285, 302] on input "checkbox" at bounding box center [286, 307] width 11 height 11
checkbox input "true"
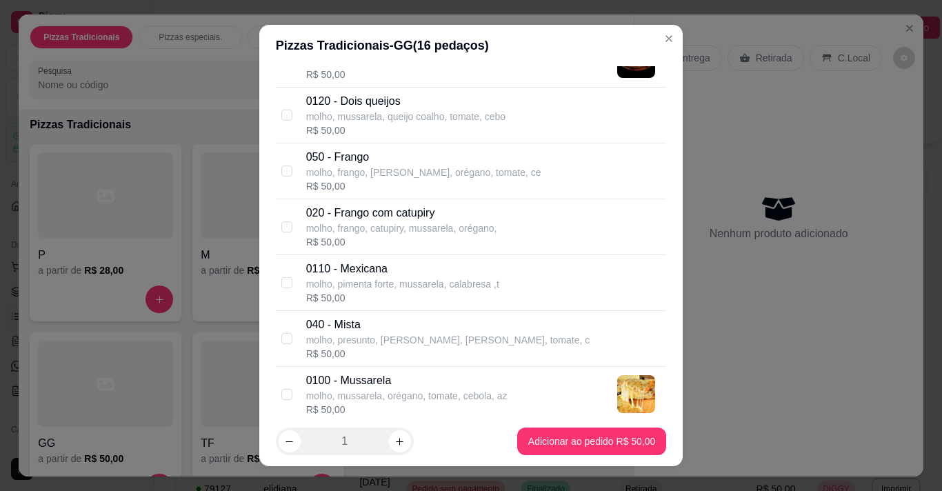
scroll to position [303, 0]
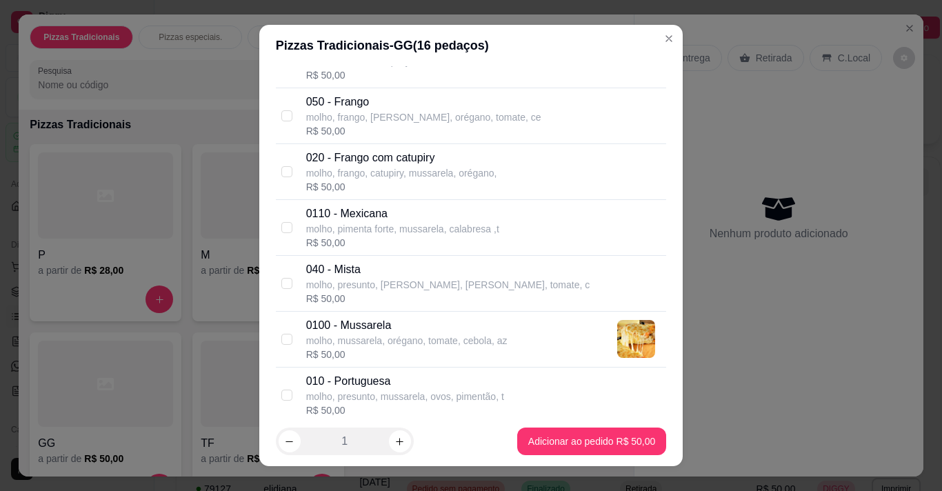
click at [288, 276] on div "040 - Mista molho, presunto, mussarela, régano, tomate, c R$ 50,00" at bounding box center [471, 284] width 391 height 56
checkbox input "true"
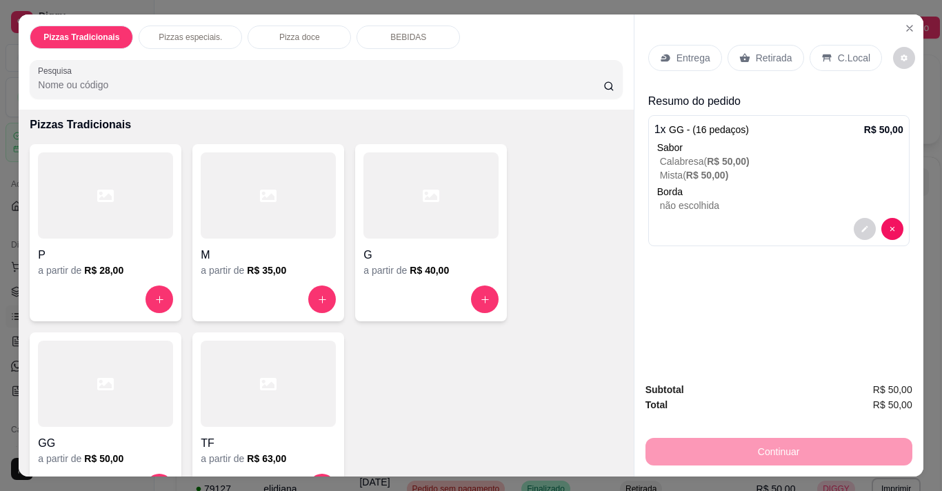
click at [700, 51] on p "Retirada" at bounding box center [773, 58] width 37 height 14
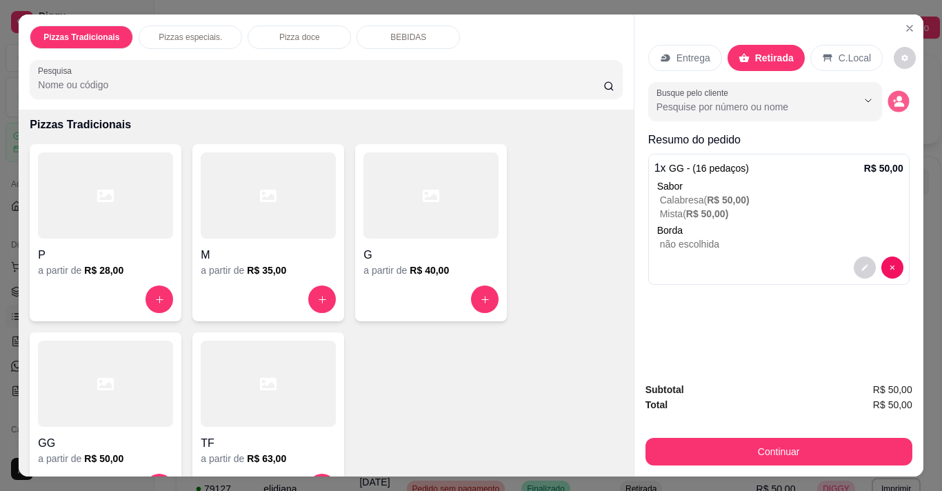
click at [700, 97] on icon "decrease-product-quantity" at bounding box center [898, 102] width 12 height 12
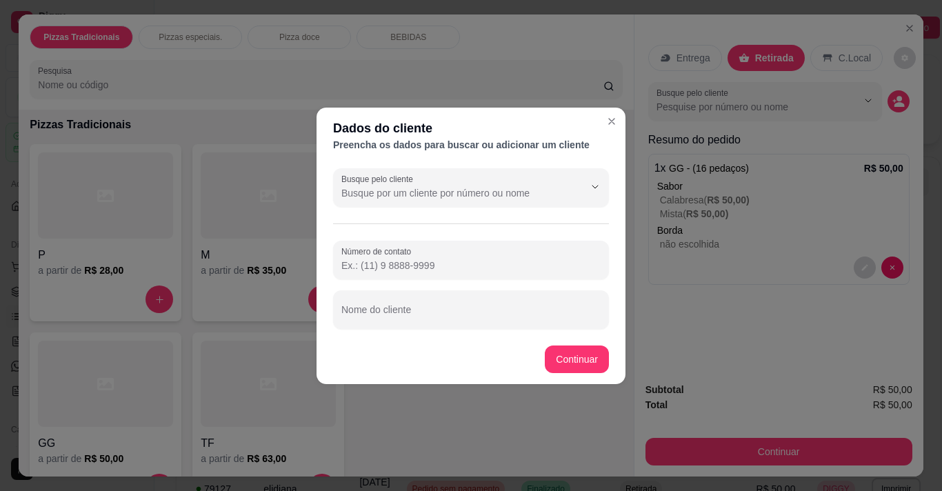
click at [427, 261] on input "Número de contato" at bounding box center [470, 265] width 259 height 14
click at [394, 263] on input "Número de contato" at bounding box center [470, 265] width 259 height 14
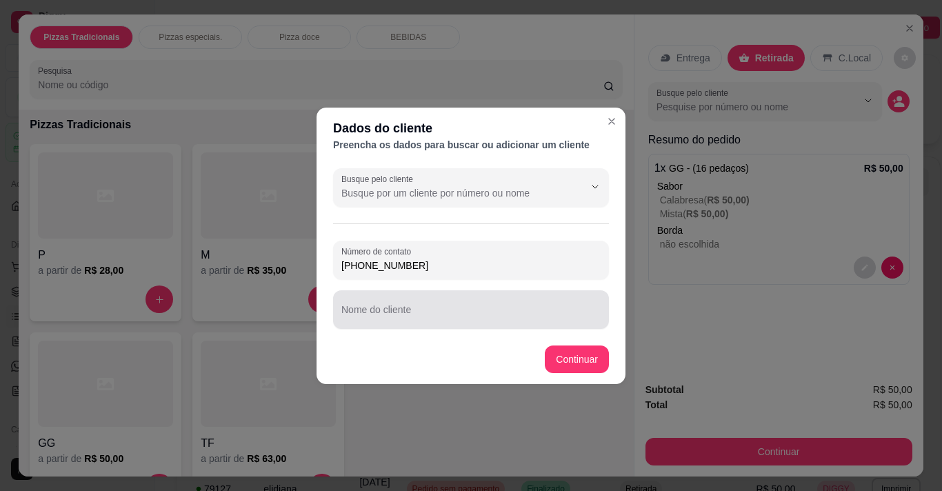
type input "(88) 9357-3710"
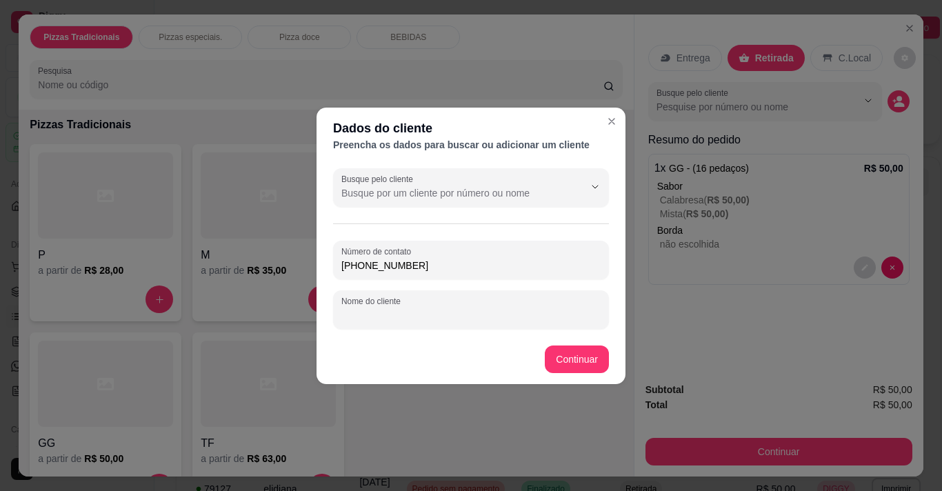
click at [442, 313] on input "Nome do cliente" at bounding box center [470, 315] width 259 height 14
type input "raila"
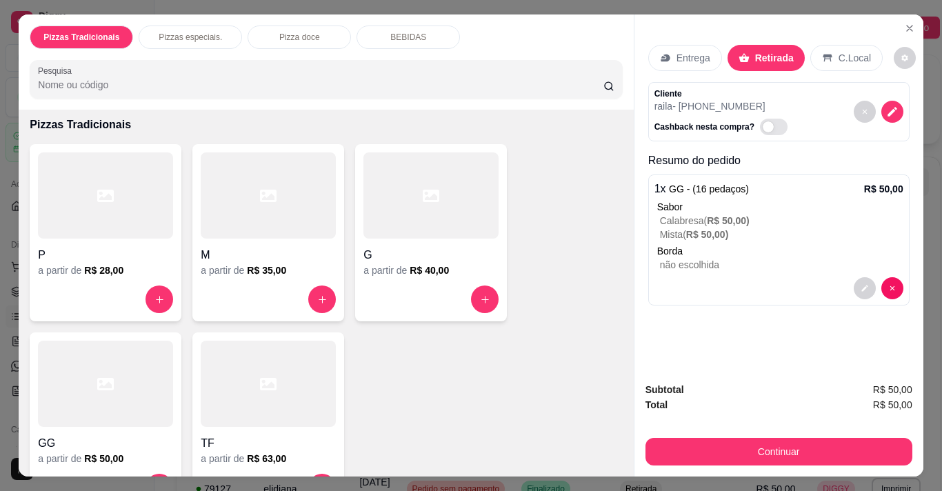
click at [700, 37] on div "Entrega Retirada C.Local" at bounding box center [778, 58] width 261 height 48
click at [700, 39] on div "Entrega Retirada C.Local" at bounding box center [778, 58] width 261 height 48
click at [700, 49] on div "C.Local" at bounding box center [846, 58] width 72 height 26
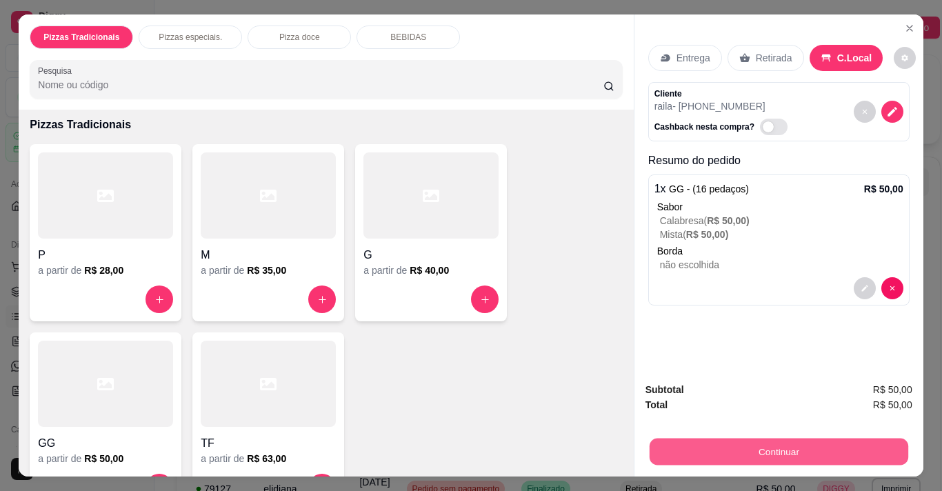
click at [700, 447] on button "Continuar" at bounding box center [778, 451] width 258 height 27
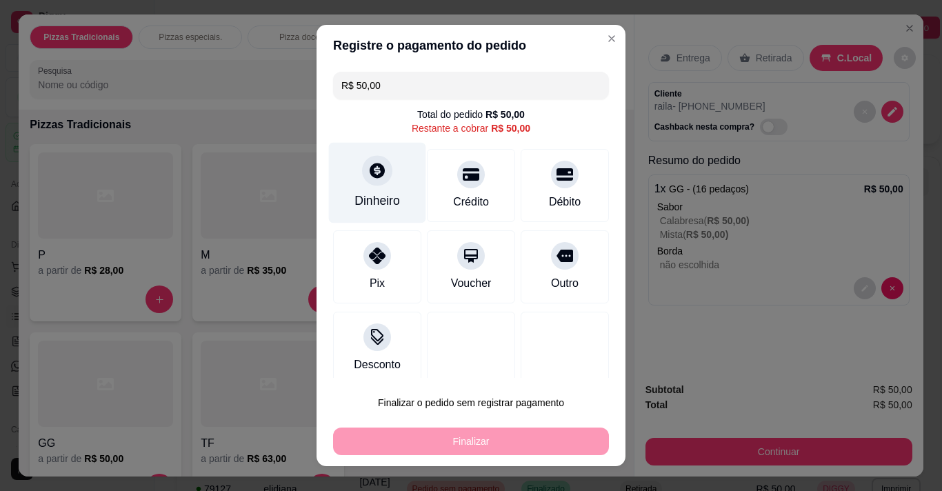
click at [362, 173] on div at bounding box center [377, 170] width 30 height 30
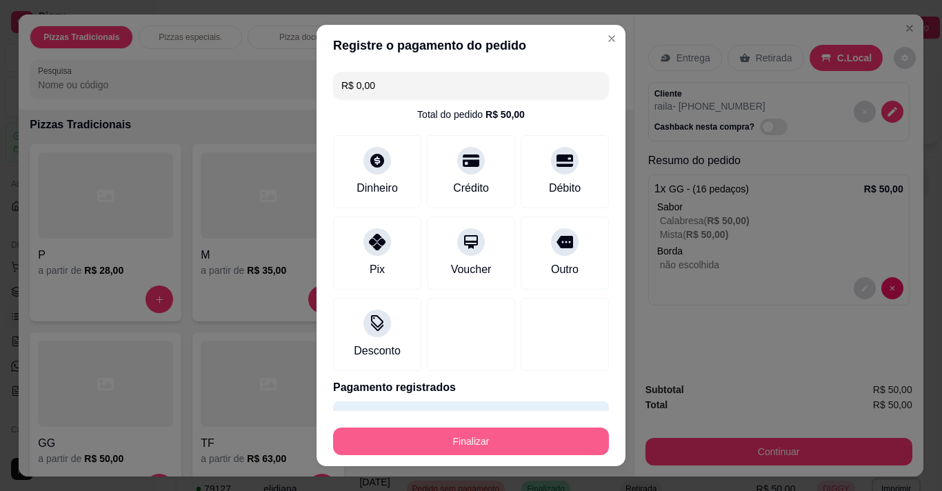
click at [497, 443] on button "Finalizar" at bounding box center [471, 441] width 276 height 28
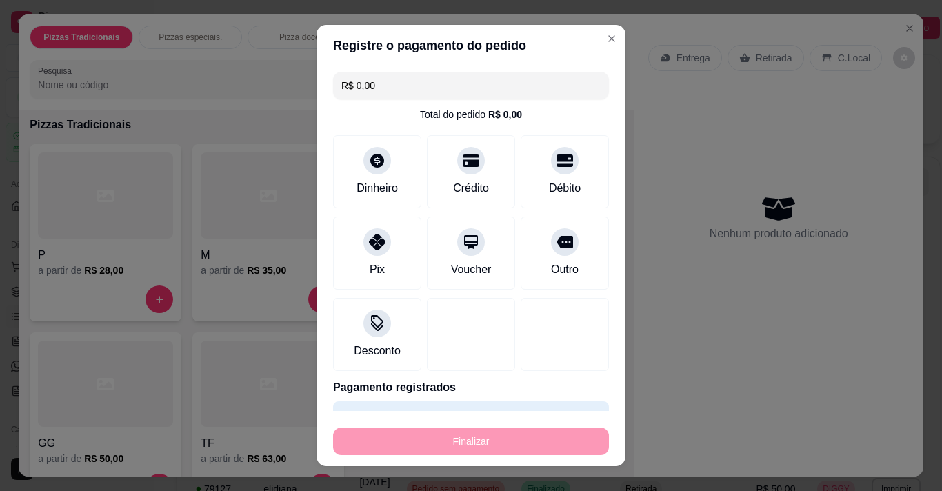
type input "-R$ 50,00"
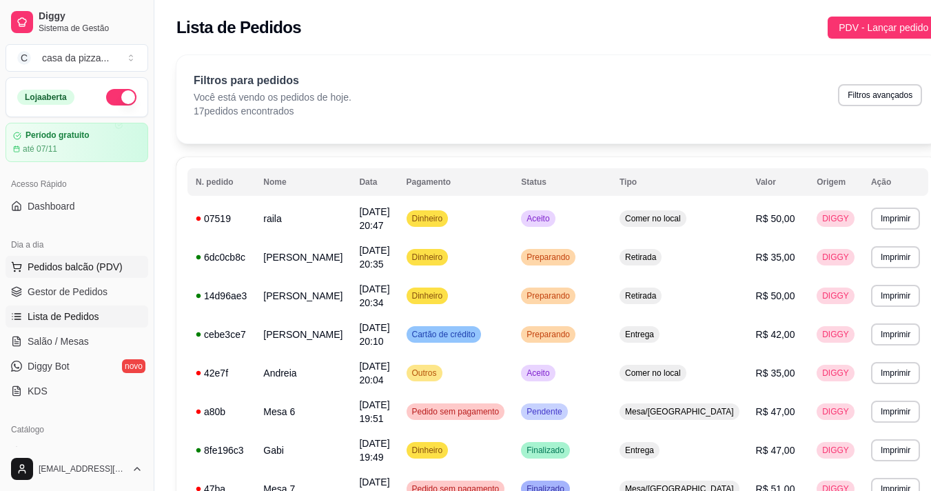
click at [109, 256] on button "Pedidos balcão (PDV)" at bounding box center [77, 267] width 143 height 22
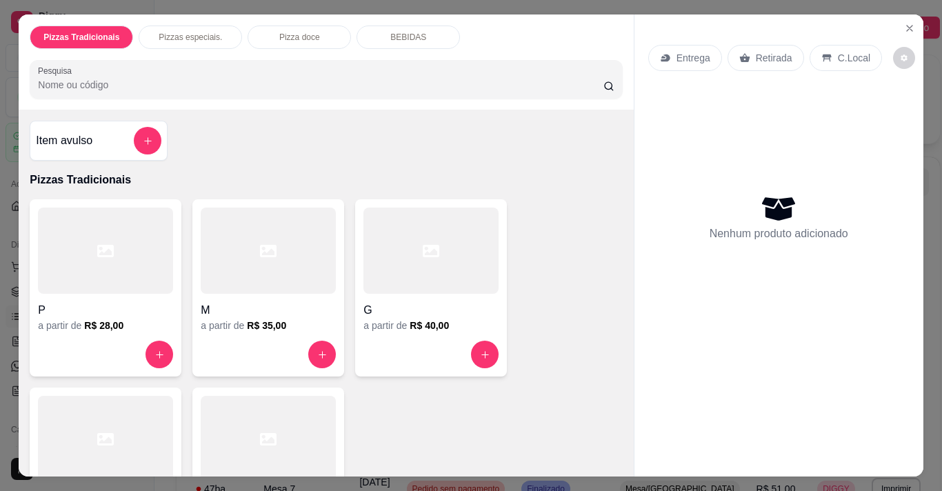
click at [400, 284] on div at bounding box center [430, 250] width 135 height 86
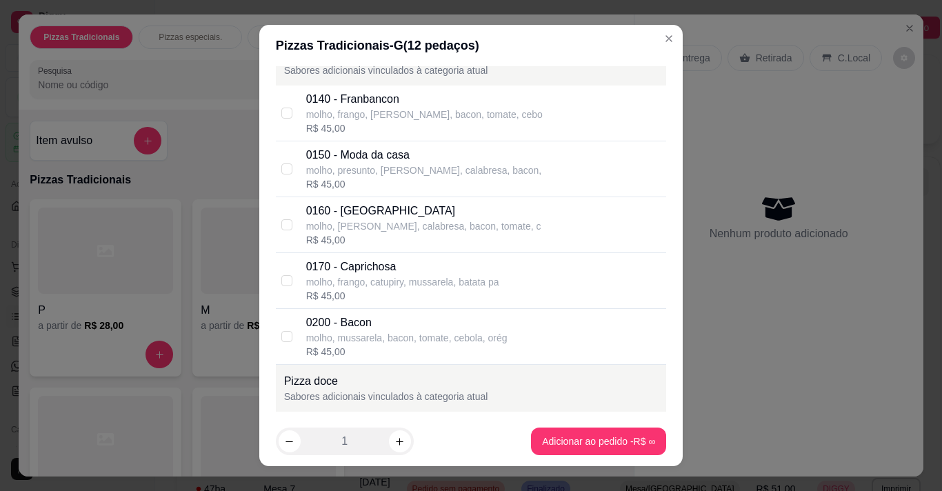
scroll to position [827, 0]
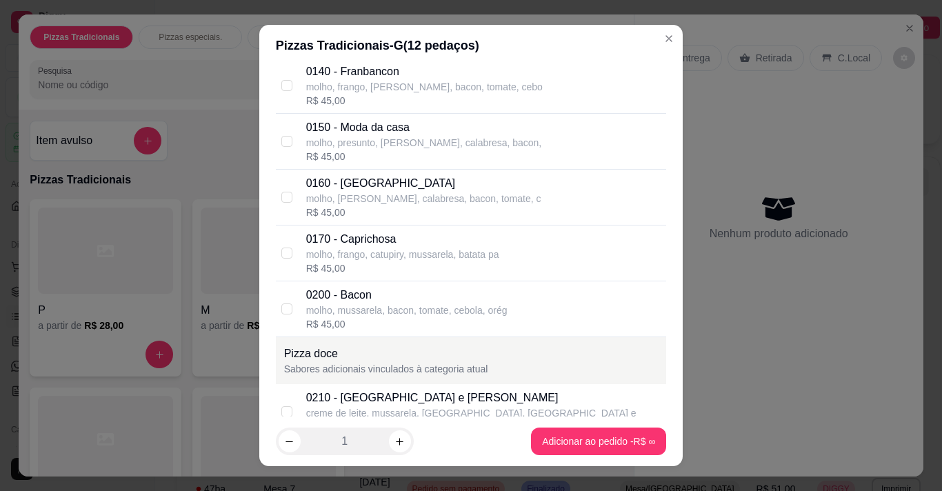
click at [307, 409] on div "creme de leite, mussarela, goiabada, canela e" at bounding box center [471, 413] width 330 height 14
checkbox input "true"
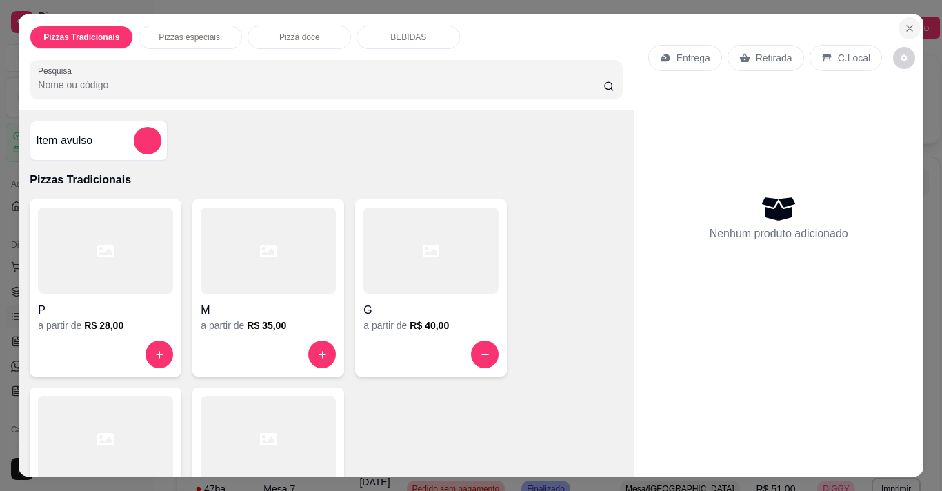
click at [700, 19] on button "Close" at bounding box center [909, 28] width 22 height 22
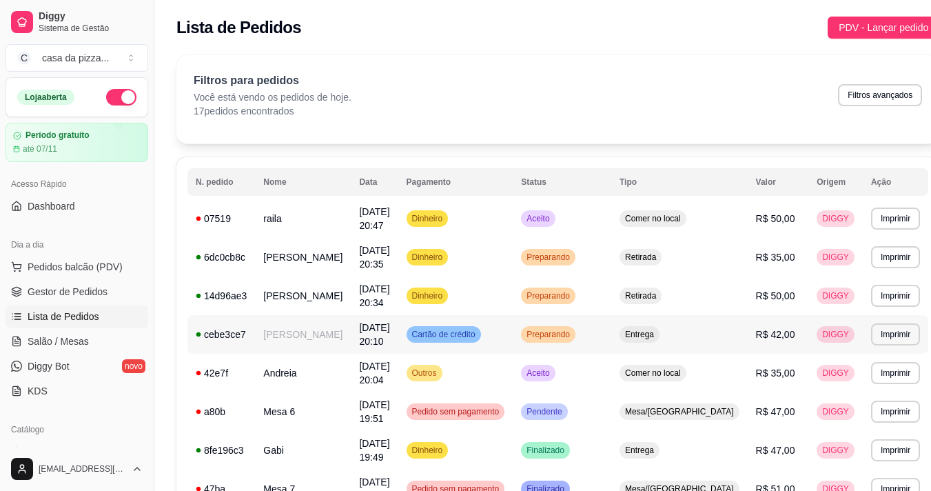
click at [349, 336] on td "Pedro Vinícius" at bounding box center [303, 334] width 96 height 39
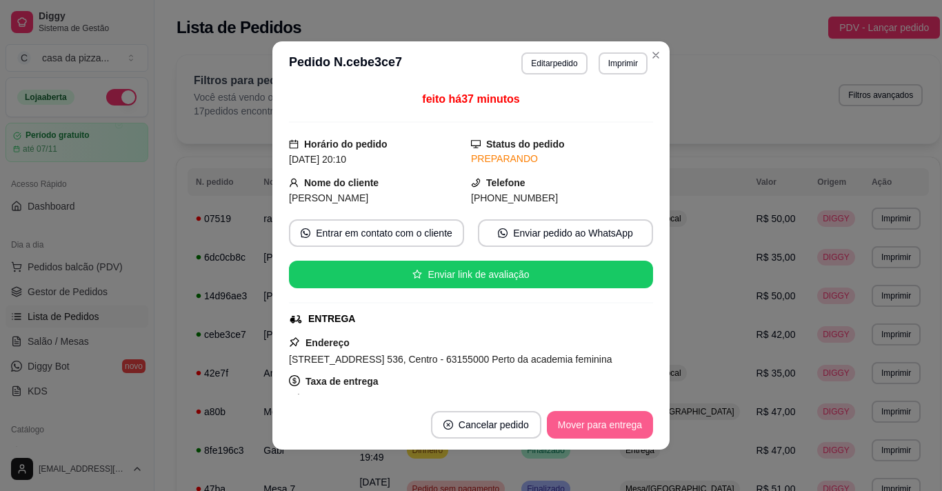
click at [600, 430] on button "Mover para entrega" at bounding box center [600, 425] width 106 height 28
click at [600, 430] on button "Mover para finalizado" at bounding box center [595, 425] width 111 height 27
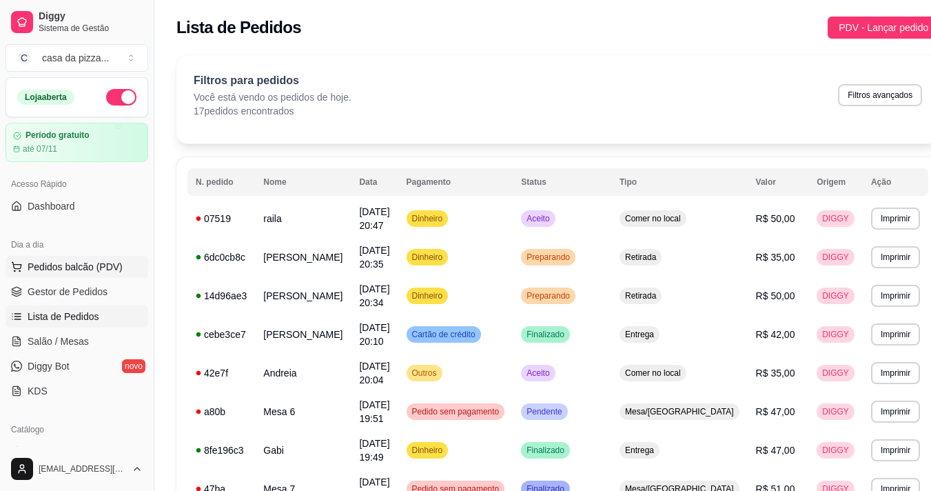
click at [75, 262] on span "Pedidos balcão (PDV)" at bounding box center [75, 267] width 95 height 14
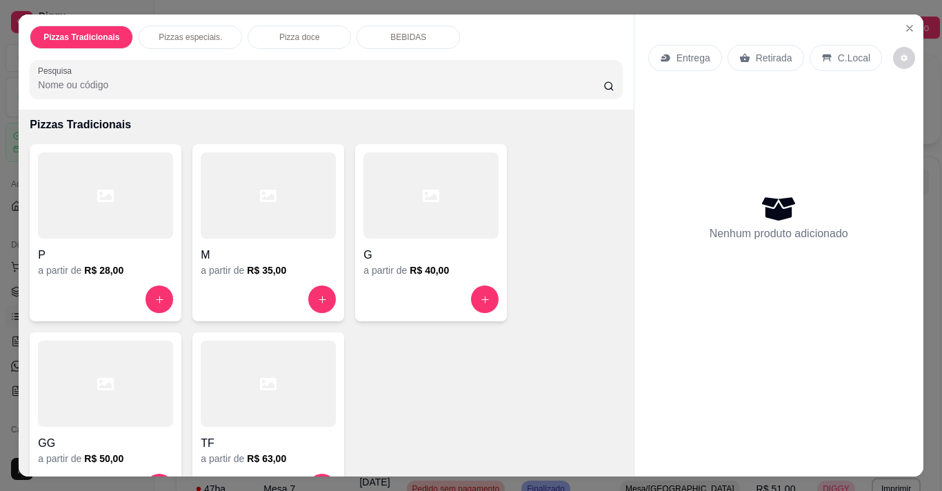
scroll to position [83, 0]
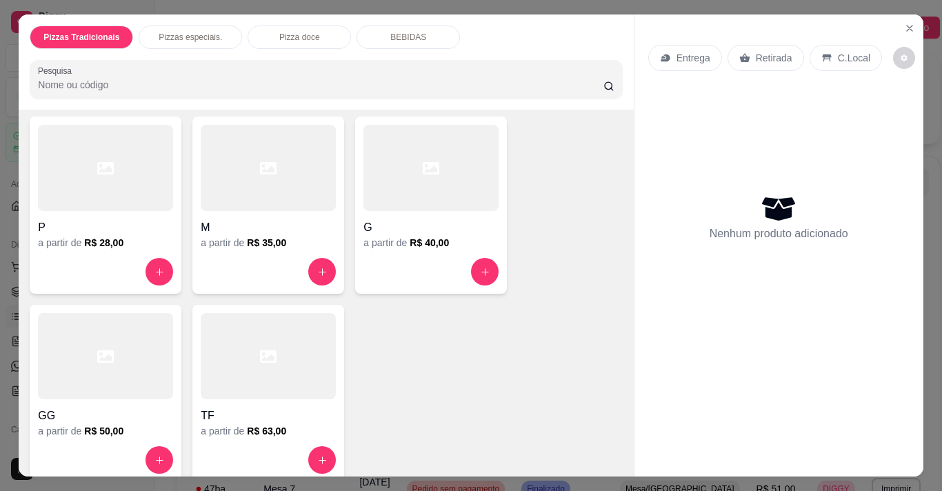
click at [88, 407] on h4 "GG" at bounding box center [105, 415] width 135 height 17
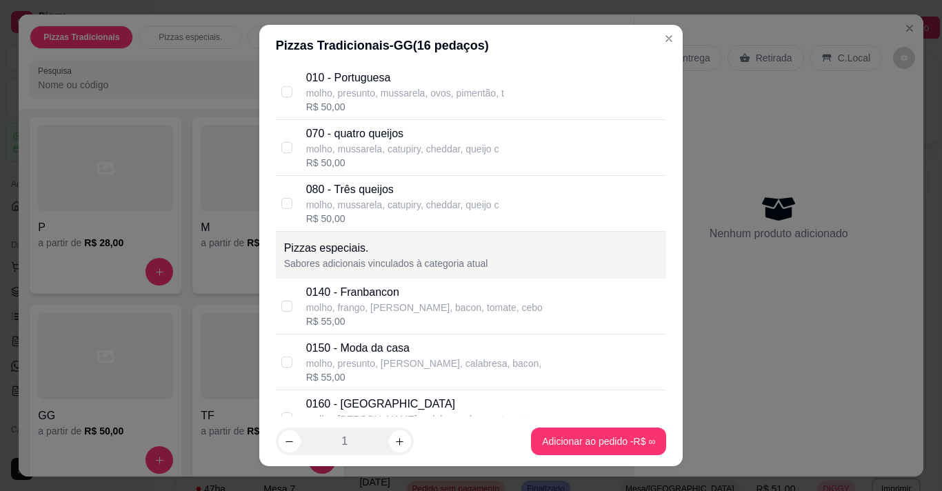
scroll to position [662, 0]
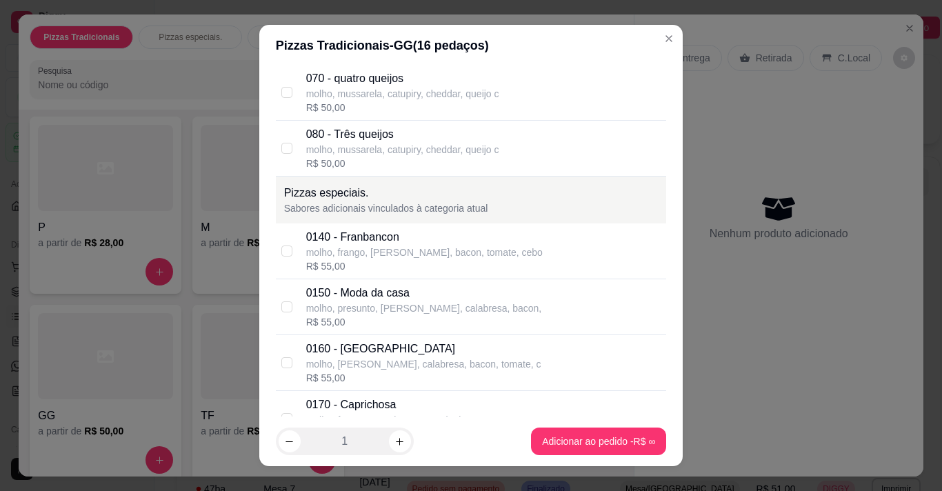
click at [395, 309] on div "molho, presunto, mussarela, calabresa, bacon," at bounding box center [424, 308] width 236 height 14
checkbox input "true"
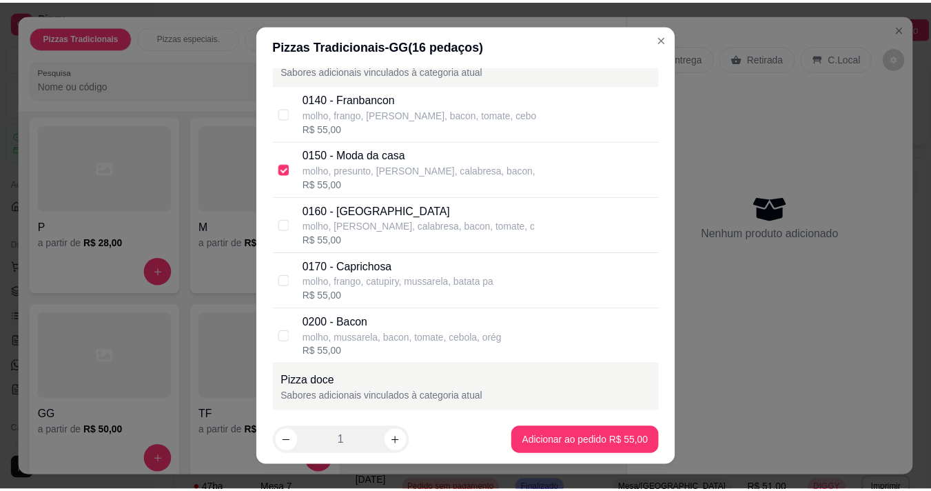
scroll to position [827, 0]
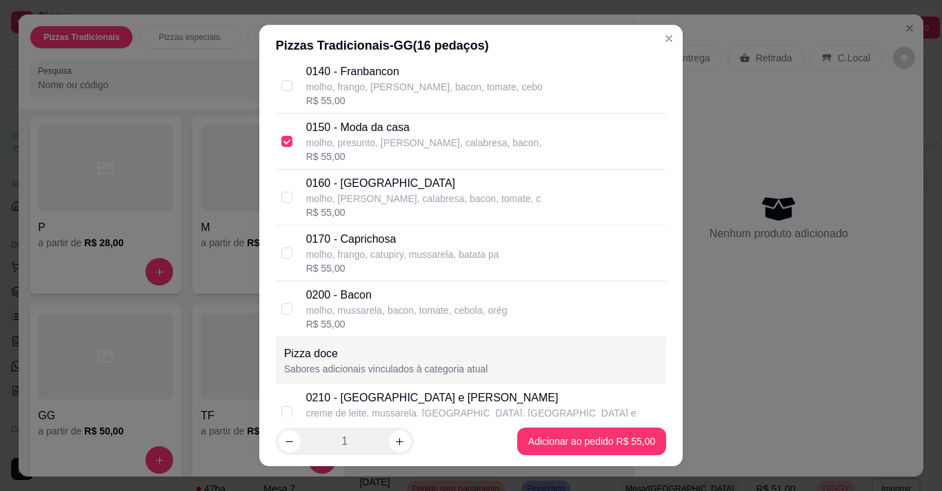
click at [432, 404] on div "0210 - Romeu e Julieta" at bounding box center [471, 397] width 330 height 17
checkbox input "true"
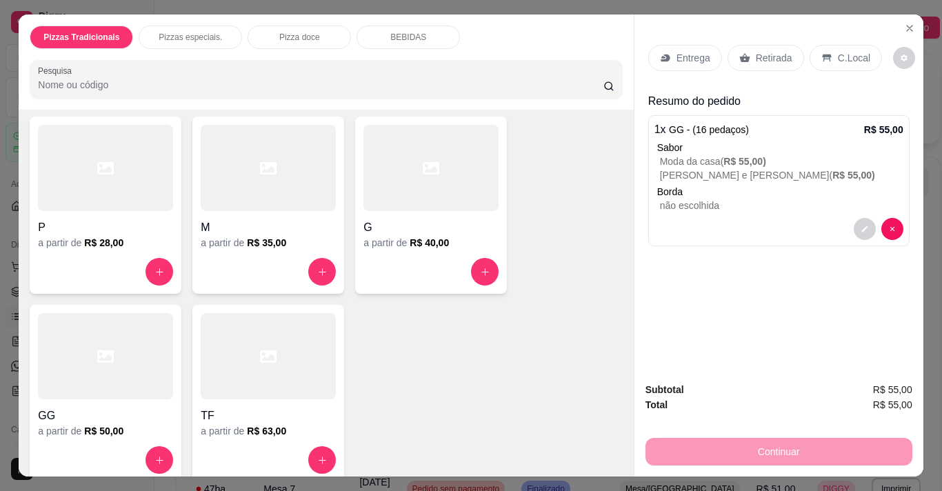
click at [700, 51] on p "C.Local" at bounding box center [854, 58] width 32 height 14
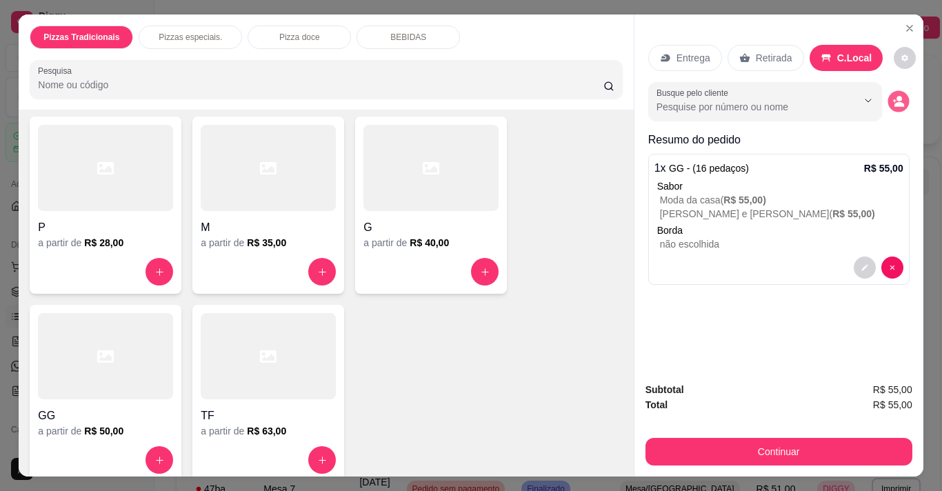
click at [700, 96] on icon "decrease-product-quantity" at bounding box center [898, 102] width 12 height 12
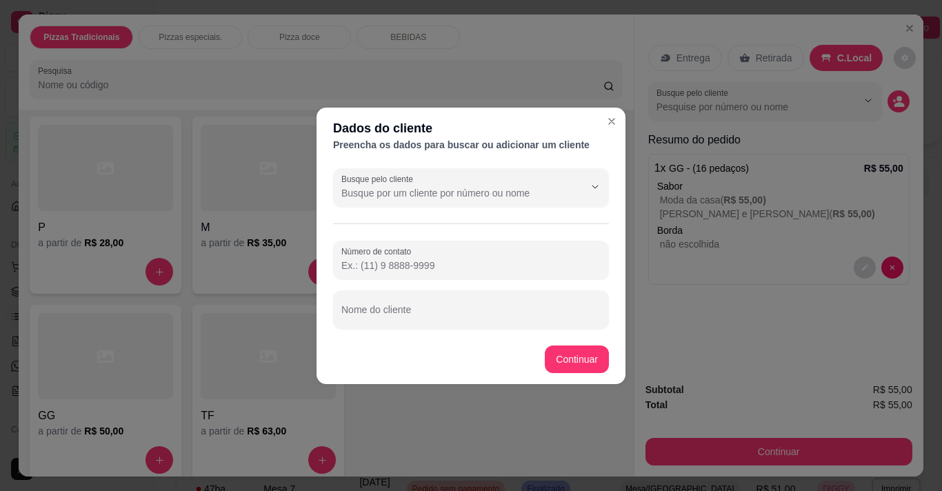
click at [465, 258] on input "Número de contato" at bounding box center [470, 265] width 259 height 14
click at [405, 315] on input "Nome do cliente" at bounding box center [470, 315] width 259 height 14
type input "fabiana"
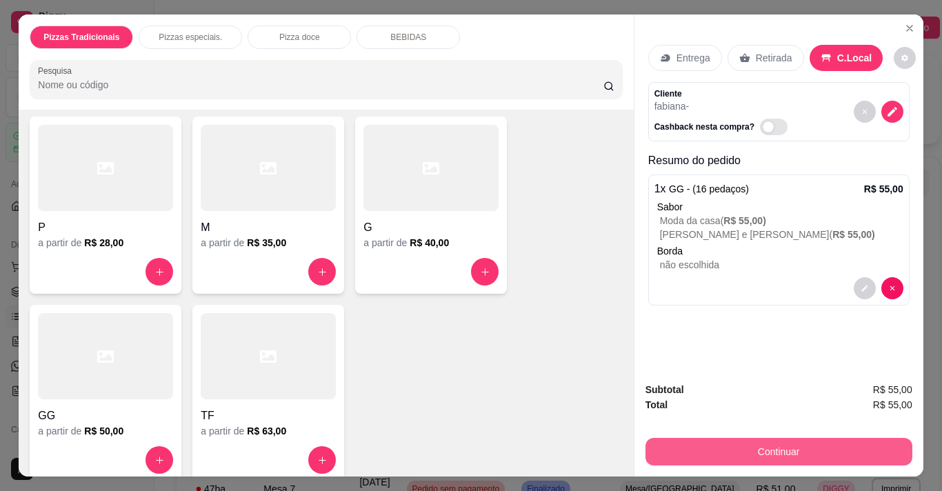
click at [700, 438] on button "Continuar" at bounding box center [778, 452] width 267 height 28
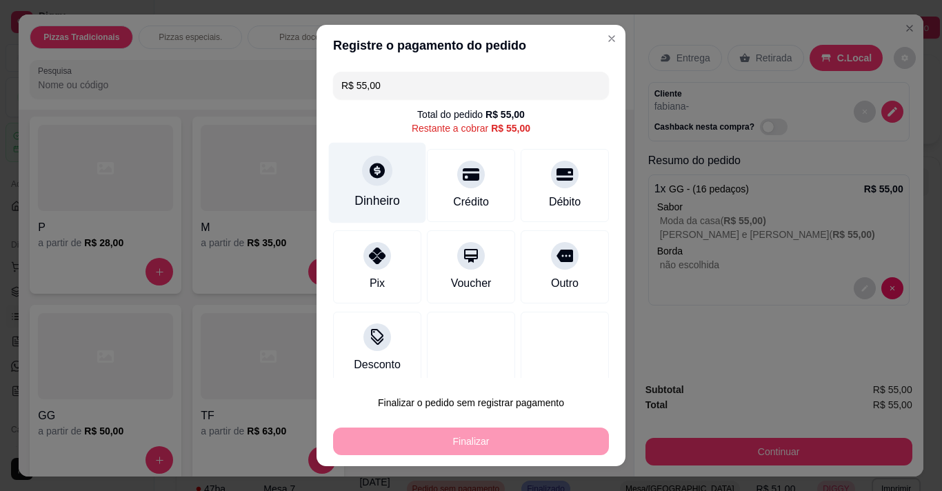
click at [371, 165] on icon at bounding box center [376, 170] width 15 height 15
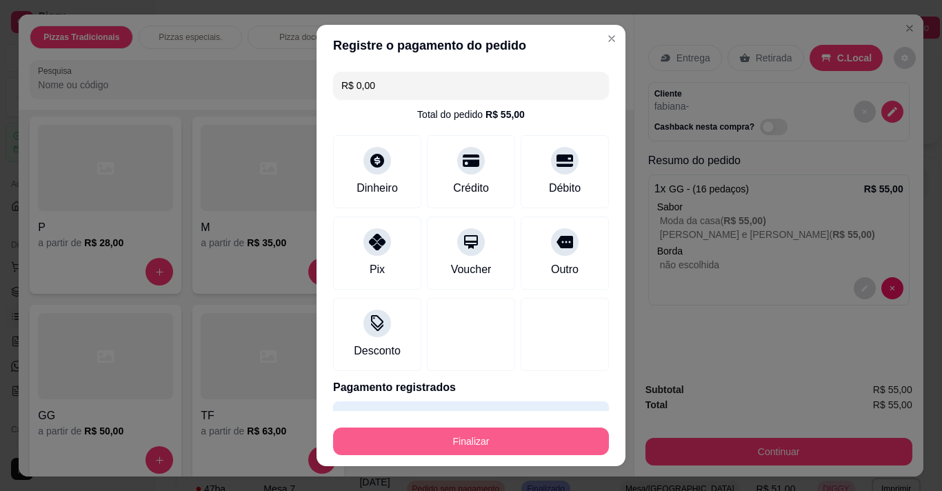
click at [545, 437] on button "Finalizar" at bounding box center [471, 441] width 276 height 28
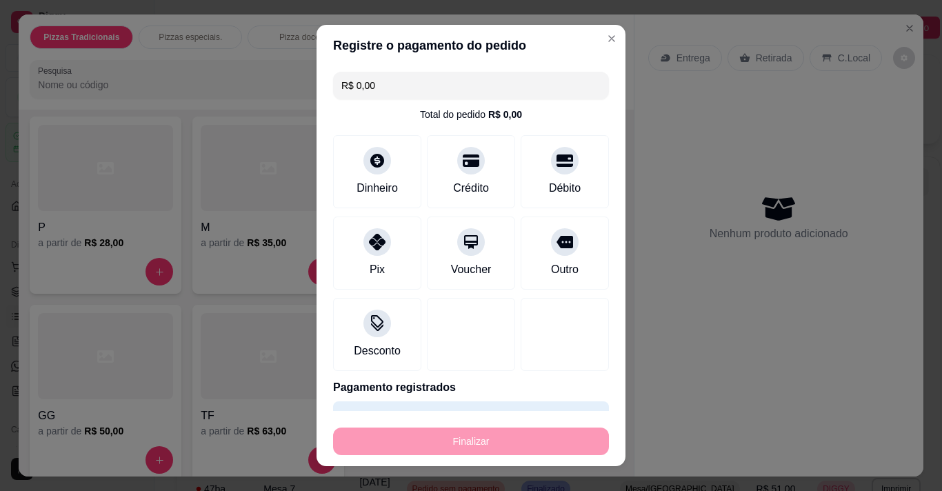
type input "-R$ 55,00"
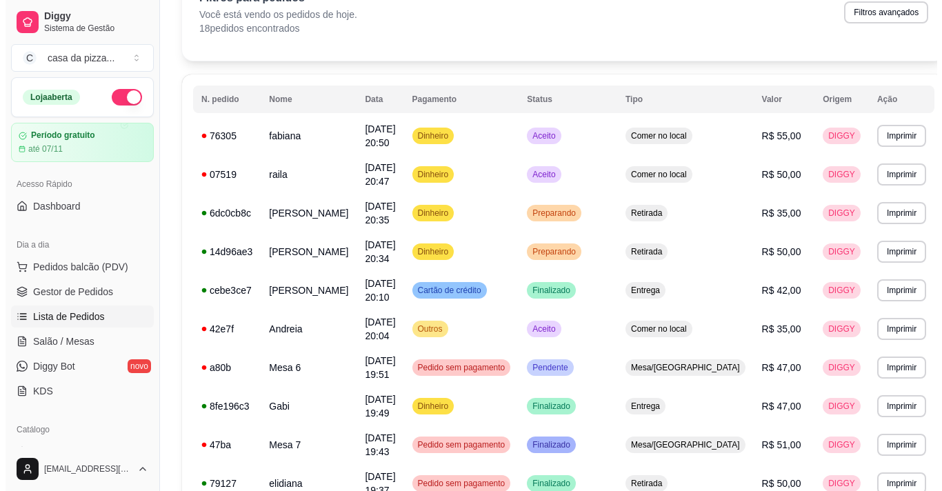
scroll to position [110, 0]
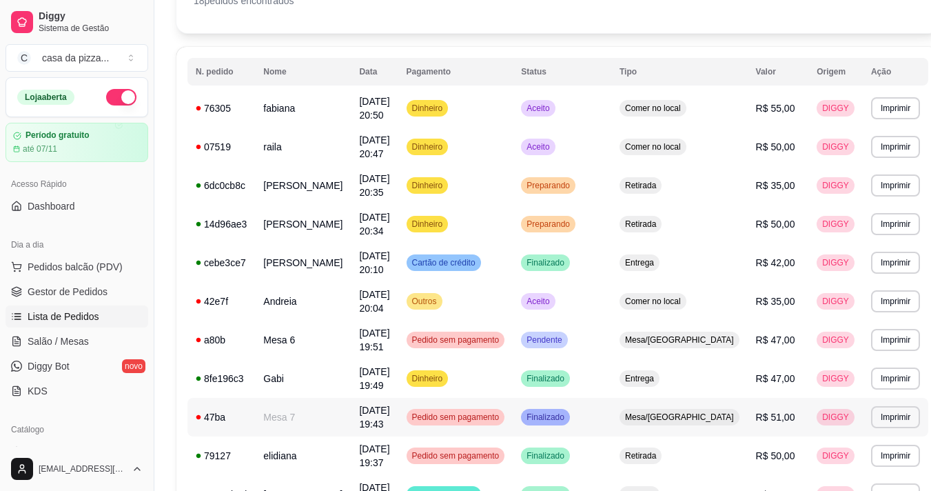
click at [700, 416] on span "DIGGY" at bounding box center [836, 417] width 32 height 11
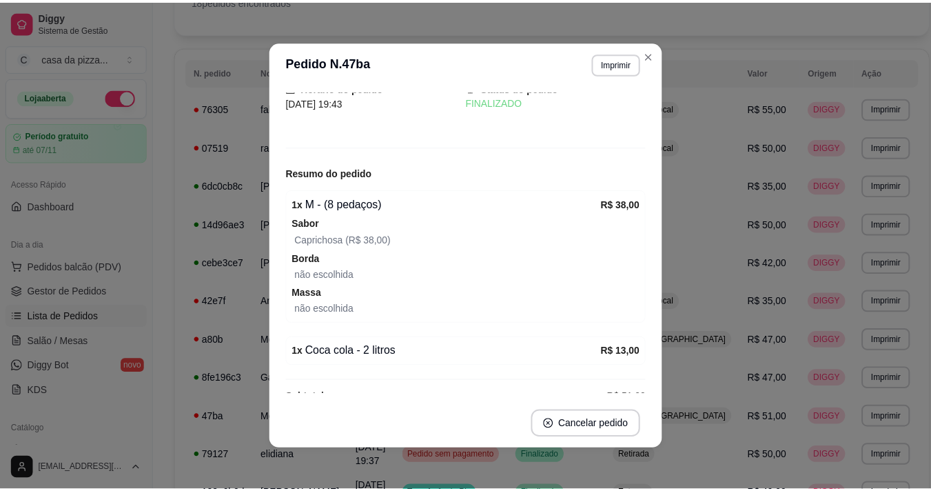
scroll to position [81, 0]
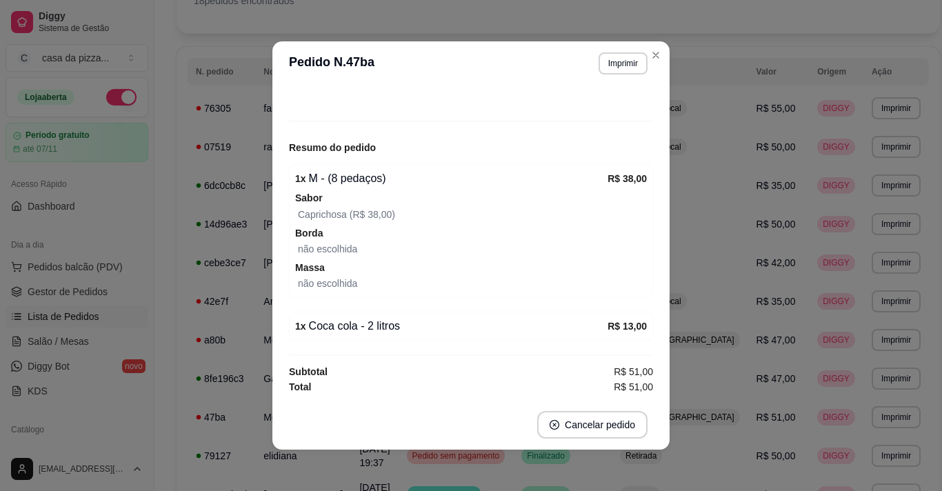
click at [621, 374] on span "R$ 51,00" at bounding box center [632, 371] width 39 height 15
click at [292, 383] on strong "Total" at bounding box center [300, 386] width 22 height 11
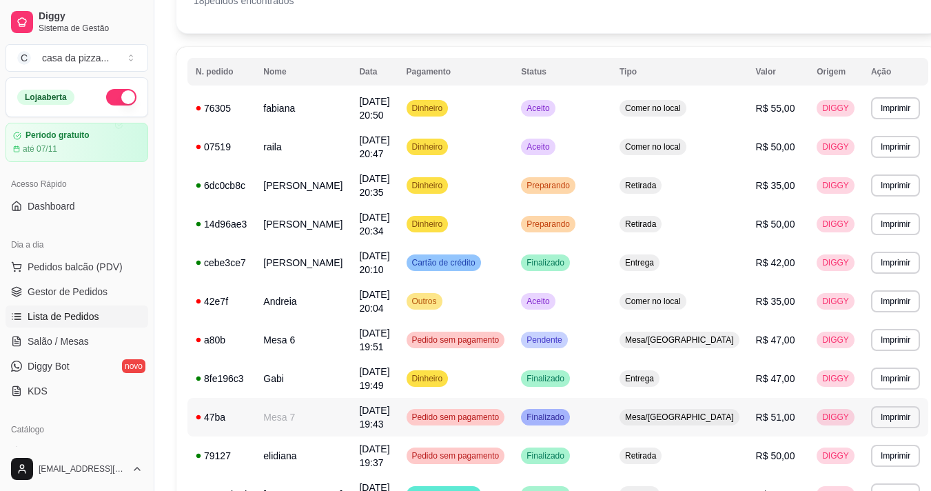
click at [660, 421] on span "Mesa/Comanda" at bounding box center [679, 417] width 114 height 11
click at [604, 186] on td "Preparando" at bounding box center [562, 185] width 99 height 39
click at [514, 258] on td "Cartão de crédito" at bounding box center [455, 262] width 115 height 39
click at [503, 419] on span "Pedido sem pagamento" at bounding box center [455, 417] width 93 height 11
click at [356, 411] on td "15/10/25 às 19:43" at bounding box center [374, 417] width 47 height 39
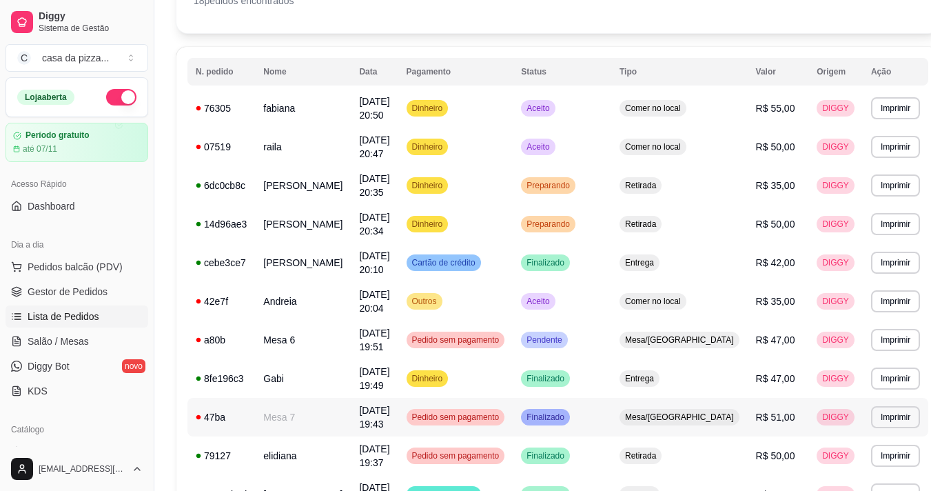
click at [657, 418] on span "Mesa/Comanda" at bounding box center [679, 417] width 114 height 11
click at [376, 108] on td "15/10/25 às 20:50" at bounding box center [374, 108] width 47 height 39
click at [384, 303] on span "15/10/25 às 20:04" at bounding box center [374, 301] width 30 height 25
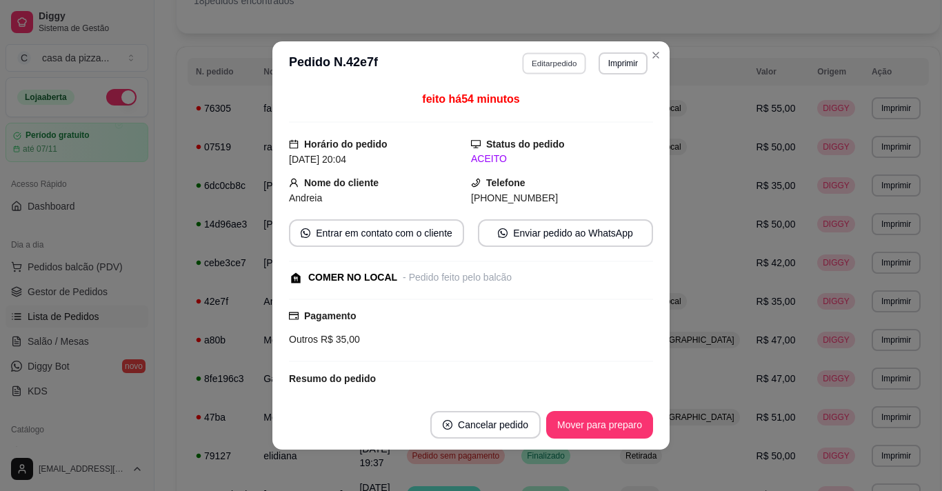
click at [549, 58] on button "Editar pedido" at bounding box center [555, 62] width 64 height 21
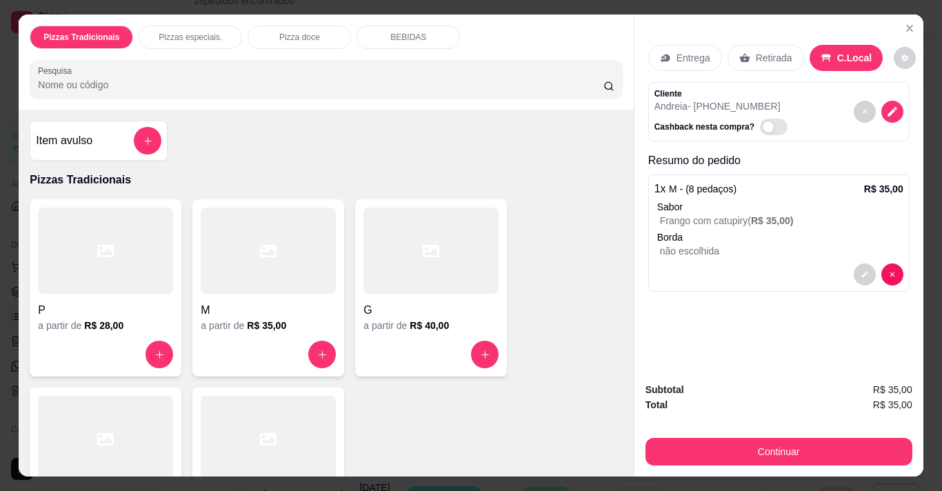
click at [311, 294] on div "M" at bounding box center [268, 306] width 135 height 25
click at [700, 106] on icon "decrease-product-quantity" at bounding box center [892, 112] width 12 height 12
click at [700, 23] on icon "Close" at bounding box center [909, 28] width 11 height 11
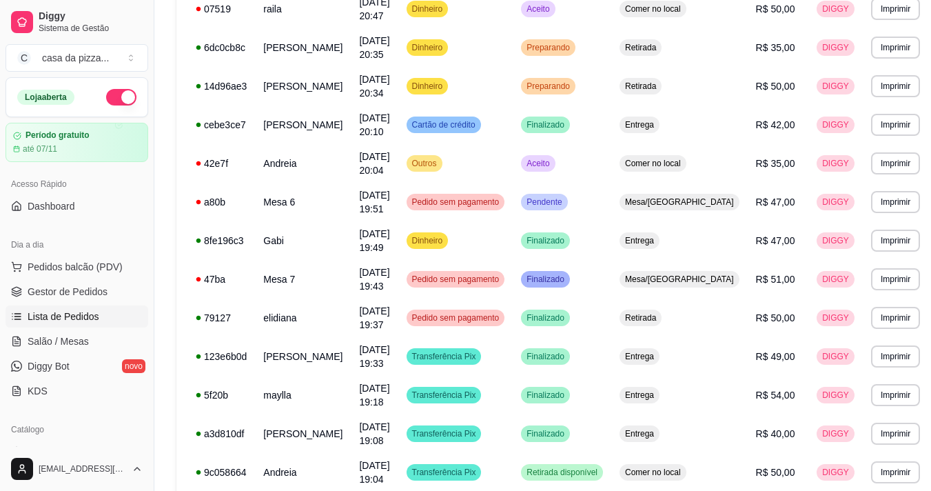
scroll to position [276, 0]
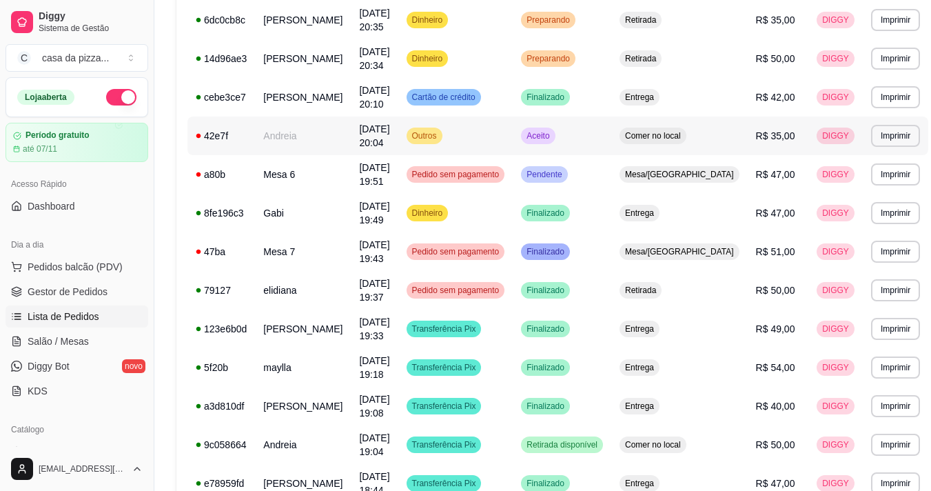
click at [302, 126] on td "Andreia" at bounding box center [303, 135] width 96 height 39
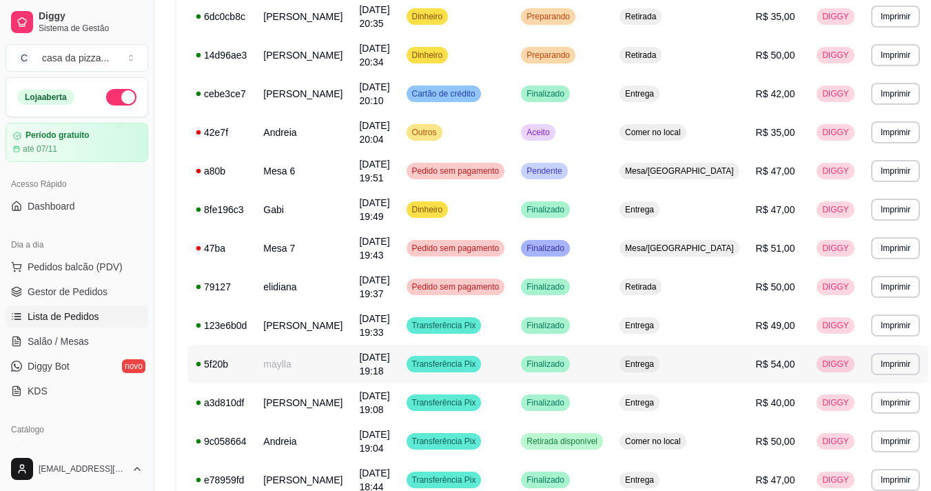
scroll to position [280, 0]
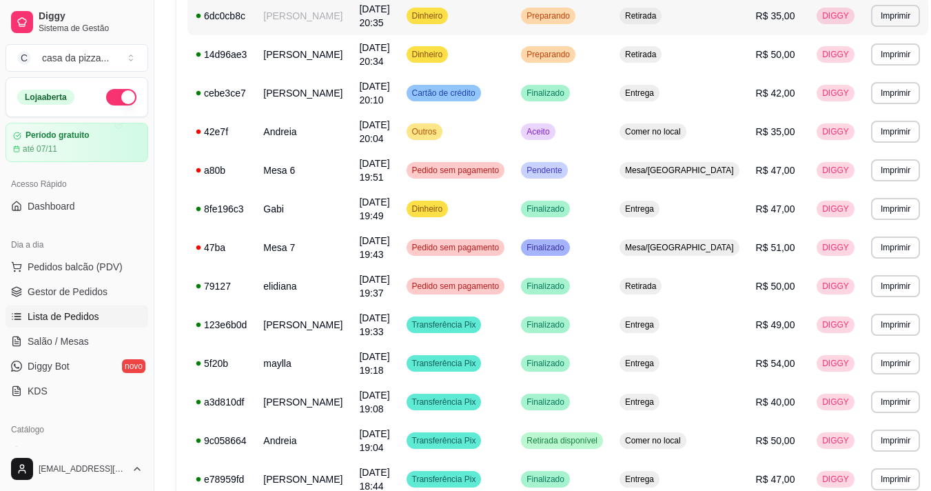
click at [514, 16] on td "Dinheiro" at bounding box center [455, 16] width 115 height 39
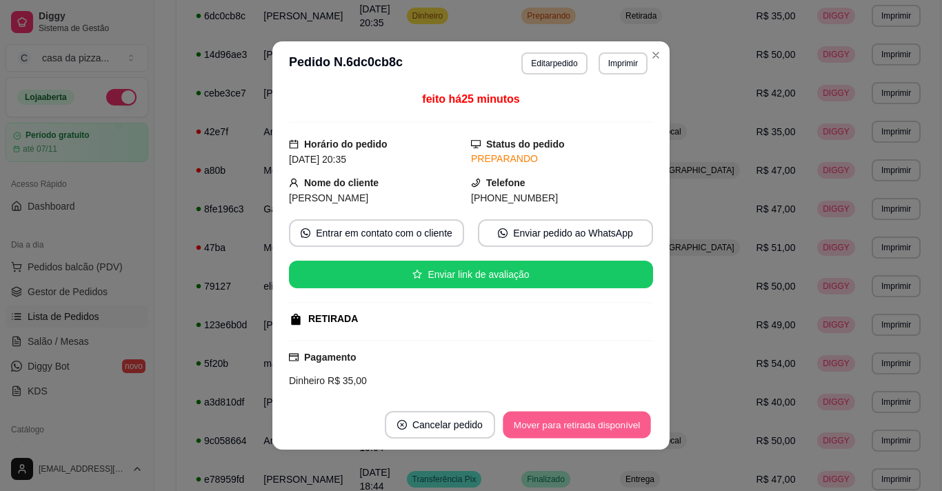
click at [621, 416] on button "Mover para retirada disponível" at bounding box center [577, 425] width 148 height 27
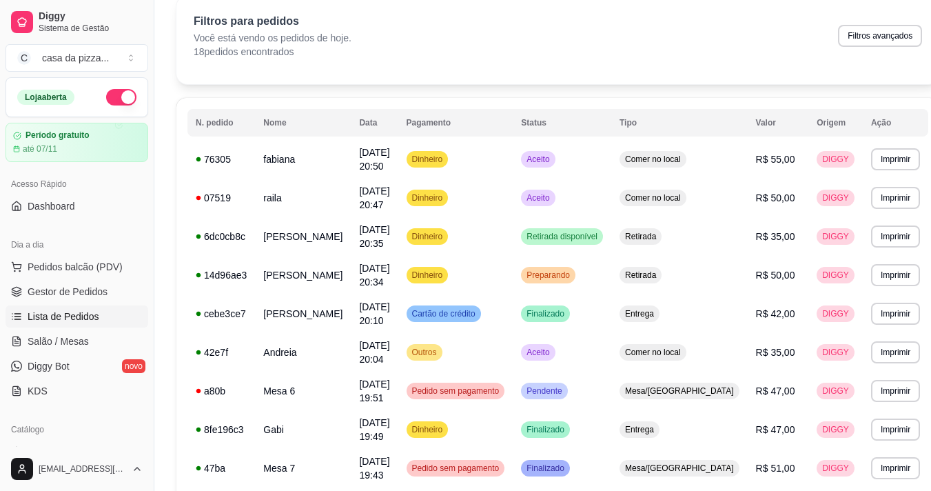
scroll to position [32, 0]
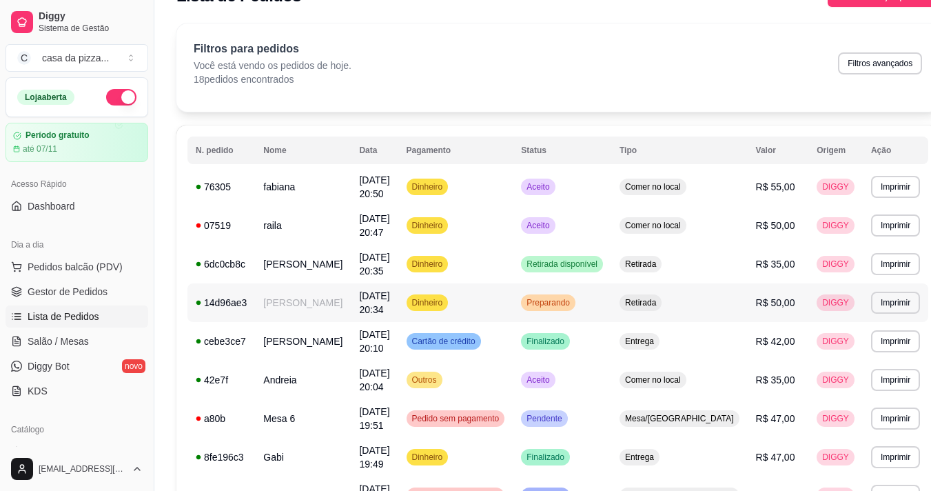
click at [398, 304] on td "[DATE] 20:34" at bounding box center [374, 302] width 47 height 39
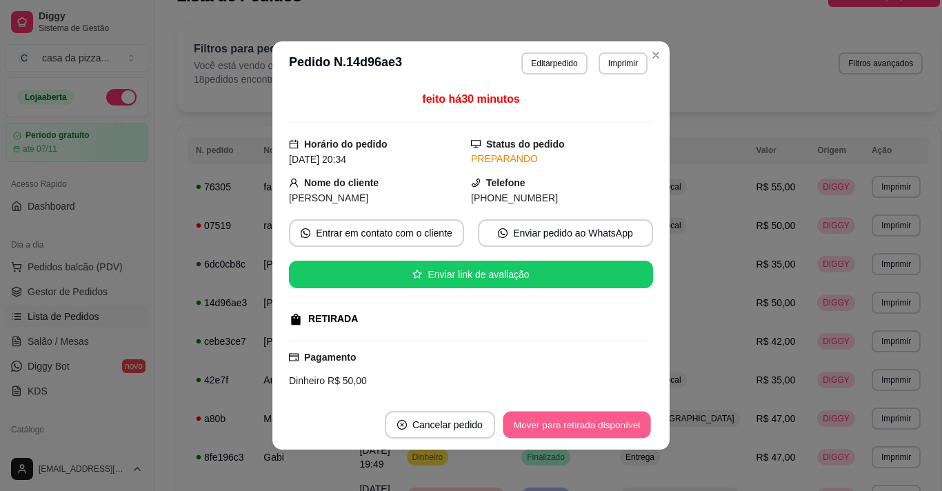
click at [633, 431] on button "Mover para retirada disponível" at bounding box center [577, 425] width 148 height 27
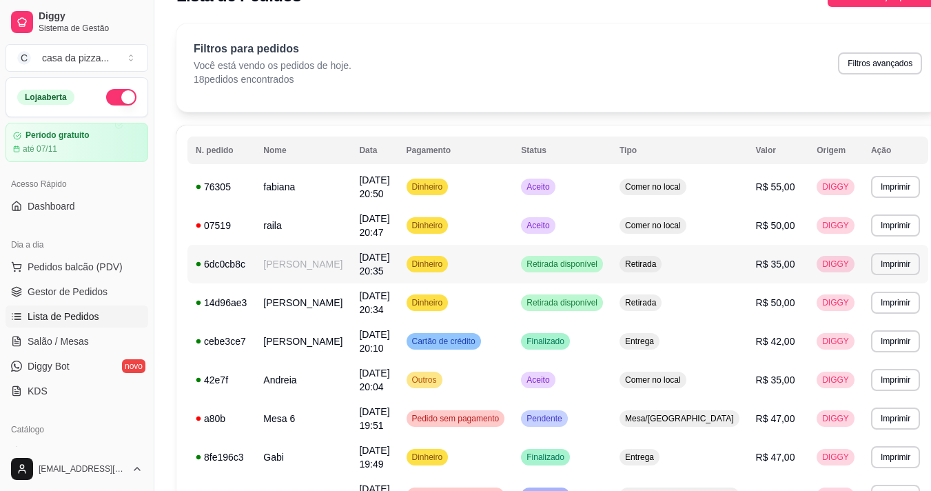
click at [389, 260] on span "[DATE] 20:35" at bounding box center [374, 264] width 30 height 25
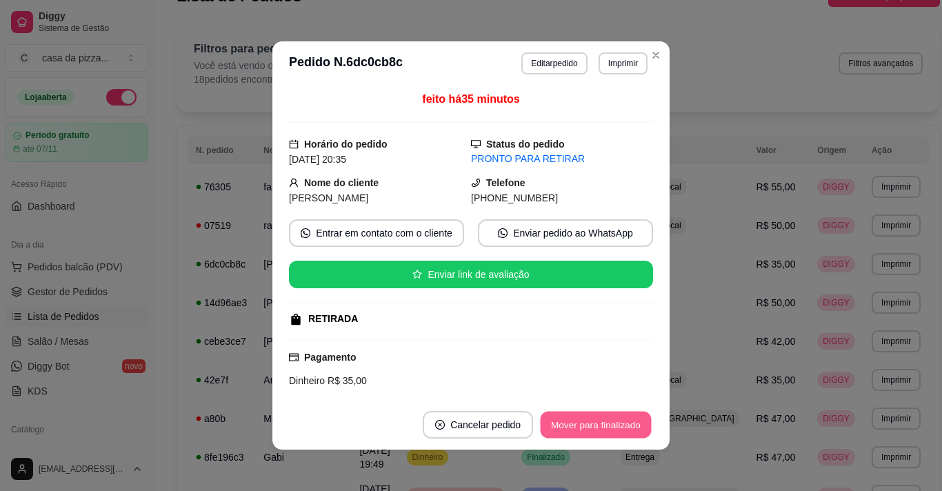
click at [591, 425] on button "Mover para finalizado" at bounding box center [595, 425] width 111 height 27
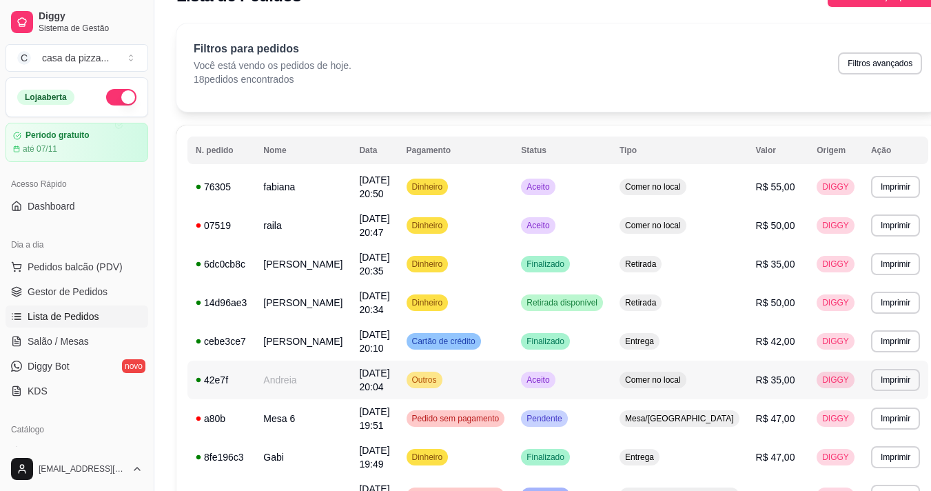
click at [340, 376] on td "Andreia" at bounding box center [303, 380] width 96 height 39
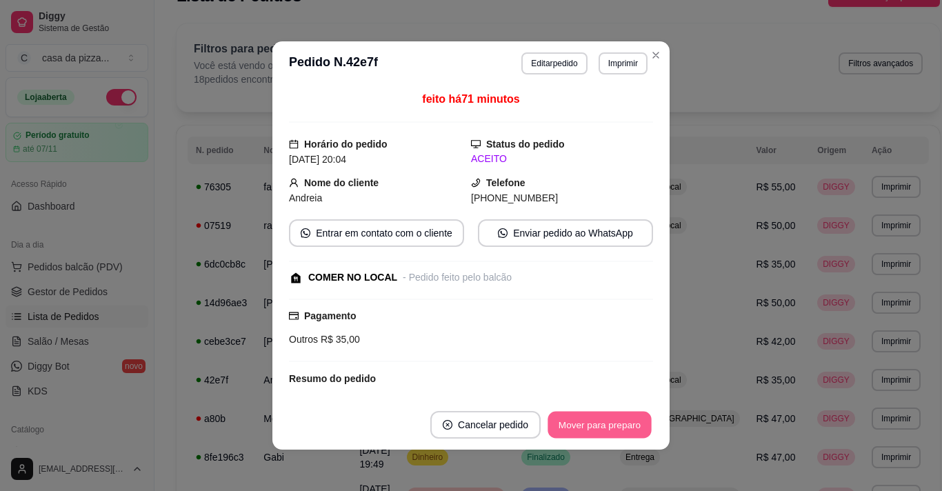
click at [574, 421] on button "Mover para preparo" at bounding box center [598, 425] width 103 height 27
click at [574, 421] on button "Mover para retirada disponível" at bounding box center [576, 425] width 152 height 28
click at [574, 421] on button "Mover para finalizado" at bounding box center [595, 425] width 111 height 27
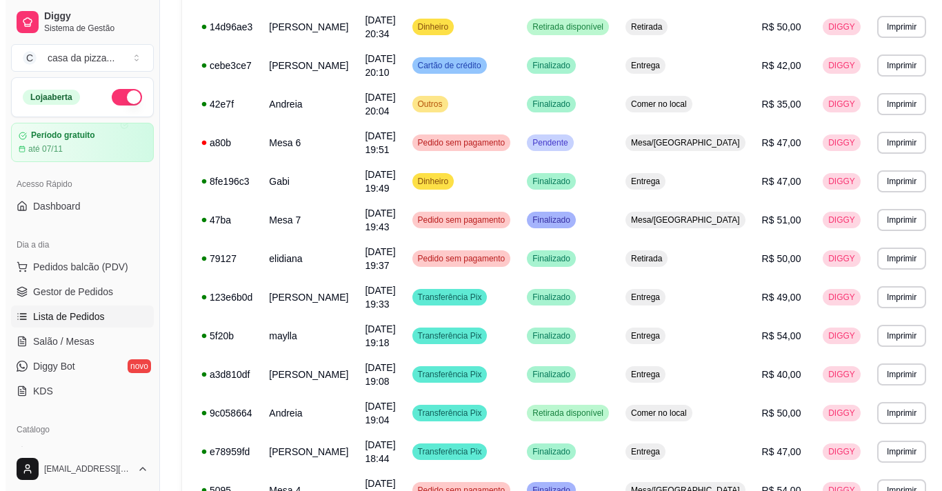
scroll to position [335, 0]
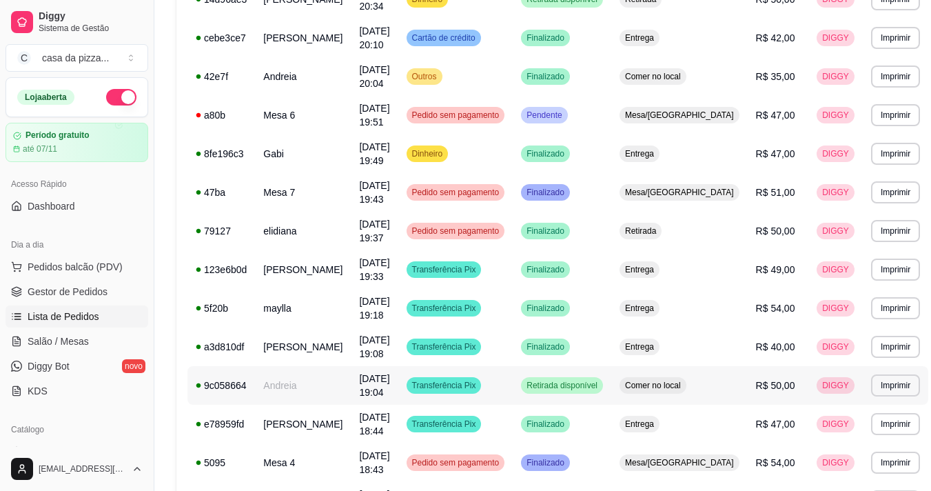
click at [586, 390] on span "Retirada disponível" at bounding box center [562, 385] width 77 height 11
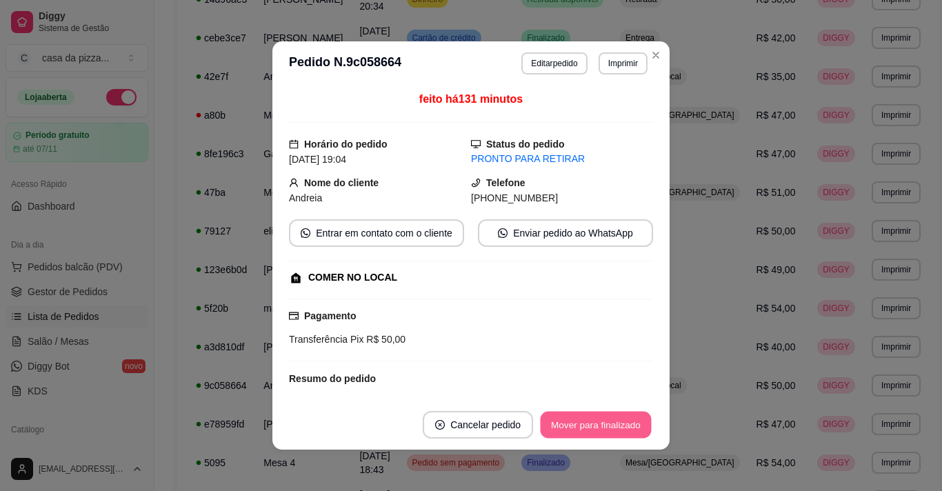
click at [628, 436] on button "Mover para finalizado" at bounding box center [595, 425] width 111 height 27
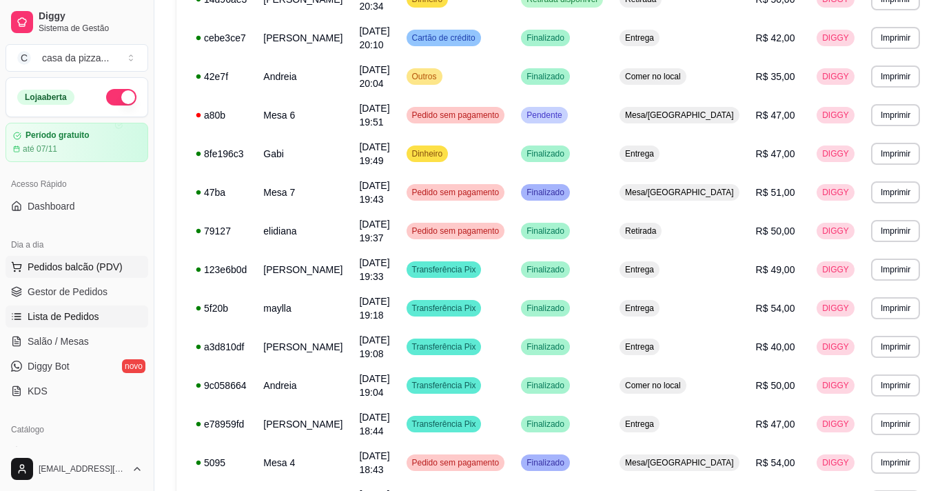
click at [62, 267] on span "Pedidos balcão (PDV)" at bounding box center [75, 267] width 95 height 14
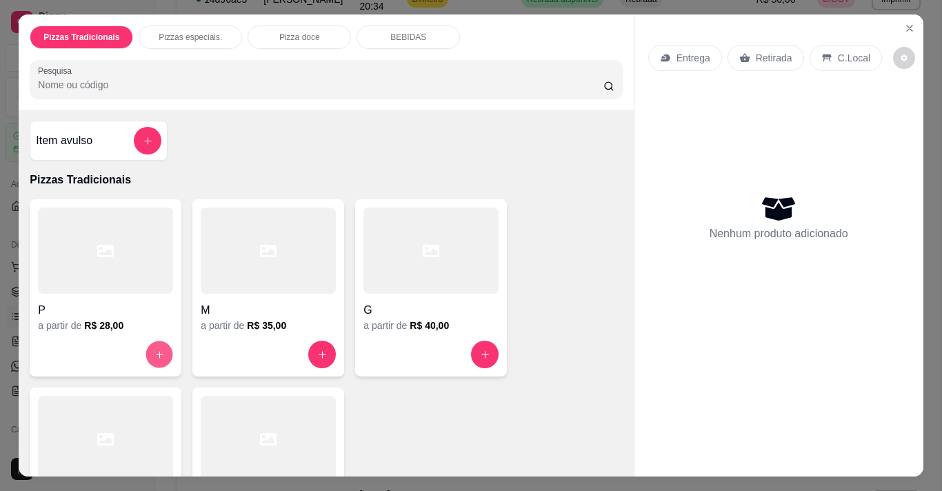
click at [156, 353] on icon "increase-product-quantity" at bounding box center [159, 354] width 10 height 10
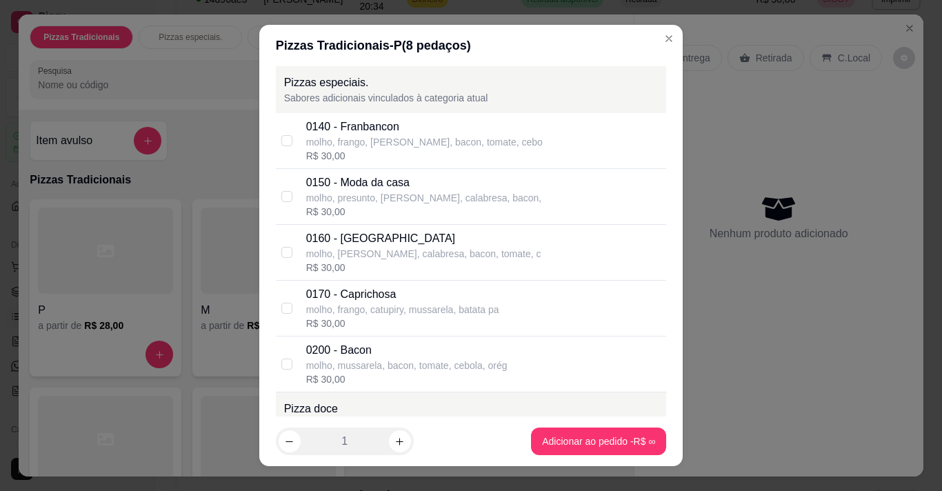
scroll to position [827, 0]
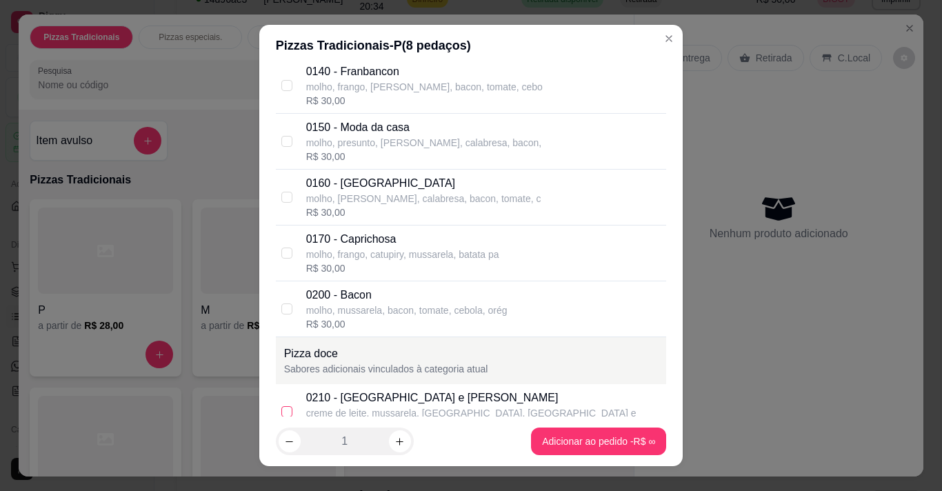
click at [283, 413] on input "checkbox" at bounding box center [286, 411] width 11 height 11
checkbox input "true"
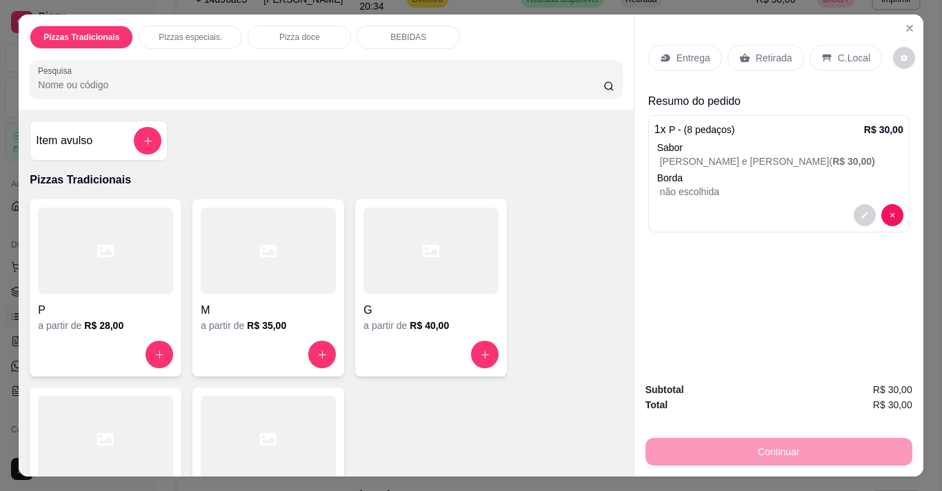
click at [700, 446] on div "Continuar" at bounding box center [778, 449] width 267 height 31
click at [700, 445] on div "Continuar" at bounding box center [778, 449] width 267 height 31
click at [662, 52] on icon at bounding box center [665, 57] width 11 height 11
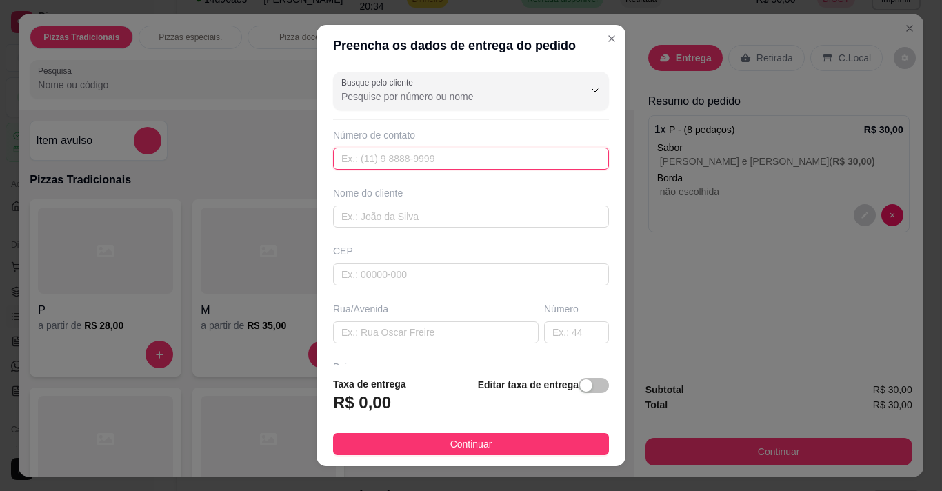
click at [395, 161] on input "text" at bounding box center [471, 159] width 276 height 22
type input "(88) 99241-2629"
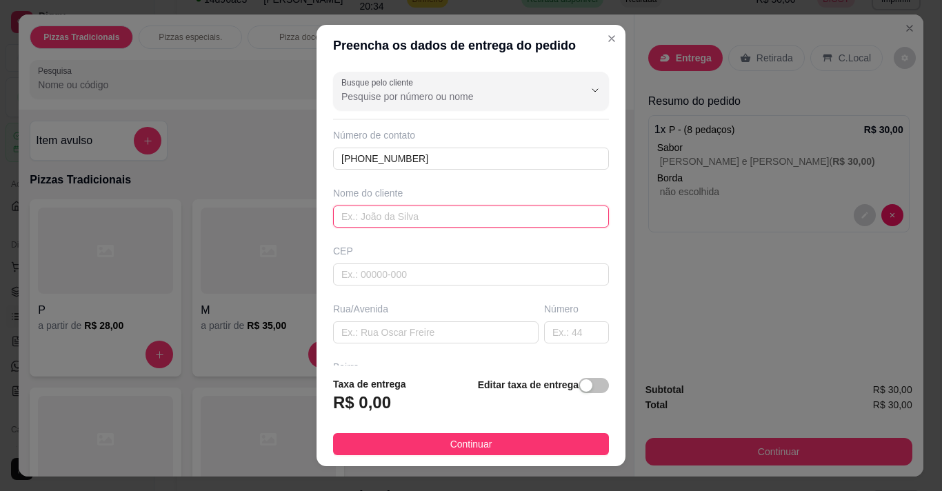
click at [347, 225] on input "text" at bounding box center [471, 216] width 276 height 22
click at [347, 225] on input "Luiza" at bounding box center [471, 216] width 276 height 22
type input "Luingelaza"
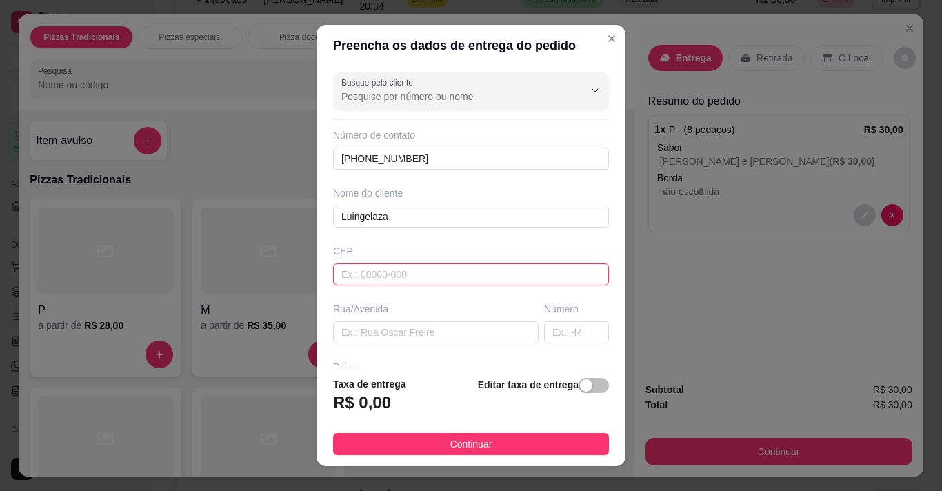
click at [376, 266] on input "text" at bounding box center [471, 274] width 276 height 22
type input "63155000"
type input "Salitre"
type input "63155000"
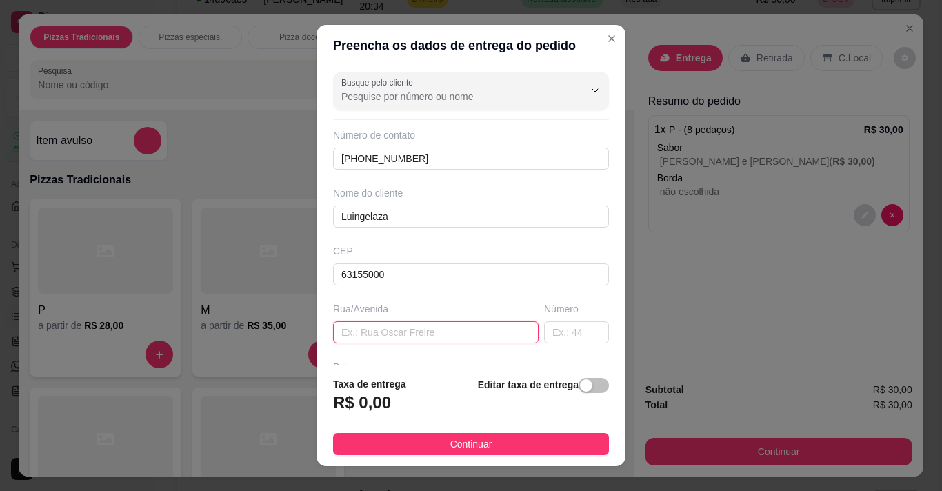
click at [362, 325] on input "text" at bounding box center [435, 332] width 205 height 22
type input "rua antonio vidal"
click at [585, 380] on span "button" at bounding box center [593, 385] width 30 height 15
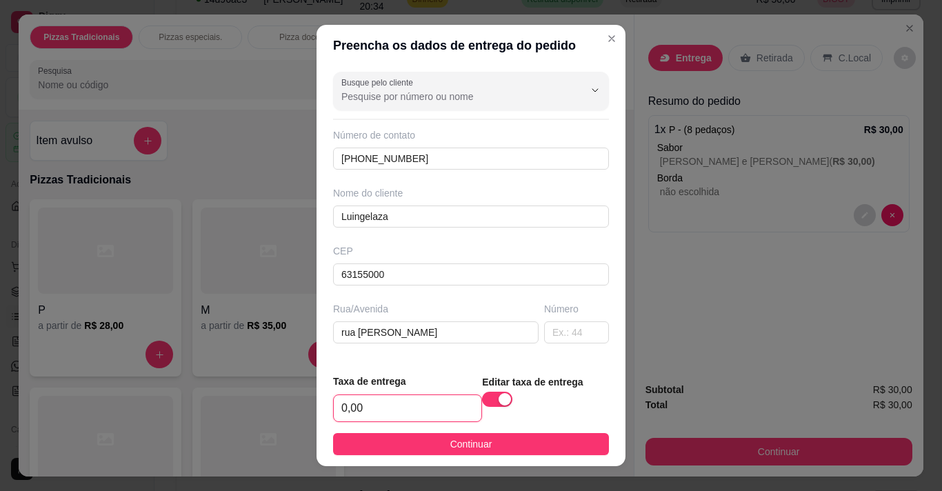
click at [423, 420] on input "0,00" at bounding box center [408, 408] width 148 height 26
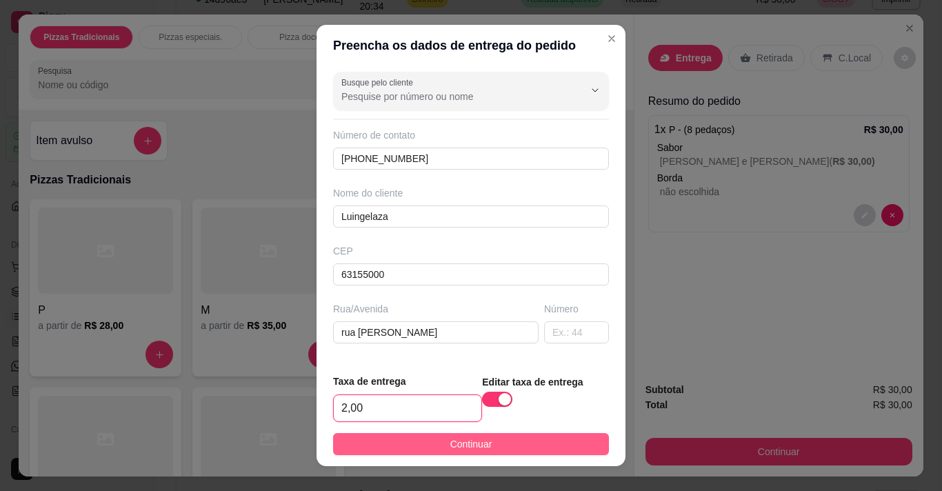
type input "2,00"
click at [463, 444] on span "Continuar" at bounding box center [471, 443] width 42 height 15
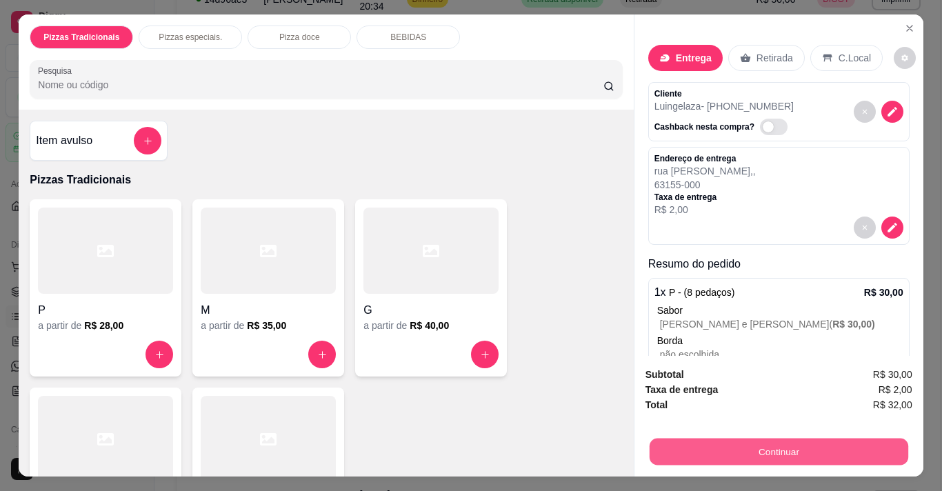
click at [700, 441] on button "Continuar" at bounding box center [778, 451] width 258 height 27
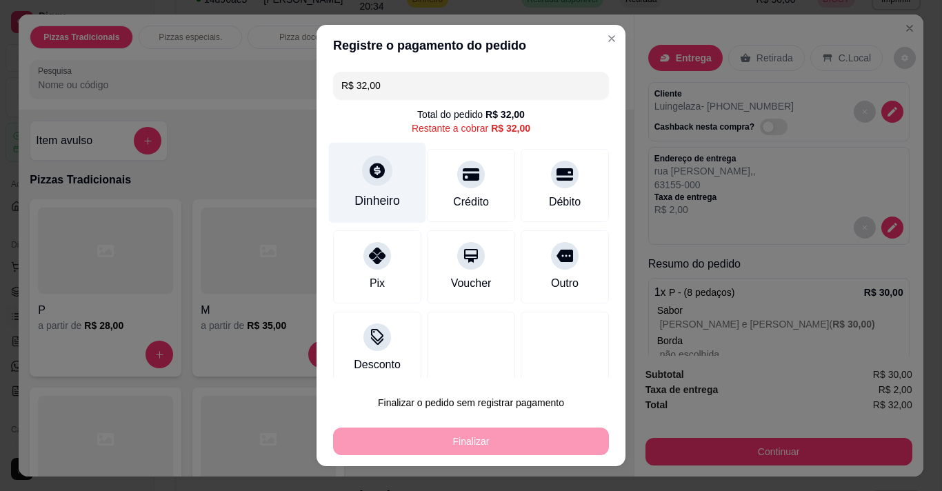
click at [362, 182] on div at bounding box center [377, 170] width 30 height 30
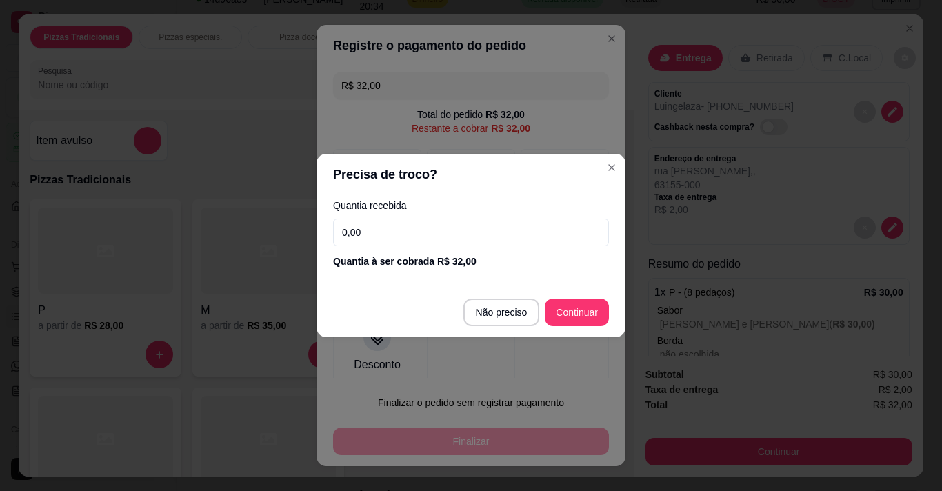
click at [346, 231] on input "0,00" at bounding box center [471, 233] width 276 height 28
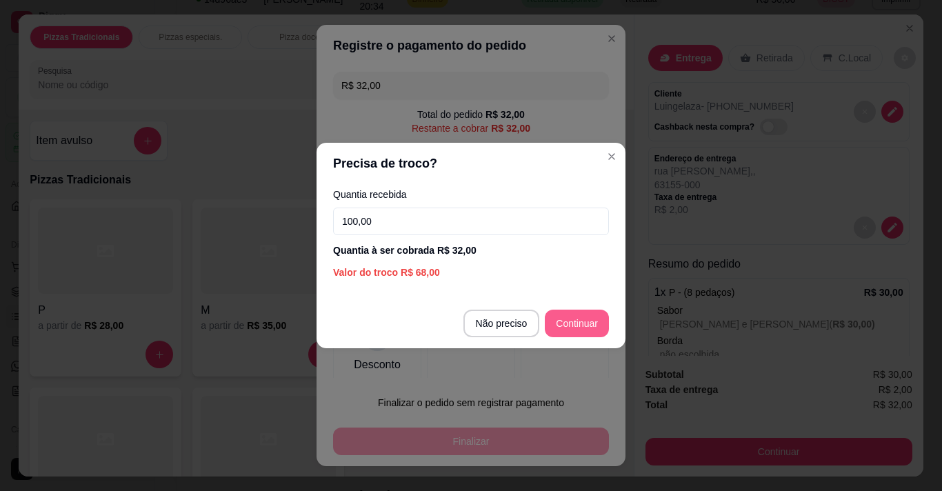
type input "100,00"
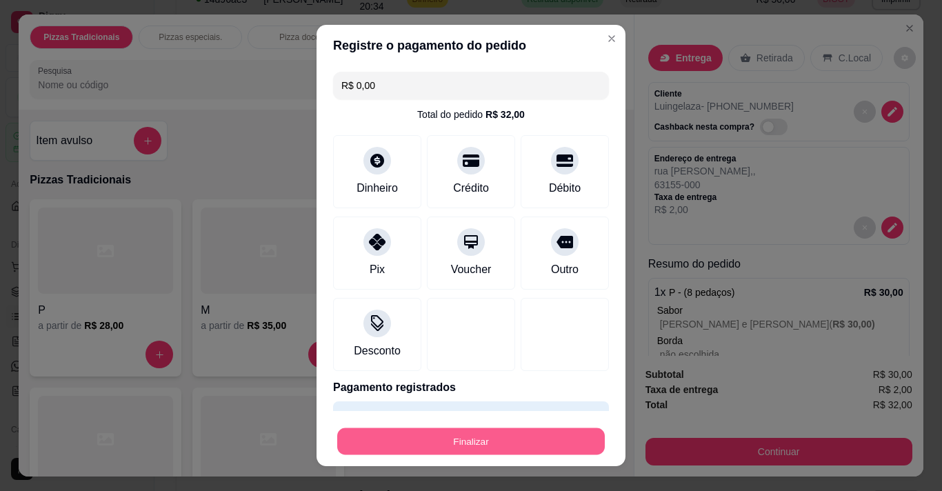
click at [459, 439] on button "Finalizar" at bounding box center [470, 441] width 267 height 27
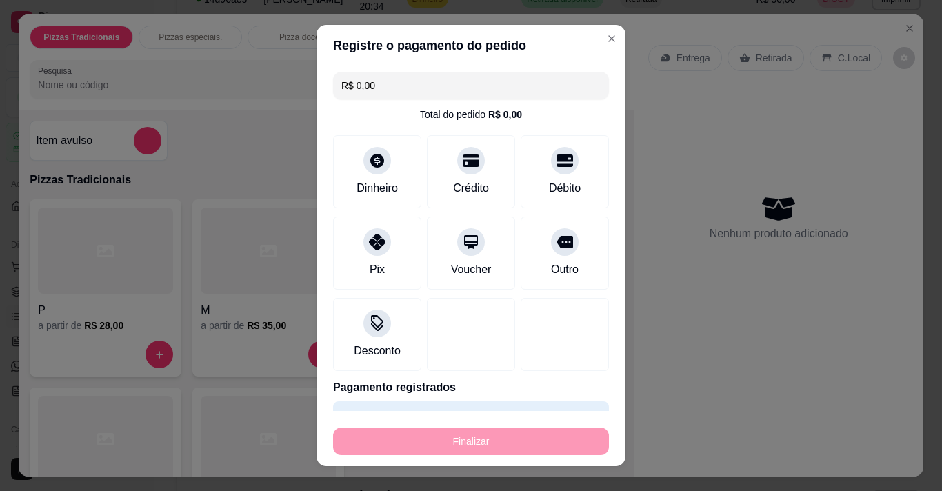
type input "-R$ 32,00"
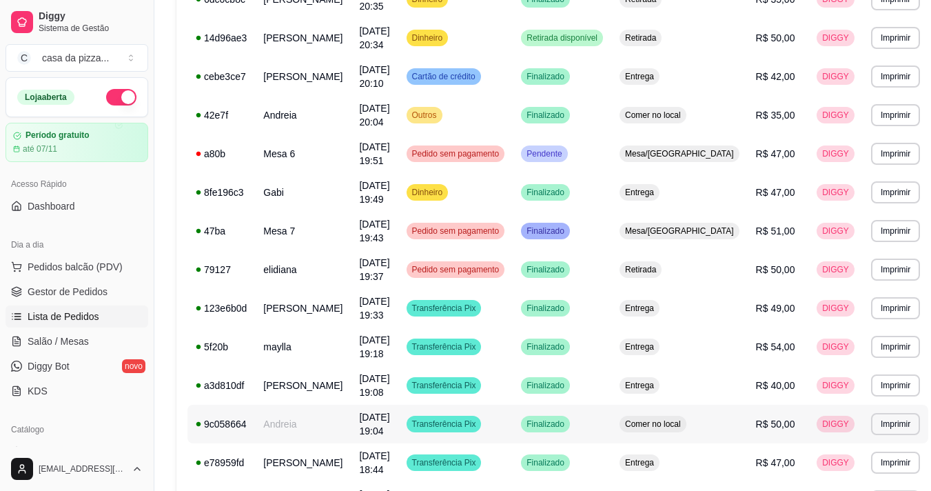
click at [459, 439] on td "Transferência Pix" at bounding box center [455, 424] width 115 height 39
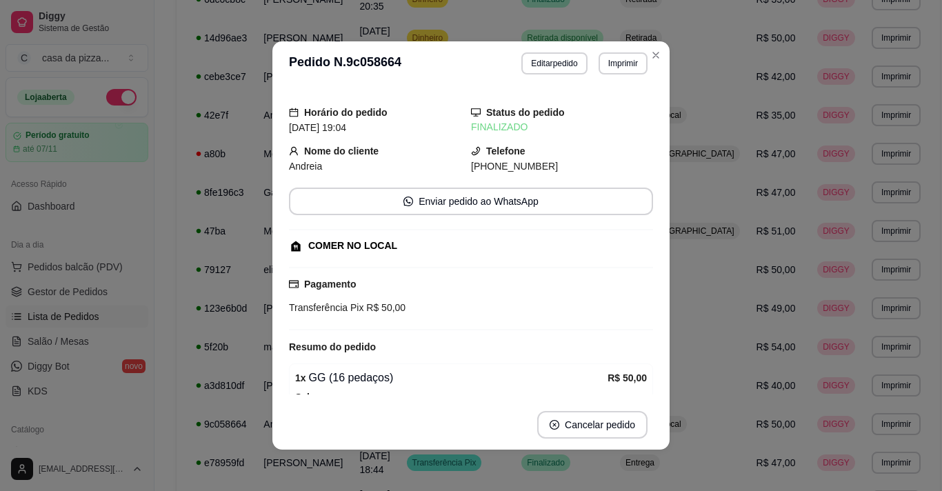
click at [459, 439] on footer "Cancelar pedido" at bounding box center [470, 425] width 397 height 50
click at [543, 64] on button "Editar pedido" at bounding box center [555, 62] width 64 height 21
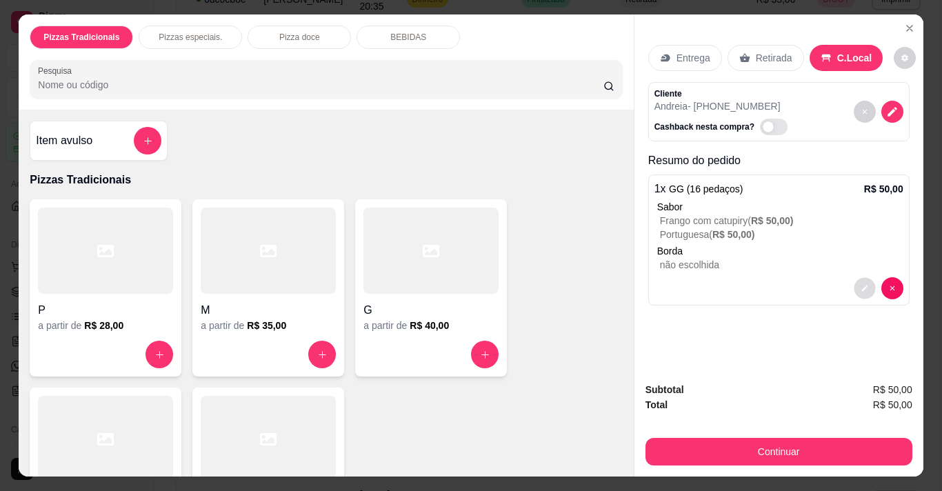
click at [700, 285] on icon "decrease-product-quantity" at bounding box center [864, 288] width 6 height 6
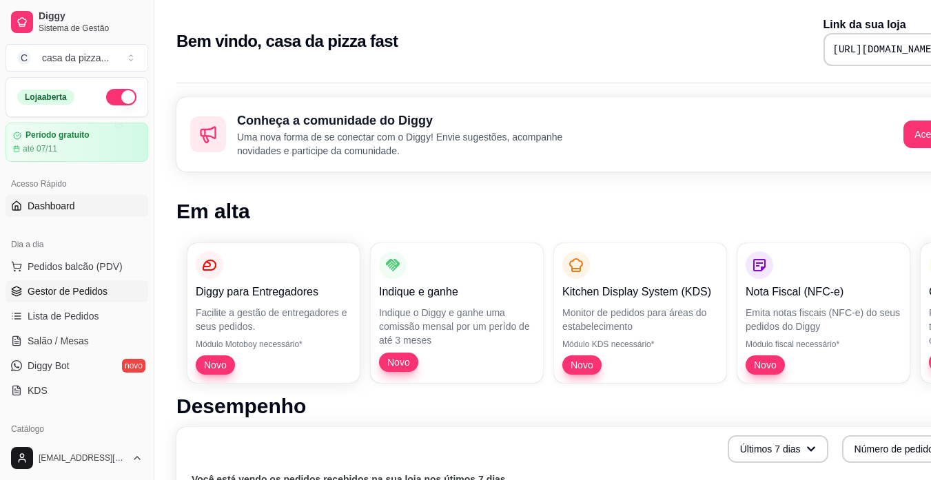
click at [91, 289] on span "Gestor de Pedidos" at bounding box center [68, 292] width 80 height 14
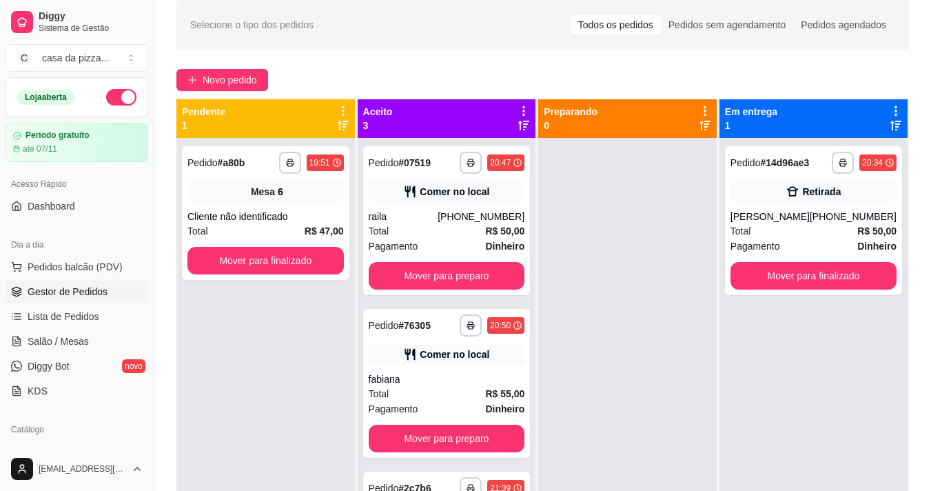
scroll to position [119, 0]
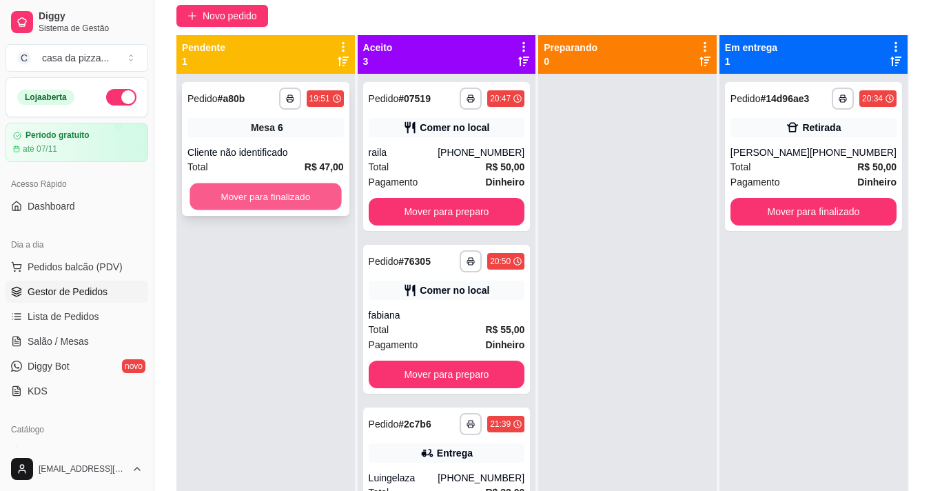
click at [273, 198] on button "Mover para finalizado" at bounding box center [266, 196] width 152 height 27
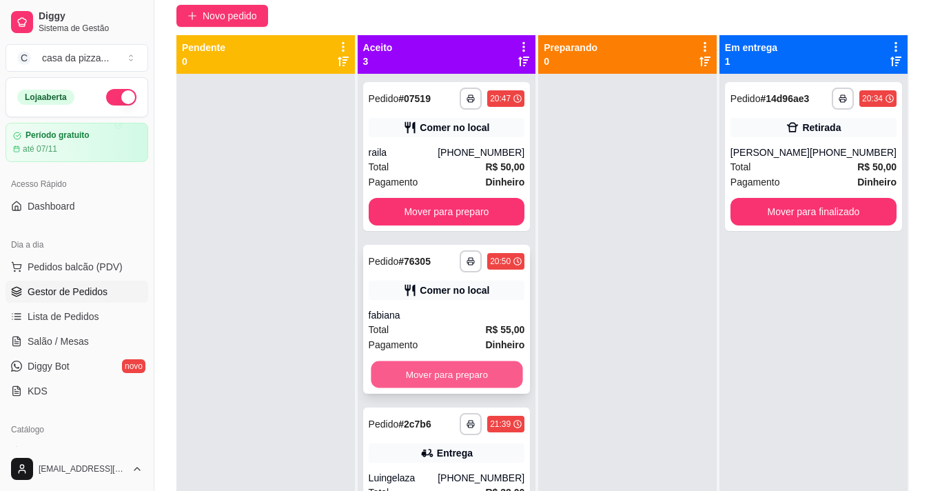
click at [453, 378] on button "Mover para preparo" at bounding box center [447, 374] width 152 height 27
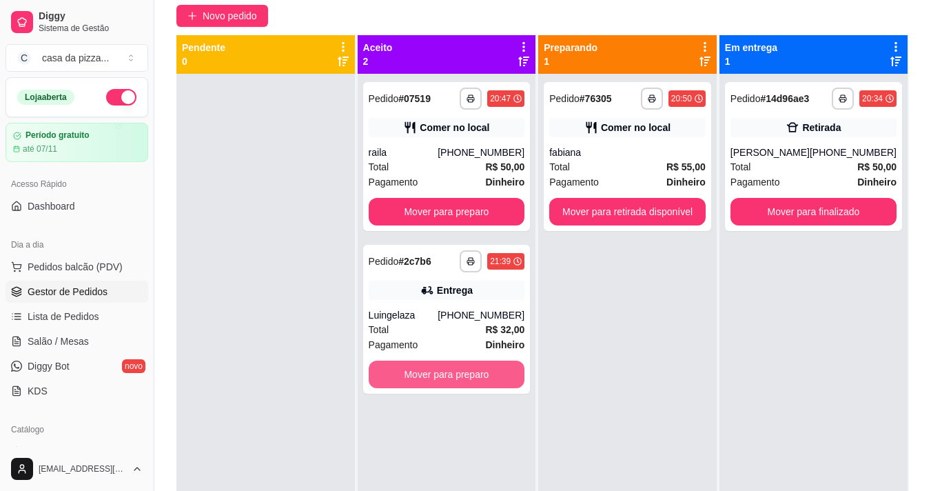
click at [453, 378] on button "Mover para preparo" at bounding box center [447, 375] width 156 height 28
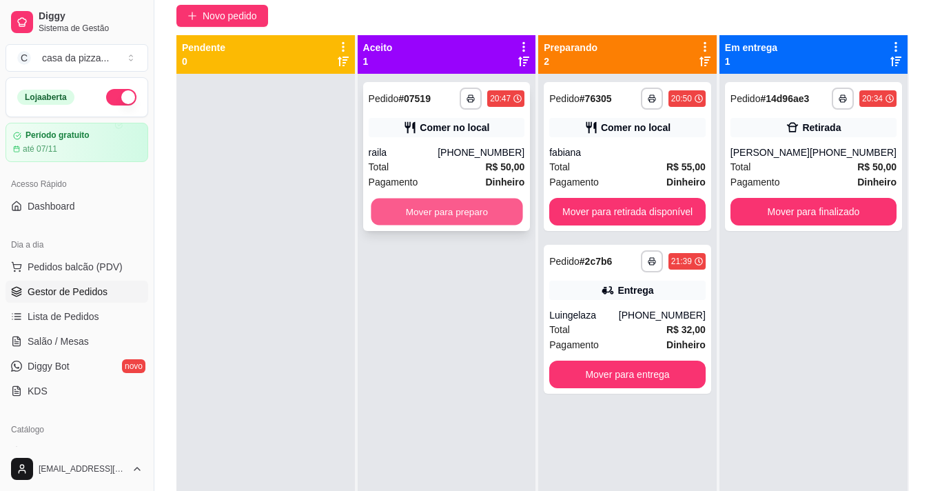
click at [452, 219] on button "Mover para preparo" at bounding box center [447, 212] width 152 height 27
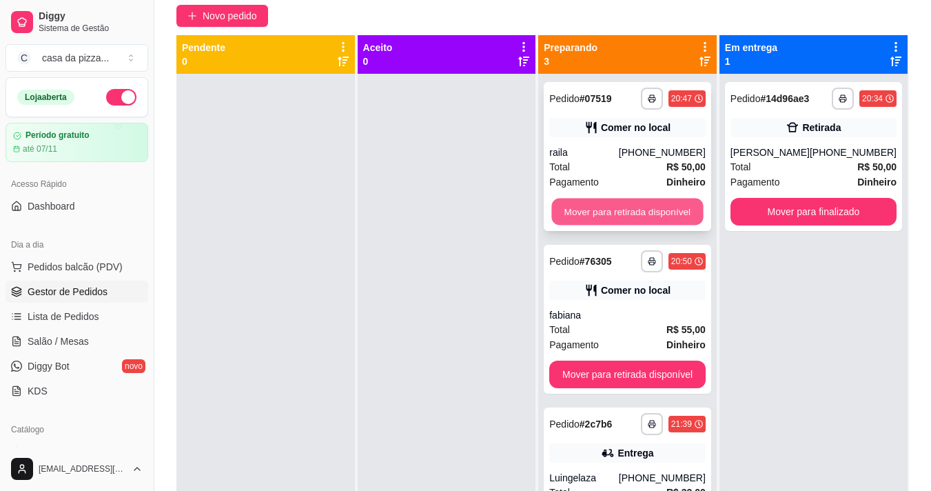
click at [608, 202] on button "Mover para retirada disponível" at bounding box center [628, 212] width 152 height 27
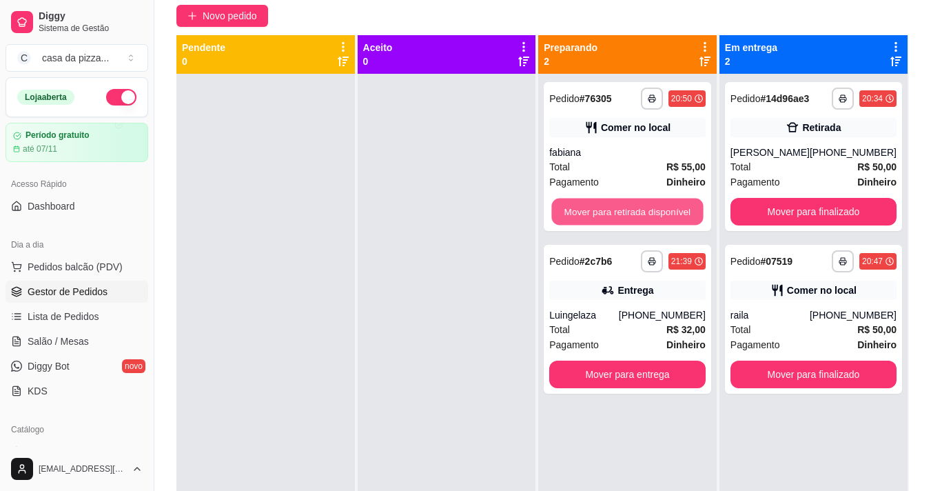
click at [608, 202] on button "Mover para retirada disponível" at bounding box center [628, 212] width 152 height 27
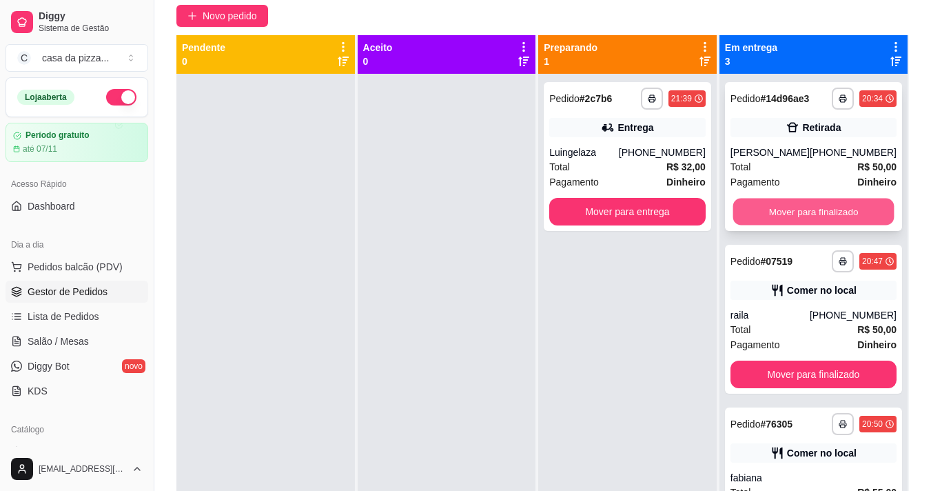
click at [815, 223] on button "Mover para finalizado" at bounding box center [813, 212] width 161 height 27
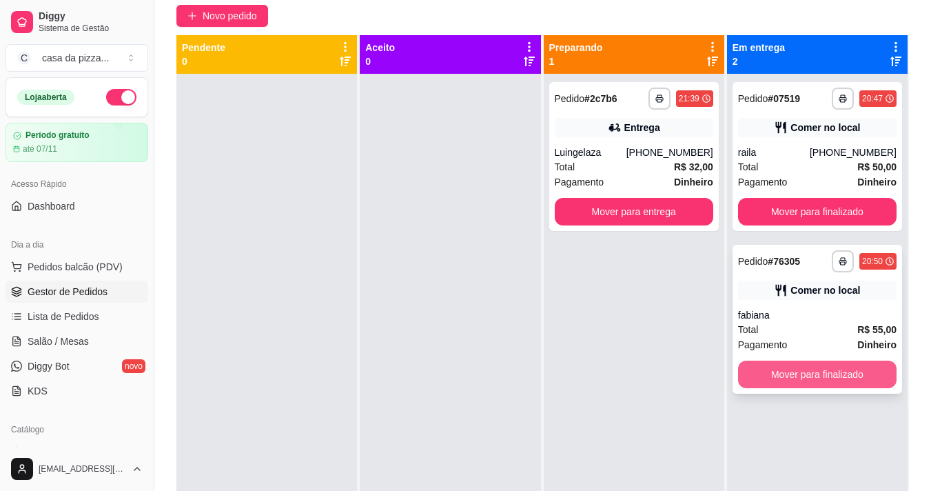
click at [781, 374] on button "Mover para finalizado" at bounding box center [817, 375] width 159 height 28
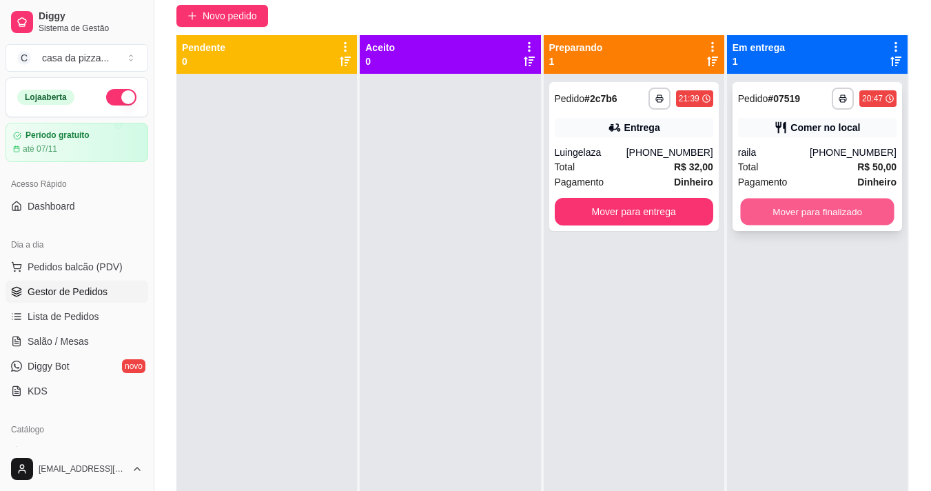
click at [815, 212] on button "Mover para finalizado" at bounding box center [817, 212] width 154 height 27
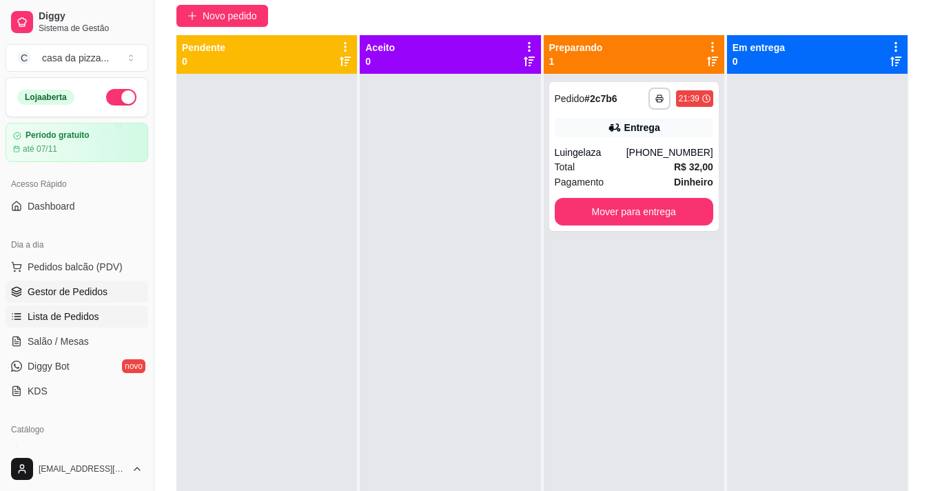
click at [51, 321] on span "Lista de Pedidos" at bounding box center [64, 317] width 72 height 14
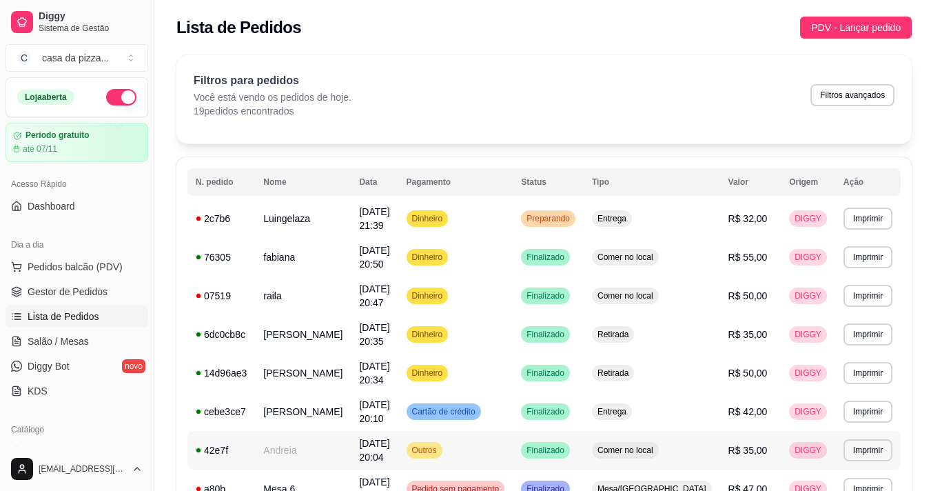
click at [217, 450] on div "42e7f" at bounding box center [221, 450] width 51 height 14
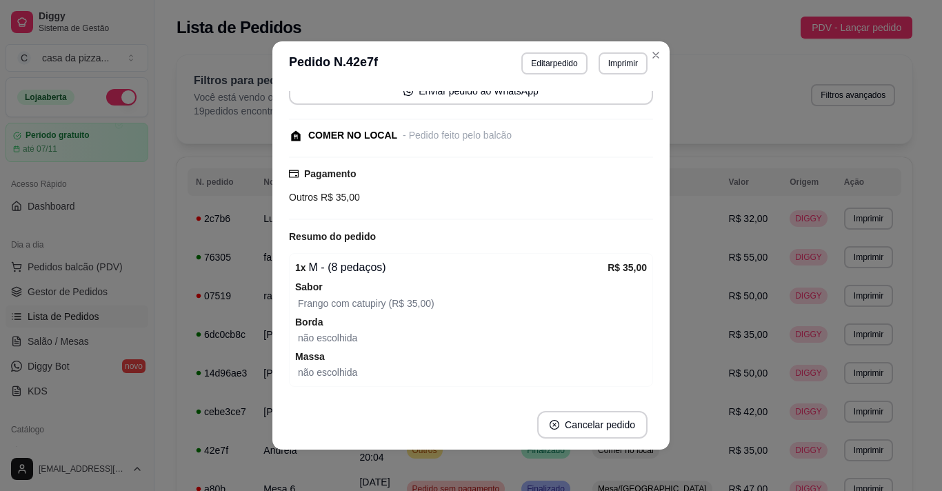
scroll to position [156, 0]
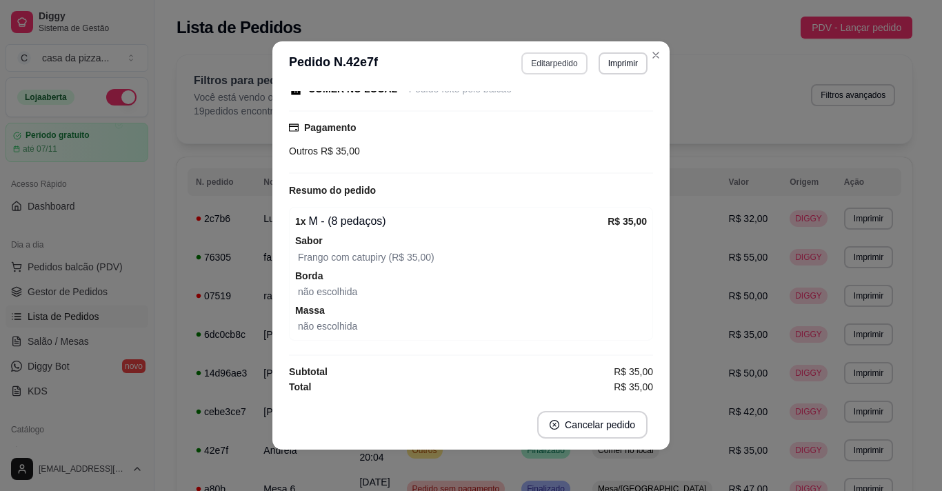
click at [551, 65] on button "Editar pedido" at bounding box center [553, 63] width 65 height 22
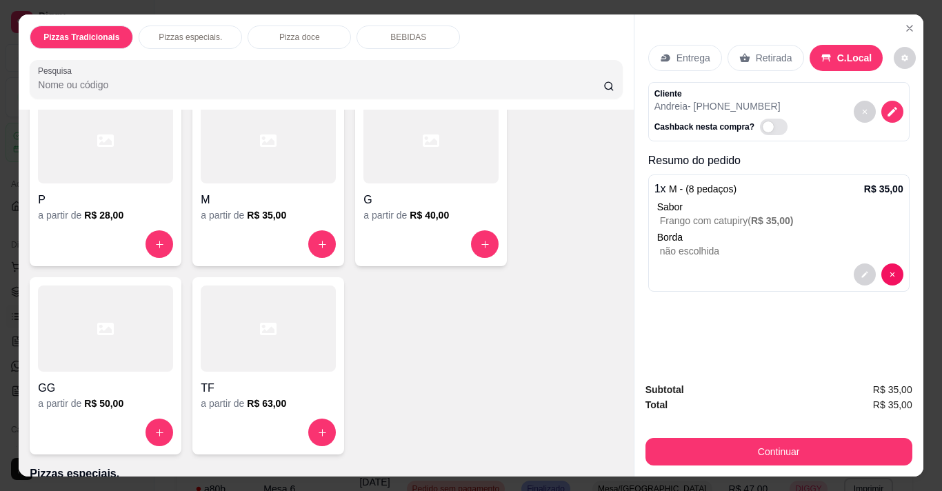
scroll to position [165, 0]
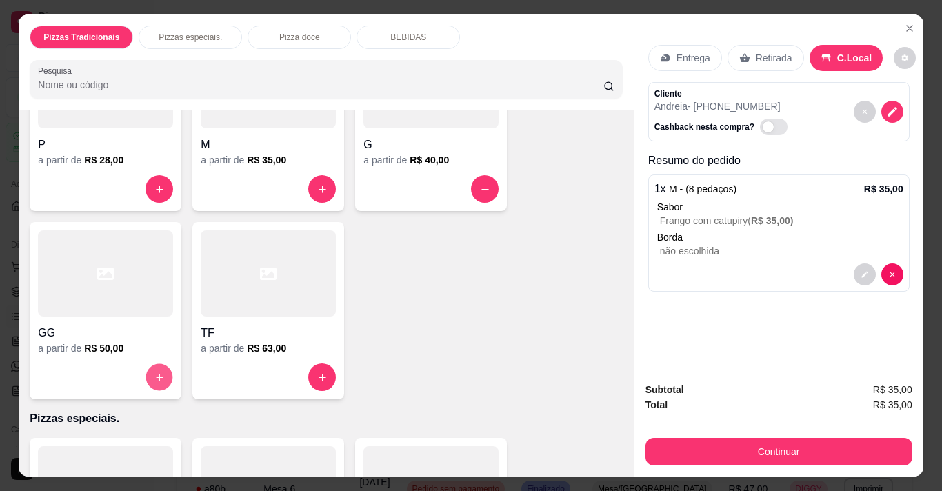
click at [161, 378] on button "increase-product-quantity" at bounding box center [159, 377] width 27 height 27
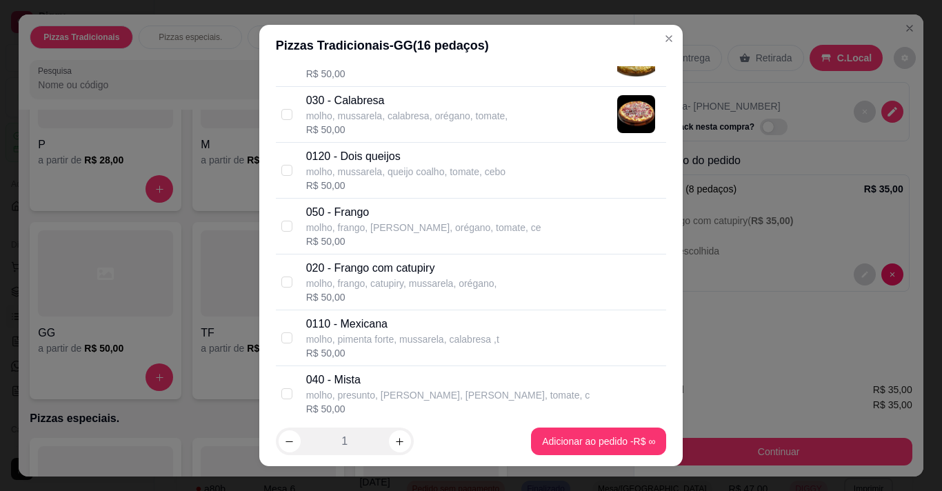
scroll to position [276, 0]
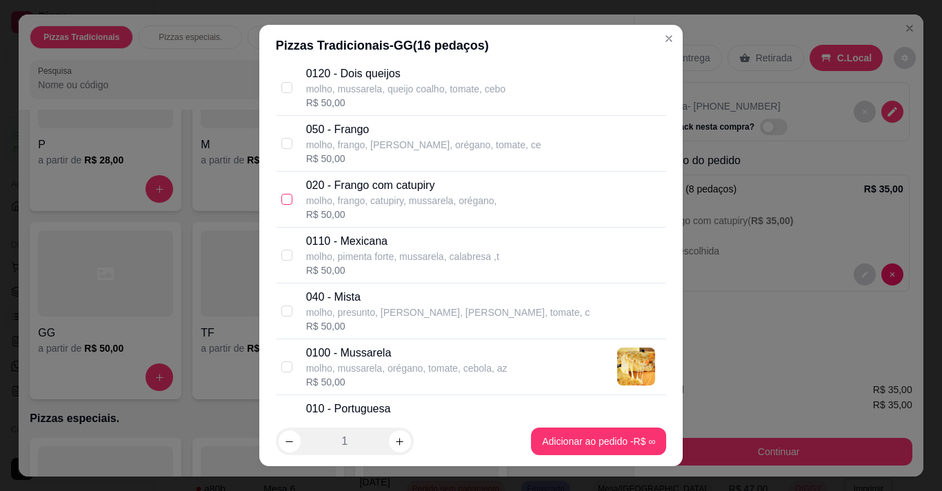
click at [281, 196] on input "checkbox" at bounding box center [286, 199] width 11 height 11
checkbox input "true"
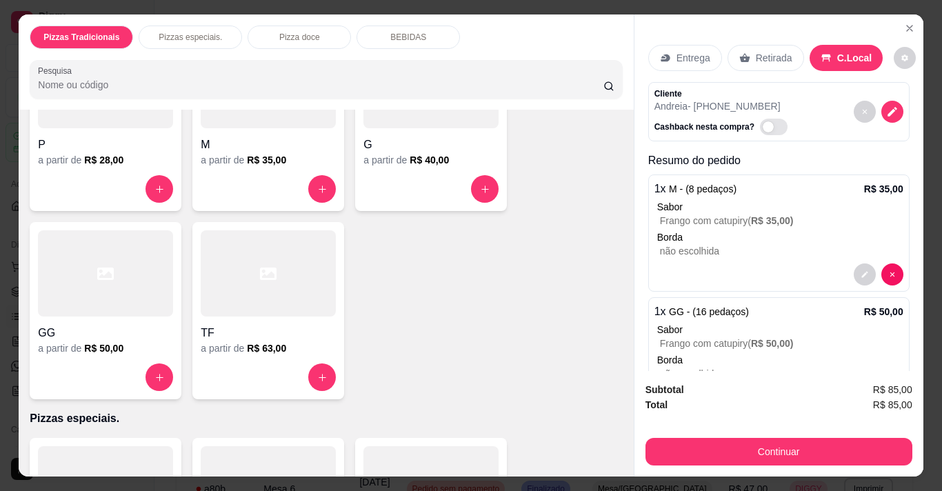
click at [425, 36] on div "BEBIDAS" at bounding box center [407, 37] width 103 height 23
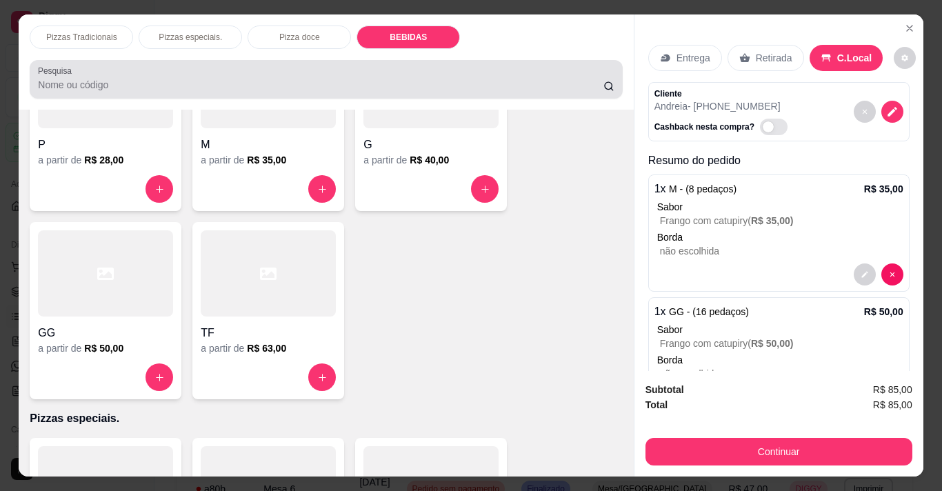
scroll to position [34, 0]
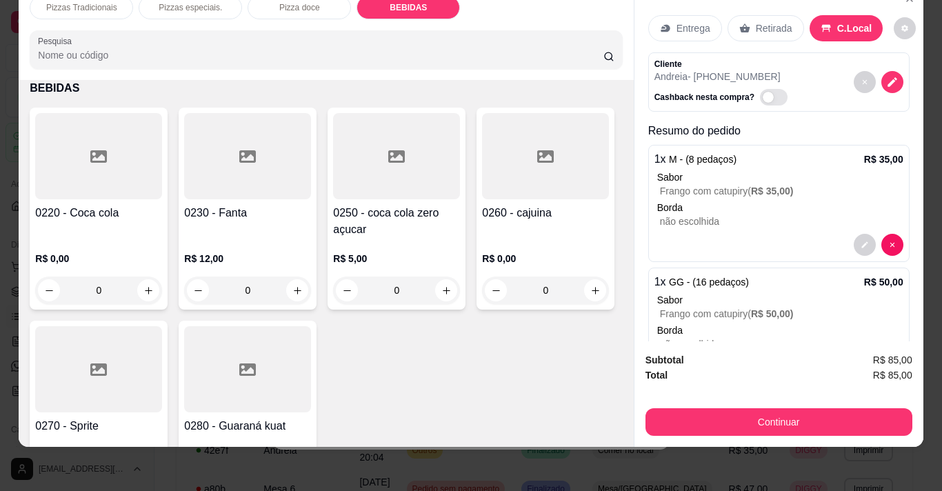
click at [143, 283] on div "0" at bounding box center [98, 290] width 127 height 28
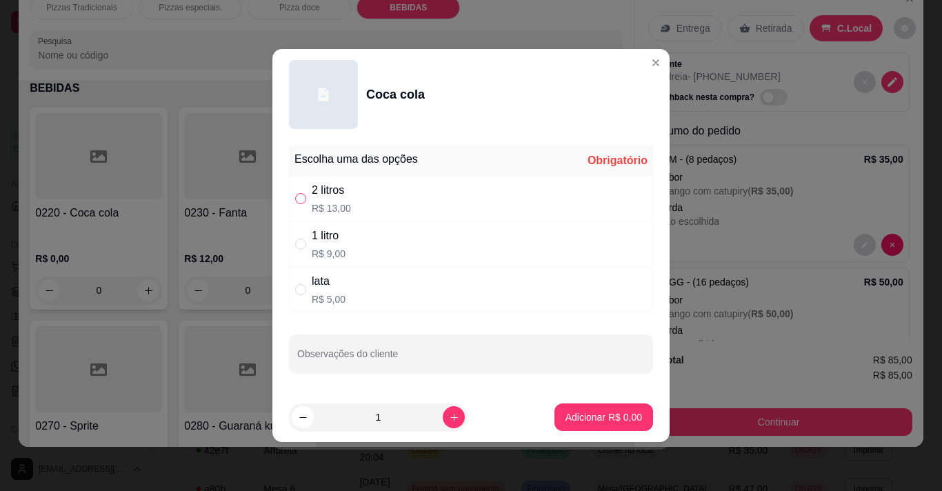
click at [303, 196] on input "" at bounding box center [300, 198] width 11 height 11
radio input "true"
click at [584, 407] on button "Adicionar R$ 13,00" at bounding box center [600, 417] width 101 height 27
type input "1"
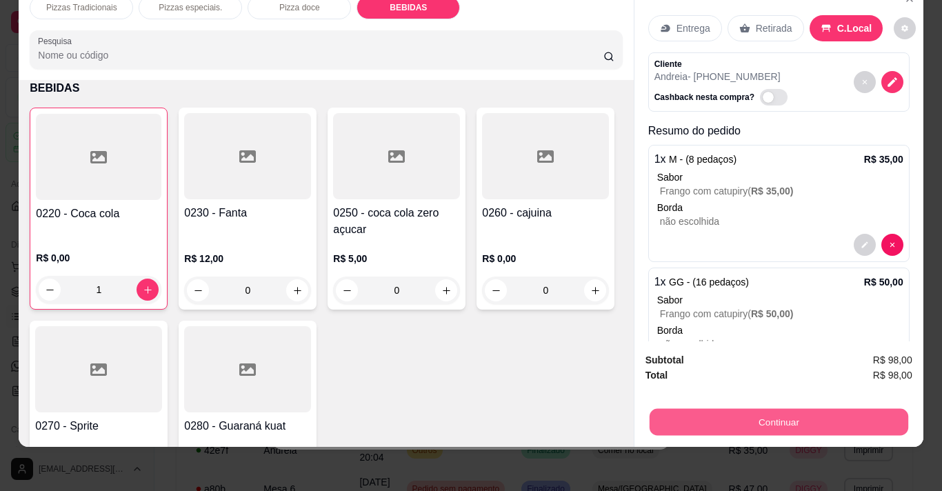
click at [791, 408] on button "Continuar" at bounding box center [778, 421] width 258 height 27
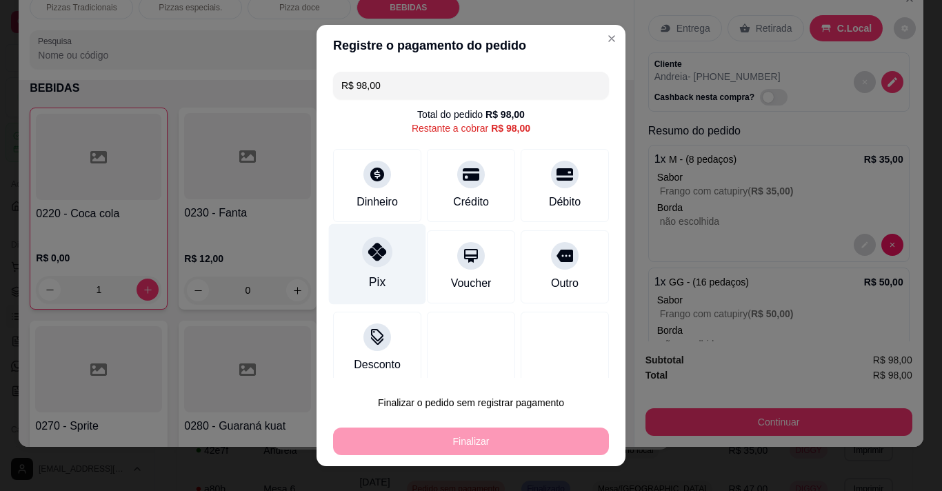
click at [366, 263] on div at bounding box center [377, 251] width 30 height 30
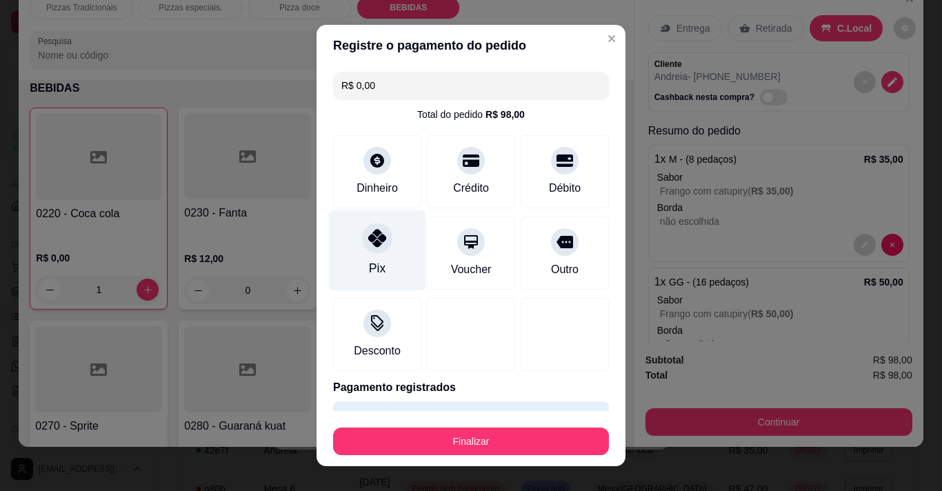
type input "R$ 0,00"
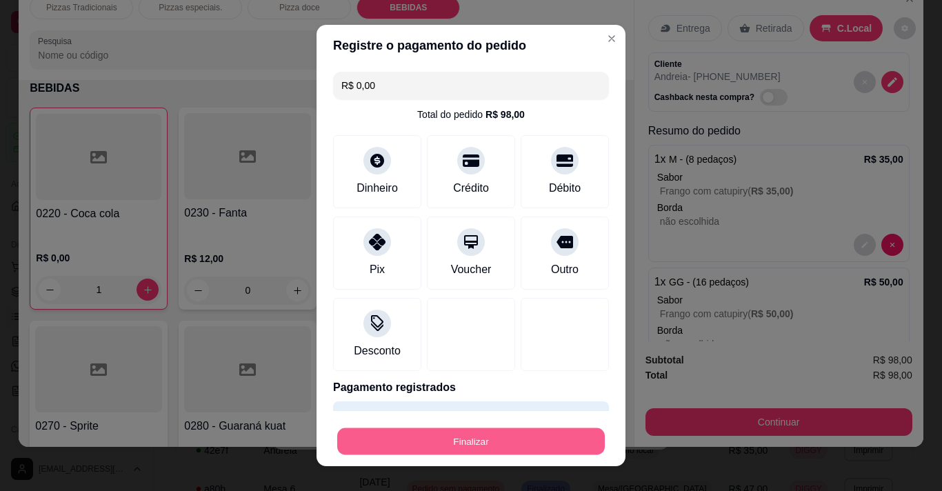
click at [453, 442] on button "Finalizar" at bounding box center [470, 441] width 267 height 27
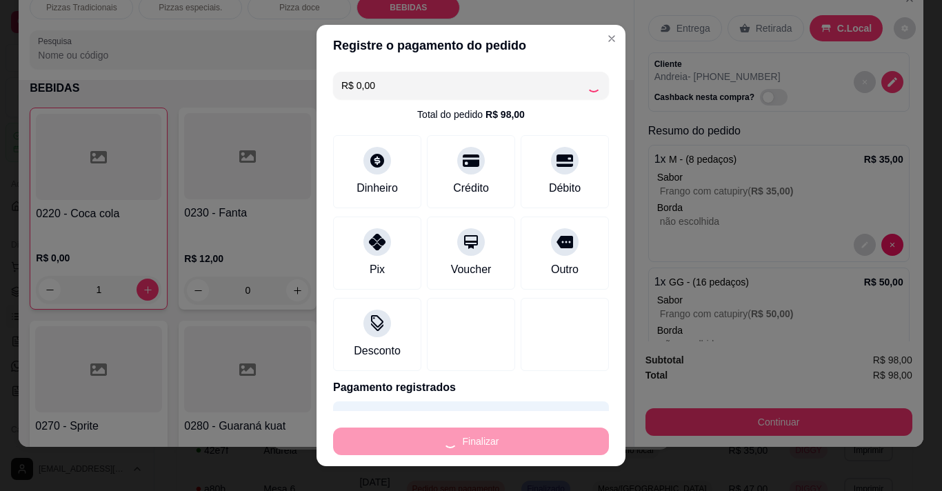
type input "0"
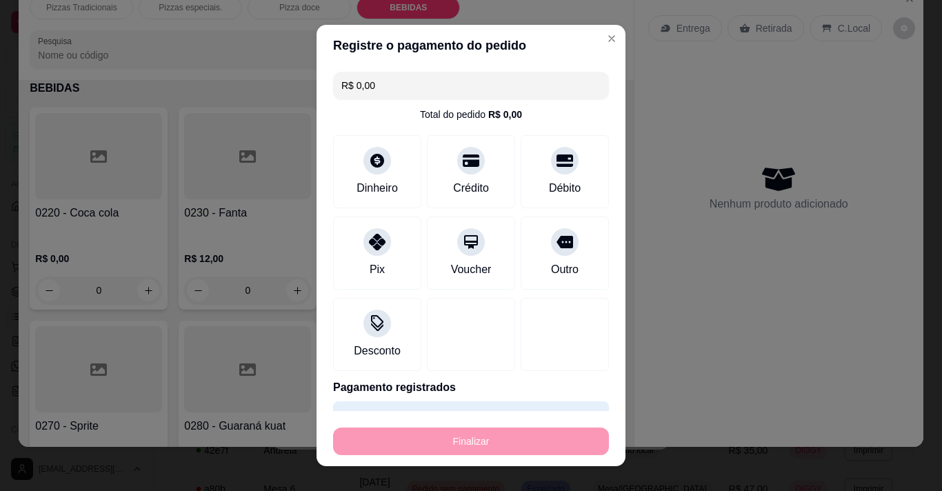
type input "-R$ 98,00"
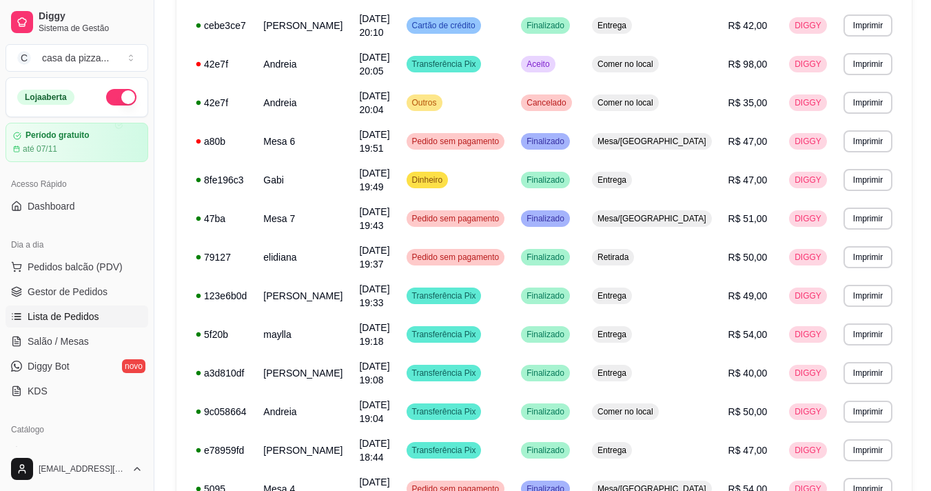
scroll to position [414, 0]
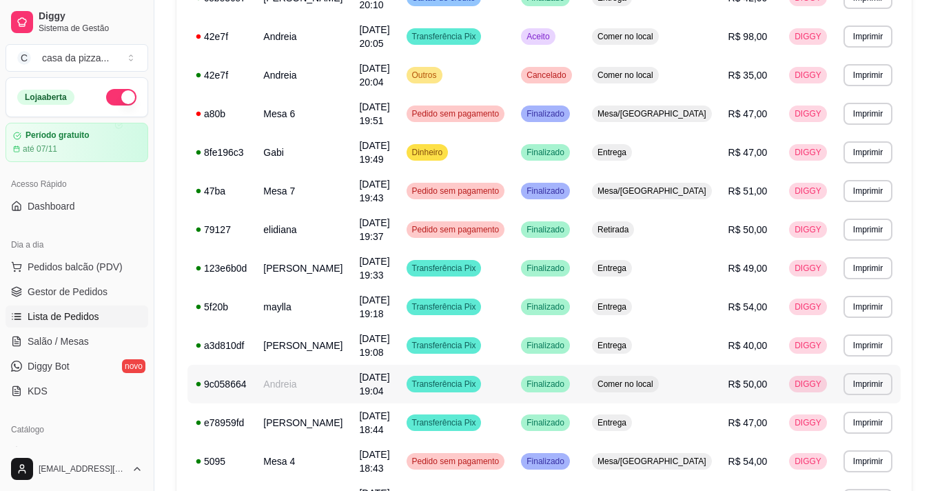
click at [389, 378] on span "15/10/25 às 19:04" at bounding box center [374, 384] width 30 height 25
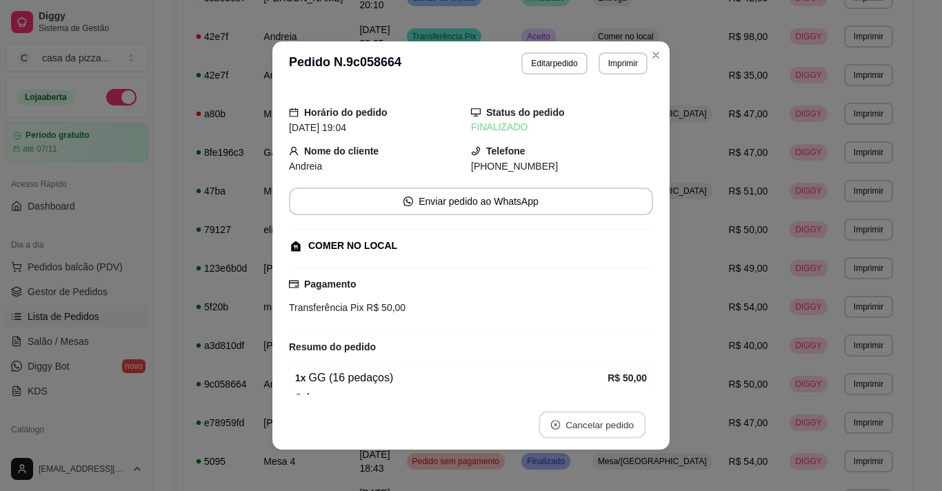
click at [589, 425] on button "Cancelar pedido" at bounding box center [591, 425] width 107 height 27
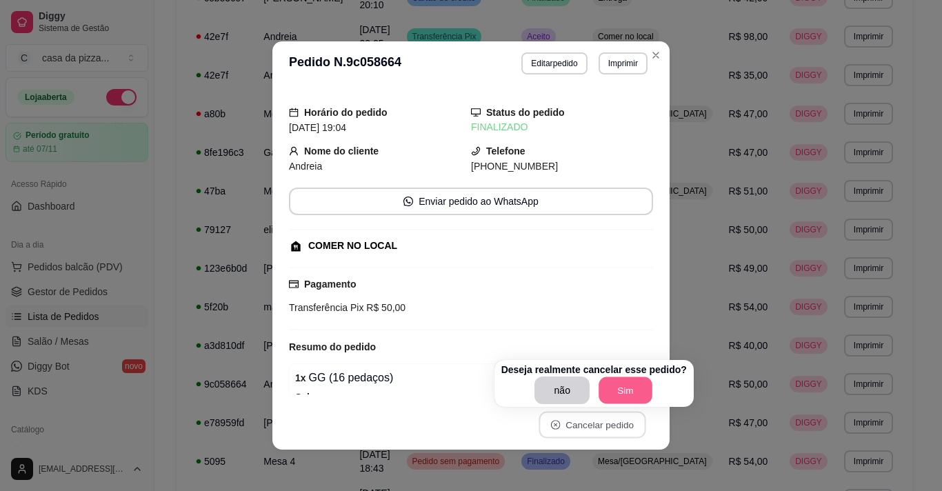
click at [622, 390] on button "Sim" at bounding box center [625, 390] width 54 height 27
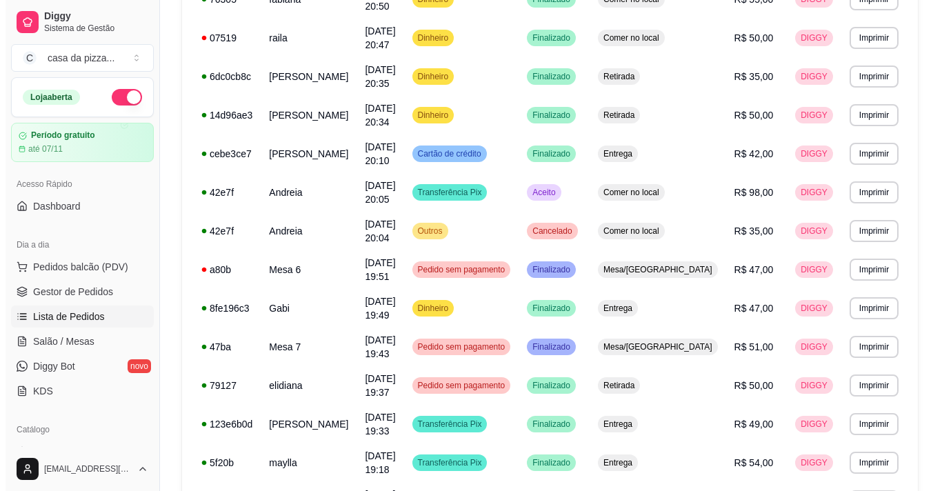
scroll to position [230, 0]
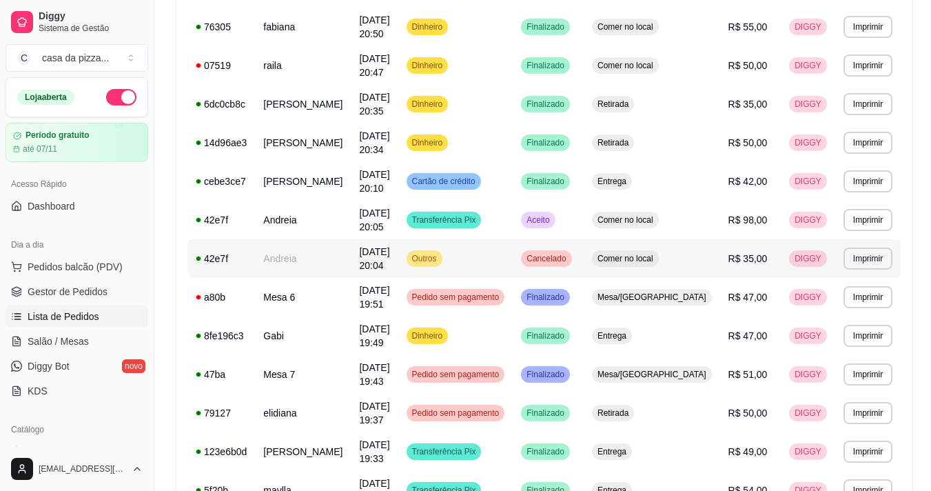
click at [744, 256] on span "R$ 35,00" at bounding box center [748, 258] width 39 height 11
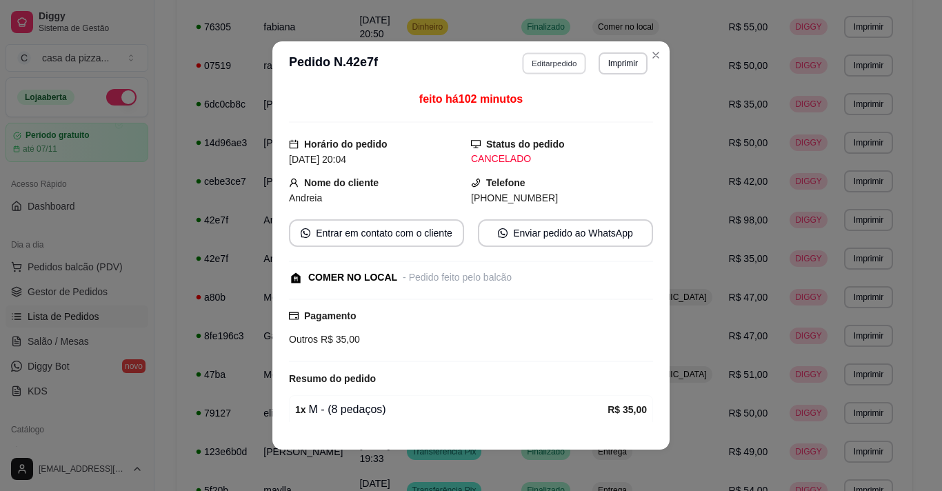
click at [545, 65] on button "Editar pedido" at bounding box center [555, 62] width 64 height 21
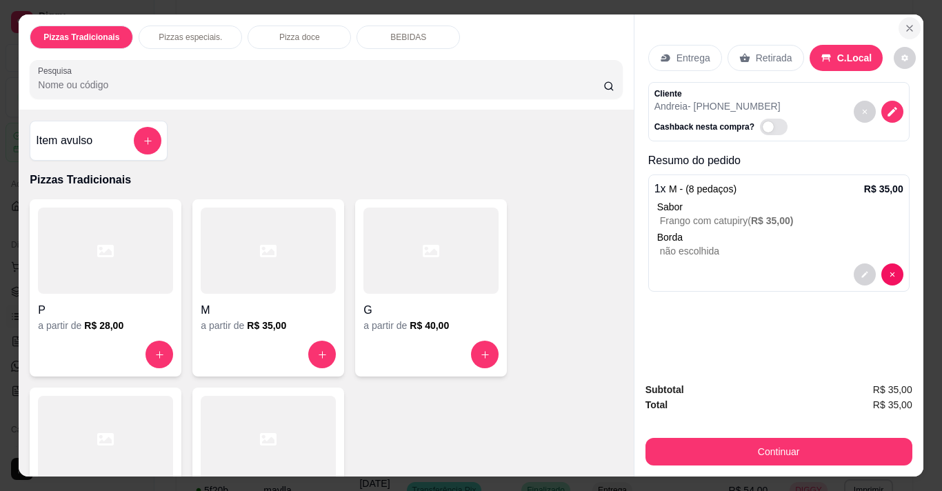
click at [904, 23] on icon "Close" at bounding box center [909, 28] width 11 height 11
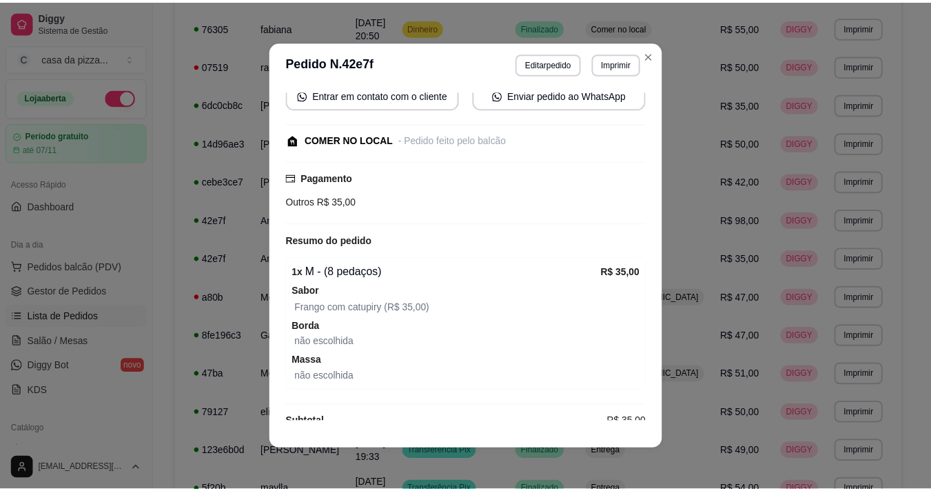
scroll to position [161, 0]
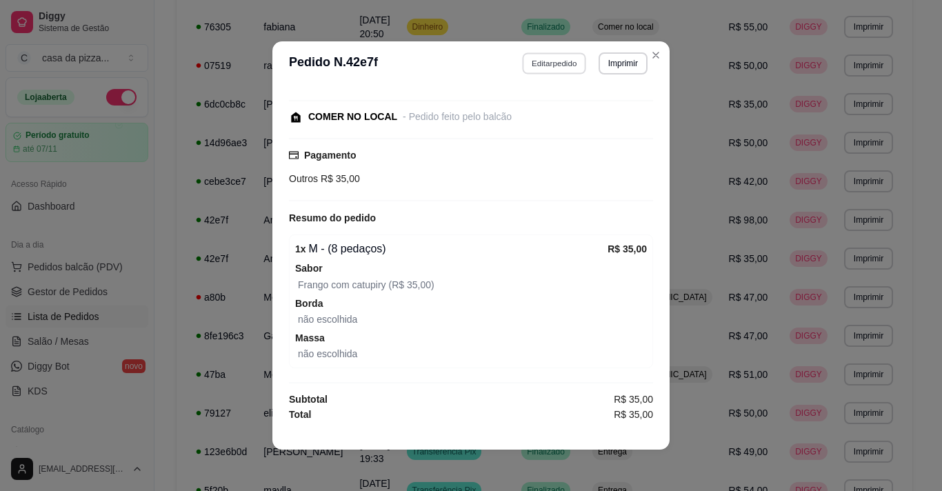
click at [549, 63] on button "Editar pedido" at bounding box center [555, 62] width 64 height 21
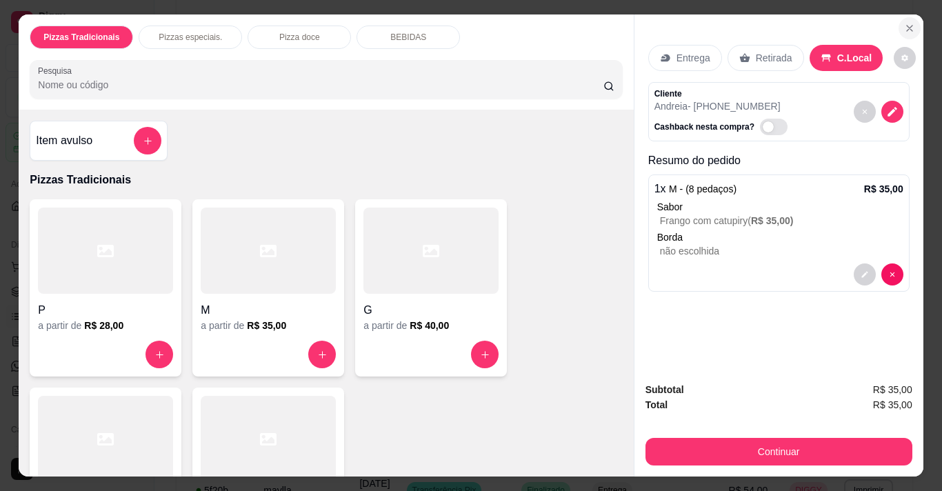
click at [904, 30] on button "Close" at bounding box center [909, 28] width 22 height 22
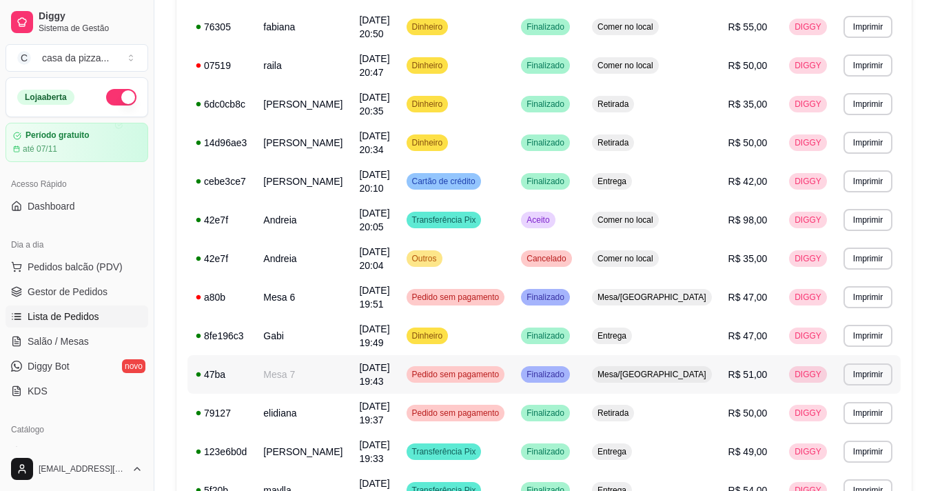
click at [503, 375] on span "Pedido sem pagamento" at bounding box center [455, 374] width 93 height 11
click at [503, 296] on span "Pedido sem pagamento" at bounding box center [455, 297] width 93 height 11
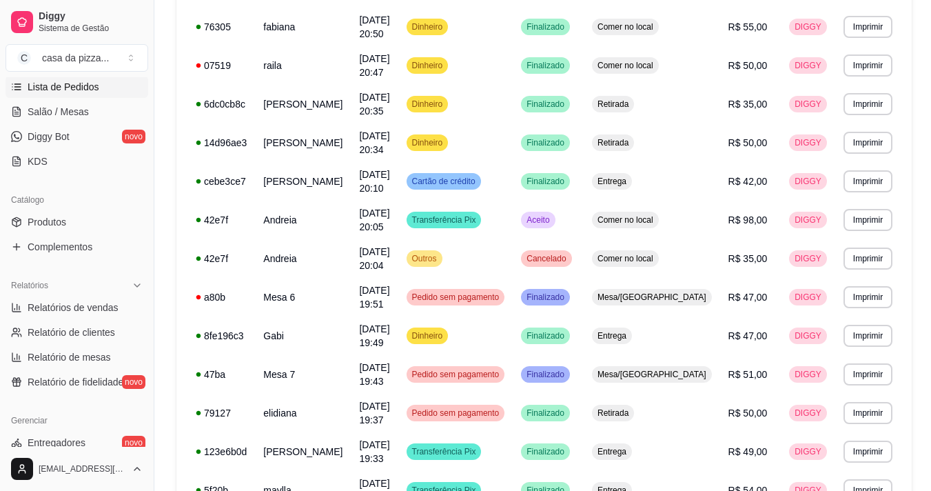
scroll to position [257, 0]
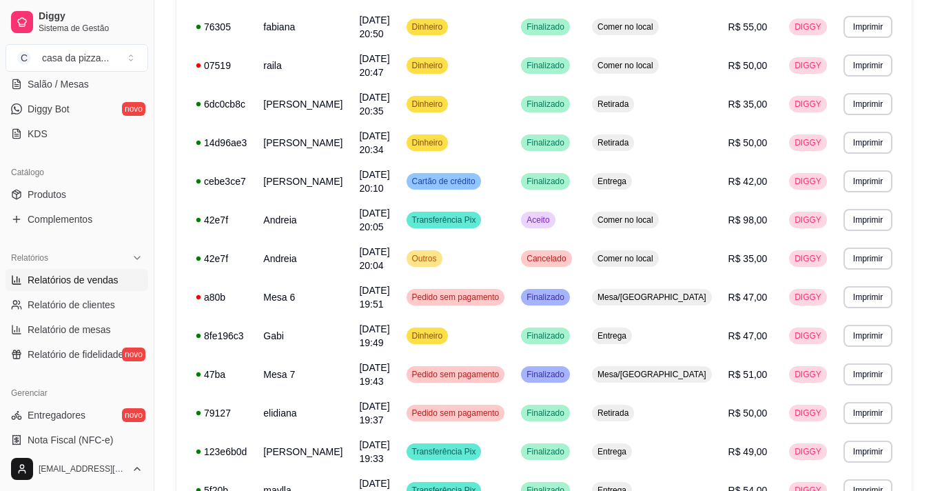
click at [90, 276] on span "Relatórios de vendas" at bounding box center [73, 280] width 91 height 14
select select "ALL"
select select "0"
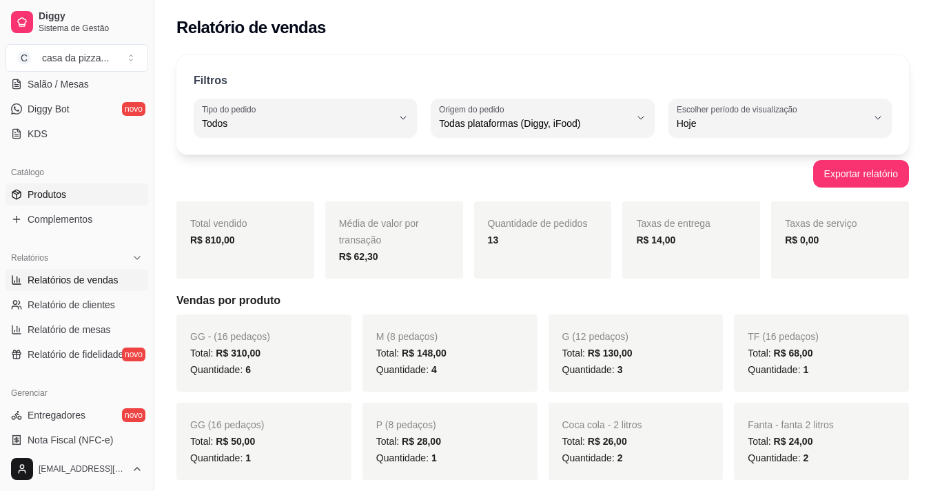
click at [43, 192] on span "Produtos" at bounding box center [47, 194] width 39 height 14
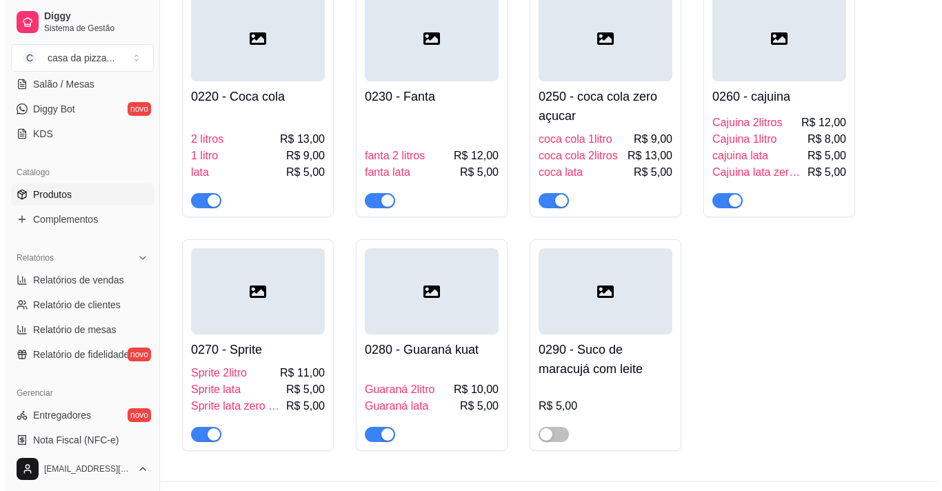
scroll to position [1392, 0]
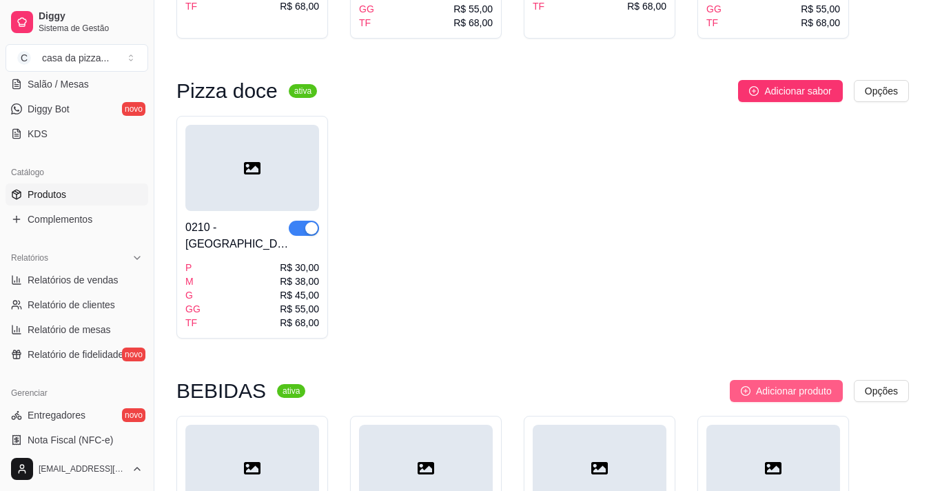
click at [791, 383] on span "Adicionar produto" at bounding box center [794, 390] width 76 height 15
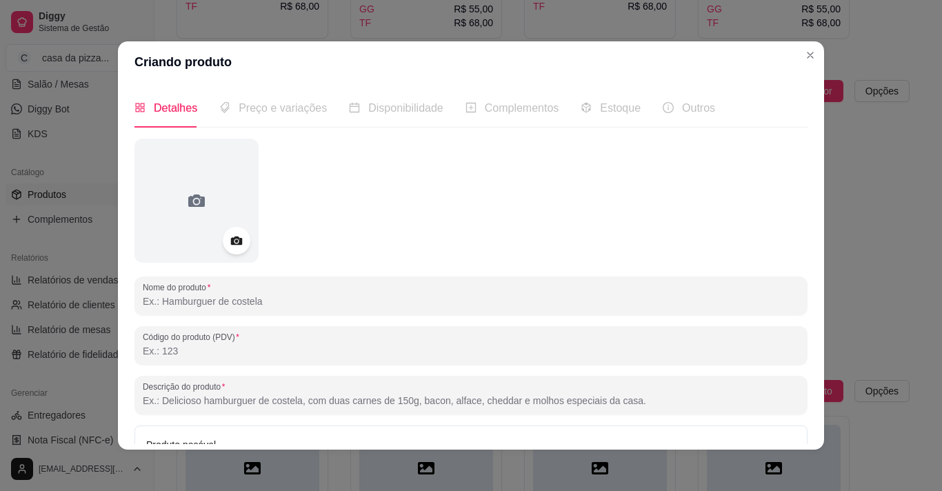
click at [210, 304] on input "Nome do produto" at bounding box center [471, 301] width 656 height 14
type input "Agua"
click at [164, 289] on label "Nome do produto" at bounding box center [179, 287] width 72 height 12
click at [164, 294] on input "Agua" at bounding box center [471, 301] width 656 height 14
click at [221, 357] on input "Código do produto (PDV)" at bounding box center [471, 351] width 656 height 14
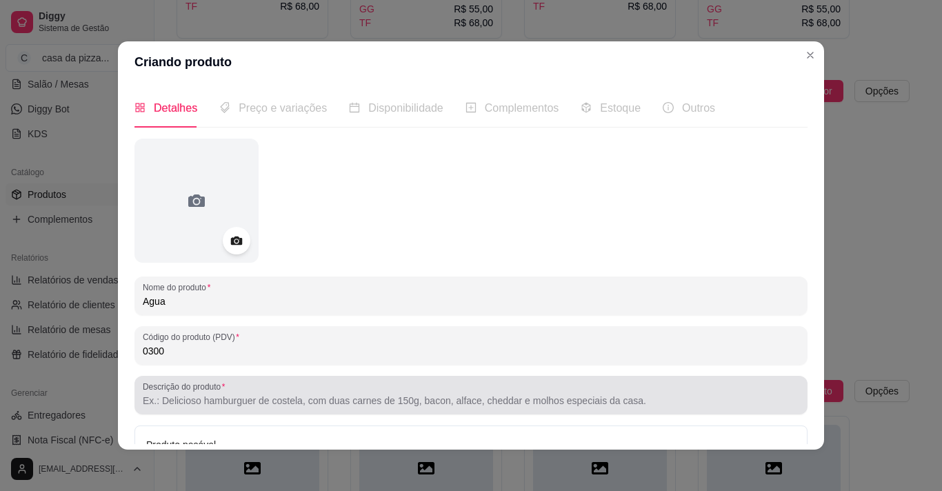
type input "0300"
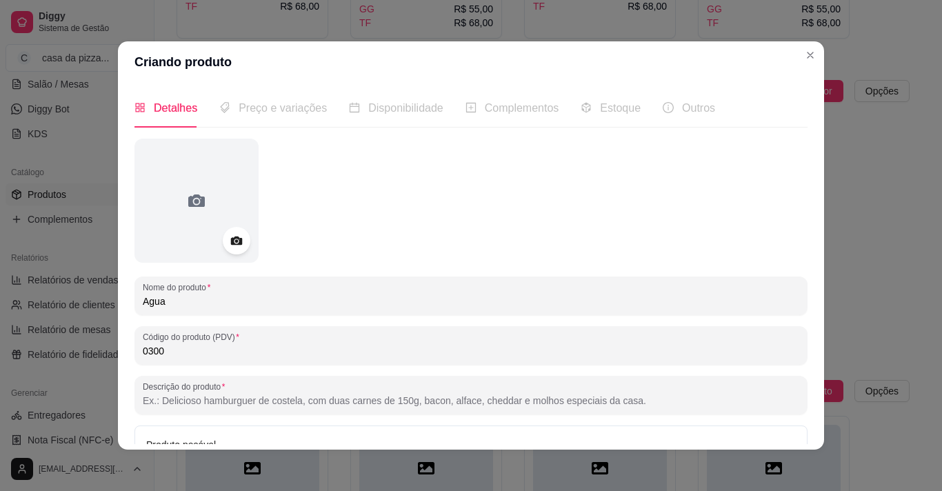
click at [276, 401] on input "Descrição do produto" at bounding box center [471, 401] width 656 height 14
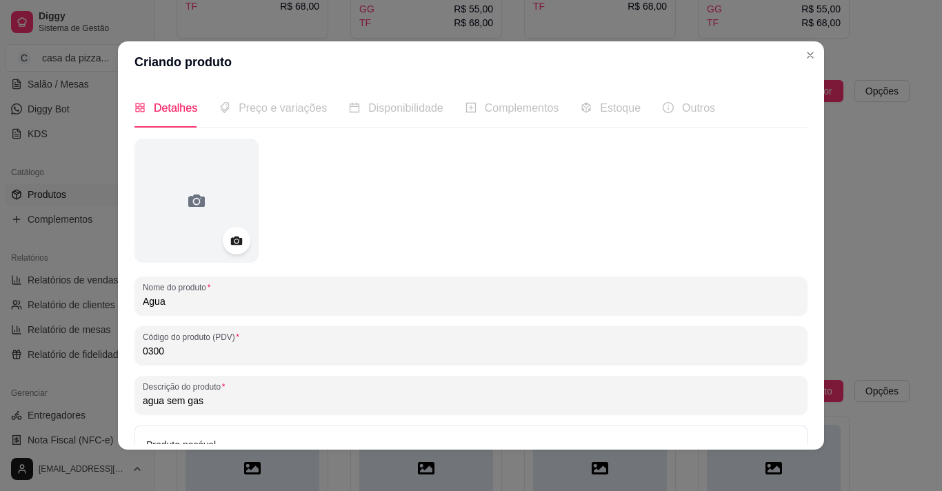
type input "agua sem gas"
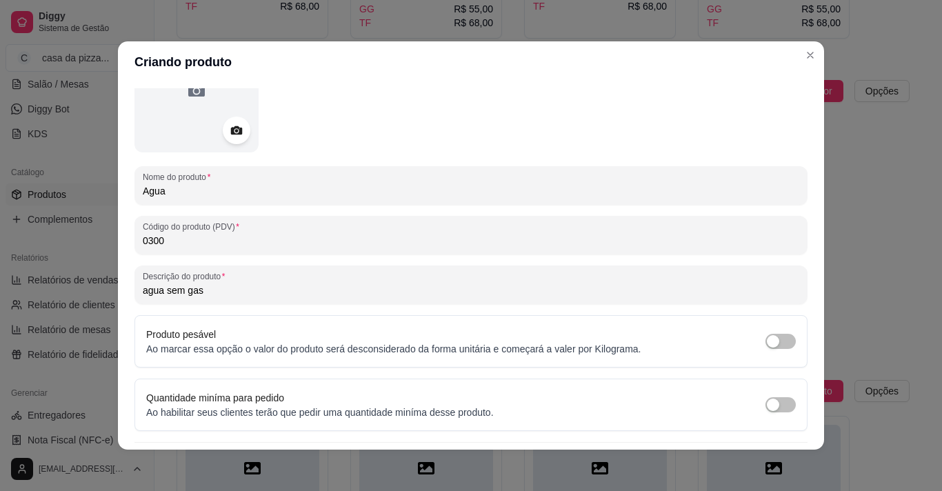
scroll to position [148, 0]
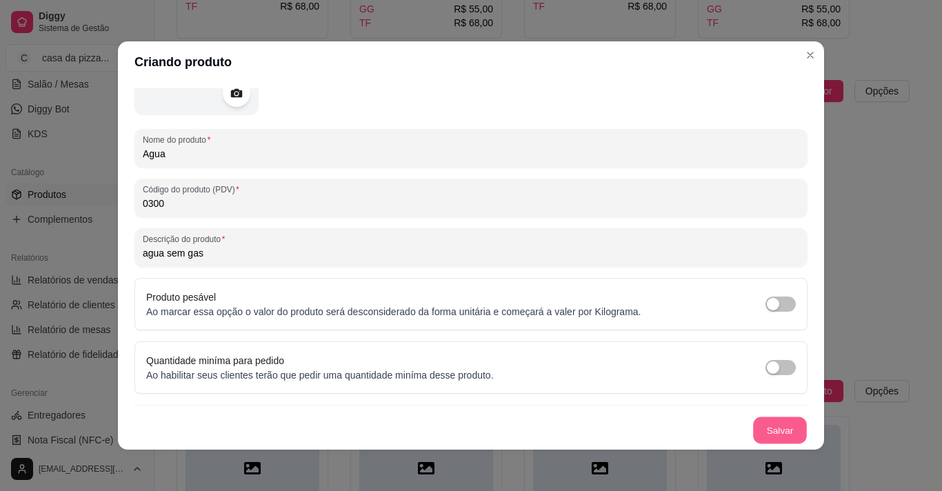
click at [763, 420] on button "Salvar" at bounding box center [780, 430] width 54 height 27
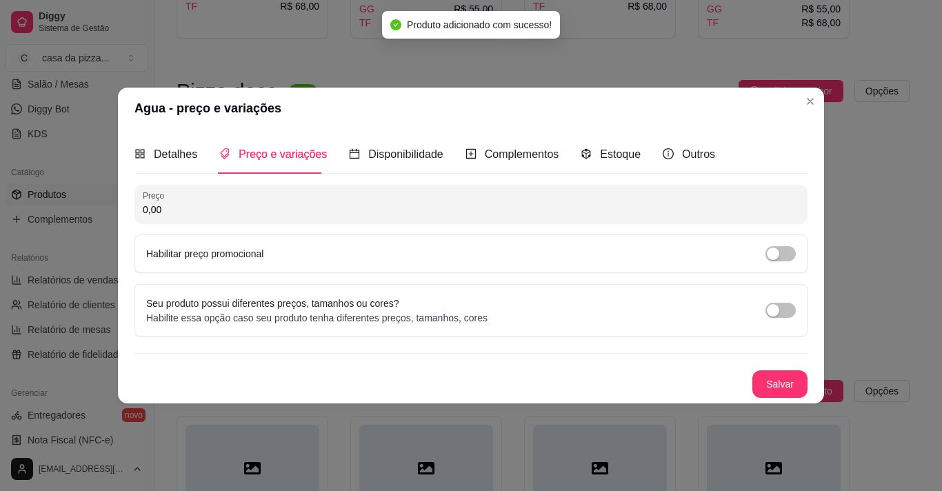
scroll to position [0, 0]
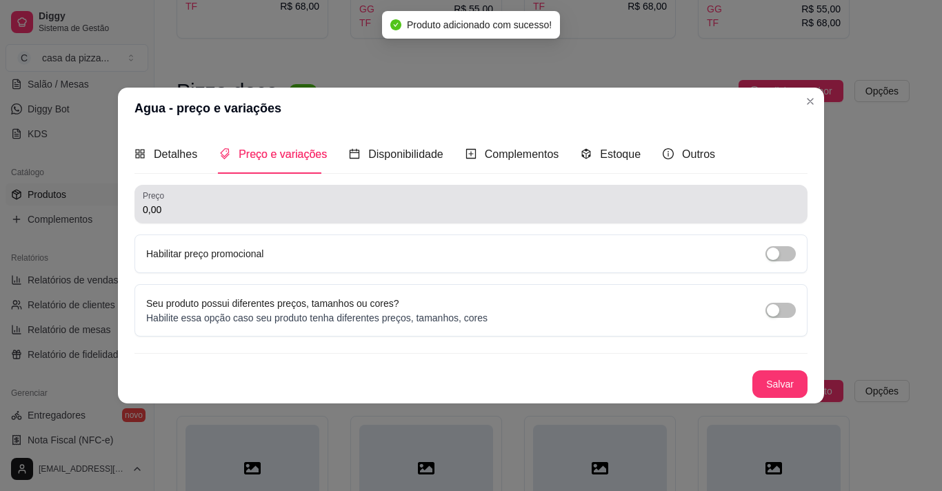
click at [301, 197] on div "0,00" at bounding box center [471, 204] width 656 height 28
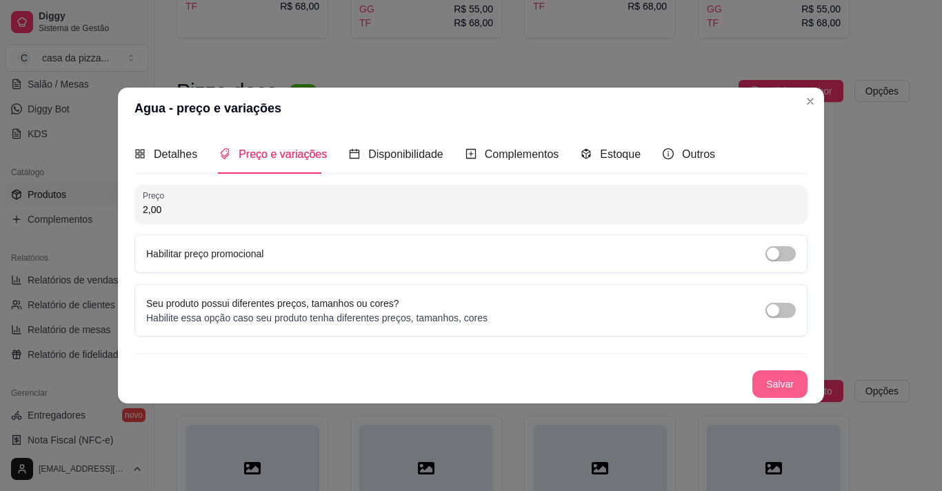
type input "2,00"
click at [767, 389] on button "Salvar" at bounding box center [780, 384] width 54 height 27
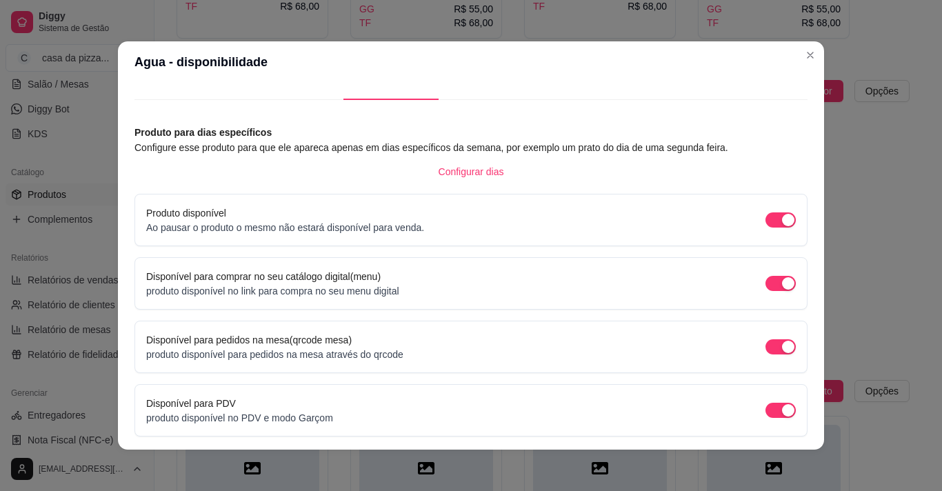
scroll to position [76, 0]
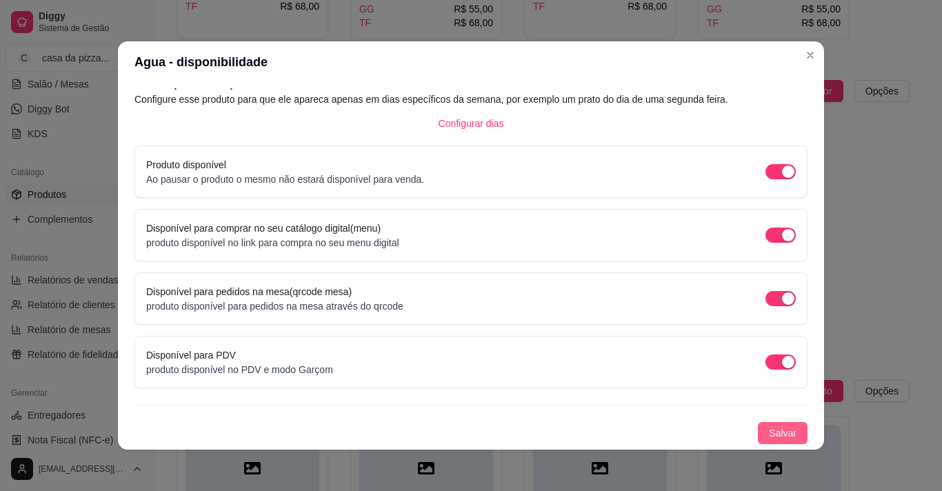
click at [769, 432] on span "Salvar" at bounding box center [783, 432] width 28 height 15
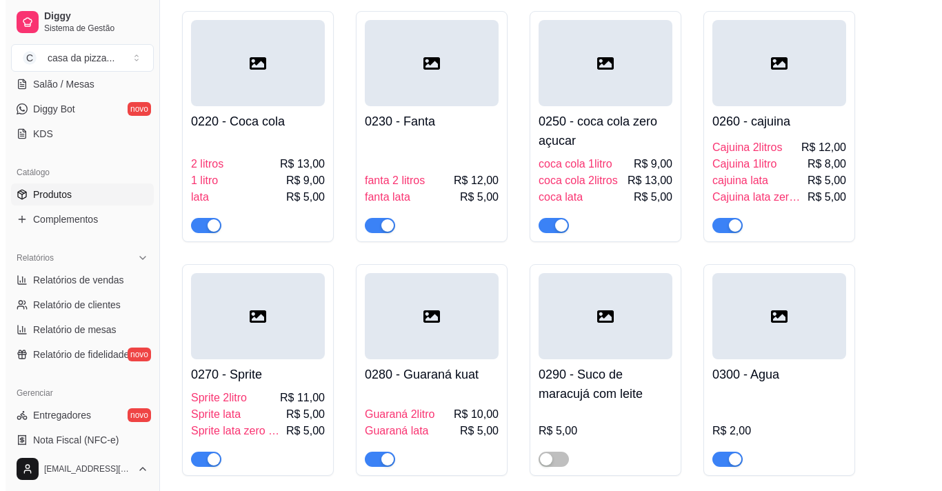
scroll to position [1821, 0]
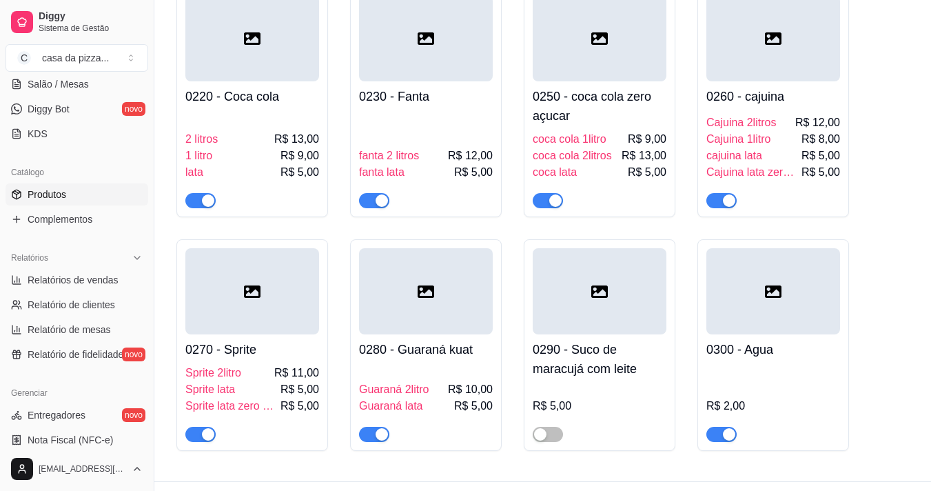
click at [809, 292] on div at bounding box center [774, 291] width 134 height 86
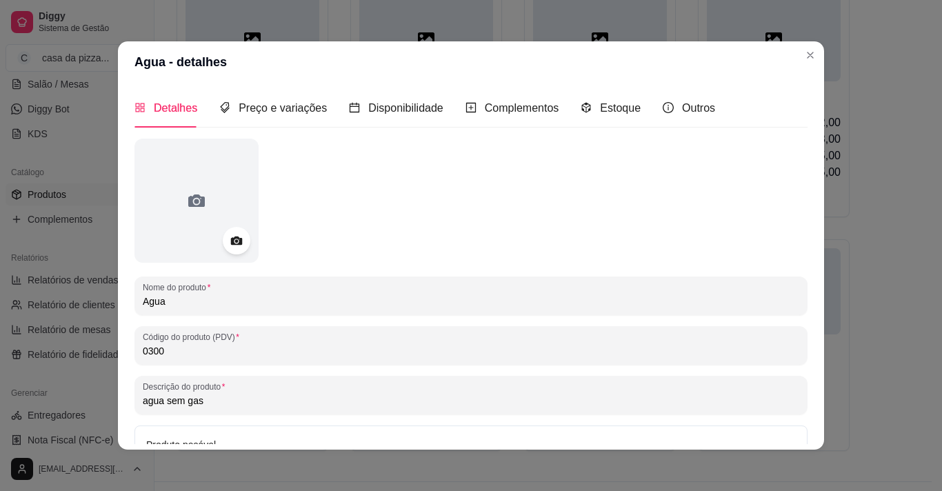
click at [264, 298] on input "Agua" at bounding box center [471, 301] width 656 height 14
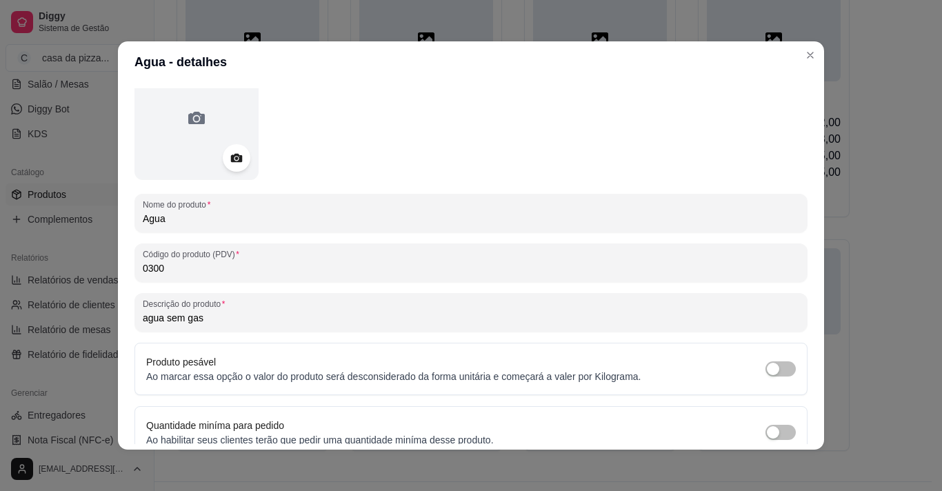
scroll to position [148, 0]
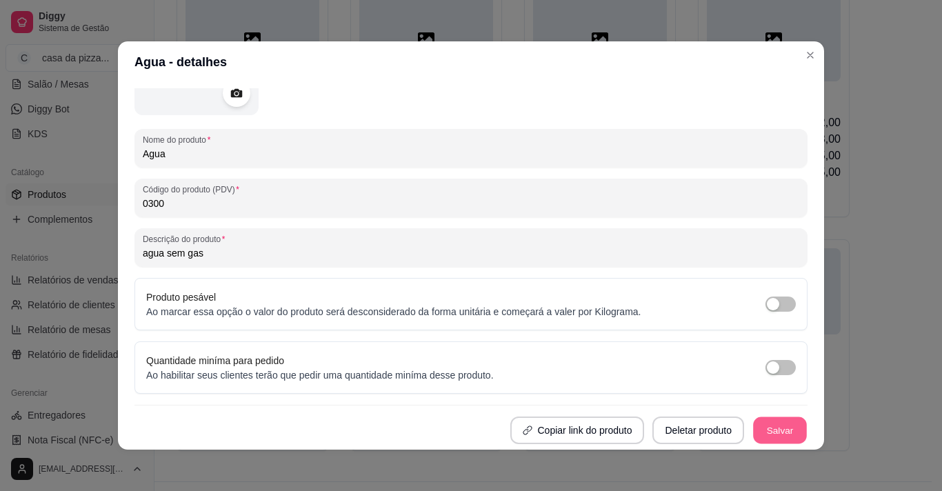
click at [777, 438] on button "Salvar" at bounding box center [780, 430] width 54 height 27
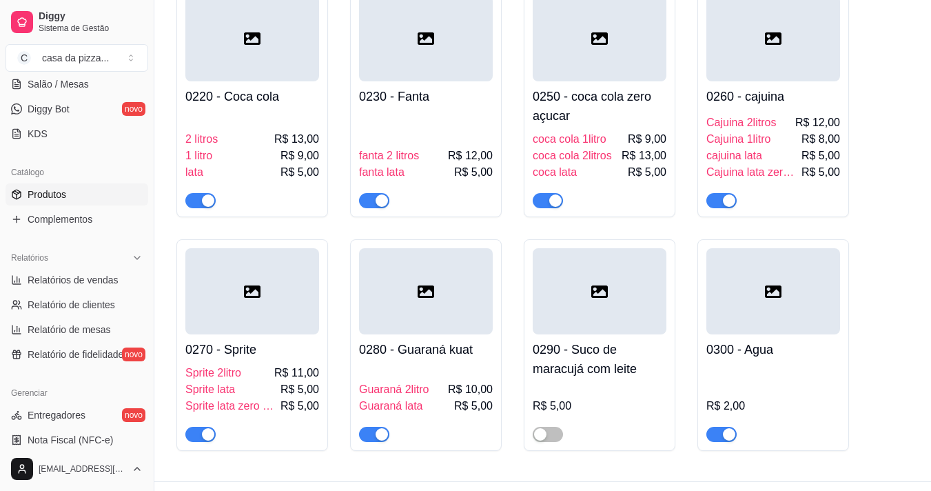
click at [794, 289] on div at bounding box center [774, 291] width 134 height 86
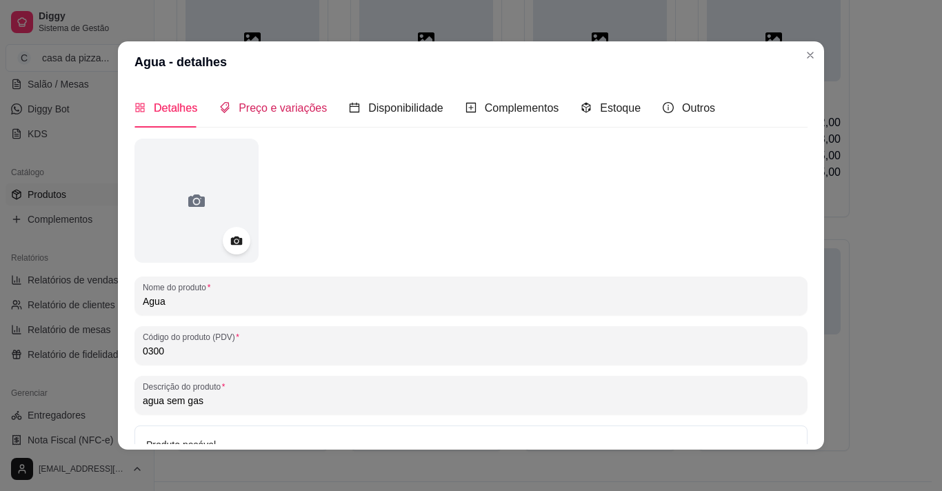
click at [307, 110] on span "Preço e variações" at bounding box center [283, 108] width 88 height 12
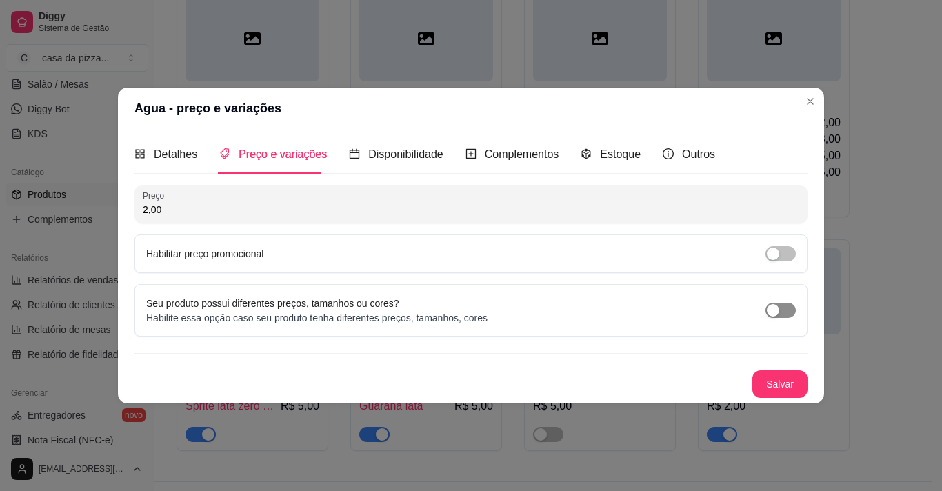
click at [787, 309] on span "button" at bounding box center [780, 310] width 30 height 15
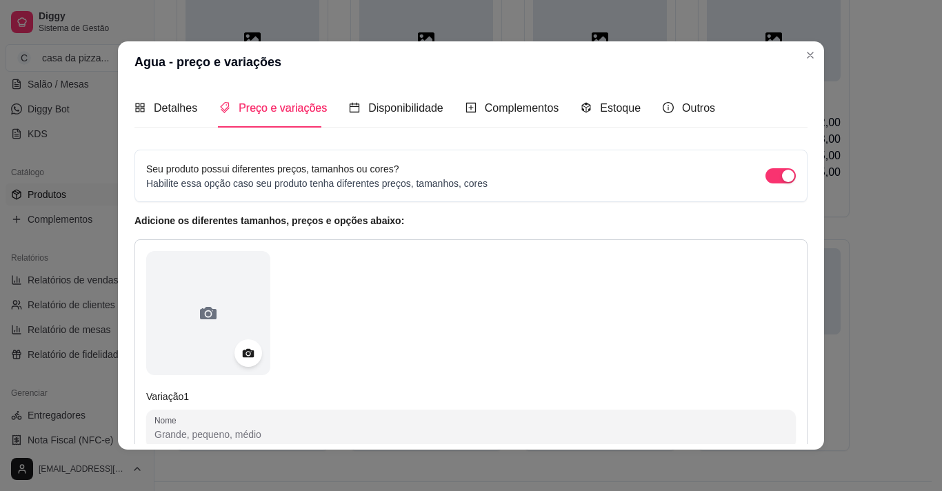
click at [158, 433] on input "Nome" at bounding box center [470, 434] width 633 height 14
type input "a"
type input "Agua com gas"
click at [802, 434] on div "Detalhes Preço e variações Disponibilidade Complementos Estoque Outros Nome do …" at bounding box center [470, 266] width 673 height 356
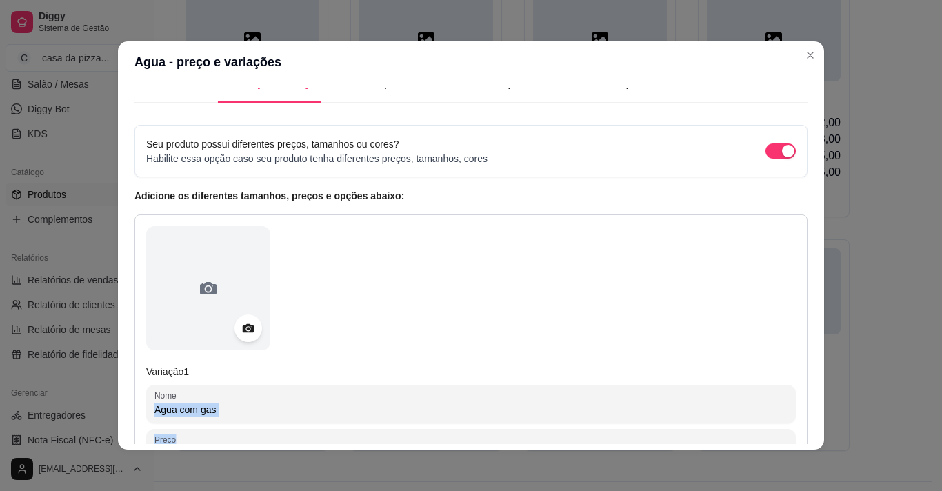
click at [802, 434] on div "Detalhes Preço e variações Disponibilidade Complementos Estoque Outros Nome do …" at bounding box center [470, 266] width 673 height 356
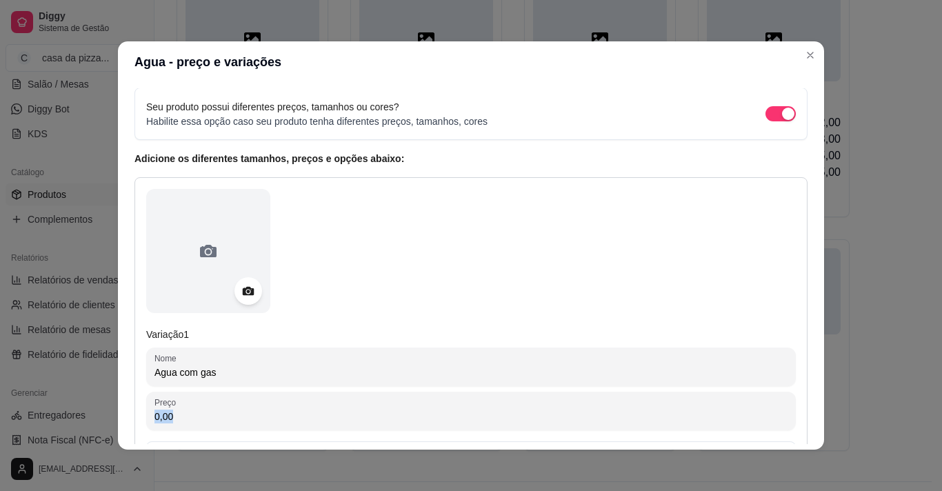
click at [802, 434] on div "Detalhes Preço e variações Disponibilidade Complementos Estoque Outros Nome do …" at bounding box center [470, 266] width 673 height 356
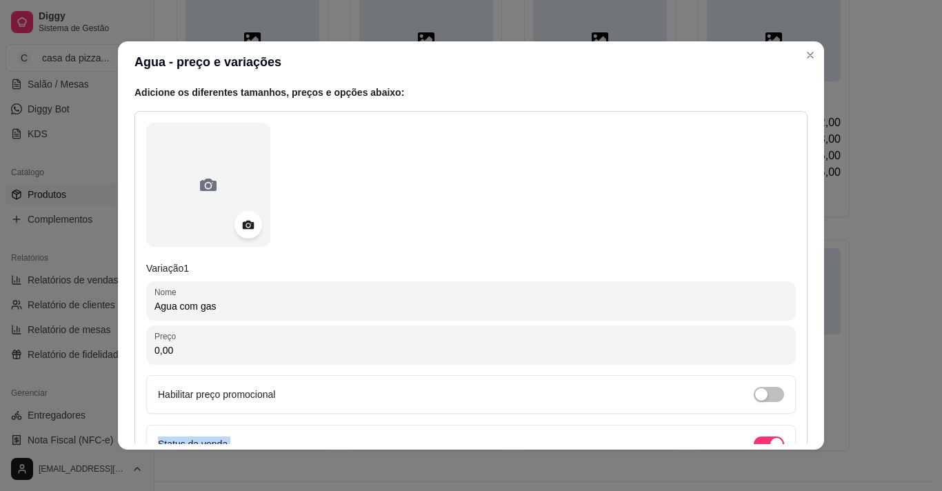
click at [802, 434] on div "Detalhes Preço e variações Disponibilidade Complementos Estoque Outros Nome do …" at bounding box center [470, 266] width 673 height 356
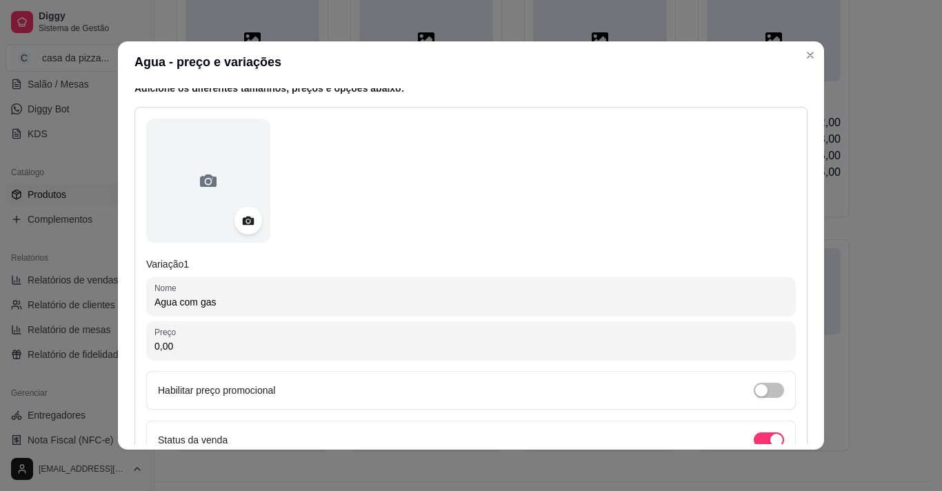
click at [178, 349] on input "0,00" at bounding box center [470, 346] width 633 height 14
type input "3,00"
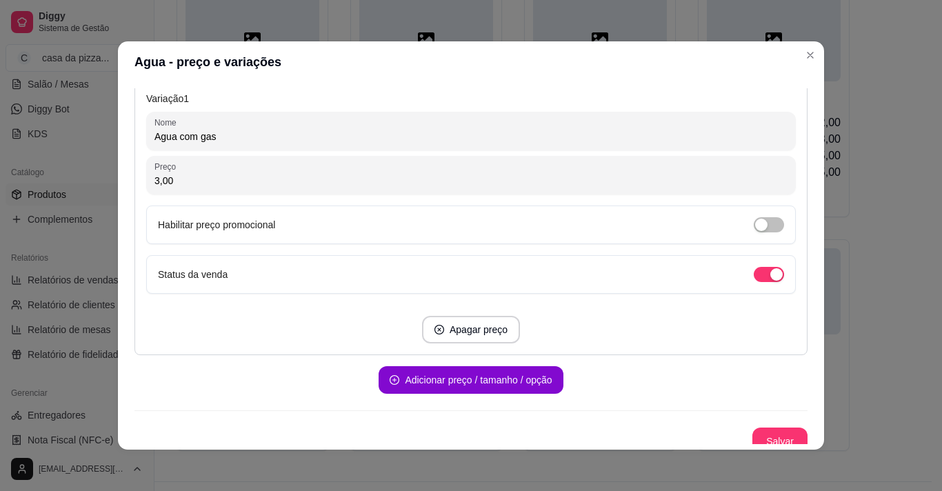
scroll to position [309, 0]
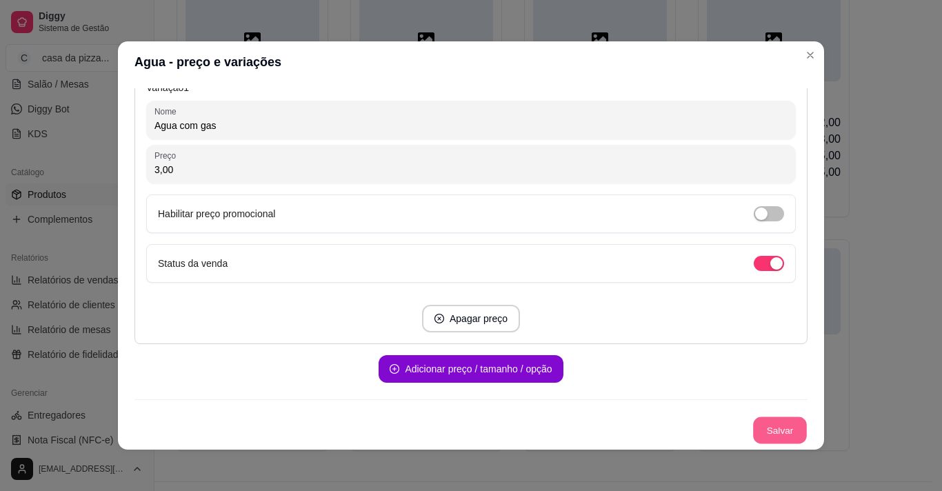
click at [762, 420] on button "Salvar" at bounding box center [780, 430] width 54 height 27
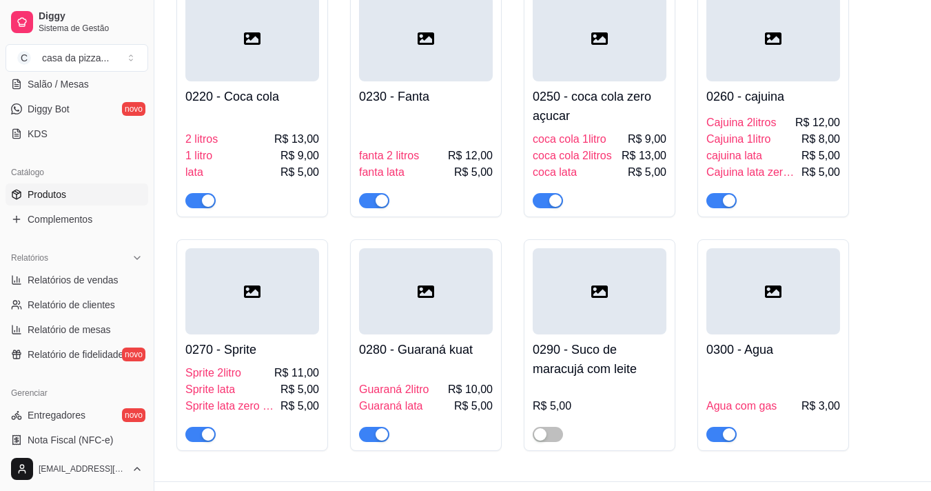
click at [794, 258] on div at bounding box center [774, 291] width 134 height 86
click at [736, 398] on span "Agua com gas" at bounding box center [742, 406] width 70 height 17
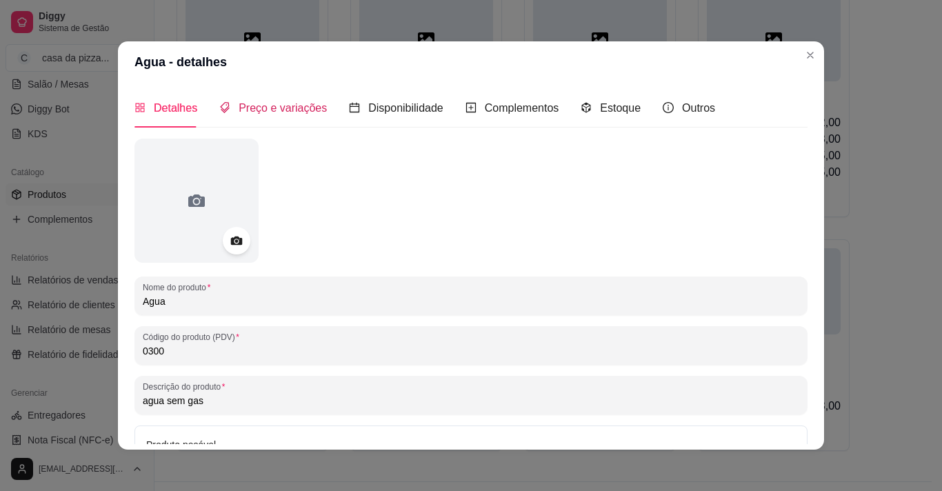
click at [291, 105] on span "Preço e variações" at bounding box center [283, 108] width 88 height 12
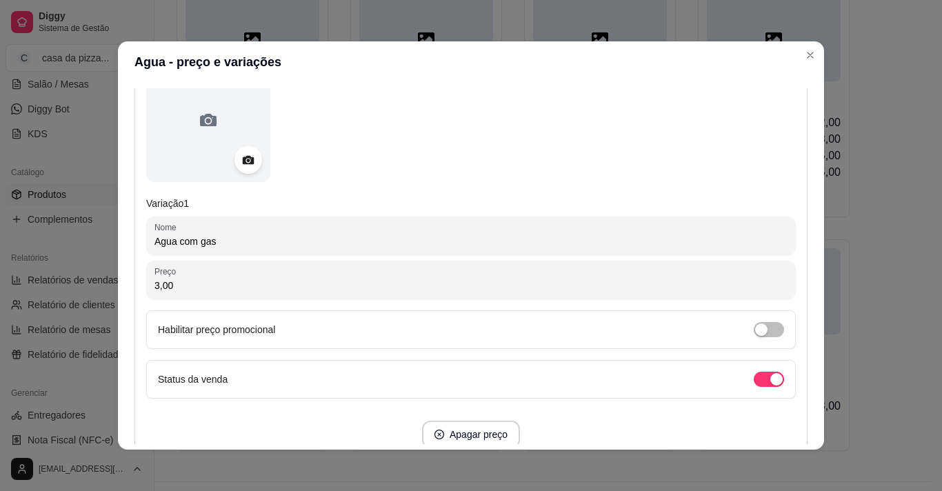
scroll to position [248, 0]
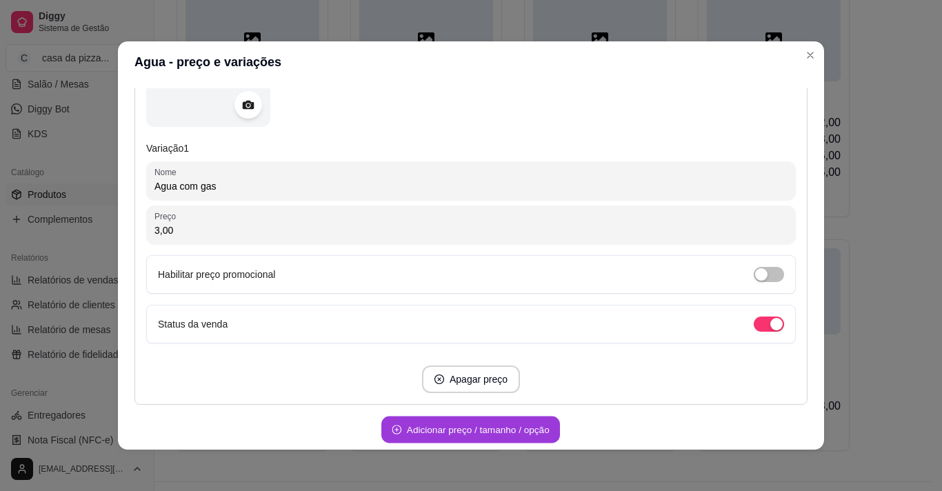
click at [537, 416] on button "Adicionar preço / tamanho / opção" at bounding box center [470, 429] width 179 height 27
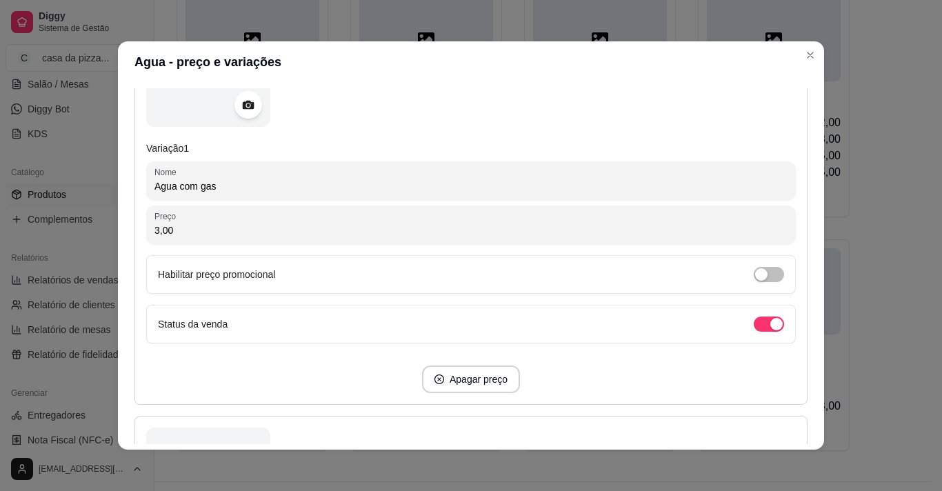
click at [802, 438] on div "Detalhes Preço e variações Disponibilidade Complementos Estoque Outros Nome do …" at bounding box center [470, 266] width 673 height 356
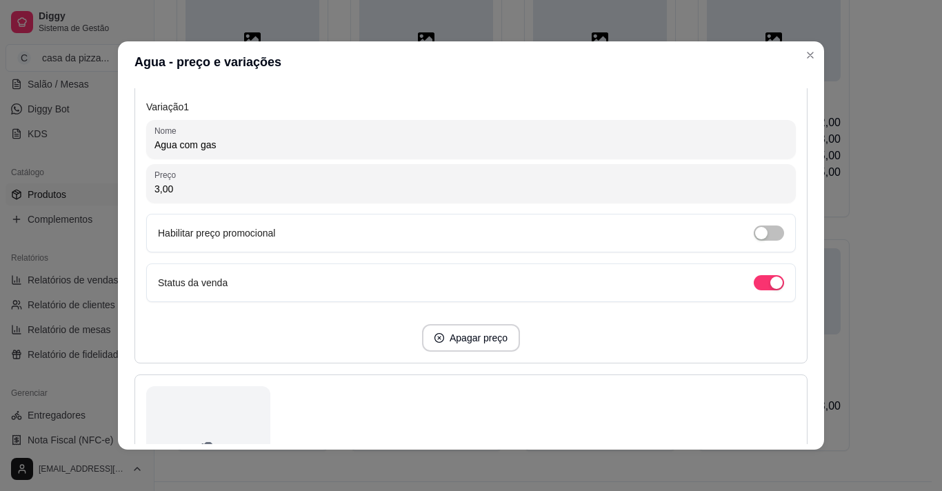
click at [802, 438] on div "Detalhes Preço e variações Disponibilidade Complementos Estoque Outros Nome do …" at bounding box center [470, 266] width 673 height 356
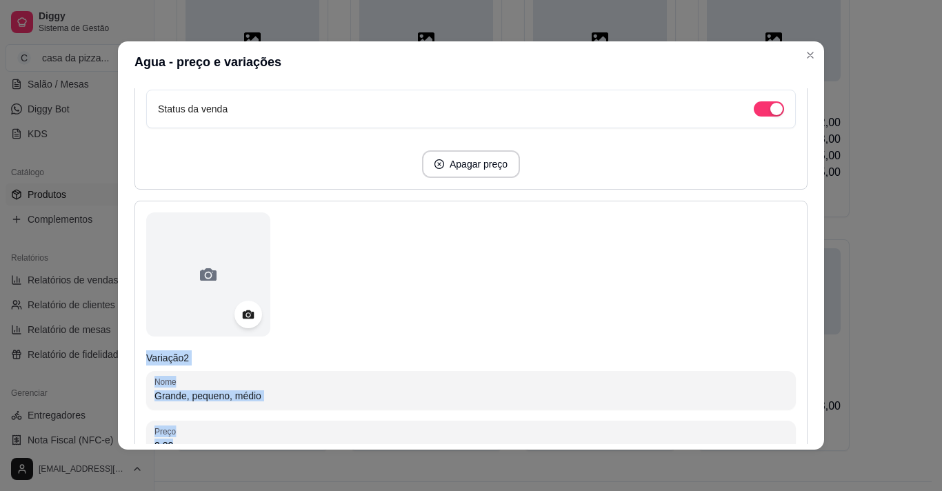
click at [802, 438] on div "Detalhes Preço e variações Disponibilidade Complementos Estoque Outros Nome do …" at bounding box center [470, 266] width 673 height 356
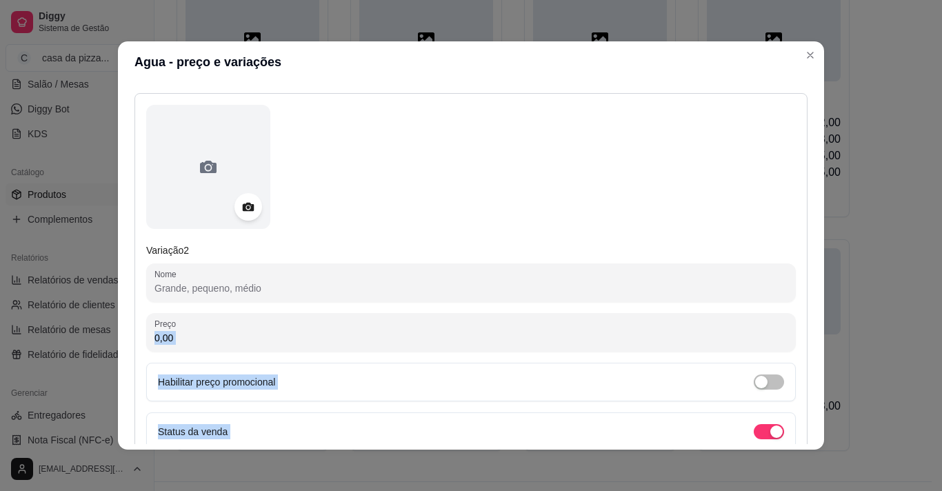
click at [802, 438] on div "Detalhes Preço e variações Disponibilidade Complementos Estoque Outros Nome do …" at bounding box center [470, 266] width 673 height 356
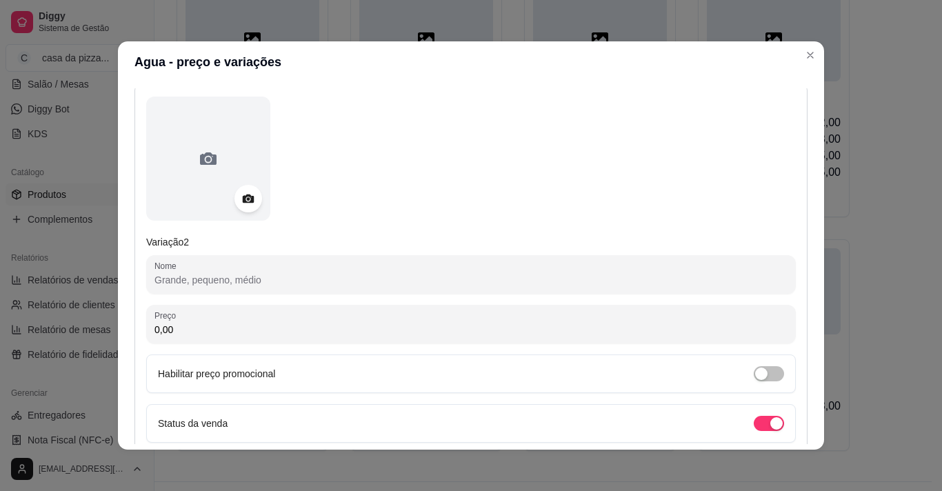
click at [166, 273] on input "Nome" at bounding box center [470, 280] width 633 height 14
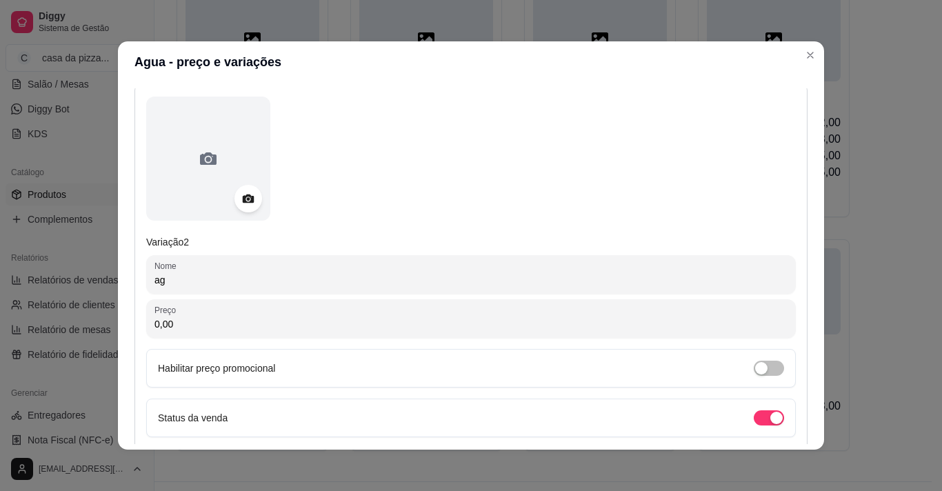
type input "a"
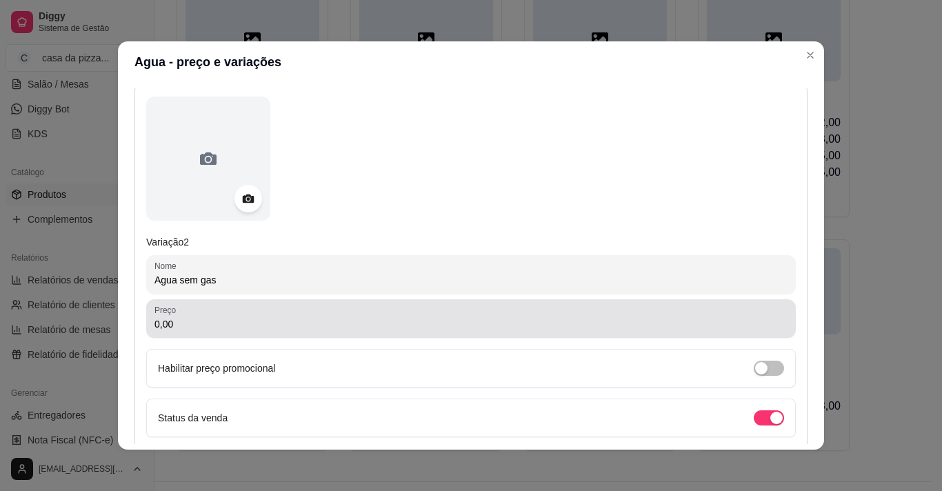
type input "Agua sem gas"
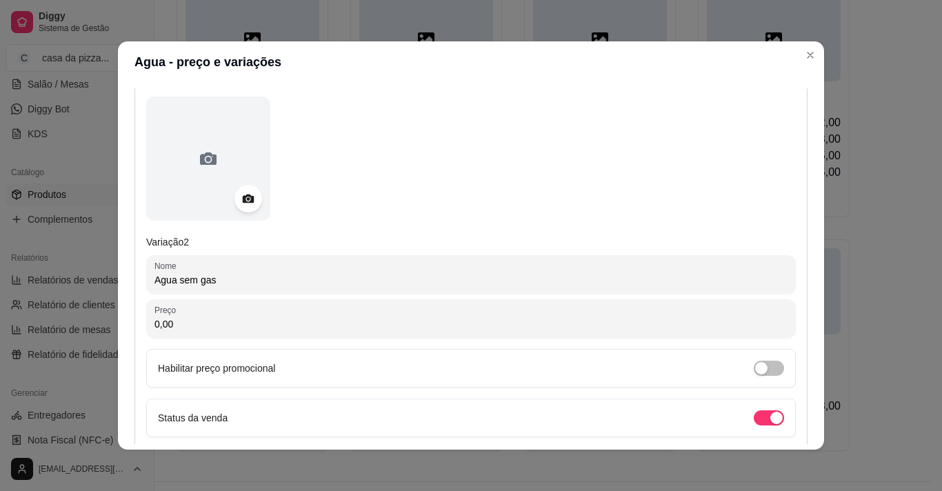
click at [166, 325] on input "0,00" at bounding box center [470, 324] width 633 height 14
type input "2,00"
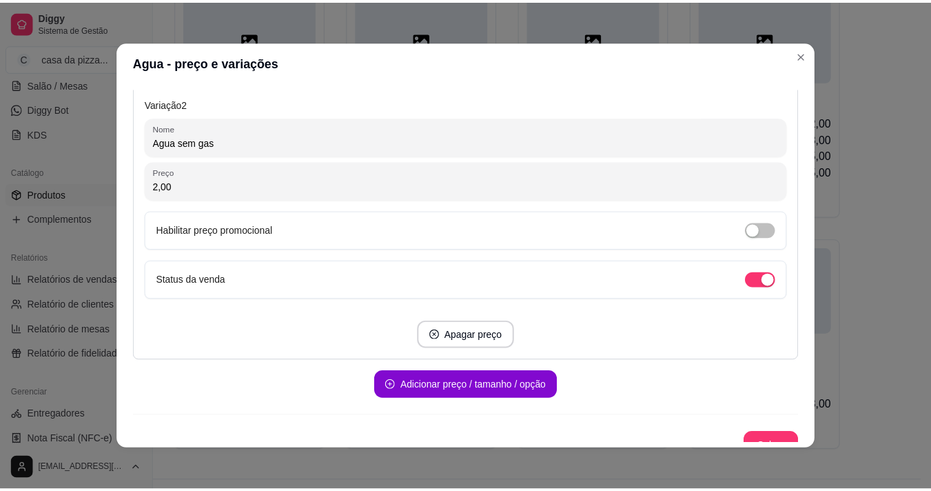
scroll to position [733, 0]
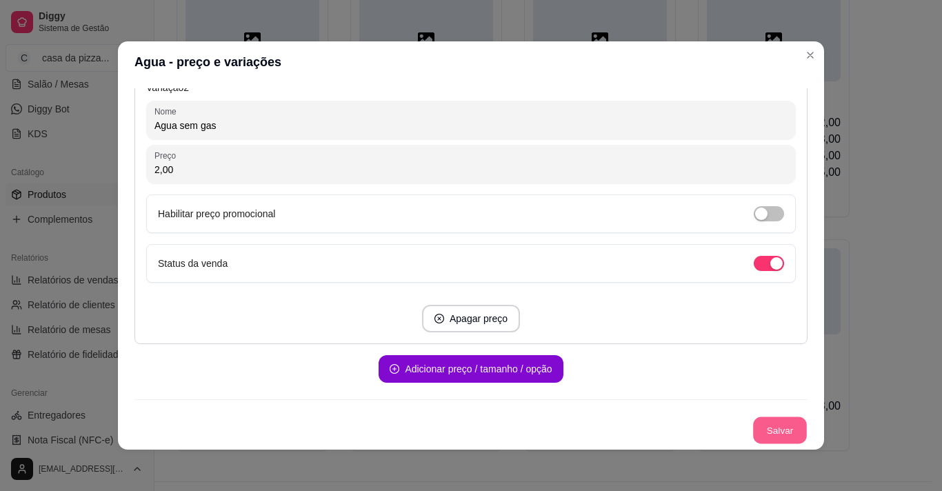
click at [772, 425] on button "Salvar" at bounding box center [780, 430] width 54 height 27
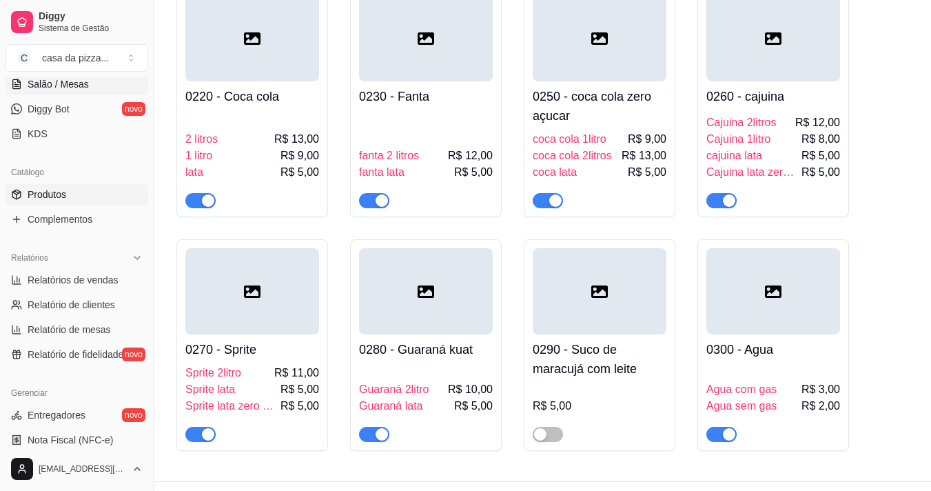
click at [70, 84] on span "Salão / Mesas" at bounding box center [58, 84] width 61 height 14
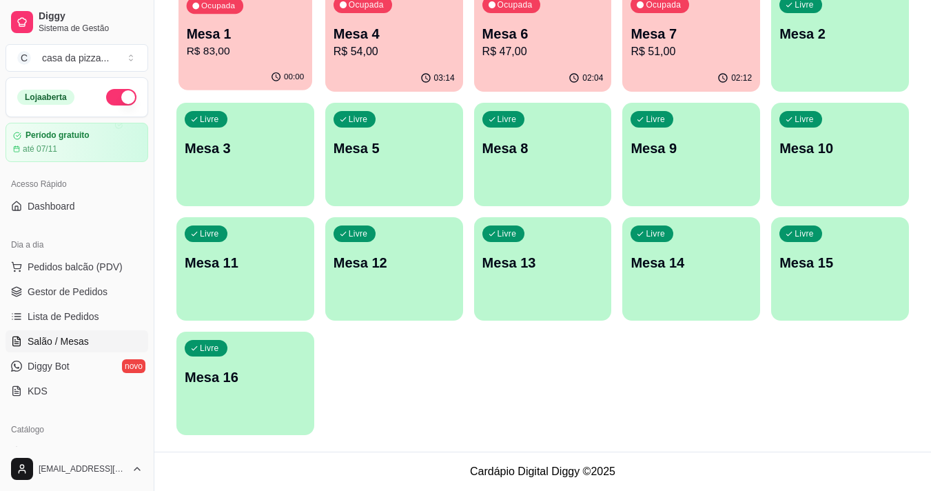
click at [232, 59] on p "R$ 83,00" at bounding box center [246, 51] width 118 height 16
click at [90, 315] on span "Lista de Pedidos" at bounding box center [64, 317] width 72 height 14
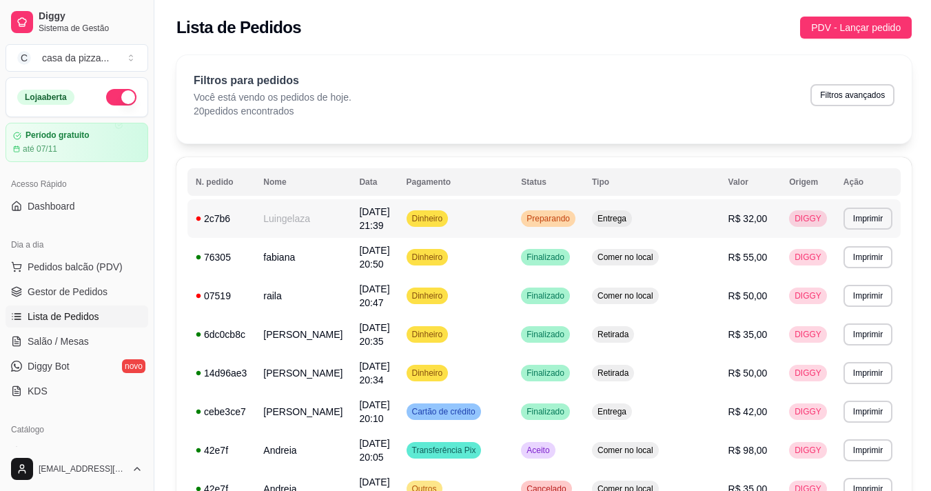
click at [514, 206] on td "Dinheiro" at bounding box center [455, 218] width 115 height 39
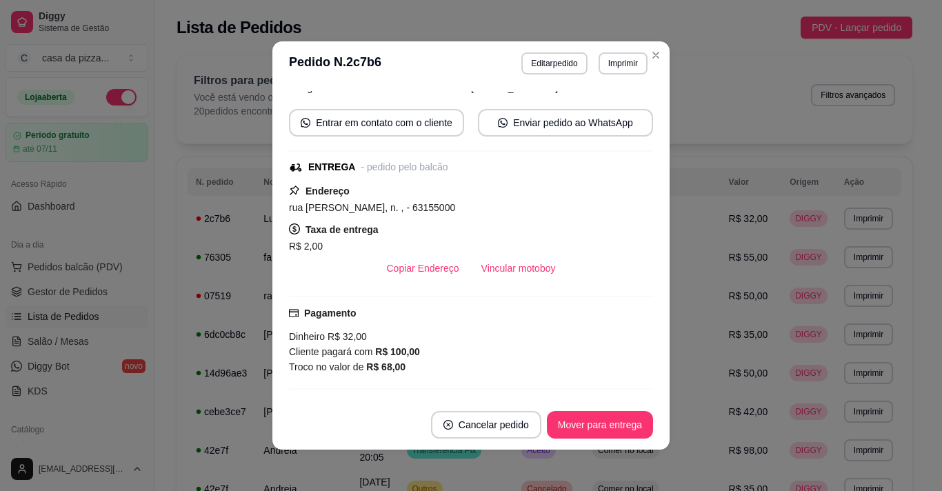
scroll to position [138, 0]
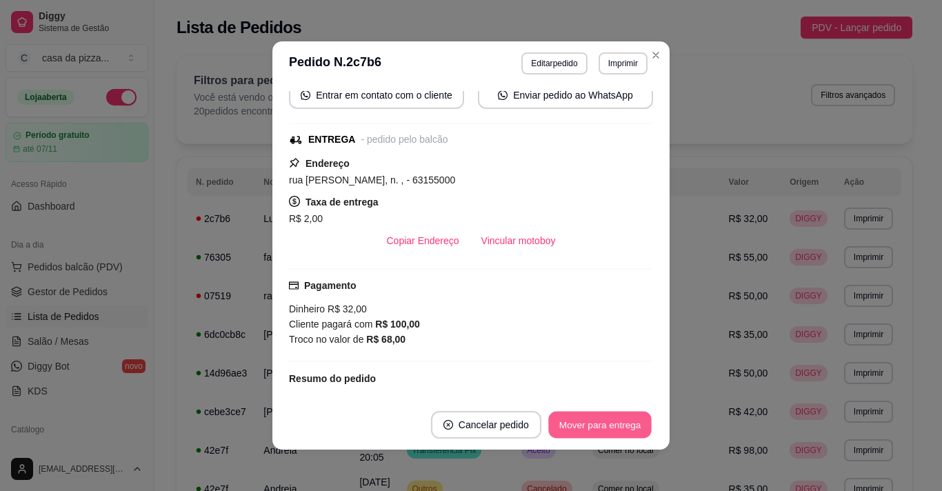
click at [613, 427] on button "Mover para entrega" at bounding box center [599, 425] width 103 height 27
click at [613, 427] on button "Mover para finalizado" at bounding box center [595, 425] width 111 height 27
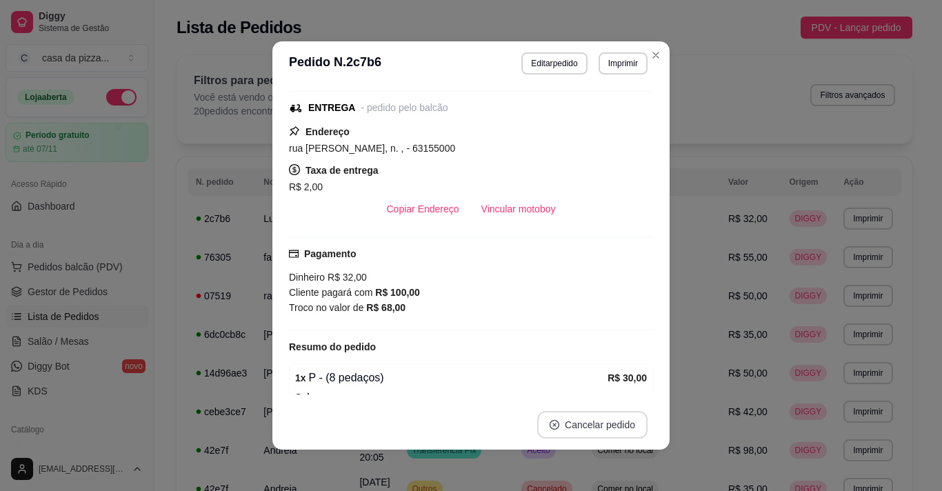
scroll to position [106, 0]
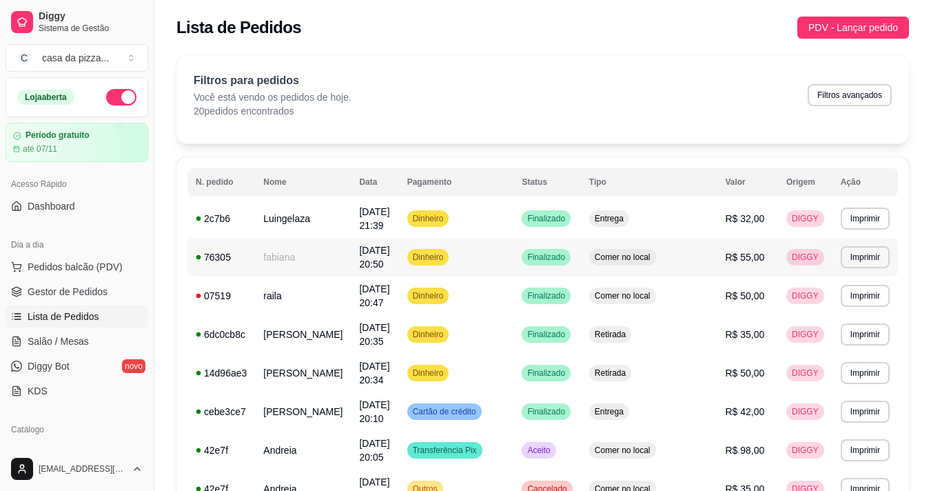
click at [514, 254] on td "Dinheiro" at bounding box center [456, 257] width 115 height 39
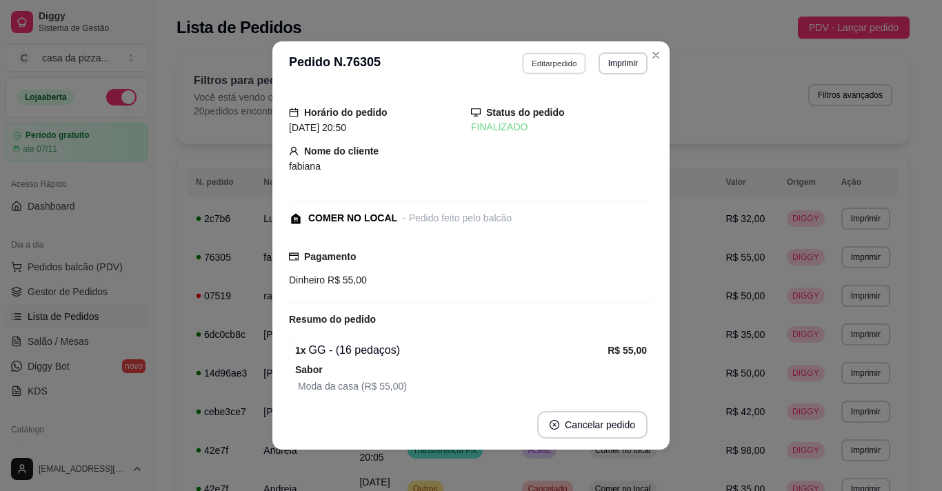
click at [562, 63] on button "Editar pedido" at bounding box center [555, 62] width 64 height 21
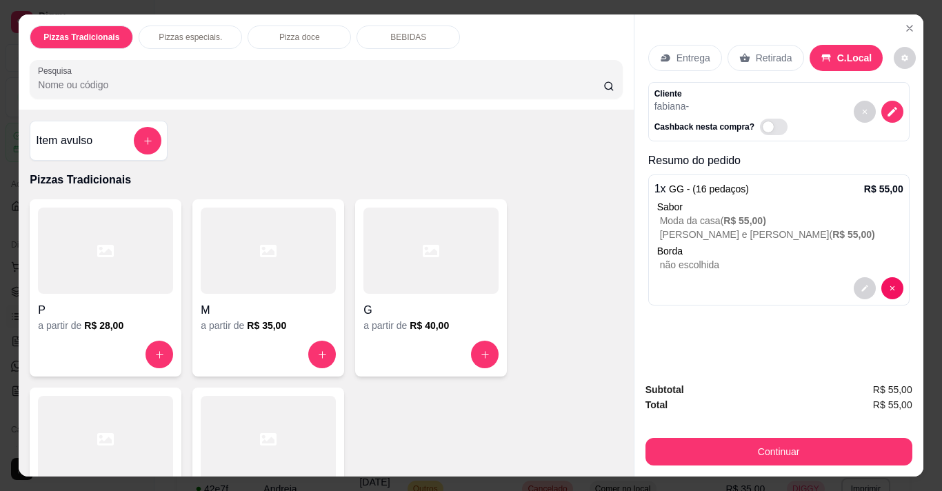
click at [404, 32] on p "BEBIDAS" at bounding box center [408, 37] width 36 height 11
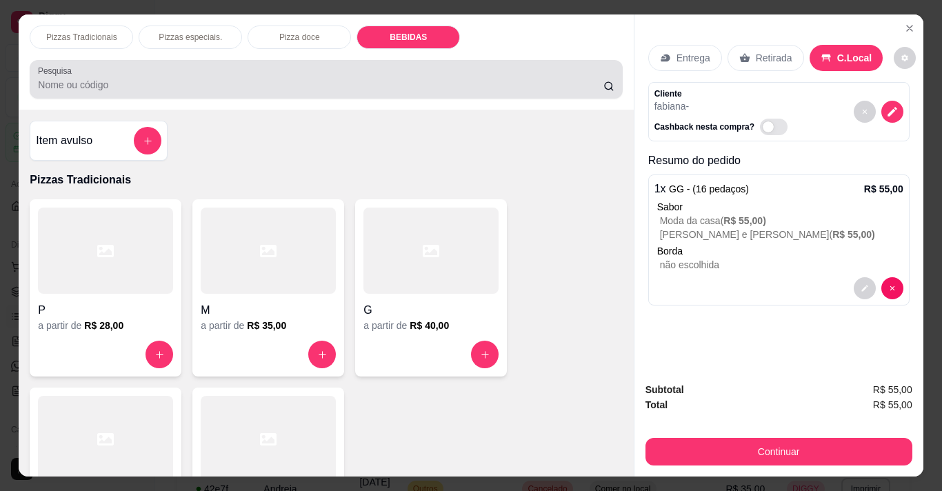
scroll to position [34, 0]
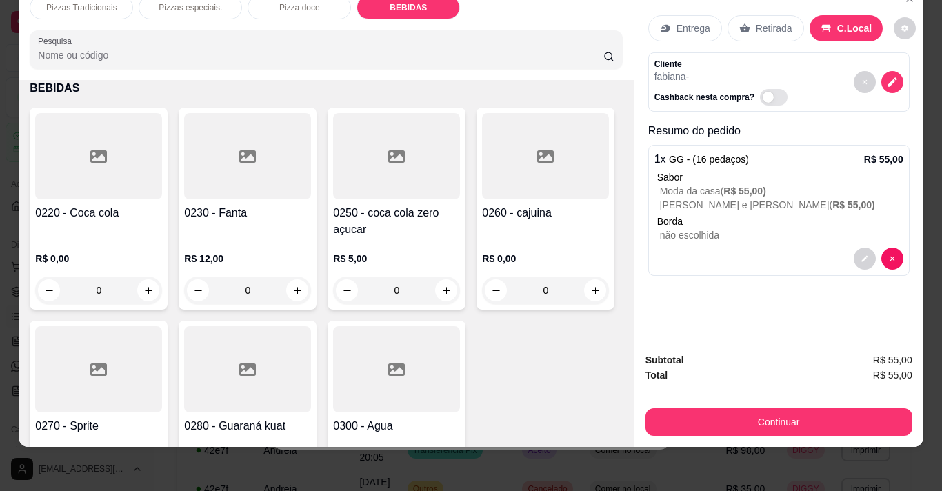
click at [110, 185] on div at bounding box center [98, 156] width 127 height 86
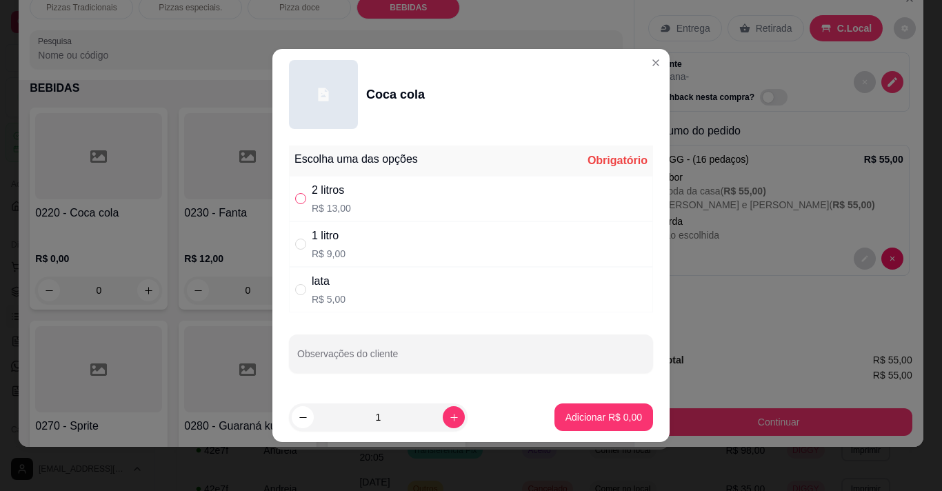
click at [304, 197] on input "" at bounding box center [300, 198] width 11 height 11
radio input "true"
click at [571, 416] on p "Adicionar R$ 13,00" at bounding box center [601, 416] width 80 height 13
type input "1"
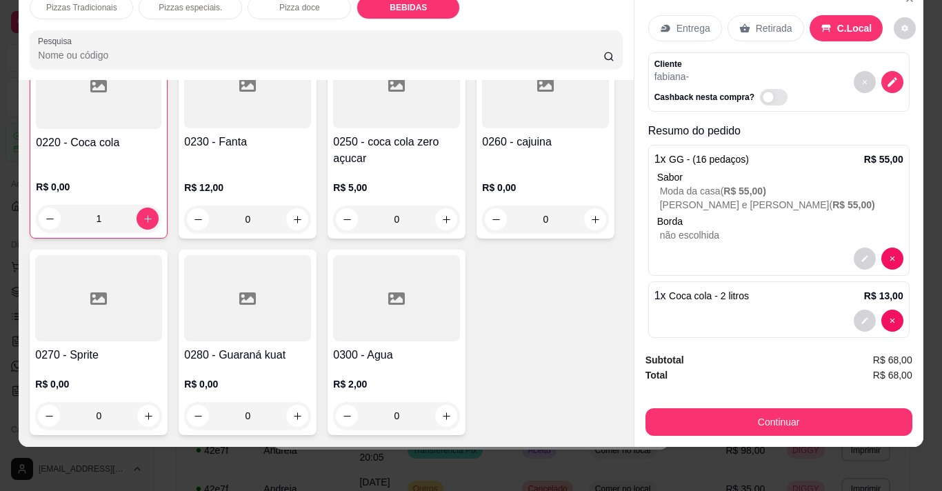
scroll to position [1494, 0]
click at [327, 382] on div "0300 - Agua R$ 2,00 0" at bounding box center [396, 342] width 138 height 185
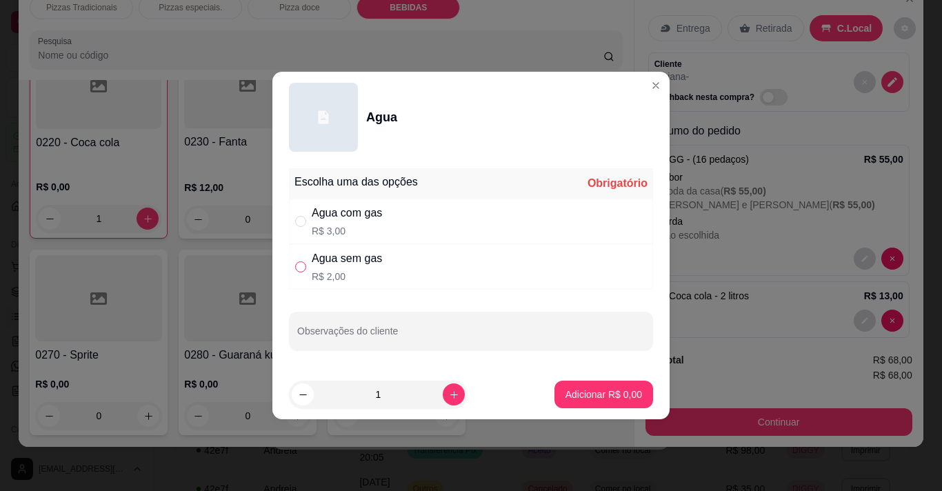
click at [296, 266] on input "" at bounding box center [300, 266] width 11 height 11
radio input "true"
click at [619, 387] on button "Adicionar R$ 2,00" at bounding box center [604, 394] width 96 height 27
type input "1"
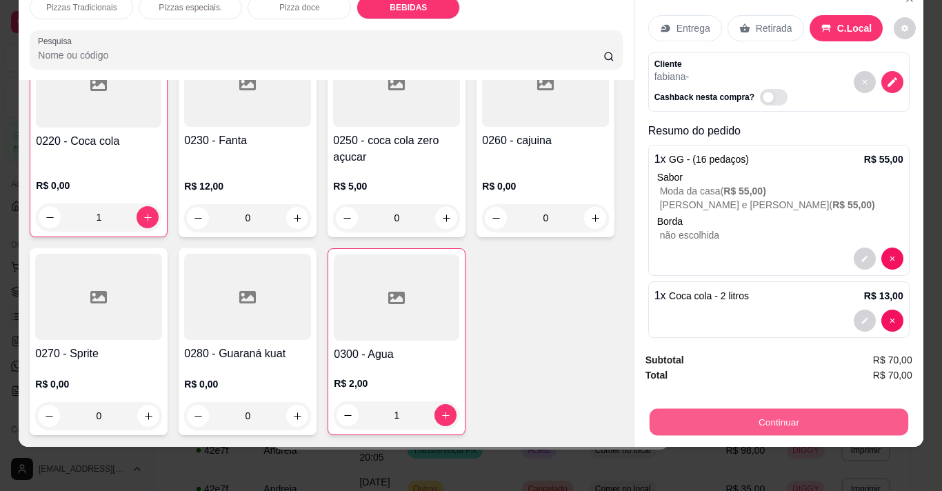
click at [734, 408] on button "Continuar" at bounding box center [778, 421] width 258 height 27
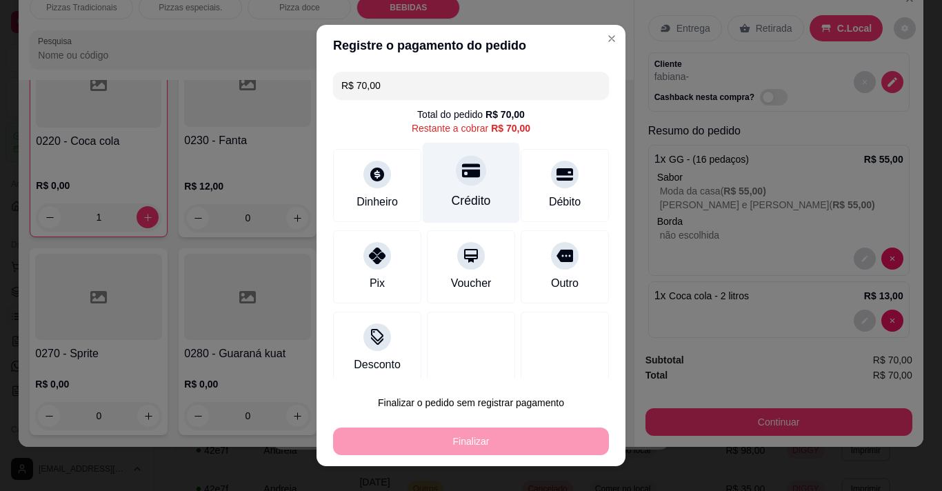
click at [449, 187] on div "Crédito" at bounding box center [471, 182] width 97 height 81
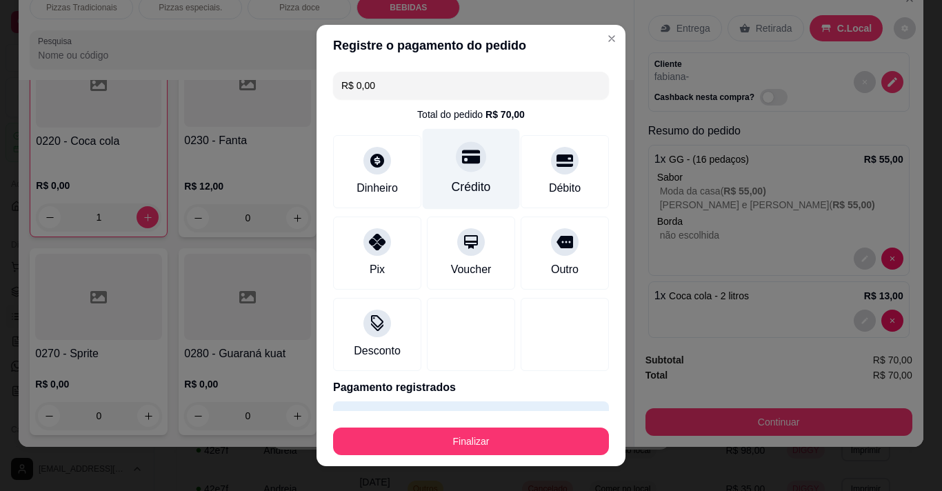
type input "R$ 0,00"
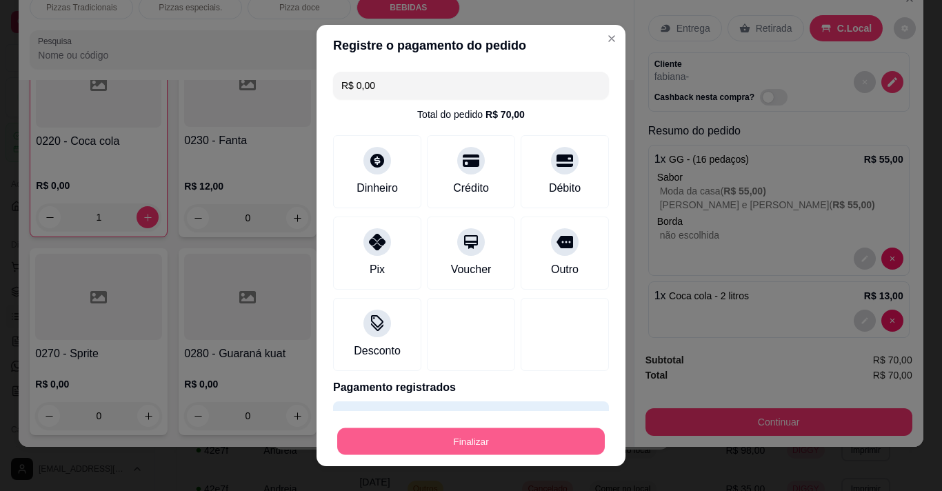
click at [511, 434] on button "Finalizar" at bounding box center [470, 441] width 267 height 27
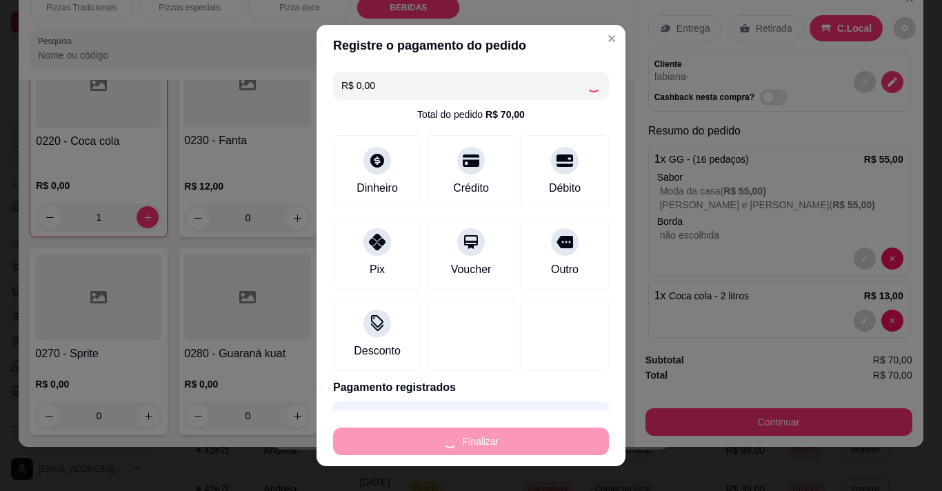
type input "0"
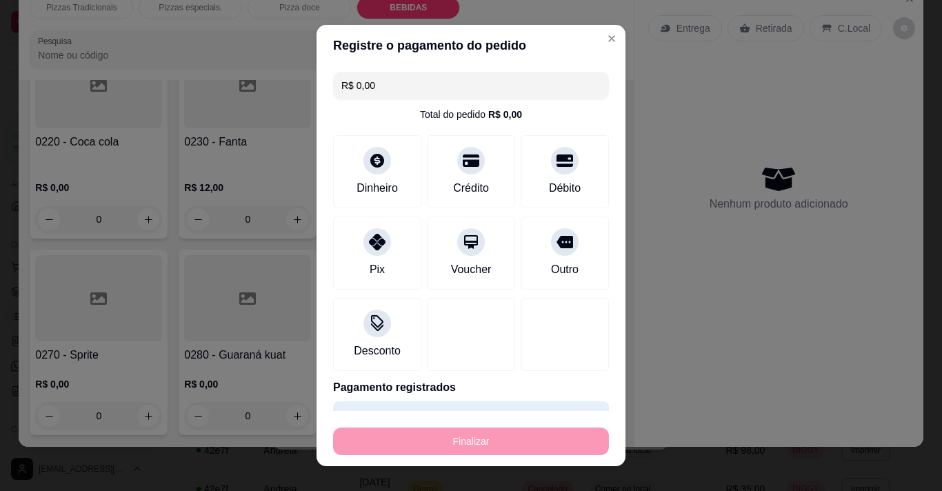
type input "-R$ 70,00"
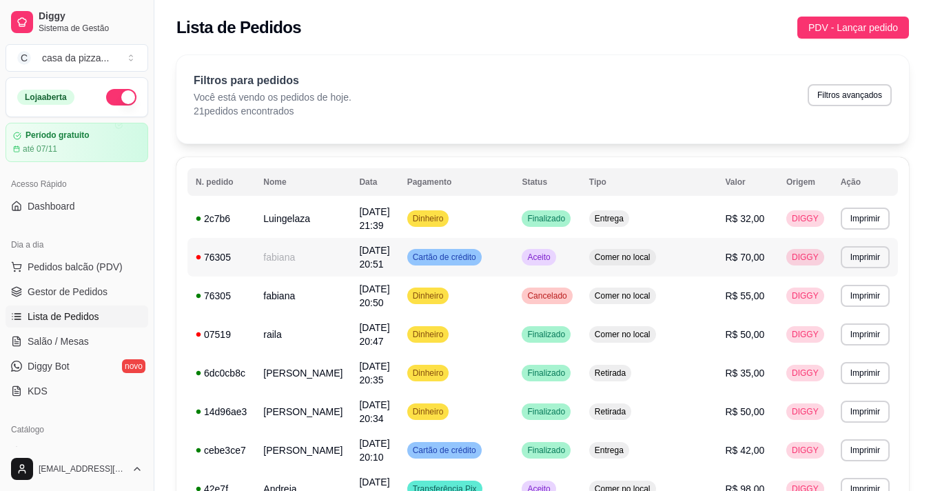
click at [514, 253] on td "Cartão de crédito" at bounding box center [456, 257] width 115 height 39
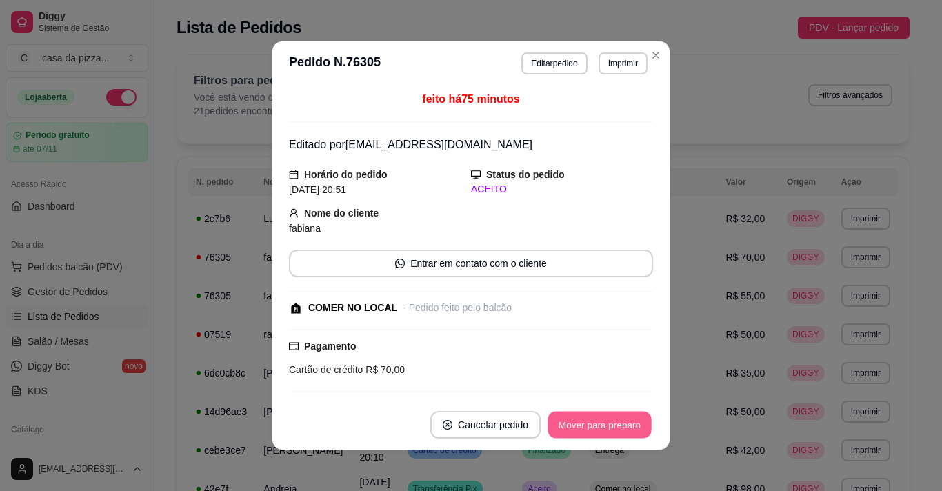
click at [574, 420] on button "Mover para preparo" at bounding box center [598, 425] width 103 height 27
click at [574, 420] on button "Mover para retirada disponível" at bounding box center [576, 425] width 152 height 28
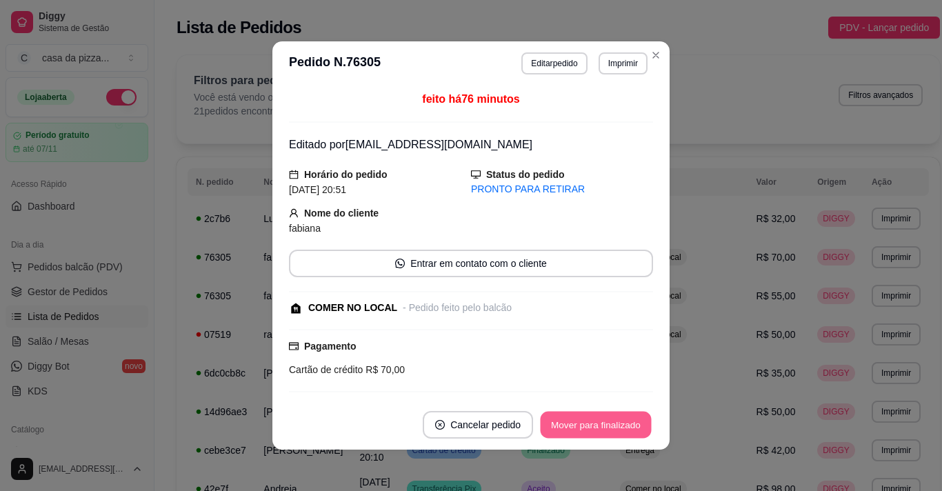
click at [574, 420] on button "Mover para finalizado" at bounding box center [595, 425] width 111 height 27
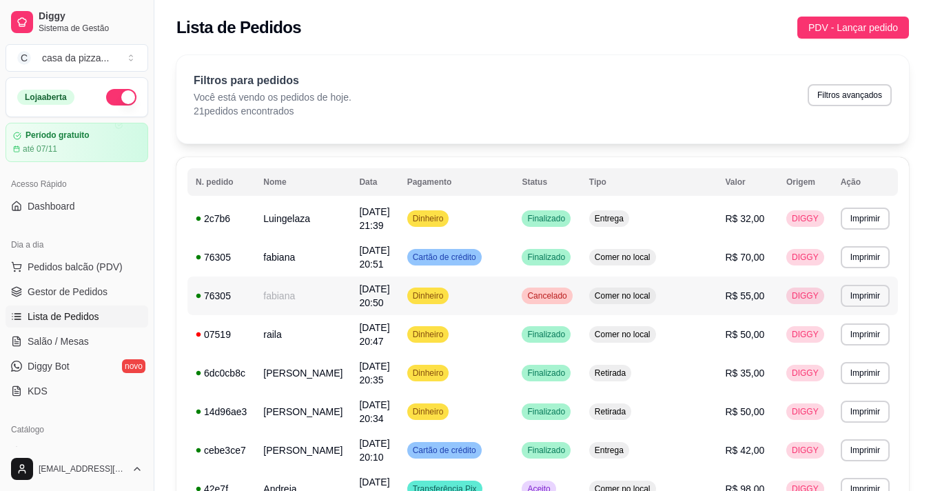
click at [514, 291] on td "Dinheiro" at bounding box center [456, 295] width 115 height 39
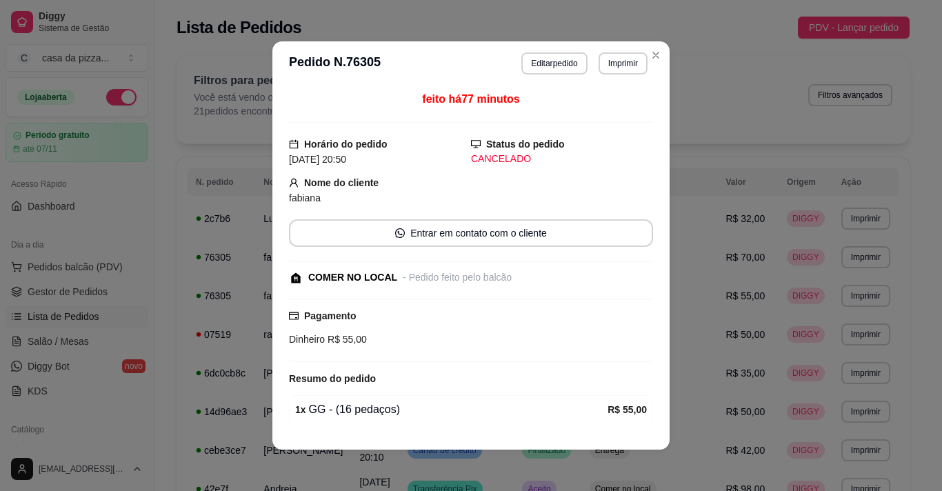
click at [648, 412] on div "feito há 77 minutos Horário do pedido 15/10/2025 20:50 Status do pedido CANCELA…" at bounding box center [470, 256] width 397 height 342
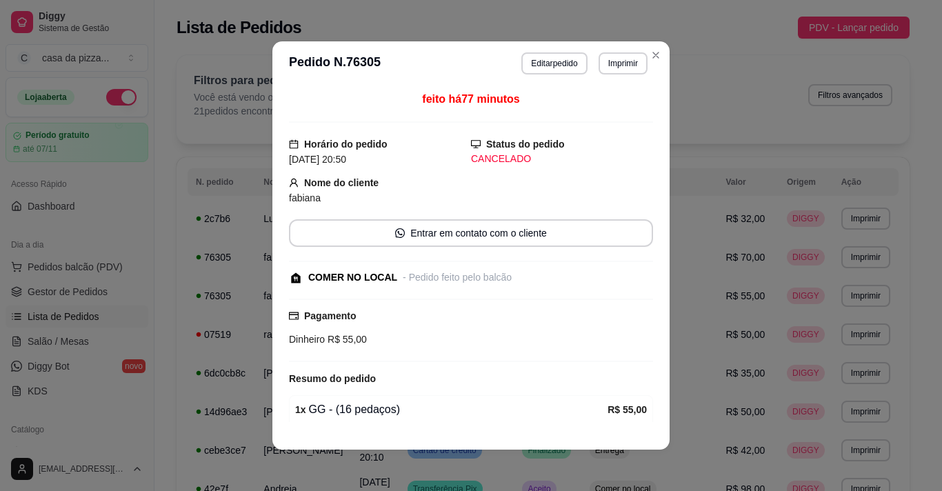
click at [648, 412] on div "feito há 77 minutos Horário do pedido 15/10/2025 20:50 Status do pedido CANCELA…" at bounding box center [470, 256] width 397 height 342
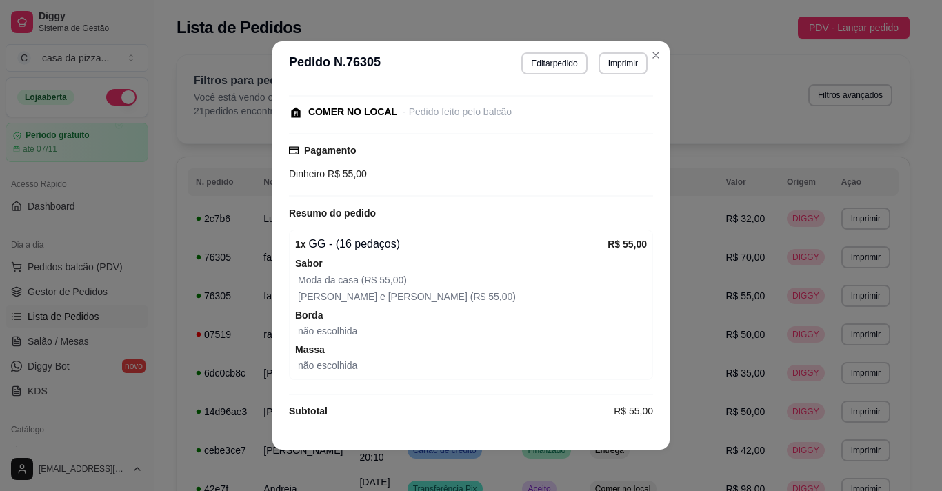
scroll to position [177, 0]
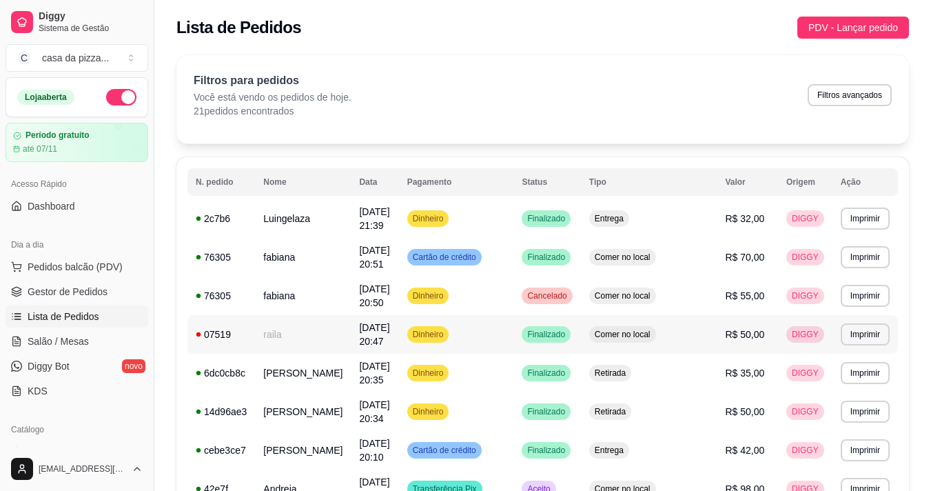
click at [514, 330] on td "Dinheiro" at bounding box center [456, 334] width 115 height 39
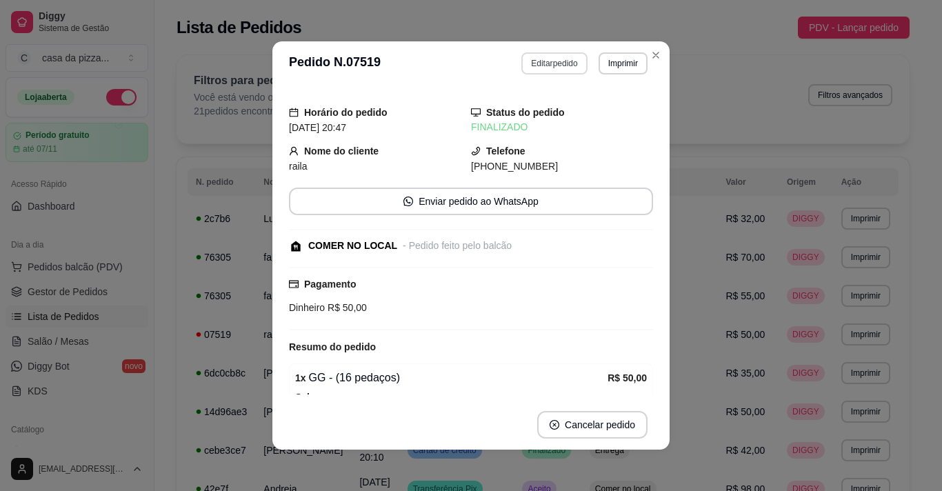
click at [541, 60] on button "Editar pedido" at bounding box center [553, 63] width 65 height 22
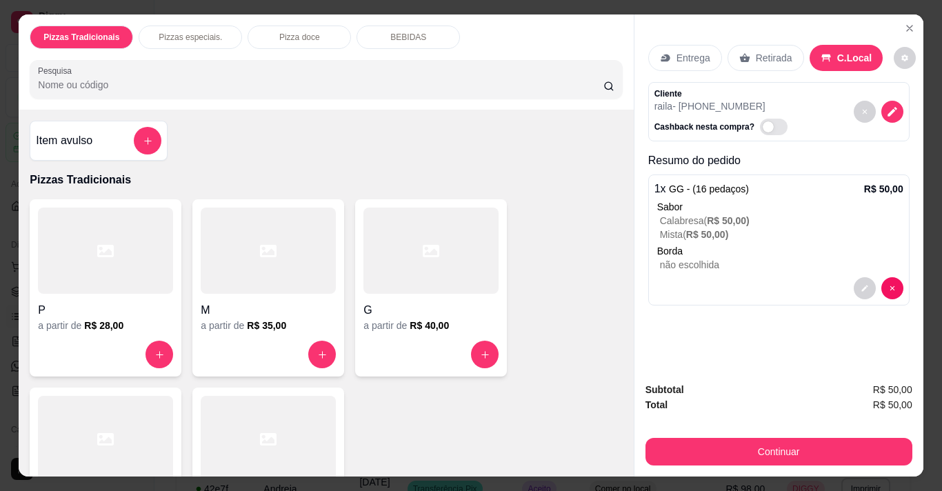
click at [434, 26] on div "BEBIDAS" at bounding box center [407, 37] width 103 height 23
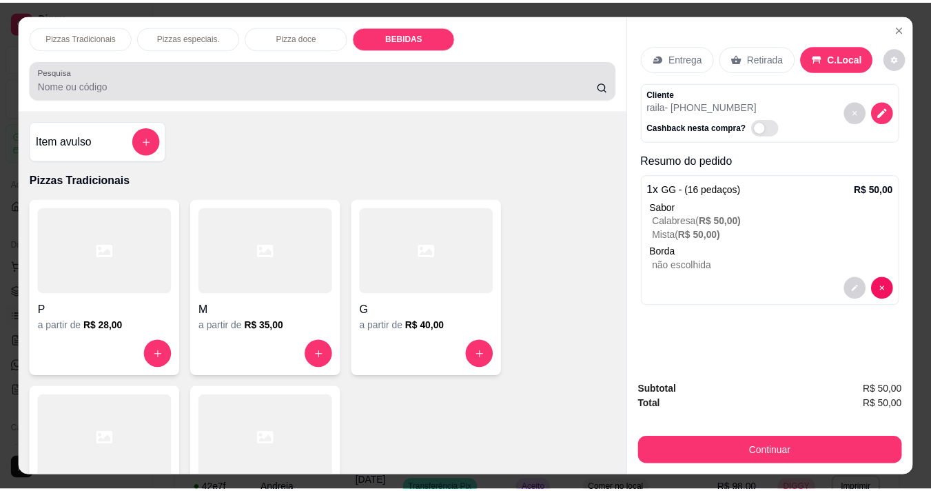
scroll to position [34, 0]
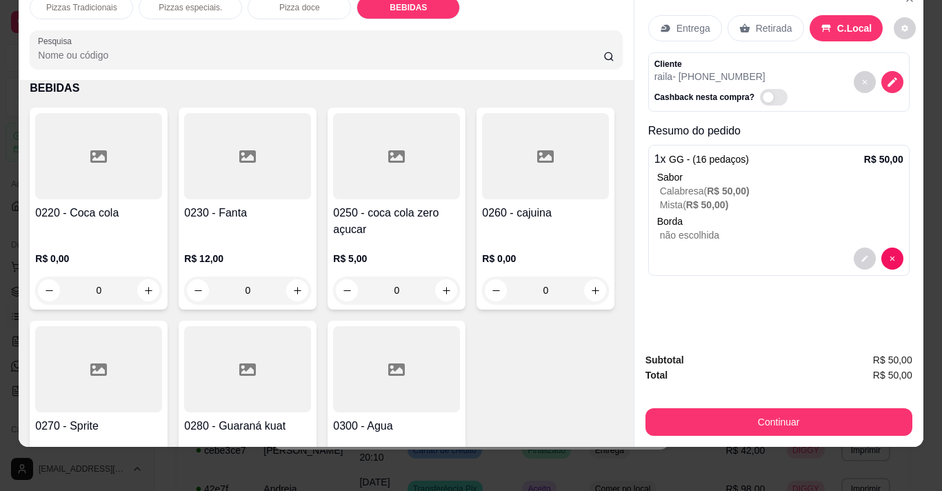
click at [311, 380] on div at bounding box center [247, 369] width 127 height 86
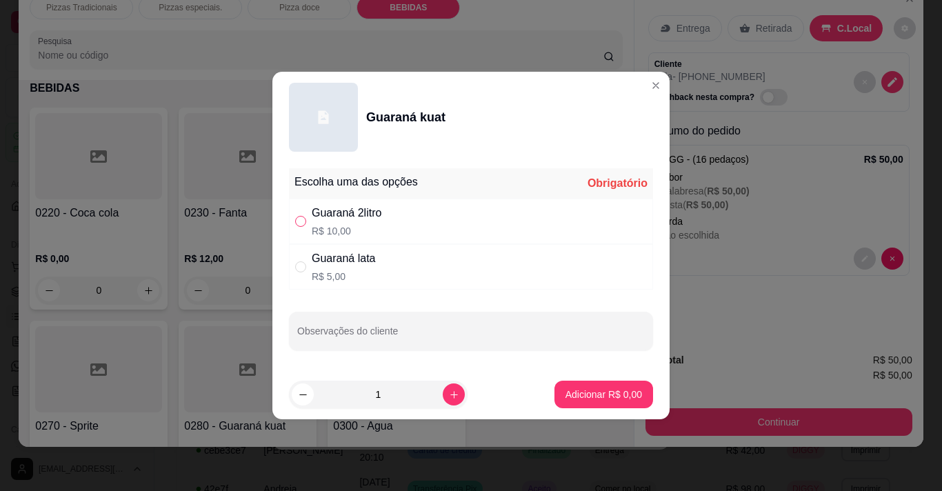
click at [302, 219] on input "" at bounding box center [300, 221] width 11 height 11
radio input "true"
click at [576, 388] on p "Adicionar R$ 10,00" at bounding box center [601, 393] width 80 height 13
type input "1"
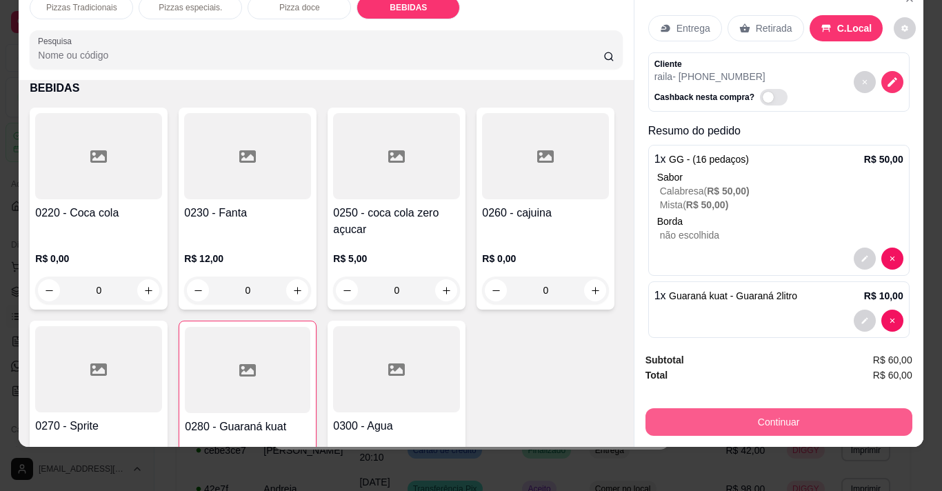
click at [727, 415] on button "Continuar" at bounding box center [778, 422] width 267 height 28
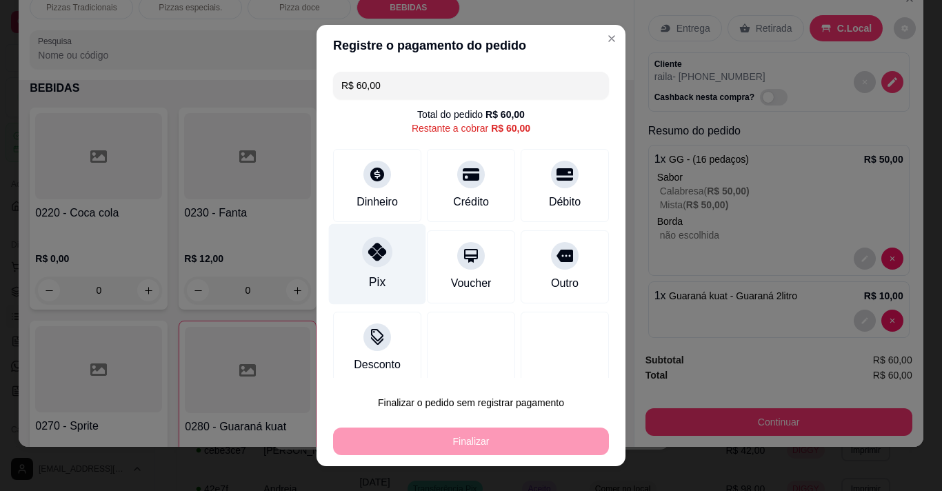
click at [362, 260] on div at bounding box center [377, 251] width 30 height 30
type input "R$ 0,00"
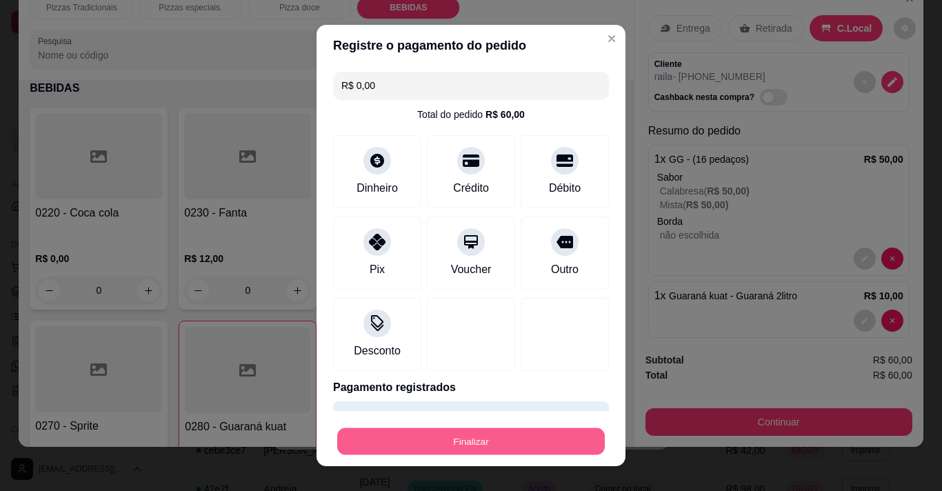
click at [509, 434] on button "Finalizar" at bounding box center [470, 441] width 267 height 27
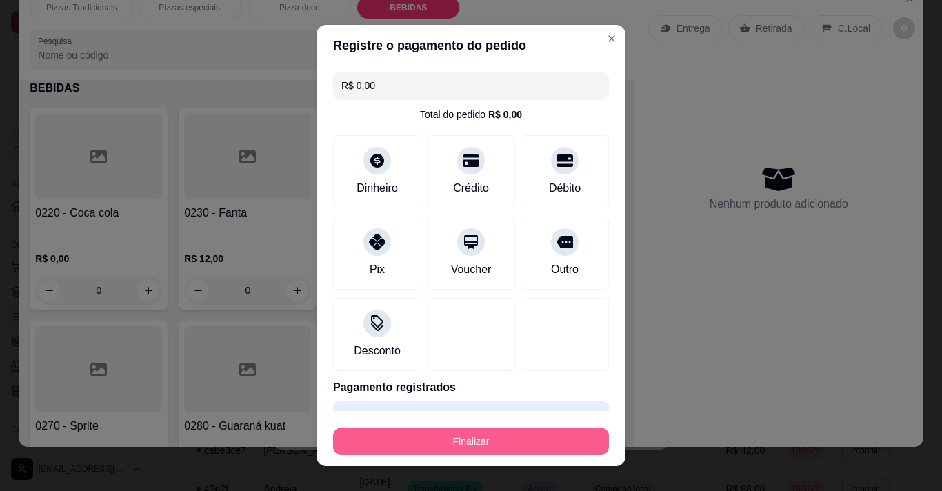
type input "0"
type input "-R$ 60,00"
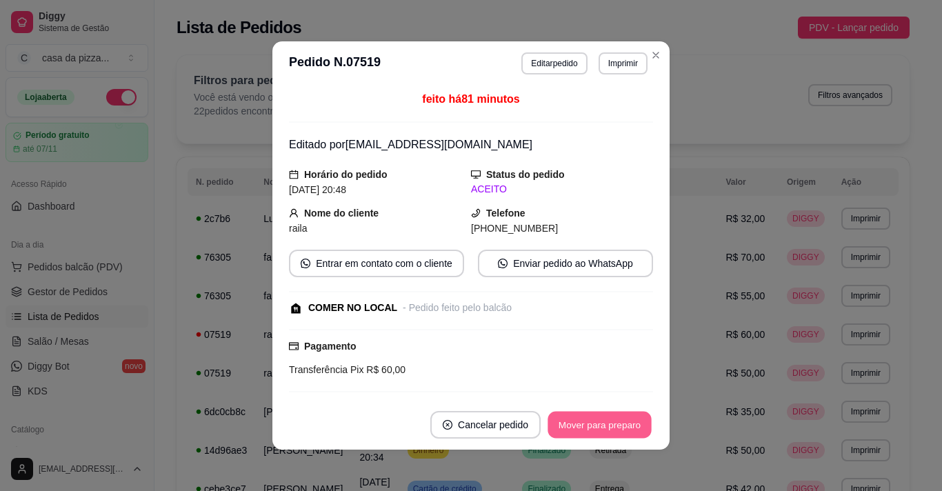
click at [606, 418] on button "Mover para preparo" at bounding box center [598, 425] width 103 height 27
click at [600, 416] on button "Mover para retirada disponível" at bounding box center [577, 425] width 148 height 27
click at [600, 416] on button "Mover para finalizado" at bounding box center [595, 425] width 114 height 28
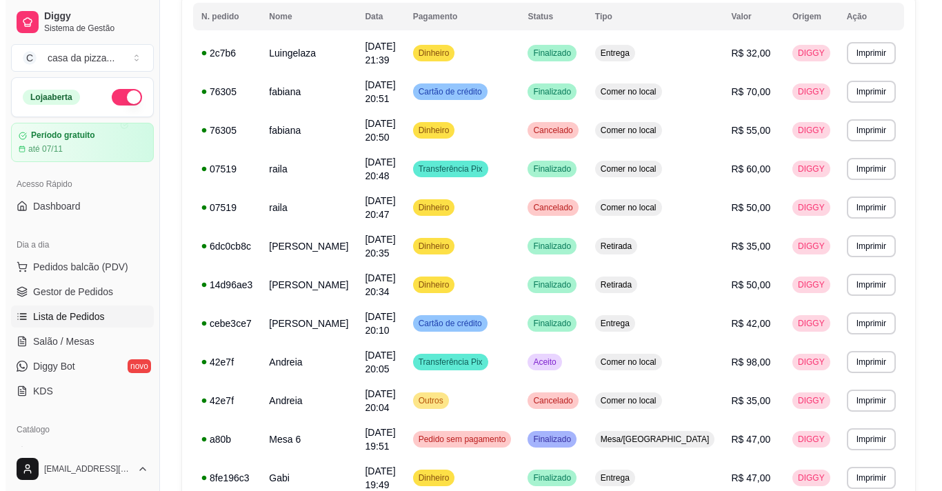
scroll to position [193, 0]
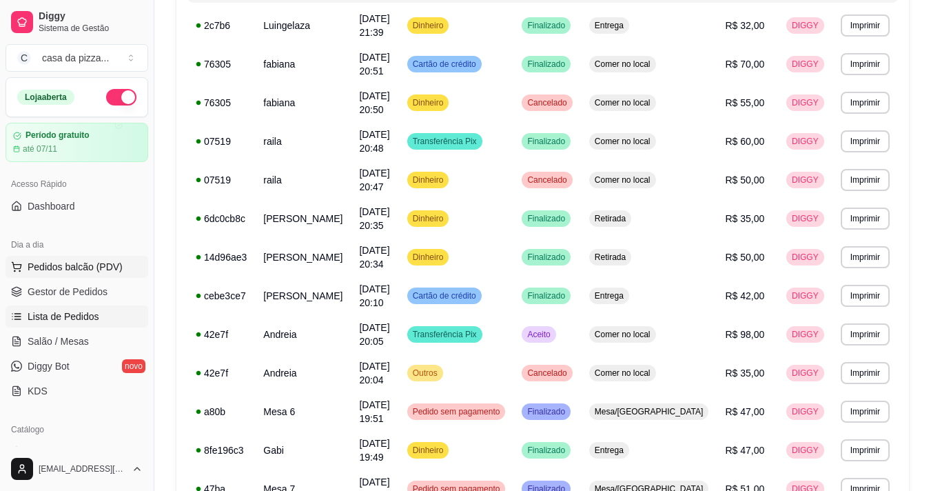
click at [93, 265] on span "Pedidos balcão (PDV)" at bounding box center [75, 267] width 95 height 14
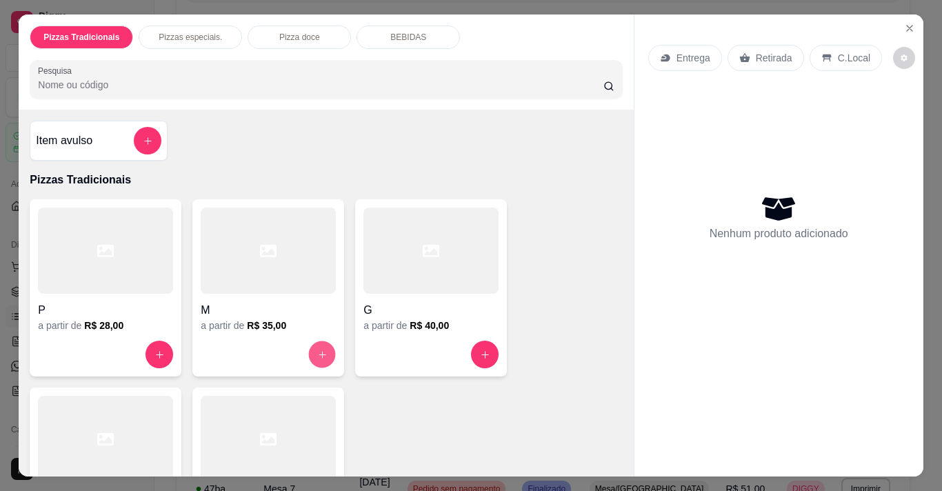
click at [320, 351] on icon "increase-product-quantity" at bounding box center [322, 354] width 10 height 10
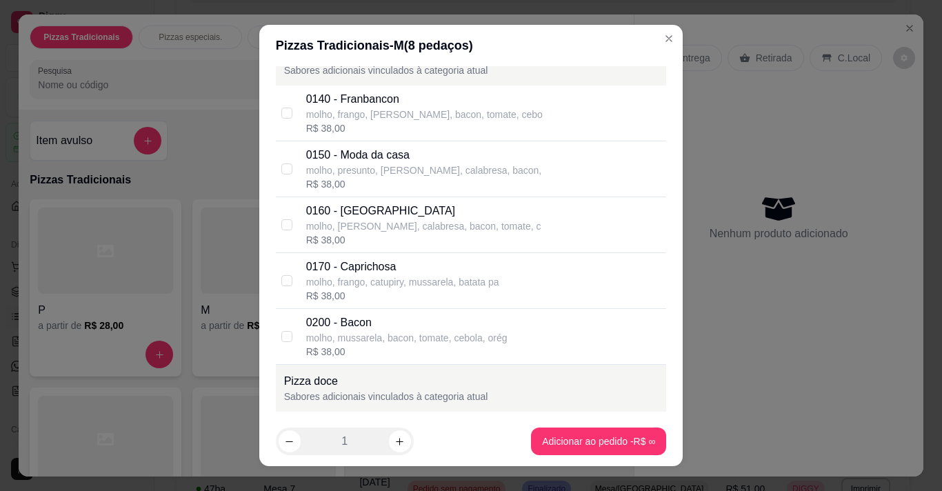
scroll to position [827, 0]
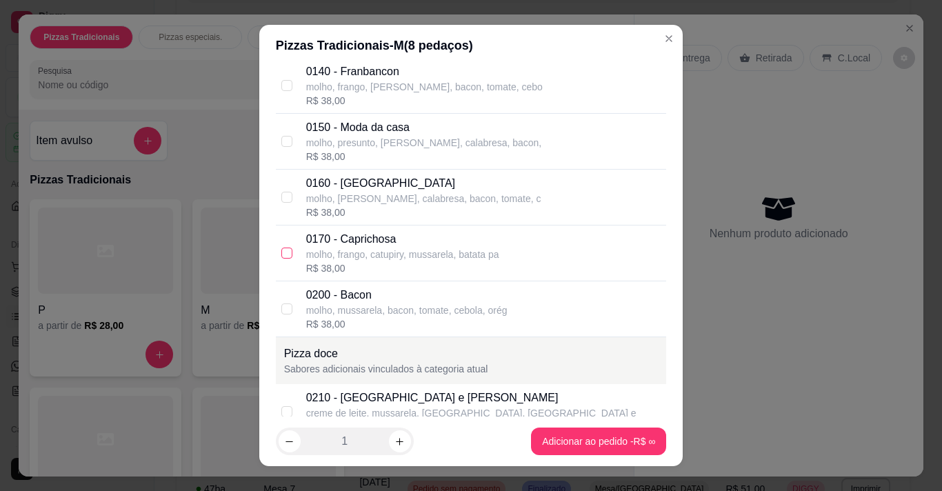
click at [281, 250] on input "checkbox" at bounding box center [286, 252] width 11 height 11
checkbox input "true"
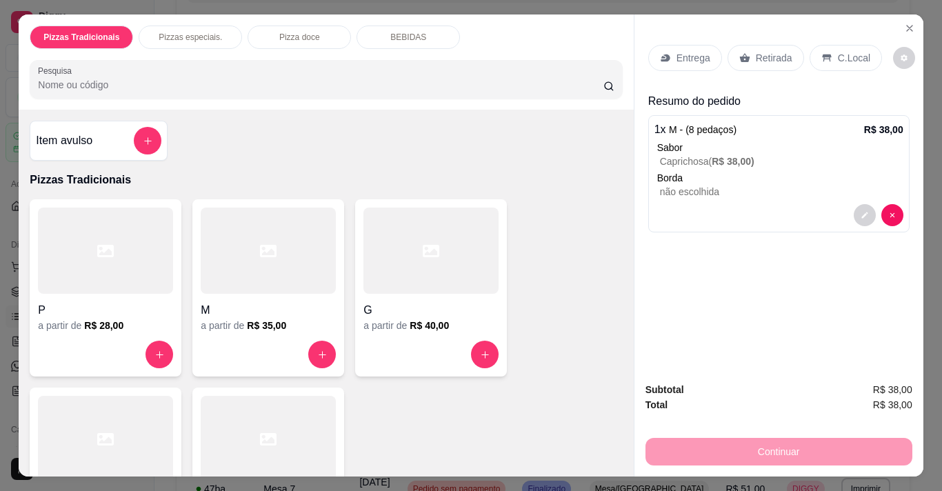
click at [684, 52] on p "Entrega" at bounding box center [693, 58] width 34 height 14
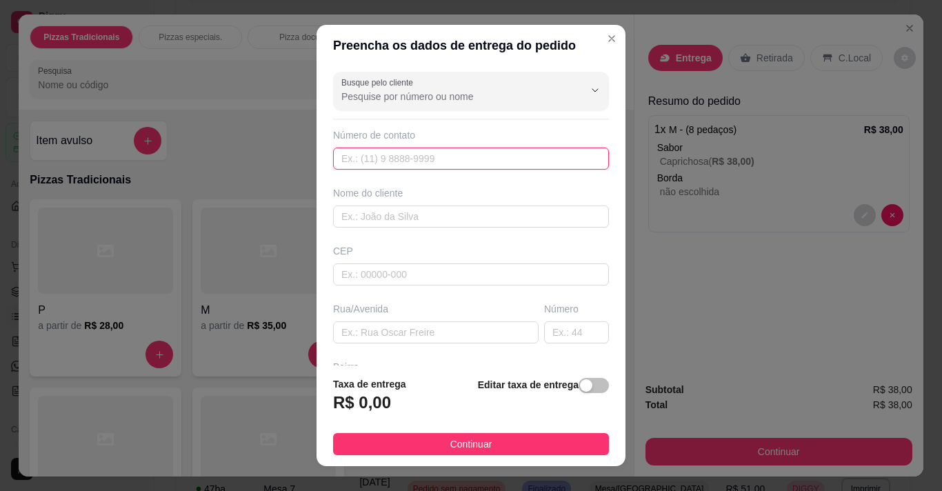
click at [443, 148] on input "text" at bounding box center [471, 159] width 276 height 22
click at [367, 148] on input "text" at bounding box center [471, 159] width 276 height 22
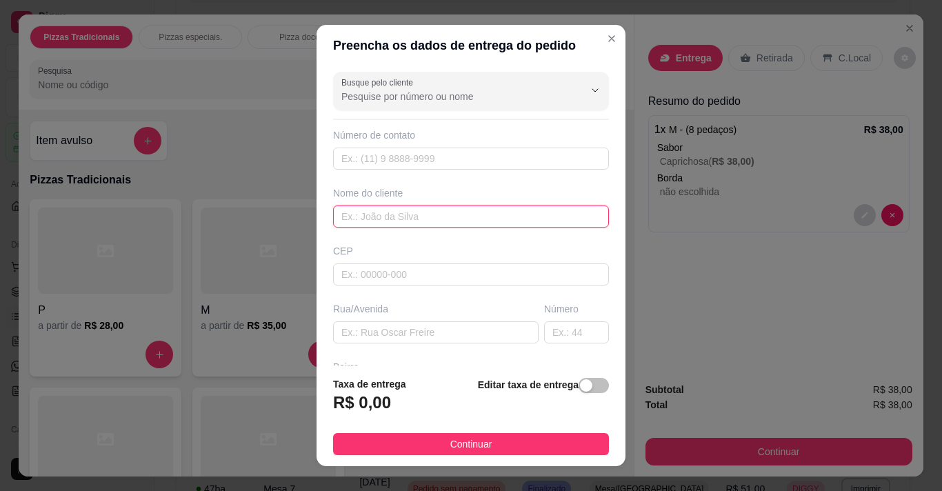
click at [352, 215] on input "text" at bounding box center [471, 216] width 276 height 22
click at [342, 215] on input "otoniel" at bounding box center [471, 216] width 276 height 22
click at [391, 211] on input "Otoniel" at bounding box center [471, 216] width 276 height 22
click at [367, 214] on input "Otoniel Lencar" at bounding box center [471, 216] width 276 height 22
click at [373, 217] on input "Otoniel Lencar" at bounding box center [471, 216] width 276 height 22
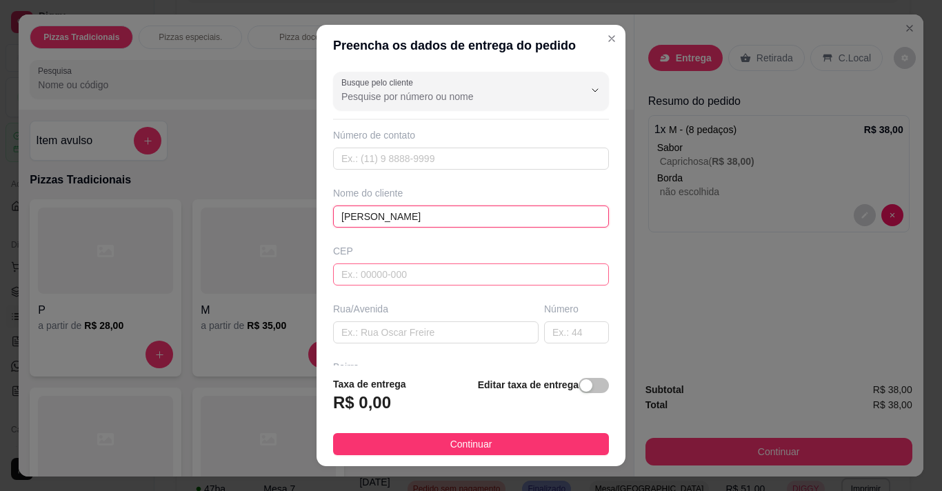
type input "Otoniel Alencar"
click at [396, 275] on input "text" at bounding box center [471, 274] width 276 height 22
type input "63155000"
type input "Salitre"
type input "63155000"
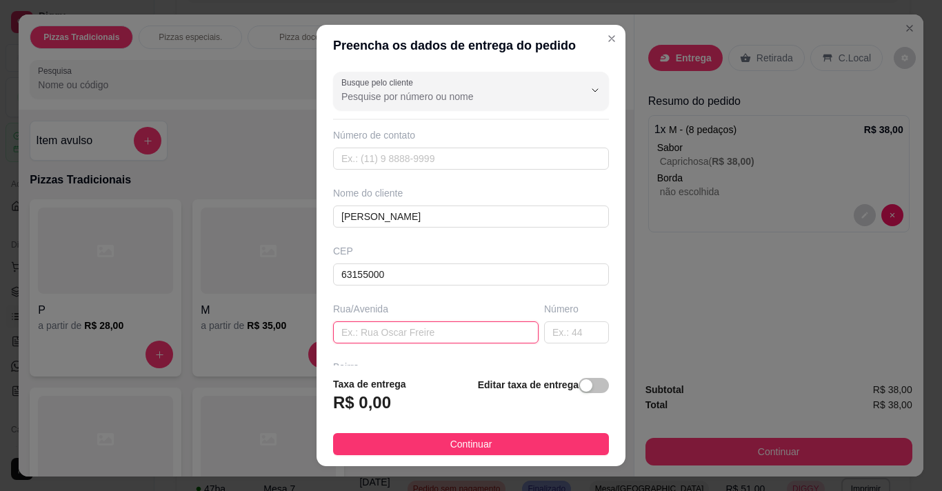
click at [356, 335] on input "text" at bounding box center [435, 332] width 205 height 22
type input "Rua São jose"
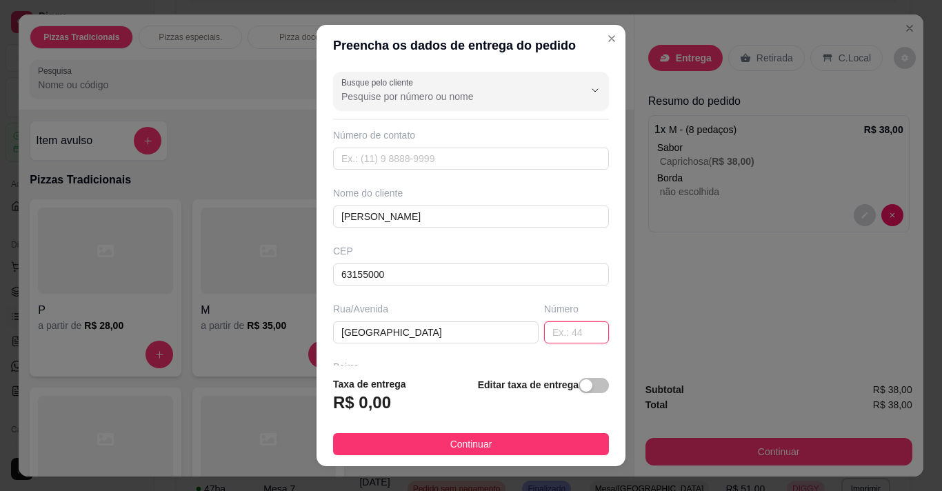
click at [544, 327] on input "text" at bounding box center [576, 332] width 65 height 22
type input "759"
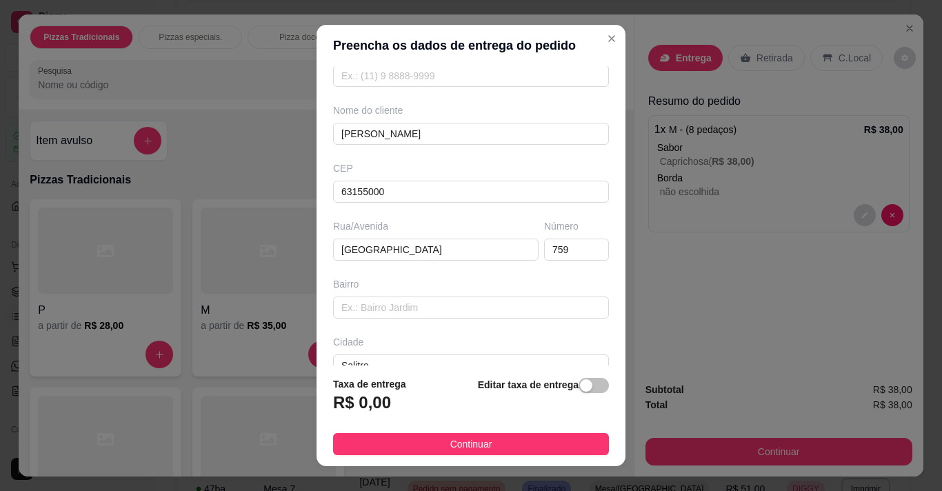
scroll to position [110, 0]
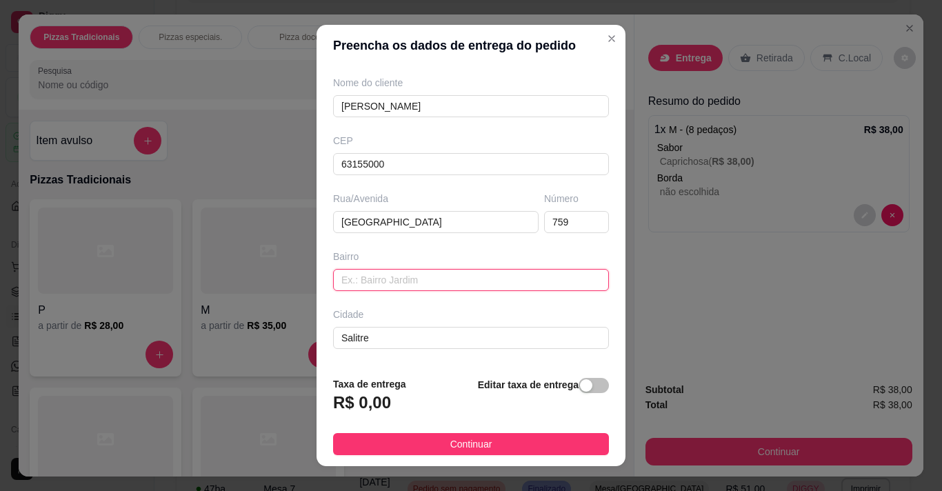
click at [418, 280] on input "text" at bounding box center [471, 280] width 276 height 22
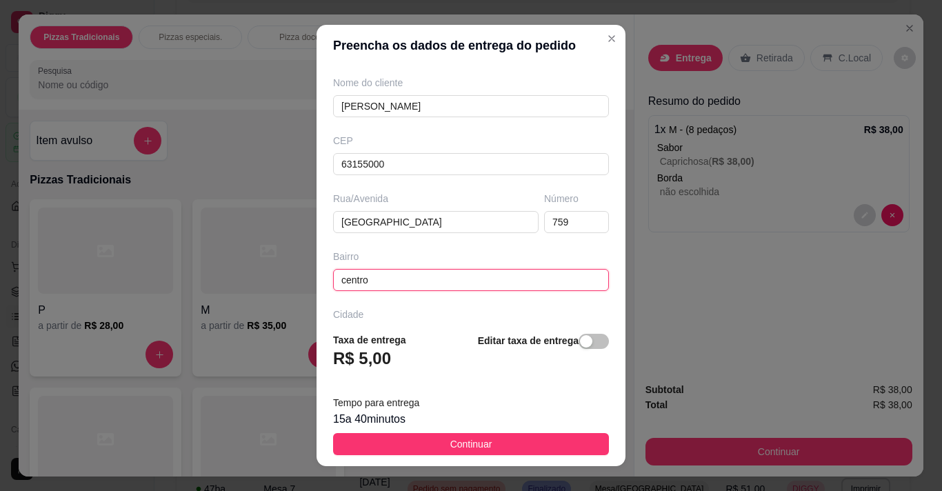
type input "centro"
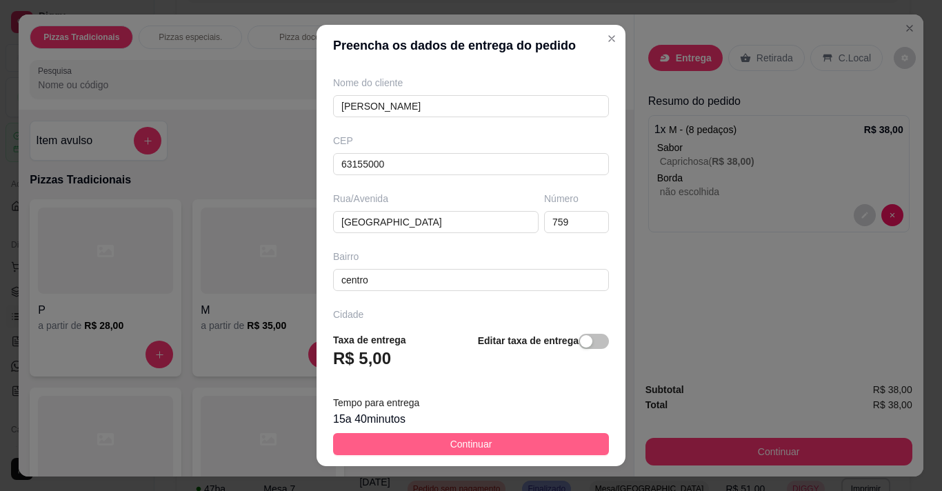
click at [469, 441] on span "Continuar" at bounding box center [471, 443] width 42 height 15
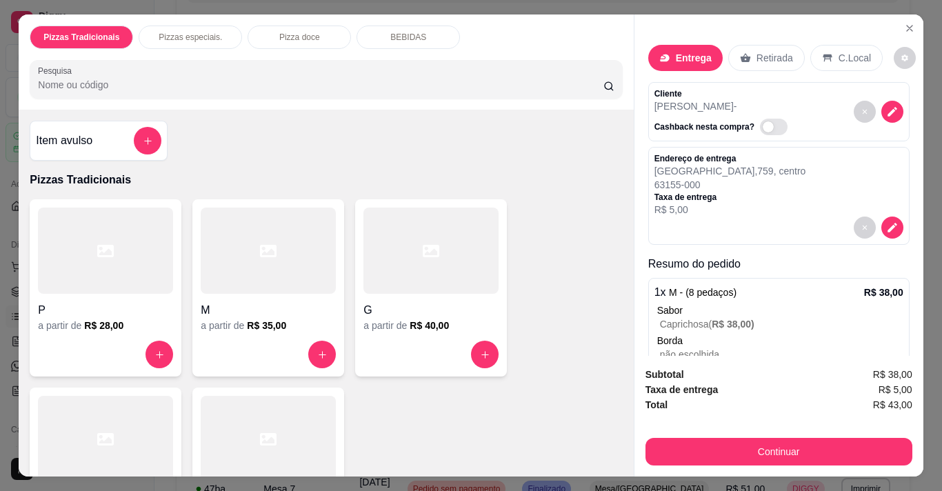
click at [893, 386] on span "R$ 5,00" at bounding box center [895, 389] width 34 height 15
click at [901, 376] on span "R$ 38,00" at bounding box center [892, 374] width 39 height 15
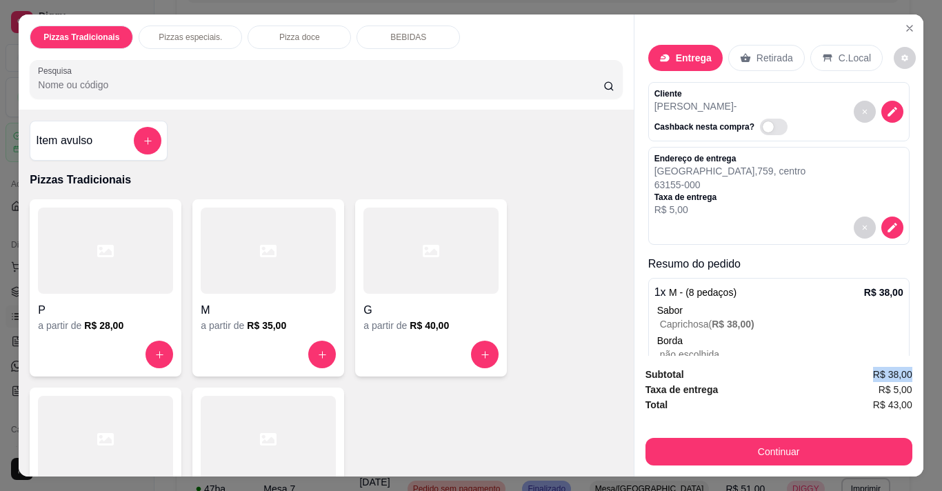
click at [901, 376] on span "R$ 38,00" at bounding box center [892, 374] width 39 height 15
click at [904, 385] on span "R$ 5,00" at bounding box center [895, 389] width 34 height 15
click at [886, 222] on icon "decrease-product-quantity" at bounding box center [892, 228] width 12 height 12
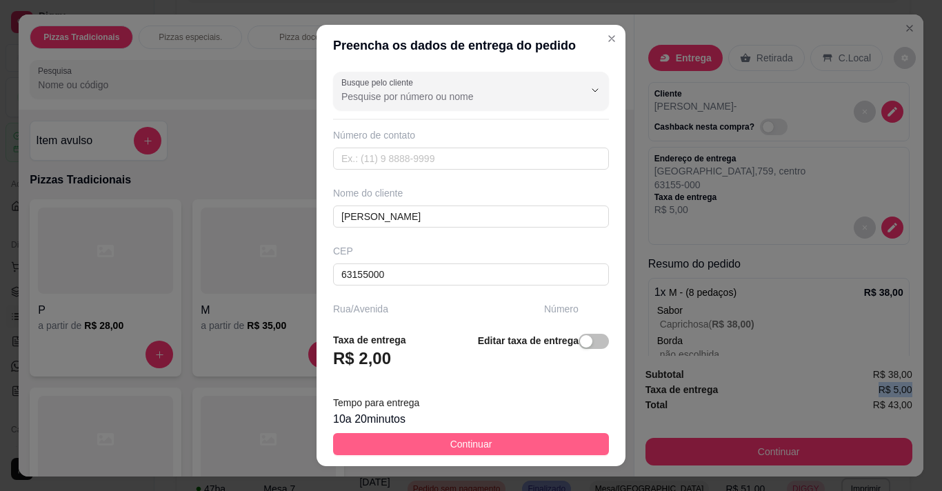
click at [469, 440] on span "Continuar" at bounding box center [471, 443] width 42 height 15
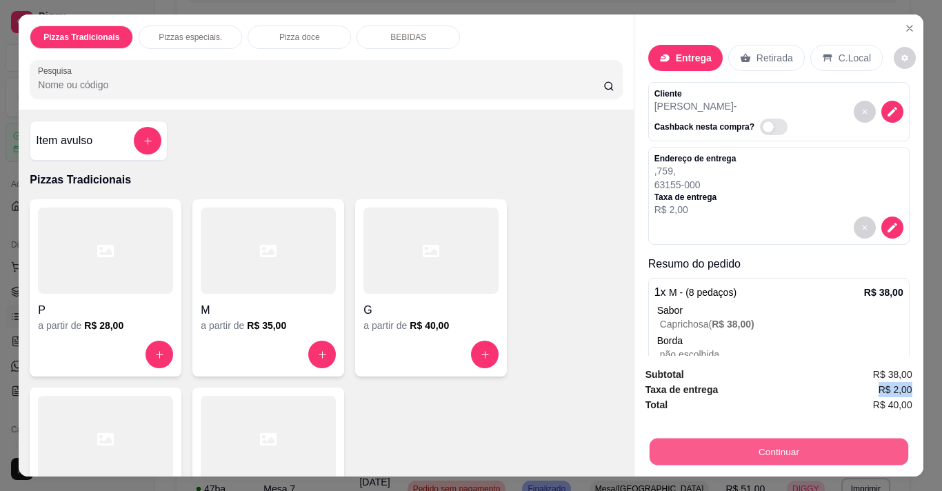
click at [790, 446] on button "Continuar" at bounding box center [778, 451] width 258 height 27
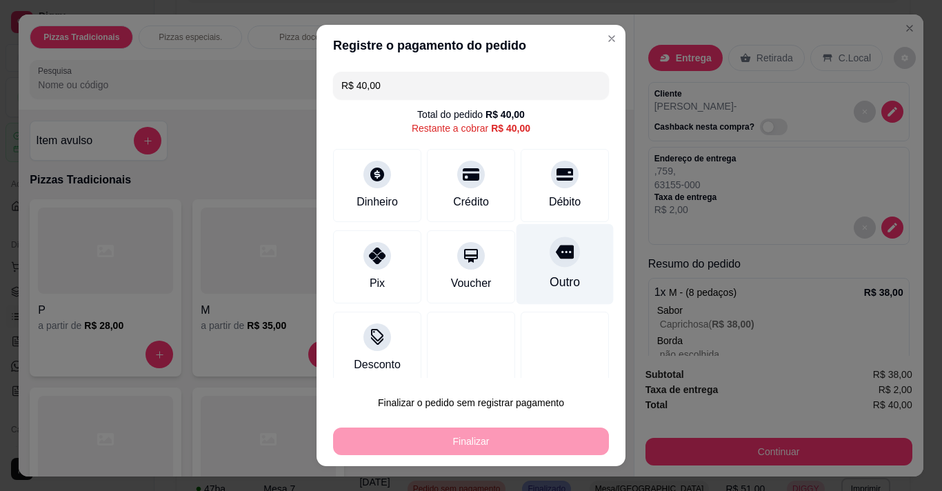
click at [556, 258] on icon at bounding box center [565, 252] width 18 height 14
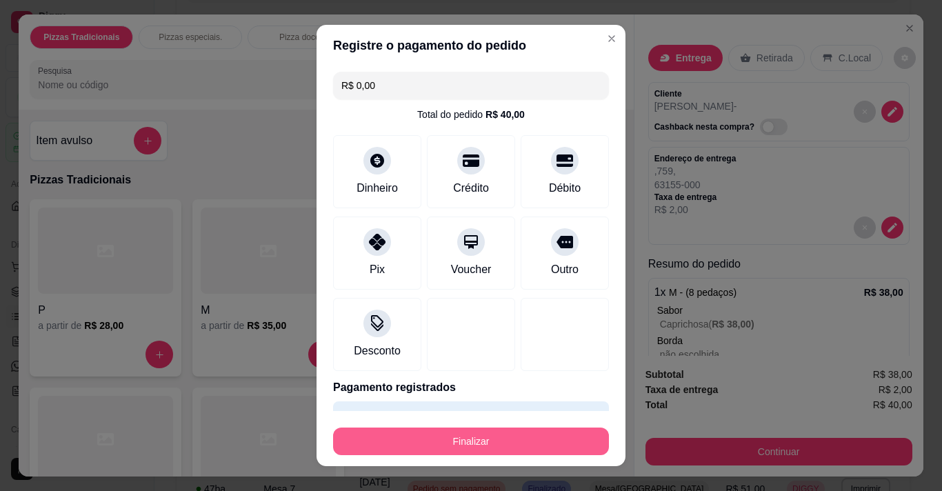
click at [466, 436] on button "Finalizar" at bounding box center [471, 441] width 276 height 28
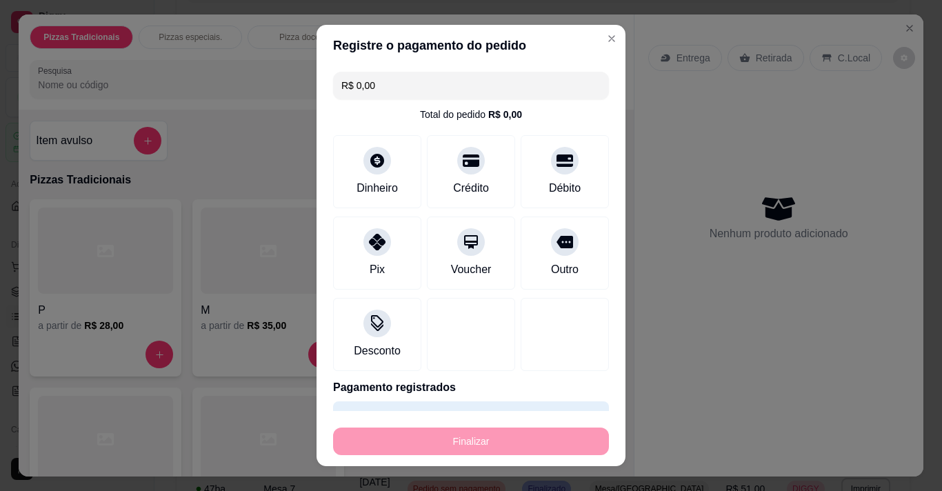
type input "-R$ 40,00"
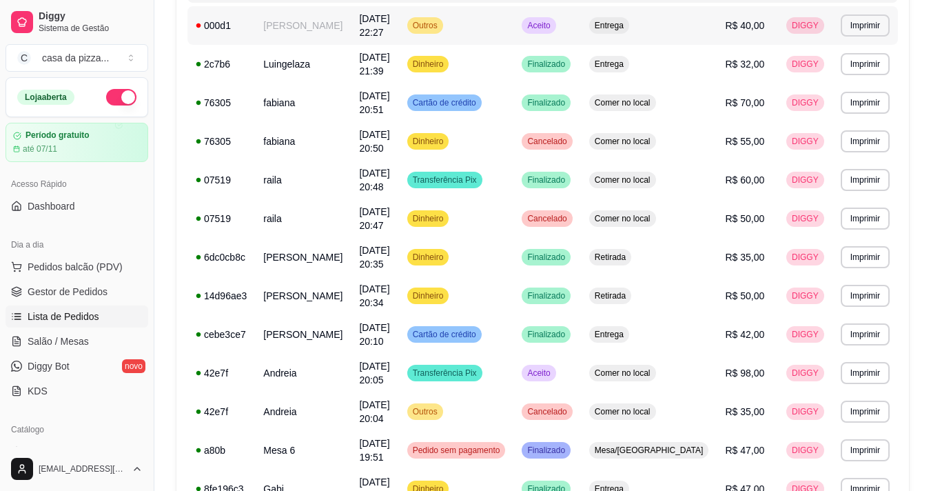
click at [514, 15] on td "Outros" at bounding box center [456, 25] width 115 height 39
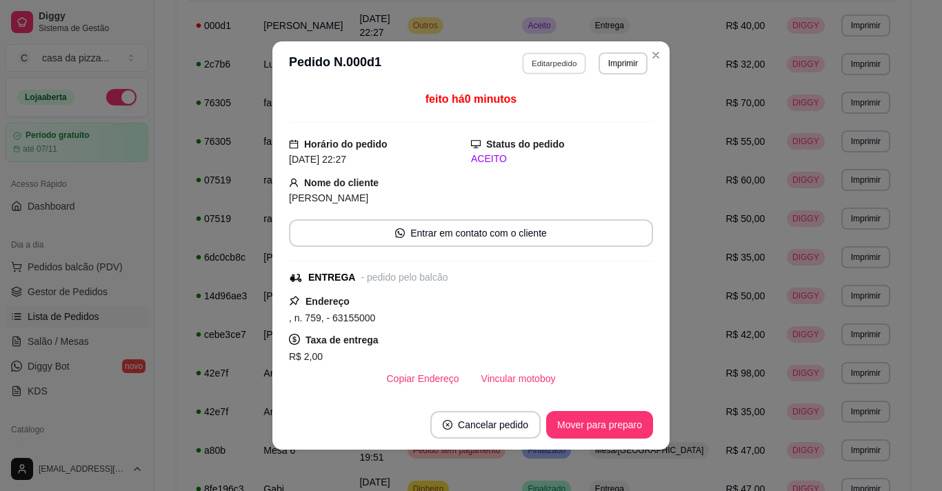
click at [554, 70] on button "Editar pedido" at bounding box center [555, 62] width 64 height 21
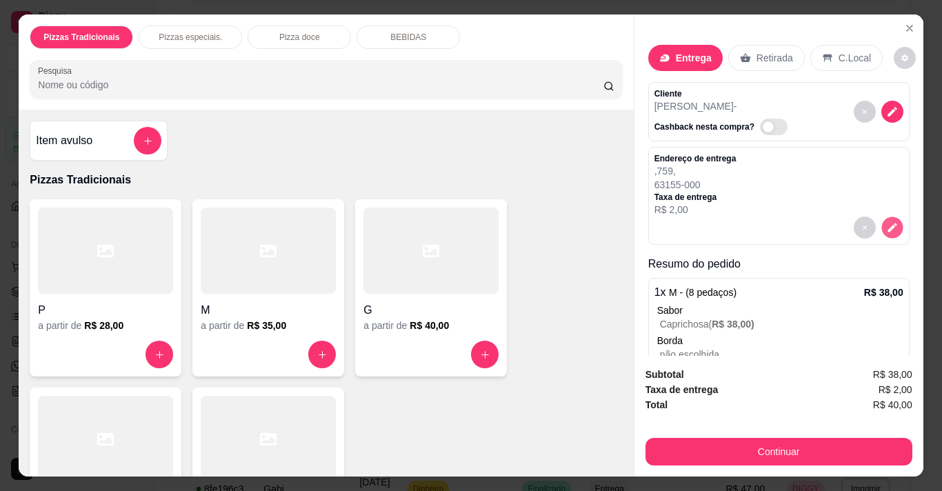
click at [886, 228] on icon "decrease-product-quantity" at bounding box center [892, 228] width 12 height 12
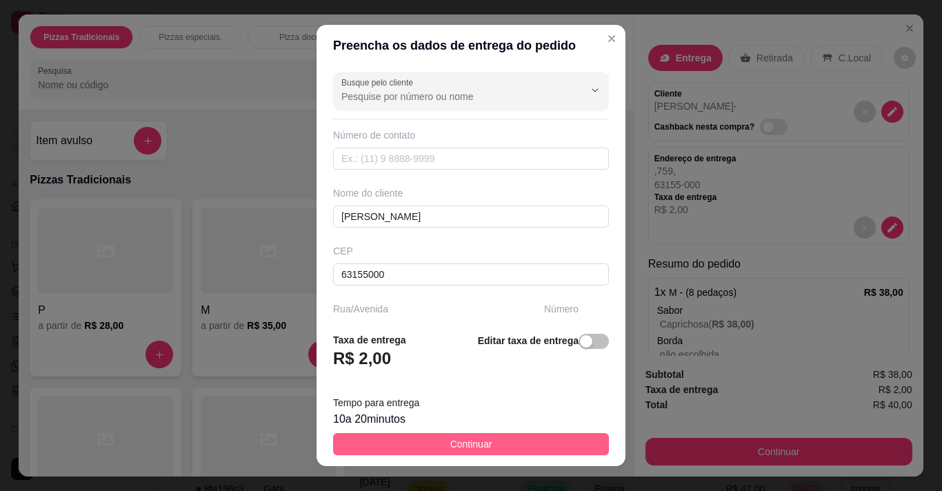
click at [473, 445] on span "Continuar" at bounding box center [471, 443] width 42 height 15
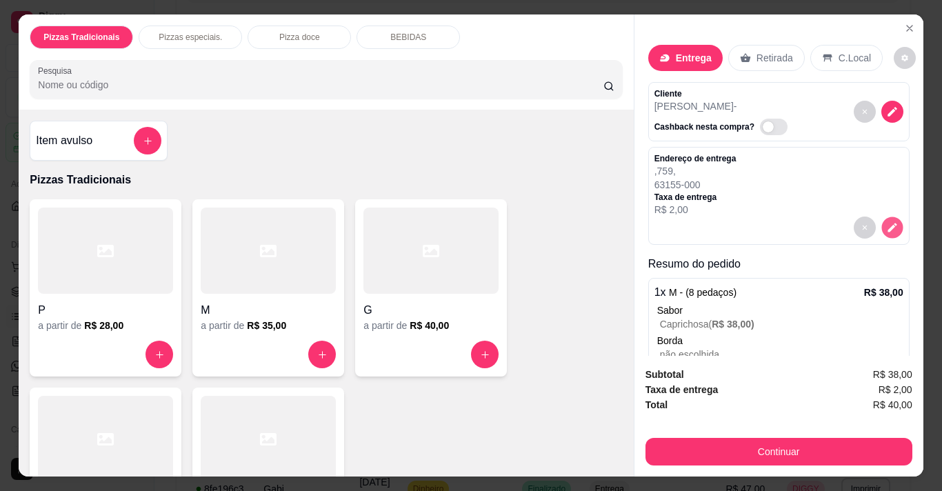
click at [886, 222] on icon "decrease-product-quantity" at bounding box center [892, 228] width 12 height 12
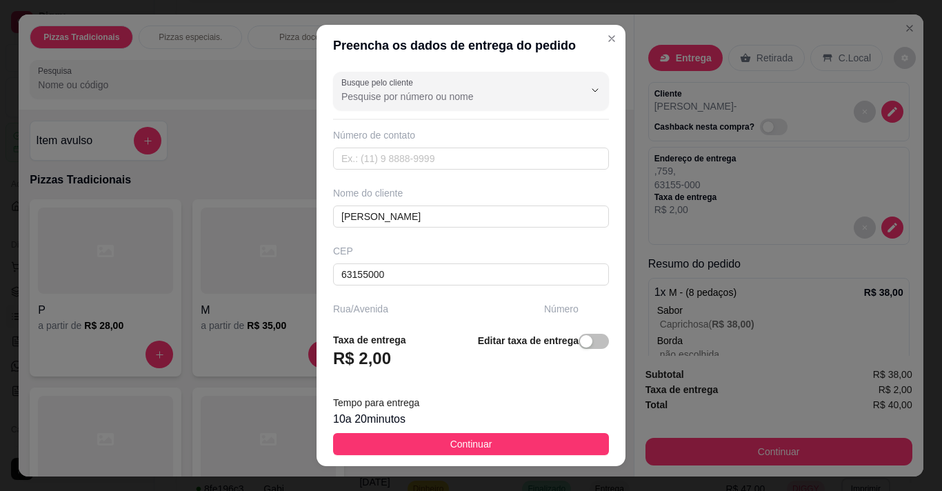
click at [609, 416] on footer "Taxa de entrega R$ 2,00 Editar taxa de entrega Tempo para entrega 10 a 20 minut…" at bounding box center [470, 393] width 309 height 145
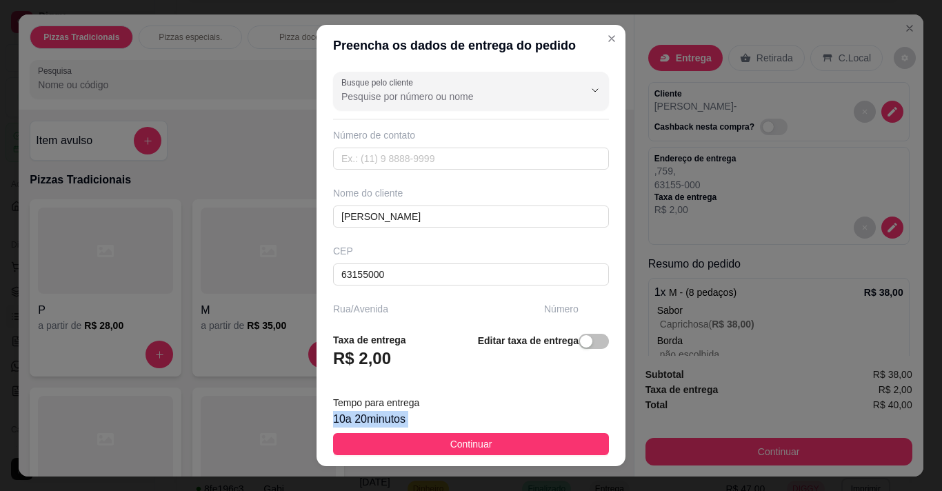
click at [609, 416] on footer "Taxa de entrega R$ 2,00 Editar taxa de entrega Tempo para entrega 10 a 20 minut…" at bounding box center [470, 393] width 309 height 145
drag, startPoint x: 609, startPoint y: 416, endPoint x: 616, endPoint y: 457, distance: 41.2
click at [616, 457] on section "Preencha os dados de entrega do pedido Busque pelo cliente Número de contato No…" at bounding box center [470, 246] width 309 height 442
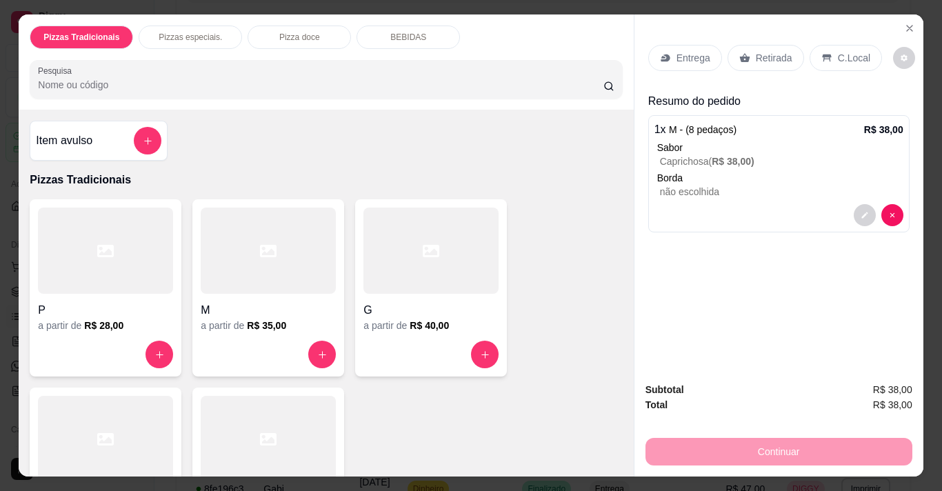
click at [810, 442] on div "Continuar" at bounding box center [778, 449] width 267 height 31
click at [689, 51] on p "Entrega" at bounding box center [693, 58] width 34 height 14
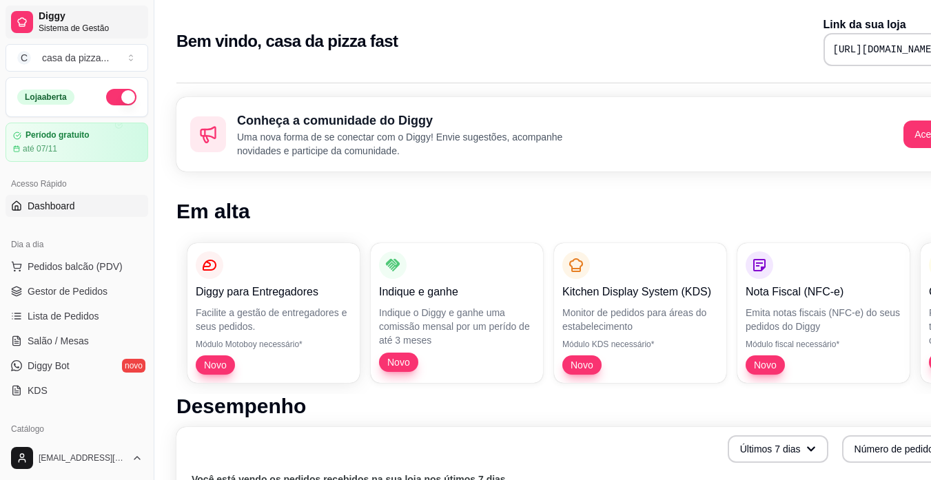
click at [70, 21] on span "Diggy" at bounding box center [91, 16] width 104 height 12
click at [57, 19] on span "Diggy" at bounding box center [91, 16] width 104 height 12
click at [56, 19] on span "Diggy" at bounding box center [91, 16] width 104 height 12
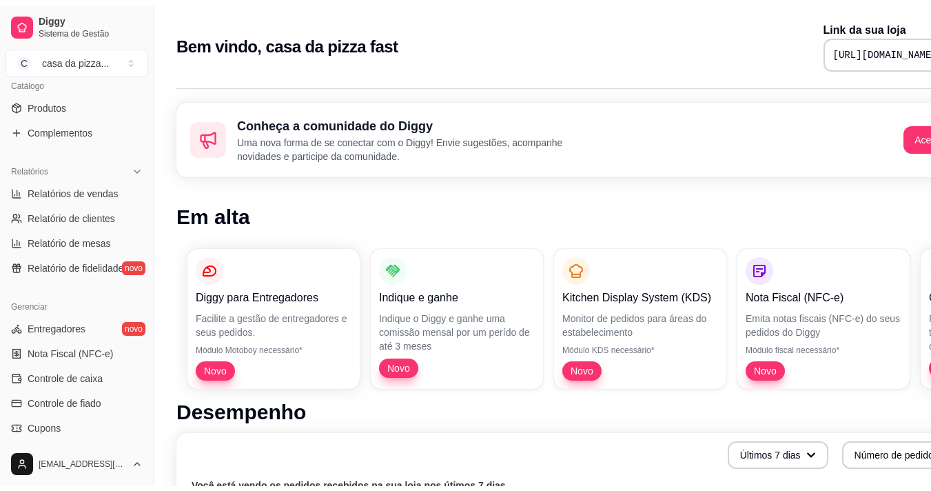
scroll to position [501, 0]
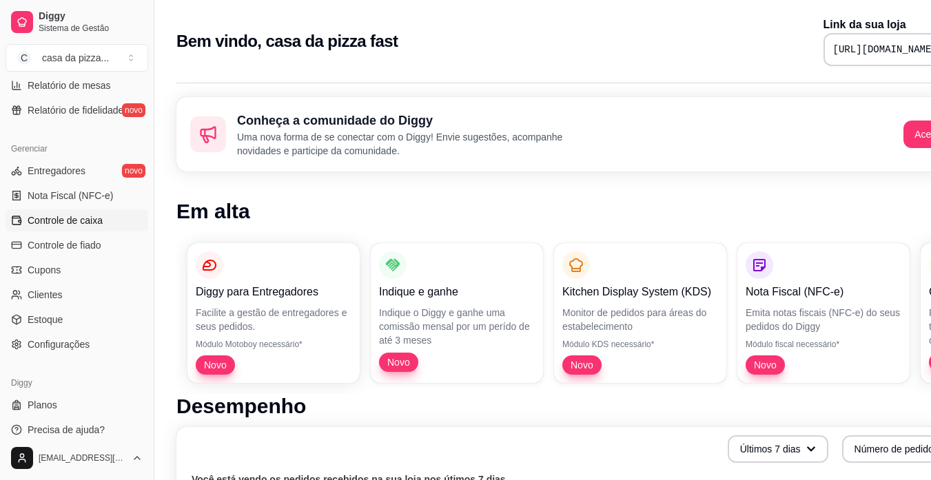
click at [82, 216] on span "Controle de caixa" at bounding box center [65, 221] width 75 height 14
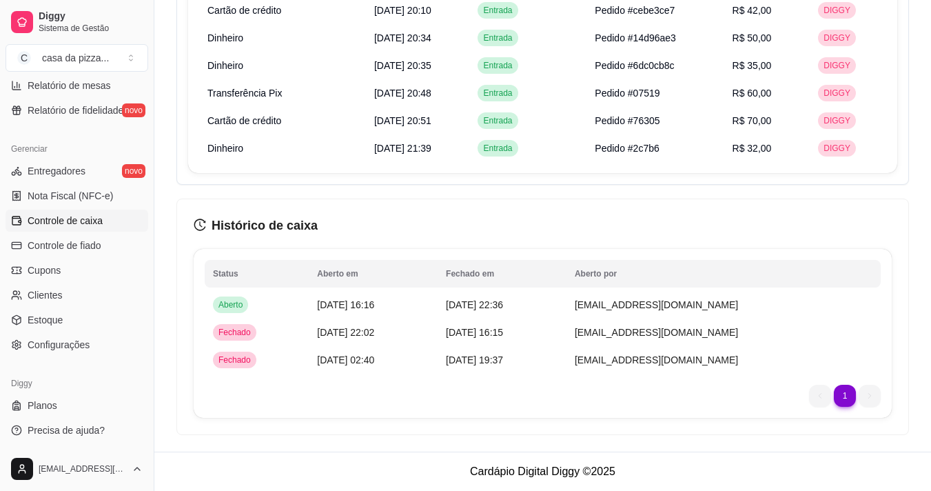
scroll to position [1133, 0]
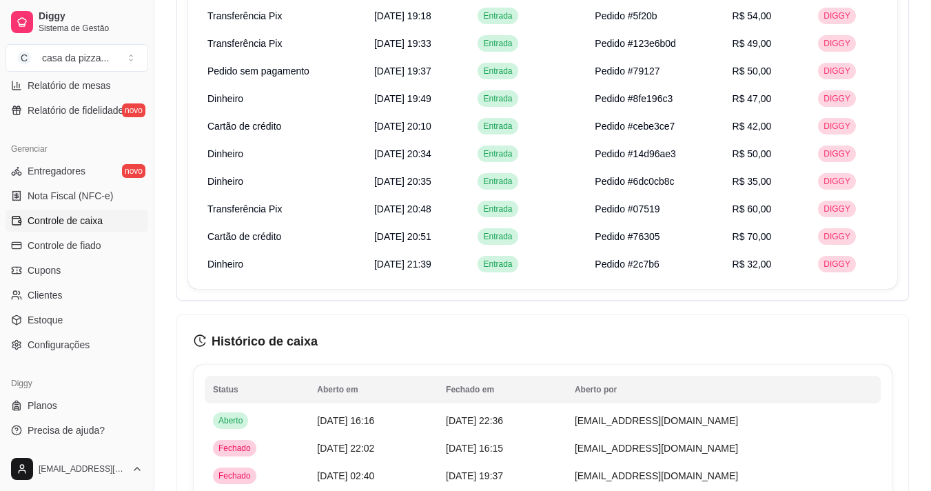
drag, startPoint x: 924, startPoint y: 248, endPoint x: 891, endPoint y: 242, distance: 33.7
drag, startPoint x: 891, startPoint y: 242, endPoint x: 894, endPoint y: 228, distance: 14.2
click at [894, 228] on div "Pagamento Data Entrada ou saída Observação Valor Origem Transferência Pix [DATE…" at bounding box center [542, 69] width 709 height 439
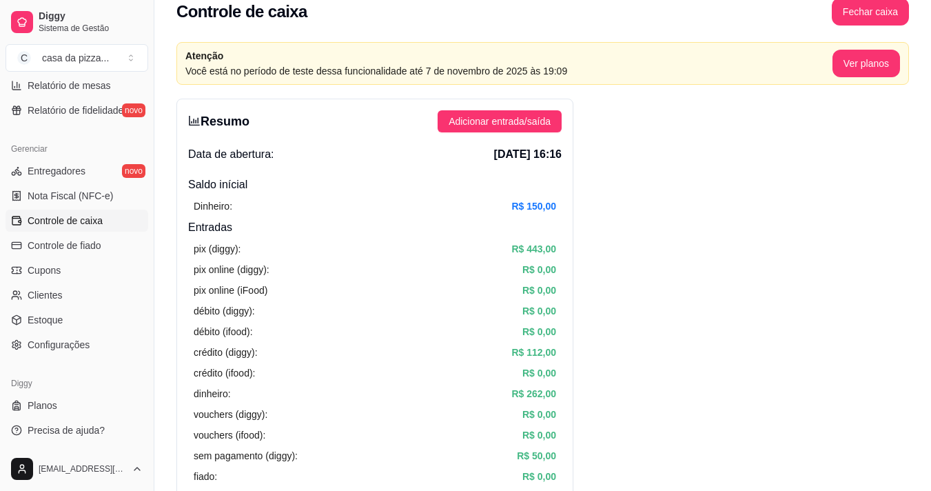
scroll to position [0, 0]
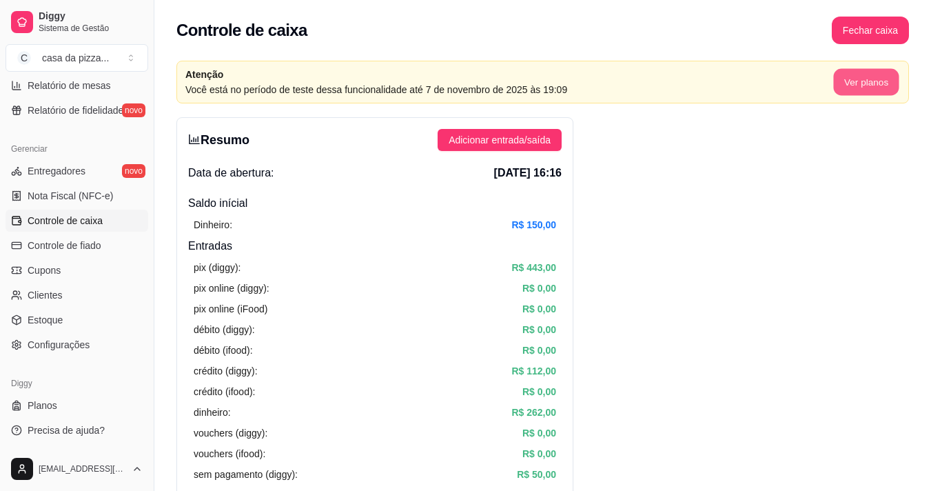
click at [878, 88] on button "Ver planos" at bounding box center [865, 82] width 65 height 27
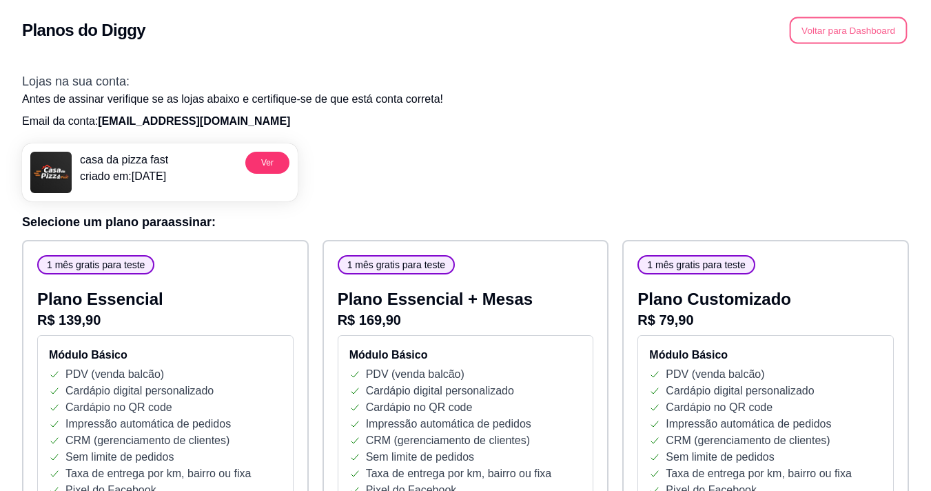
click at [838, 34] on button "Voltar para Dashboard" at bounding box center [849, 30] width 118 height 27
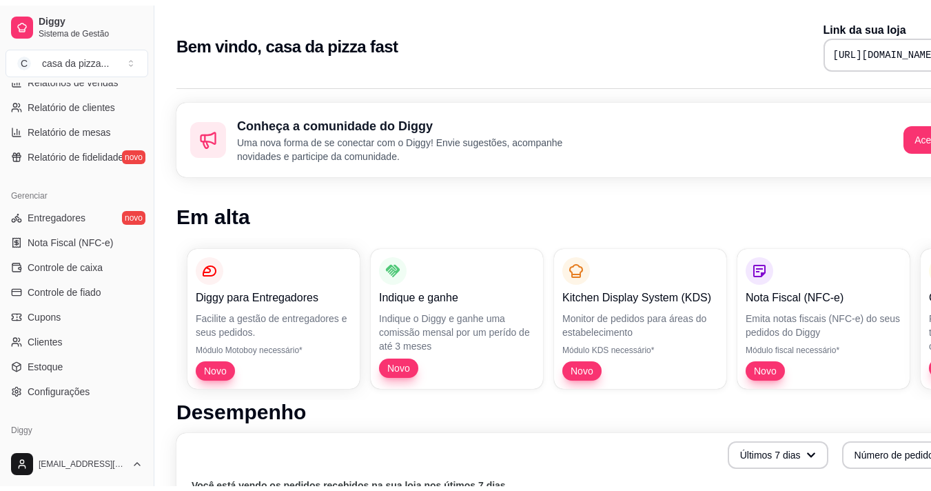
scroll to position [501, 0]
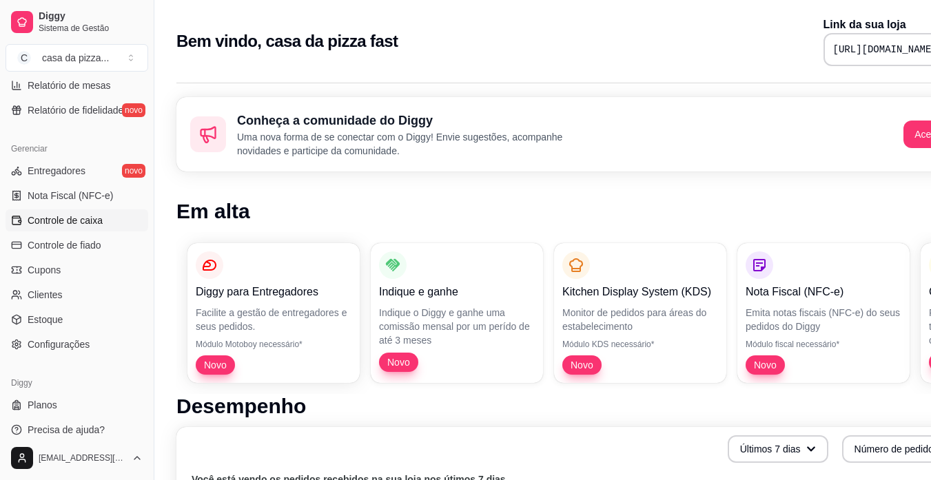
click at [102, 221] on link "Controle de caixa" at bounding box center [77, 221] width 143 height 22
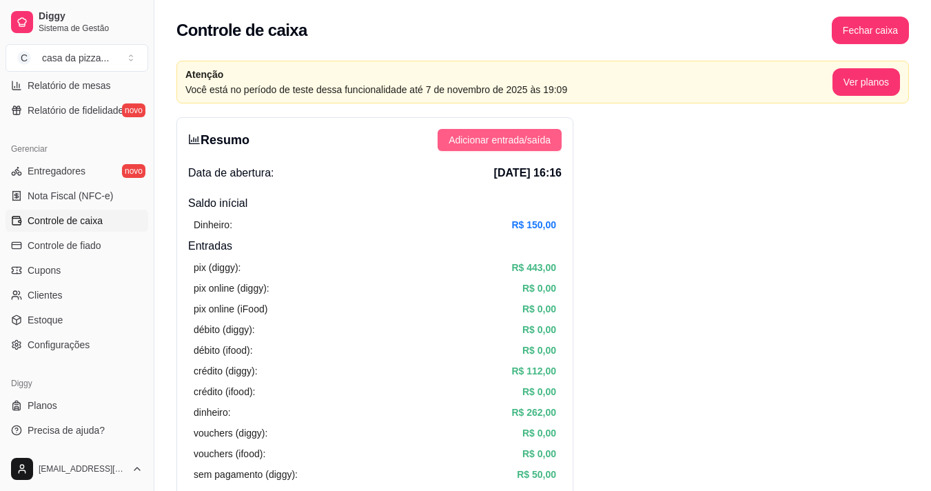
click at [526, 139] on span "Adicionar entrada/saída" at bounding box center [500, 139] width 102 height 15
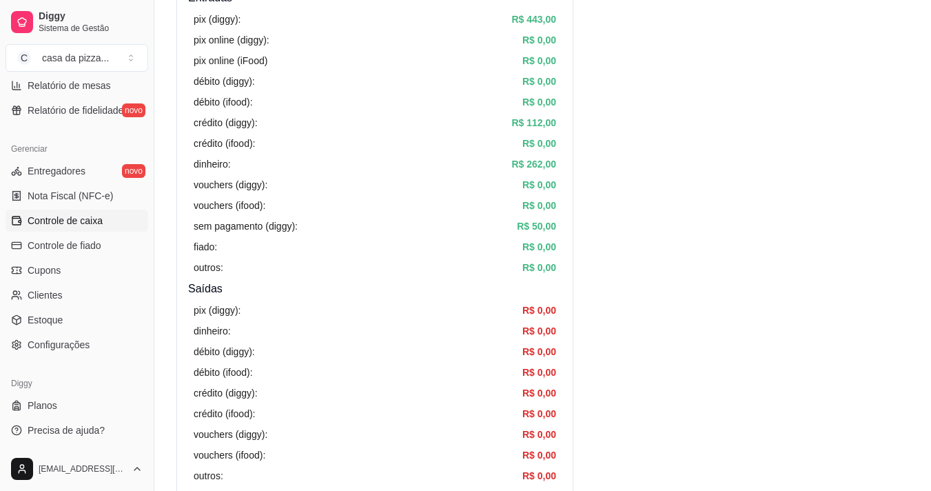
scroll to position [276, 0]
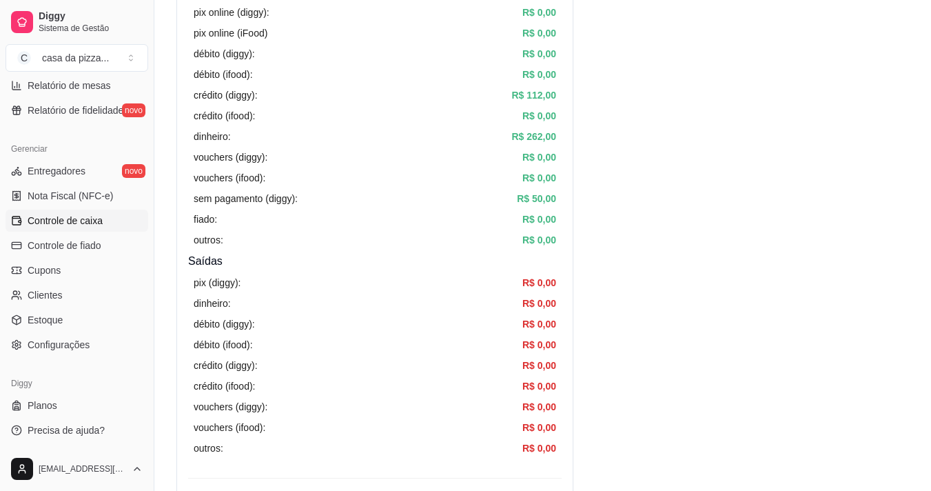
click at [534, 168] on div "pix (diggy): R$ 443,00 pix online (diggy): R$ 0,00 pix online (iFood) R$ 0,00 d…" at bounding box center [375, 116] width 374 height 274
drag, startPoint x: 534, startPoint y: 168, endPoint x: 436, endPoint y: 174, distance: 98.1
click at [436, 174] on div "pix (diggy): R$ 443,00 pix online (diggy): R$ 0,00 pix online (iFood) R$ 0,00 d…" at bounding box center [375, 116] width 374 height 274
click at [436, 174] on div "vouchers (ifood): R$ 0,00" at bounding box center [375, 177] width 363 height 15
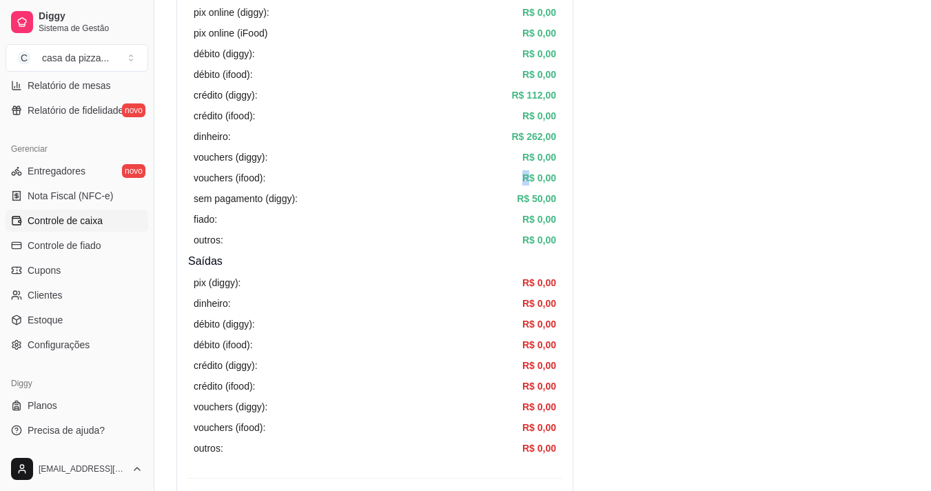
click at [436, 174] on div "vouchers (ifood): R$ 0,00" at bounding box center [375, 177] width 363 height 15
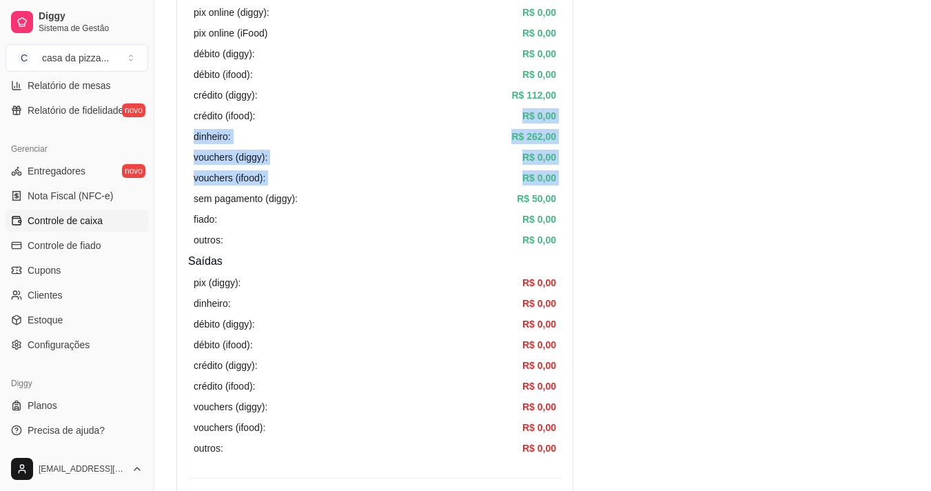
drag, startPoint x: 436, startPoint y: 174, endPoint x: 454, endPoint y: 116, distance: 61.1
click at [454, 116] on div "pix (diggy): R$ 443,00 pix online (diggy): R$ 0,00 pix online (iFood) R$ 0,00 d…" at bounding box center [375, 116] width 374 height 274
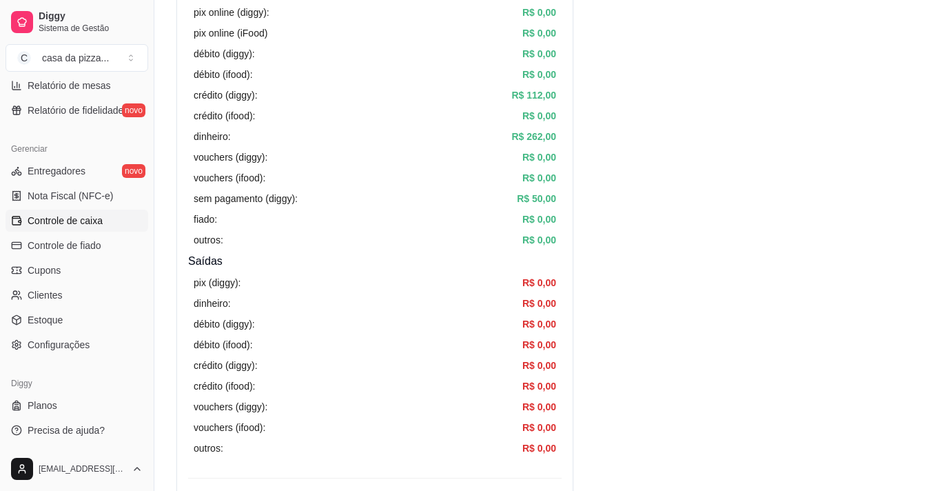
click at [425, 32] on div "pix online (iFood) R$ 0,00" at bounding box center [375, 33] width 363 height 15
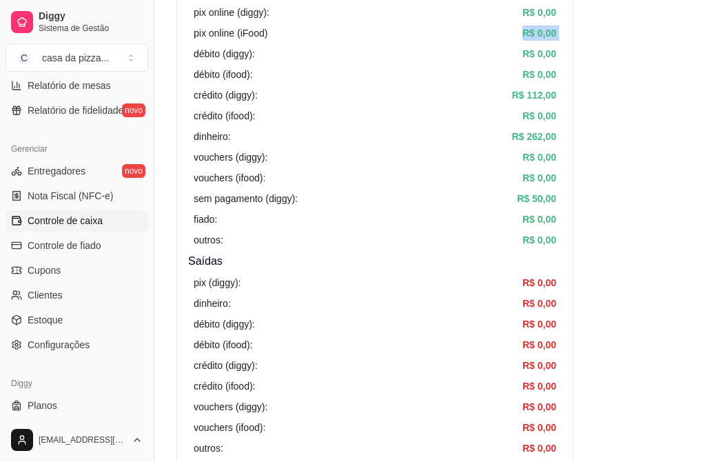
click at [425, 40] on div "pix online (iFood) R$ 0,00" at bounding box center [375, 33] width 363 height 15
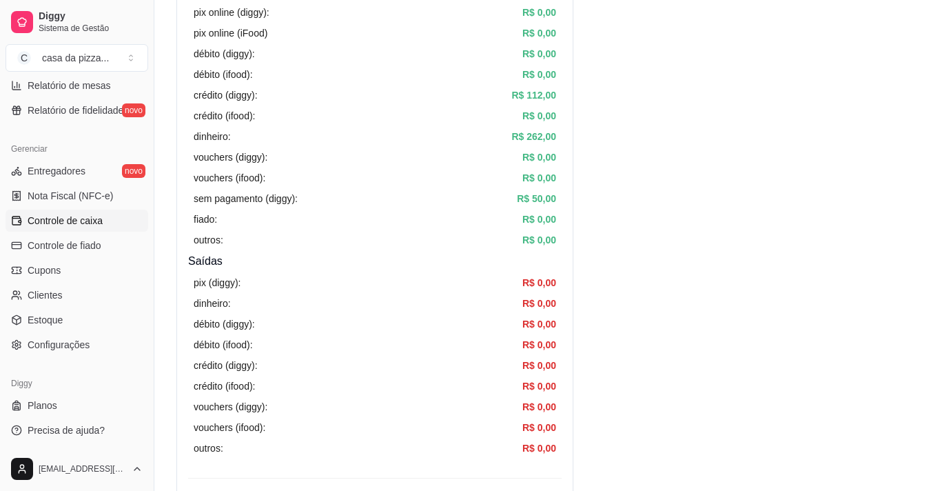
click at [405, 8] on div "pix online (diggy): R$ 0,00" at bounding box center [375, 12] width 363 height 15
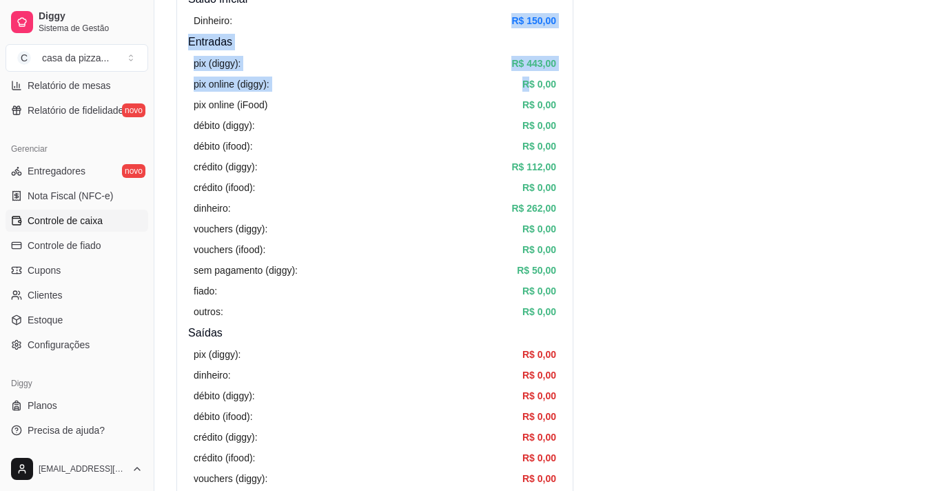
click at [405, 8] on div "Resumo Adicionar entrada/saída Data de abertura: [DATE] 16:16 Saldo inícial Din…" at bounding box center [374, 277] width 397 height 729
click at [405, 8] on div "Dinheiro: R$ 150,00" at bounding box center [375, 21] width 374 height 26
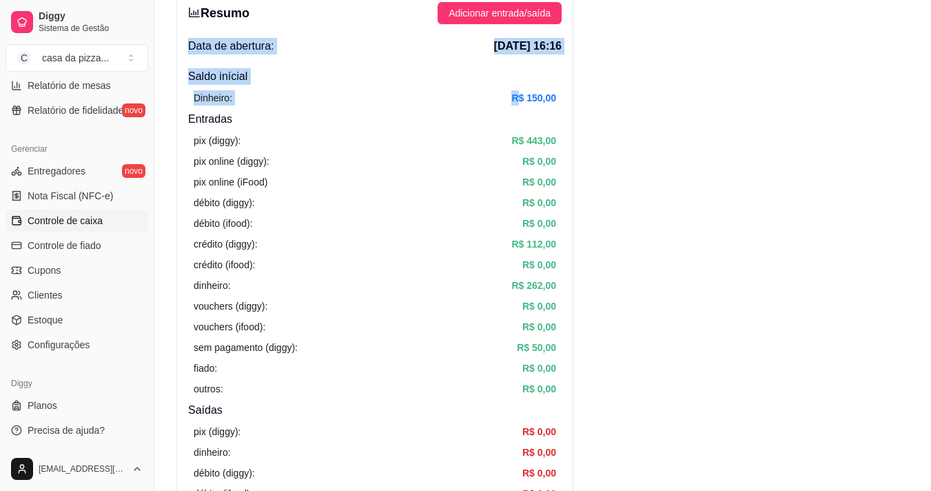
click at [405, 8] on div "Resumo Adicionar entrada/saída Data de abertura: [DATE] 16:16 Saldo inícial Din…" at bounding box center [374, 354] width 397 height 729
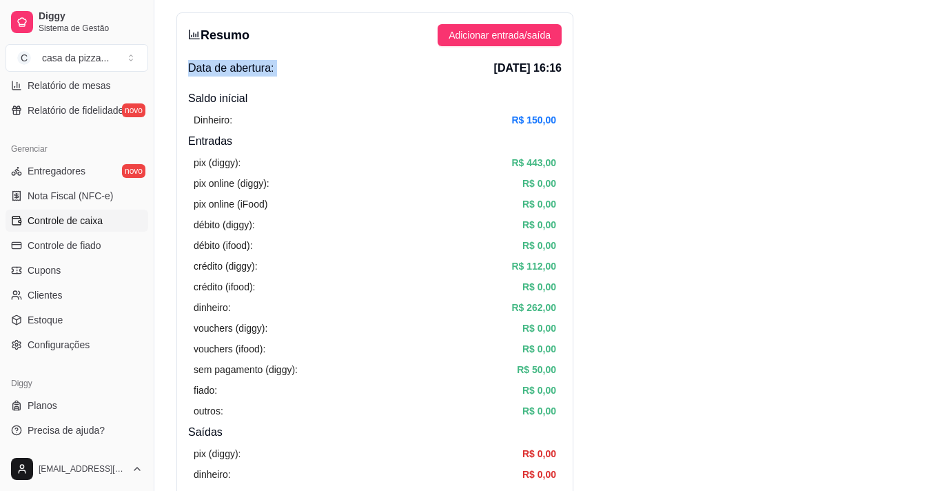
scroll to position [50, 0]
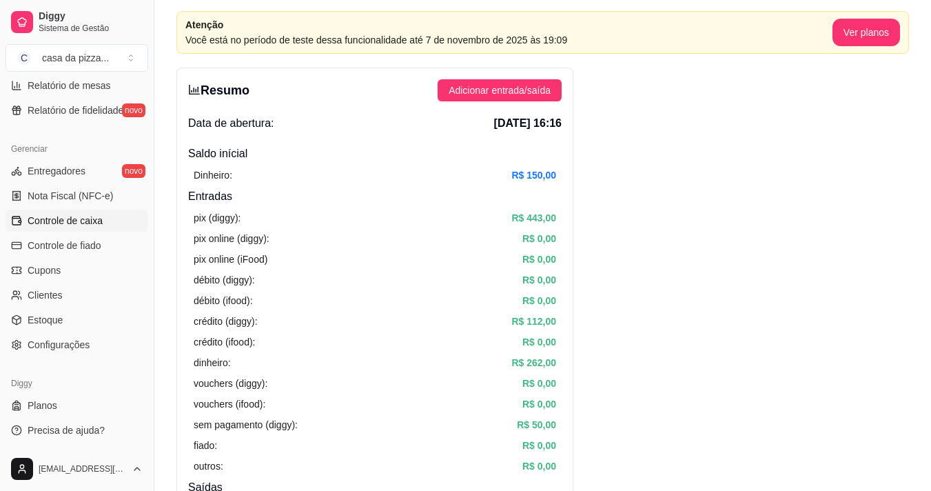
click at [398, 477] on div "pix (diggy): R$ 443,00 pix online (diggy): R$ 0,00 pix online (iFood) R$ 0,00 d…" at bounding box center [375, 342] width 374 height 274
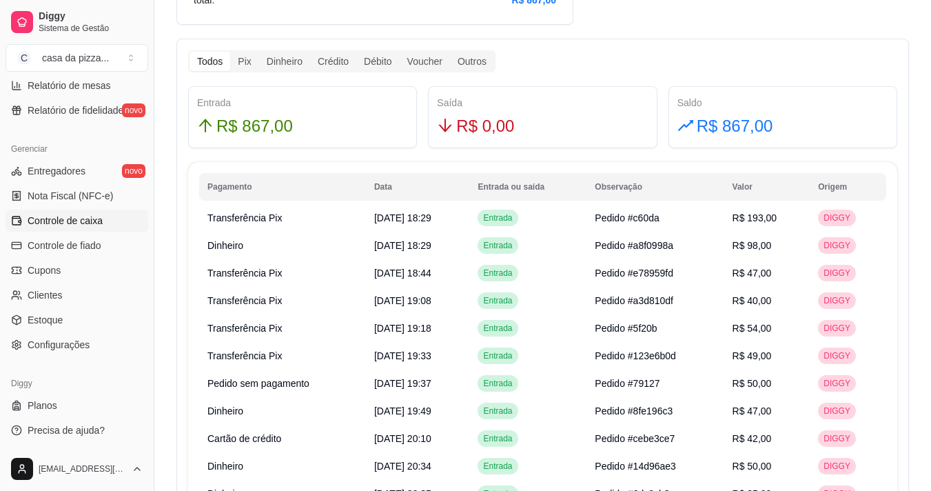
scroll to position [849, 0]
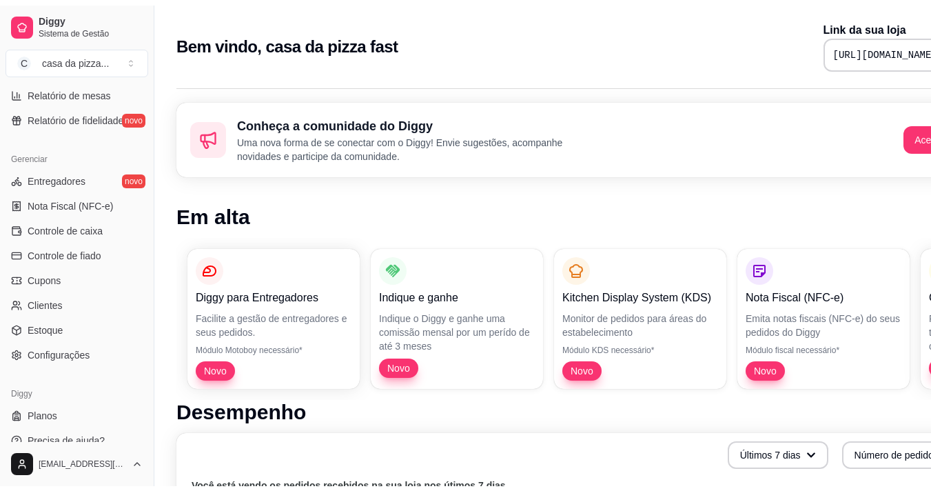
scroll to position [501, 0]
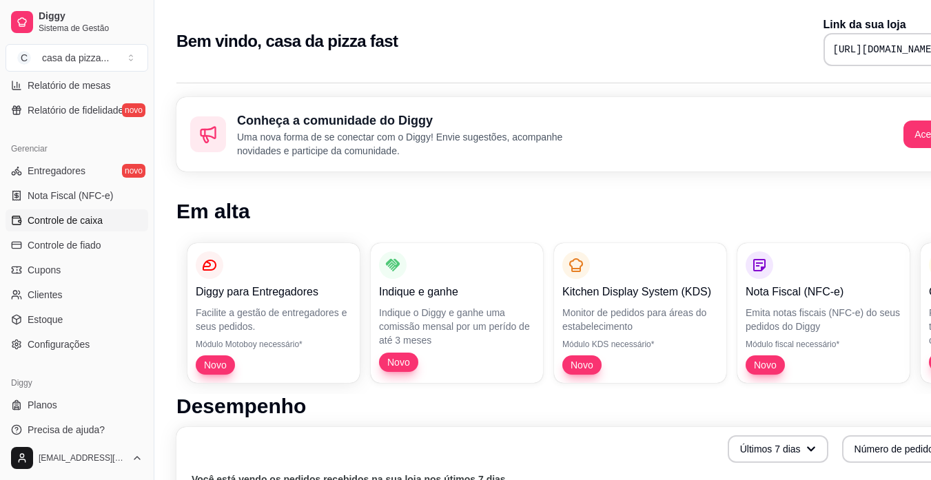
click at [89, 219] on span "Controle de caixa" at bounding box center [65, 221] width 75 height 14
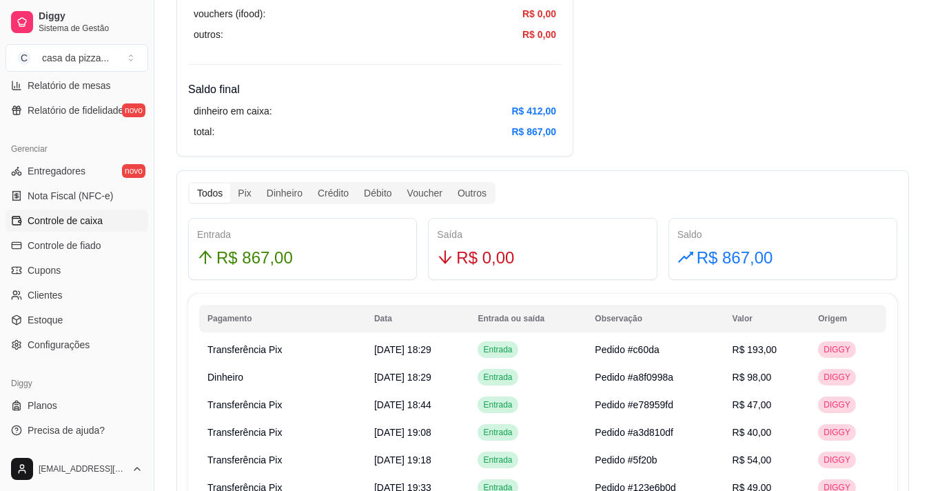
scroll to position [717, 0]
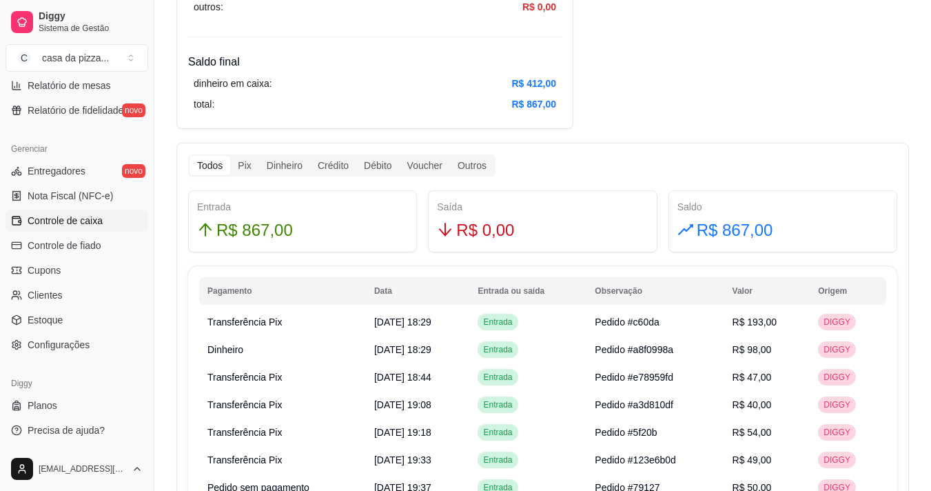
click at [599, 58] on div "Resumo Adicionar entrada/saída Data de abertura: [DATE] 16:16 Saldo inícial Din…" at bounding box center [542, 183] width 733 height 1567
click at [611, 4] on div "Resumo Adicionar entrada/saída Data de abertura: [DATE] 16:16 Saldo inícial Din…" at bounding box center [542, 183] width 733 height 1567
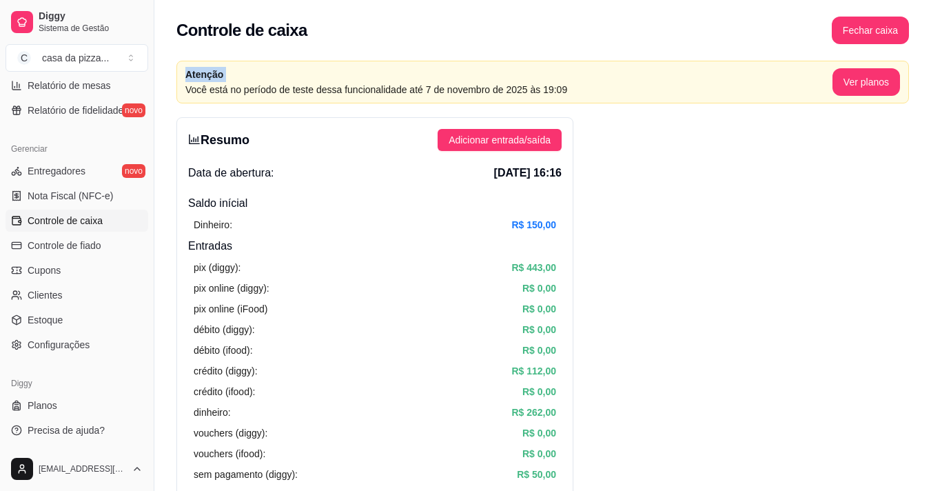
click at [611, 1] on div "Controle de caixa Fechar caixa" at bounding box center [542, 26] width 777 height 52
click at [875, 24] on button "Fechar caixa" at bounding box center [870, 30] width 75 height 27
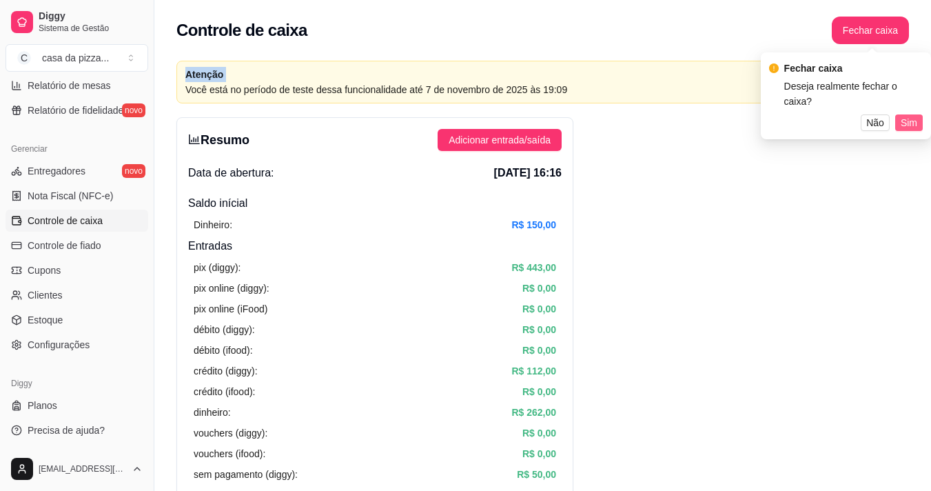
click at [908, 115] on span "Sim" at bounding box center [909, 122] width 17 height 15
